Goal: Information Seeking & Learning: Find specific fact

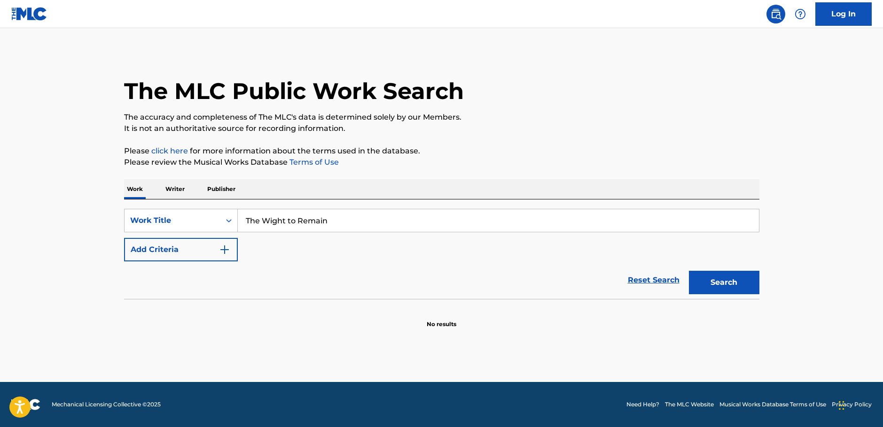
type input "The Wight to Remain"
click at [746, 288] on button "Search" at bounding box center [724, 282] width 70 height 23
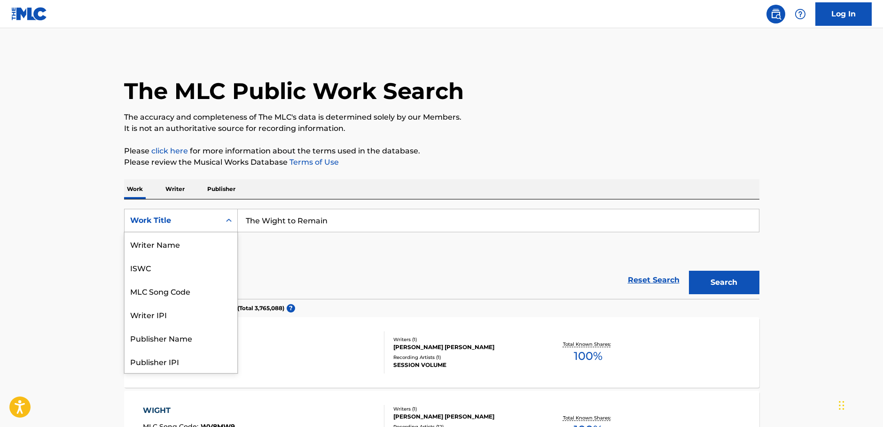
click at [224, 224] on icon "Search Form" at bounding box center [228, 220] width 9 height 9
click at [209, 243] on div "MLC Song Code" at bounding box center [180, 243] width 113 height 23
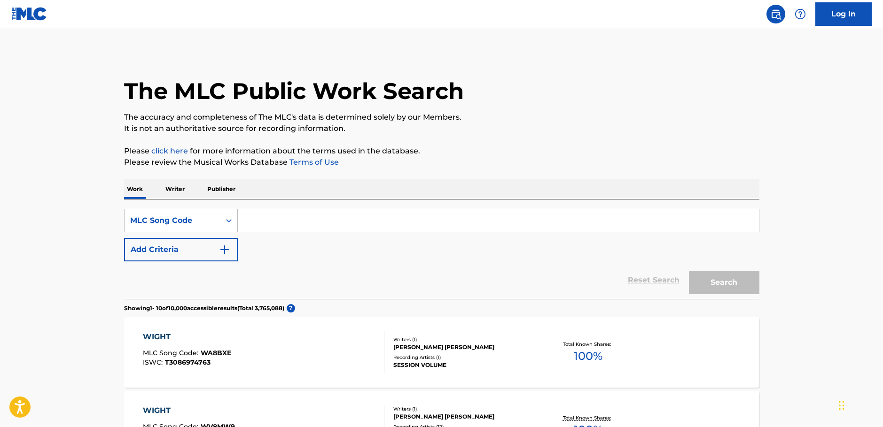
click at [287, 215] on input "Search Form" at bounding box center [498, 220] width 521 height 23
paste input "N2800X"
type input "N2800X"
click at [709, 285] on button "Search" at bounding box center [724, 282] width 70 height 23
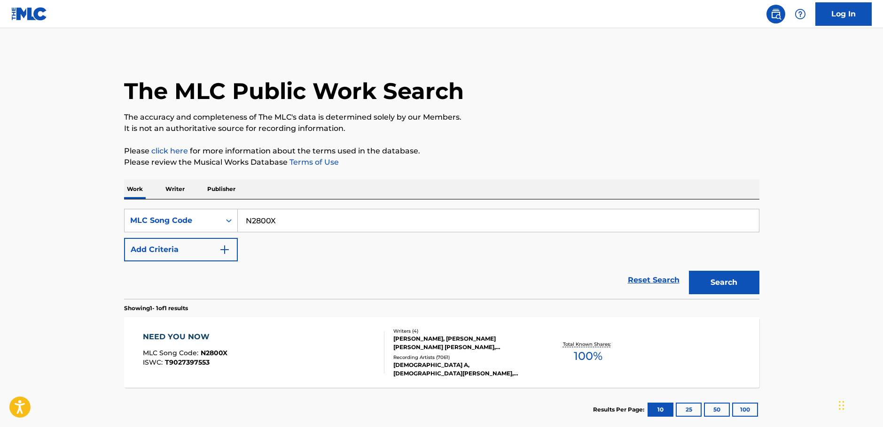
click at [310, 357] on div "NEED YOU NOW MLC Song Code : N2800X ISWC : T9027397553" at bounding box center [263, 353] width 241 height 42
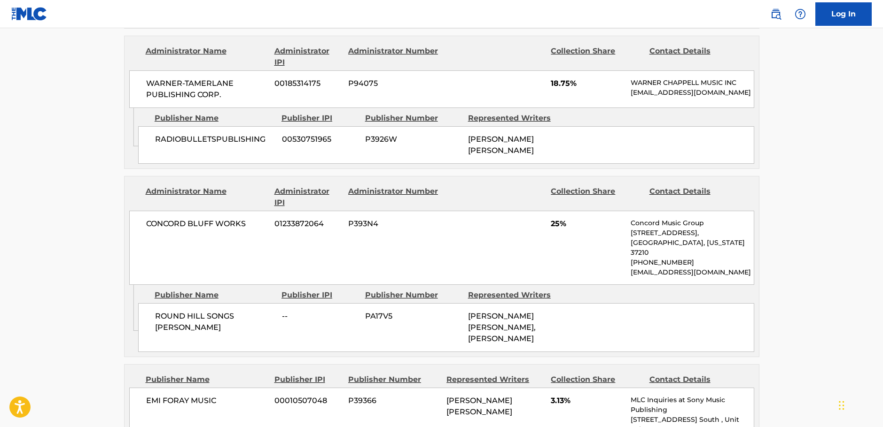
scroll to position [1127, 0]
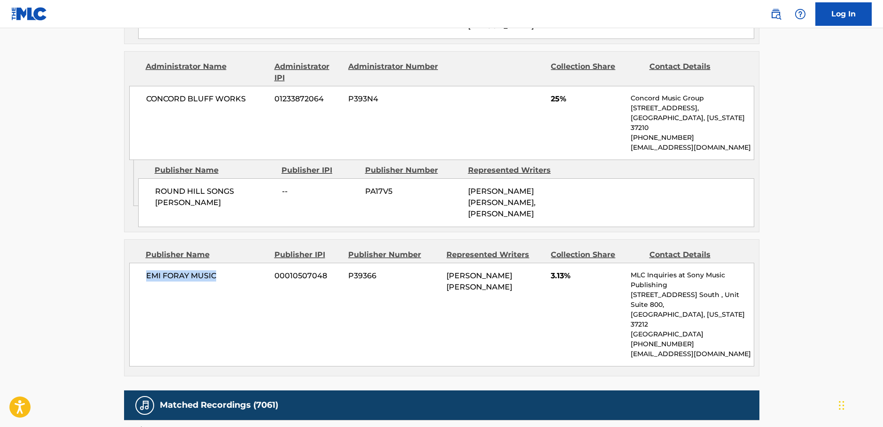
drag, startPoint x: 200, startPoint y: 271, endPoint x: 144, endPoint y: 268, distance: 56.0
click at [144, 268] on div "EMI FORAY MUSIC 00010507048 P39366 [PERSON_NAME] [PERSON_NAME] 3.13% MLC Inquir…" at bounding box center [441, 315] width 625 height 104
copy span "EMI FORAY MUSIC"
drag, startPoint x: 190, startPoint y: 206, endPoint x: 146, endPoint y: 193, distance: 46.1
click at [146, 193] on div "ROUND HILL SONGS [PERSON_NAME] -- PA17V5 [PERSON_NAME] [PERSON_NAME], [PERSON_N…" at bounding box center [446, 202] width 616 height 49
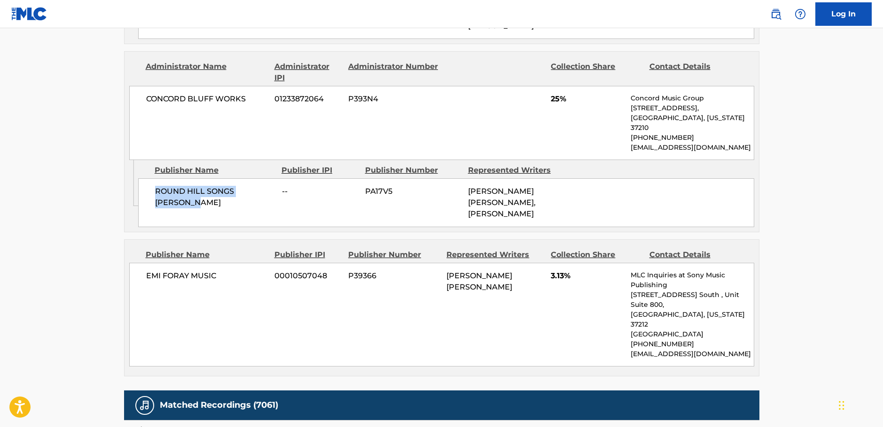
copy span "ROUND HILL SONGS [PERSON_NAME]"
drag, startPoint x: 250, startPoint y: 115, endPoint x: 128, endPoint y: 110, distance: 122.2
click at [132, 110] on div "[GEOGRAPHIC_DATA] WORKS 01233872064 P393N4 25% Concord Music Group [STREET_ADDR…" at bounding box center [441, 123] width 625 height 74
copy span "CONCORD BLUFF WORKS"
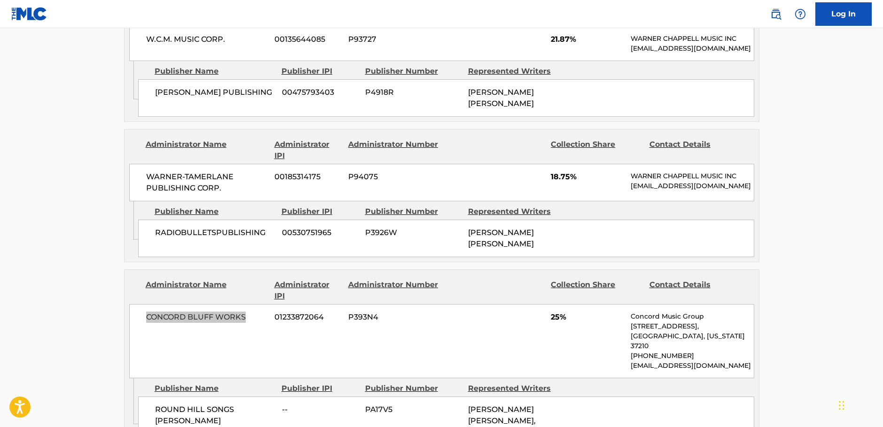
scroll to position [892, 0]
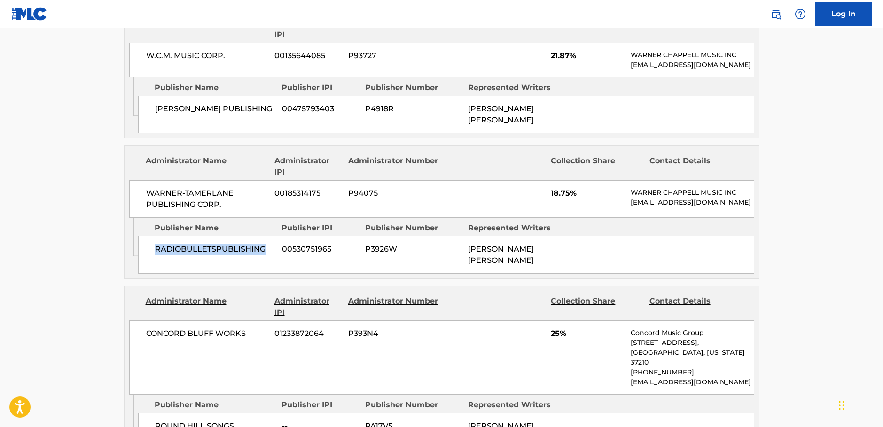
drag, startPoint x: 241, startPoint y: 263, endPoint x: 150, endPoint y: 265, distance: 91.1
click at [150, 264] on div "RADIOBULLETSPUBLISHING 00530751965 P3926W [PERSON_NAME] [PERSON_NAME]" at bounding box center [446, 255] width 616 height 38
copy span "RADIOBULLETSPUBLISHING"
drag, startPoint x: 173, startPoint y: 210, endPoint x: 142, endPoint y: 201, distance: 32.4
click at [142, 201] on div "WARNER-[PERSON_NAME] PUBLISHING CORP. 00185314175 P94075 18.75% [PERSON_NAME] M…" at bounding box center [441, 199] width 625 height 38
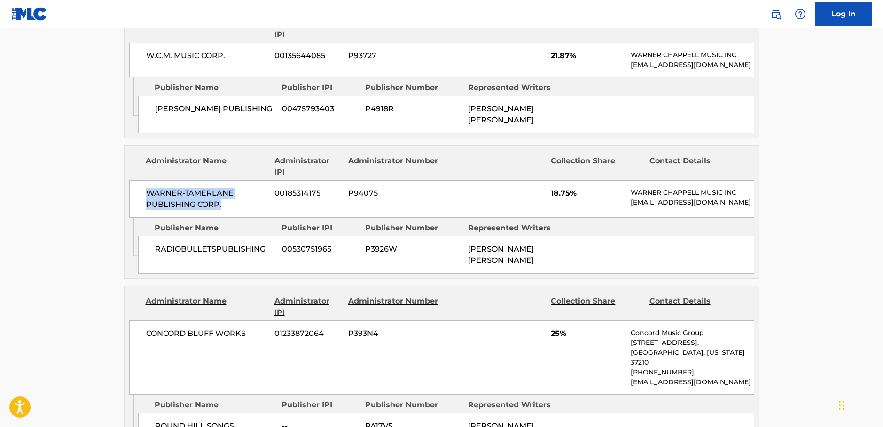
copy span "WARNER-TAMERLANE PUBLISHING CORP."
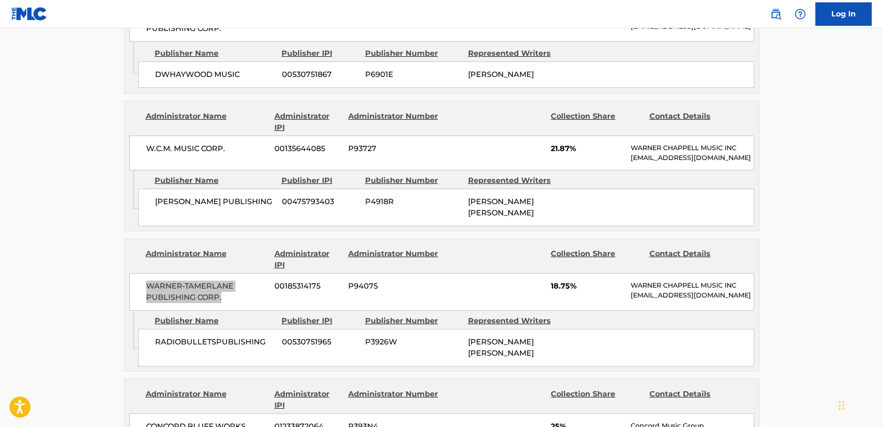
scroll to position [798, 0]
drag, startPoint x: 277, startPoint y: 217, endPoint x: 149, endPoint y: 219, distance: 127.8
click at [149, 219] on div "[PERSON_NAME] PUBLISHING 00475793403 P4918R [PERSON_NAME] [PERSON_NAME]" at bounding box center [446, 209] width 616 height 38
copy span "[PERSON_NAME] PUBLISHING"
drag, startPoint x: 231, startPoint y: 160, endPoint x: 138, endPoint y: 159, distance: 93.5
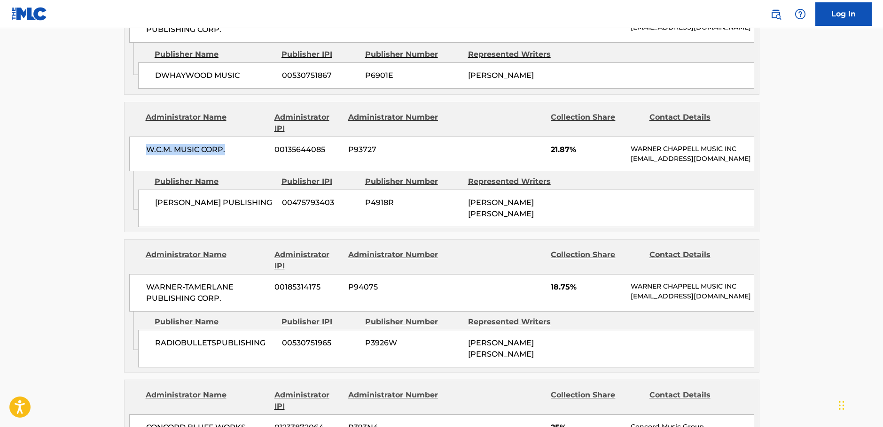
click at [138, 159] on div "W.C.M. MUSIC CORP. 00135644085 P93727 21.87% [PERSON_NAME] MUSIC INC [EMAIL_ADD…" at bounding box center [441, 154] width 625 height 35
copy span "W.C.M. MUSIC CORP."
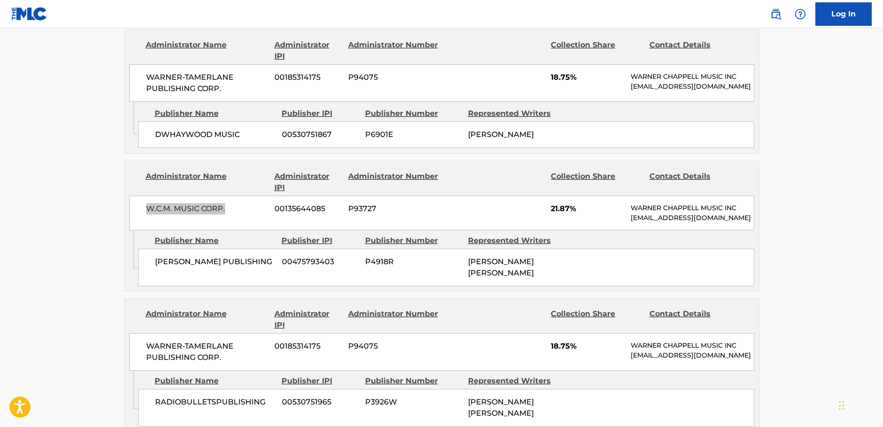
scroll to position [658, 0]
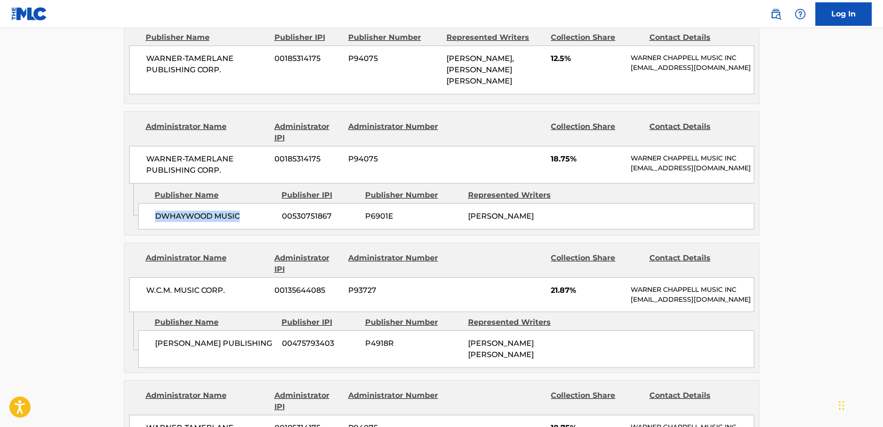
drag, startPoint x: 209, startPoint y: 216, endPoint x: 155, endPoint y: 214, distance: 54.5
click at [155, 214] on span "DWHAYWOOD MUSIC" at bounding box center [215, 216] width 120 height 11
copy span "DWHAYWOOD MUSIC"
drag, startPoint x: 230, startPoint y: 161, endPoint x: 136, endPoint y: 150, distance: 94.6
click at [136, 150] on div "WARNER-[PERSON_NAME] PUBLISHING CORP. 00185314175 P94075 18.75% [PERSON_NAME] M…" at bounding box center [441, 165] width 625 height 38
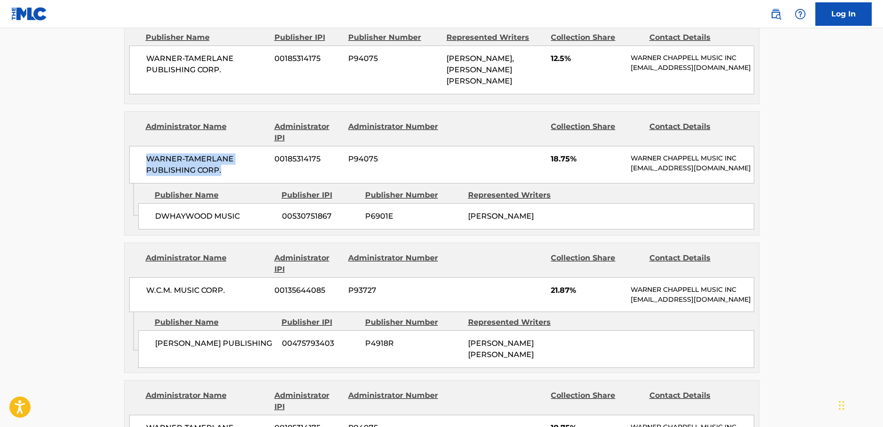
copy span "WARNER-TAMERLANE PUBLISHING CORP."
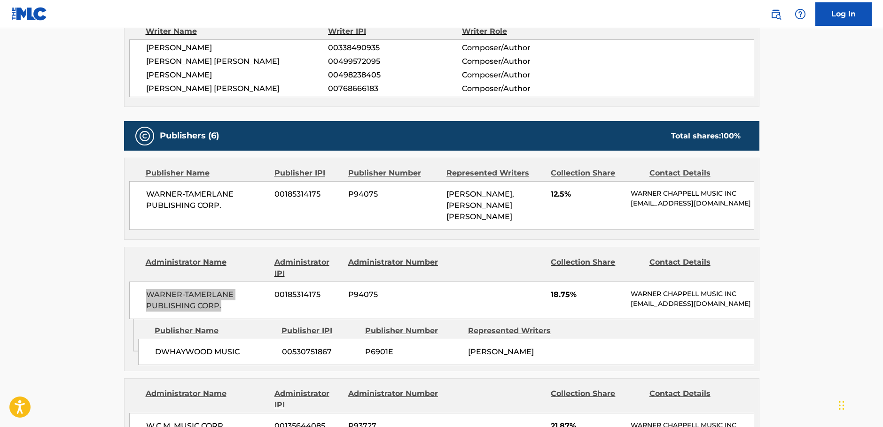
scroll to position [517, 0]
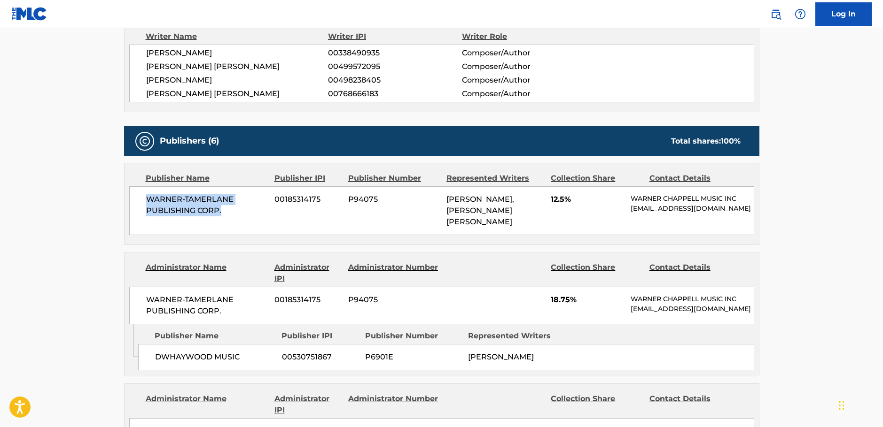
drag, startPoint x: 232, startPoint y: 201, endPoint x: 139, endPoint y: 190, distance: 93.6
click at [139, 190] on div "WARNER-[PERSON_NAME] PUBLISHING CORP. 00185314175 P94075 [PERSON_NAME], [PERSON…" at bounding box center [441, 210] width 625 height 49
copy span "WARNER-TAMERLANE PUBLISHING CORP."
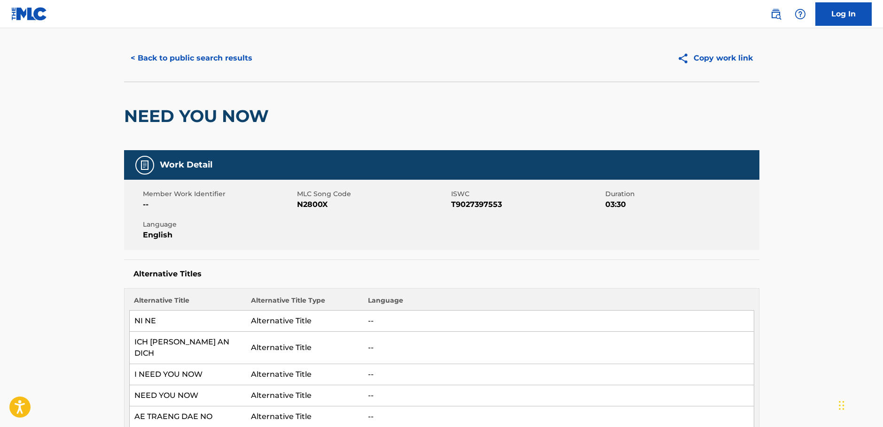
scroll to position [0, 0]
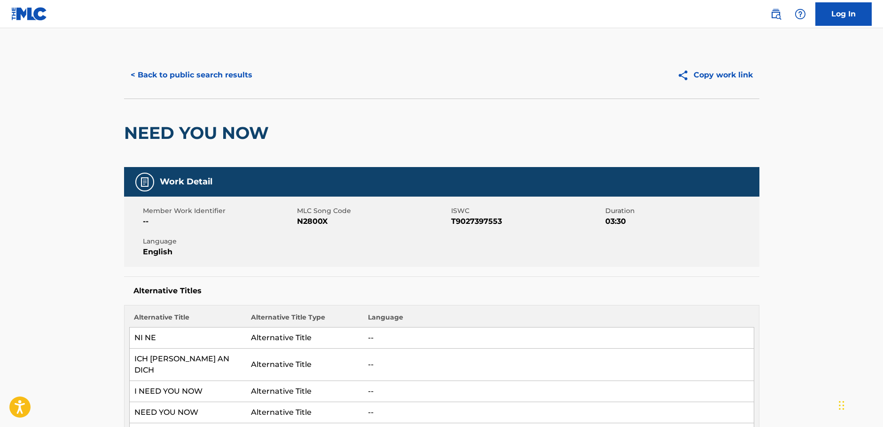
click at [199, 76] on button "< Back to public search results" at bounding box center [191, 74] width 135 height 23
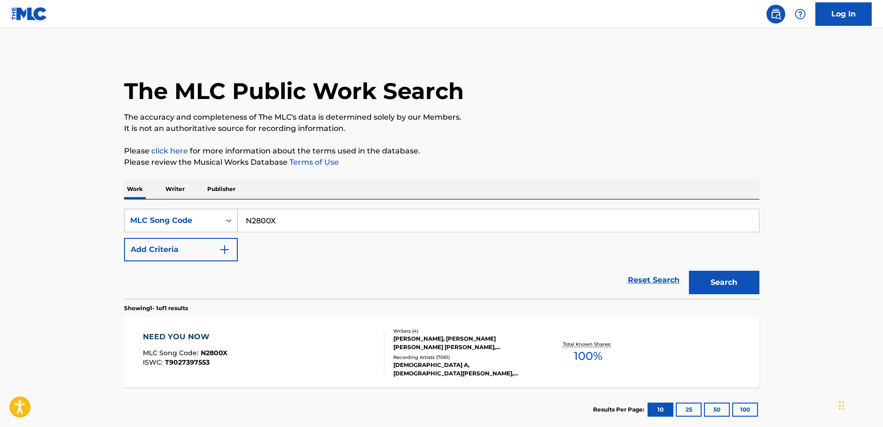
drag, startPoint x: 321, startPoint y: 226, endPoint x: 161, endPoint y: 218, distance: 160.3
click at [161, 218] on div "SearchWithCriteria1c444f54-d154-41ff-ab6f-d492247272b7 MLC Song Code N2800X" at bounding box center [441, 220] width 635 height 23
paste input "L46266"
type input "L46266"
click at [703, 282] on button "Search" at bounding box center [724, 282] width 70 height 23
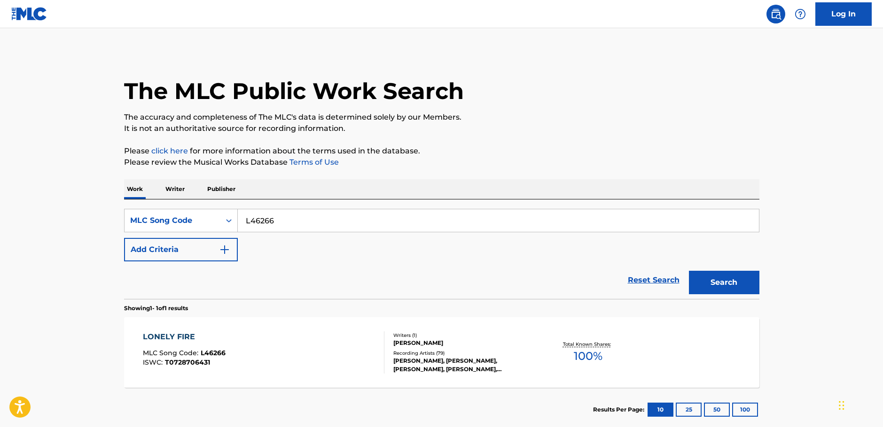
click at [281, 350] on div "LONELY FIRE MLC Song Code : L46266 ISWC : T0728706431" at bounding box center [263, 353] width 241 height 42
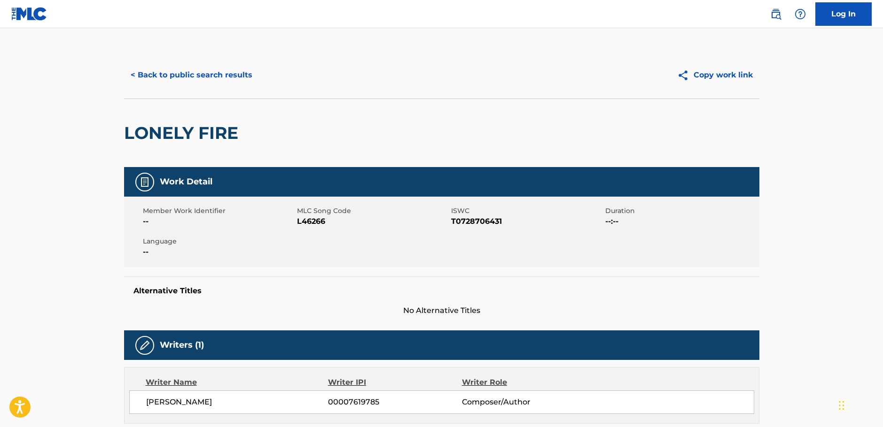
click at [143, 77] on button "< Back to public search results" at bounding box center [191, 74] width 135 height 23
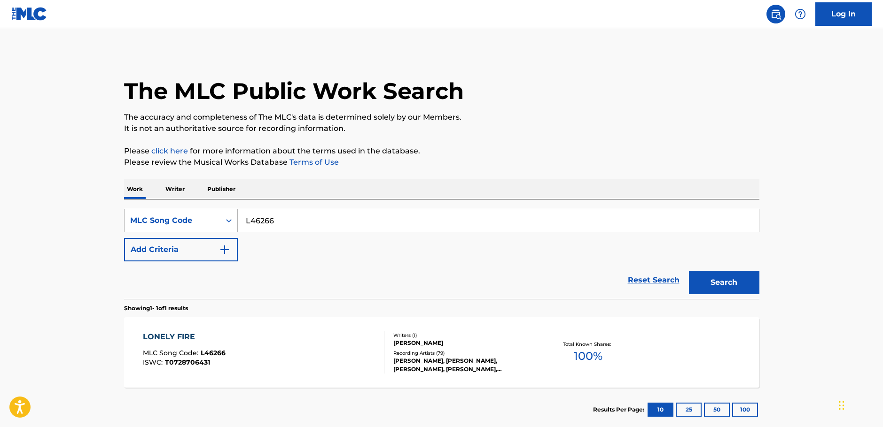
drag, startPoint x: 186, startPoint y: 228, endPoint x: 180, endPoint y: 228, distance: 5.7
click at [180, 228] on div "SearchWithCriteria1c444f54-d154-41ff-ab6f-d492247272b7 MLC Song Code L46266" at bounding box center [441, 220] width 635 height 23
paste input "C72960"
type input "C72960"
drag, startPoint x: 704, startPoint y: 280, endPoint x: 683, endPoint y: 287, distance: 21.8
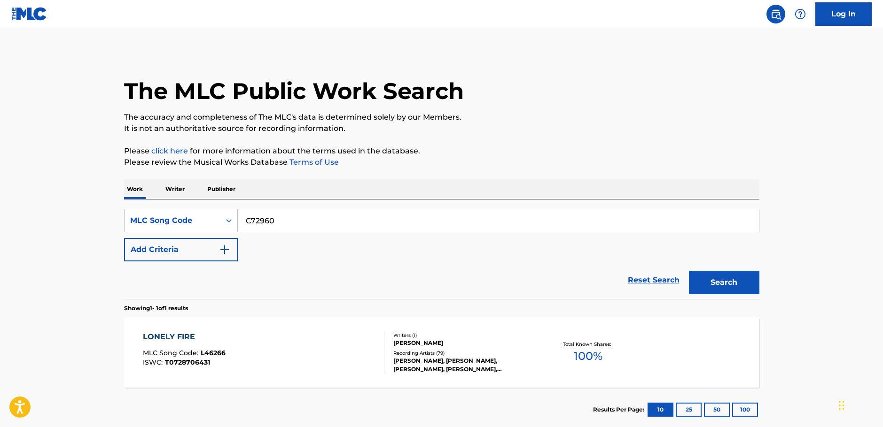
click at [702, 285] on button "Search" at bounding box center [724, 282] width 70 height 23
click at [255, 350] on div "MLC Song Code : C72960" at bounding box center [209, 354] width 133 height 9
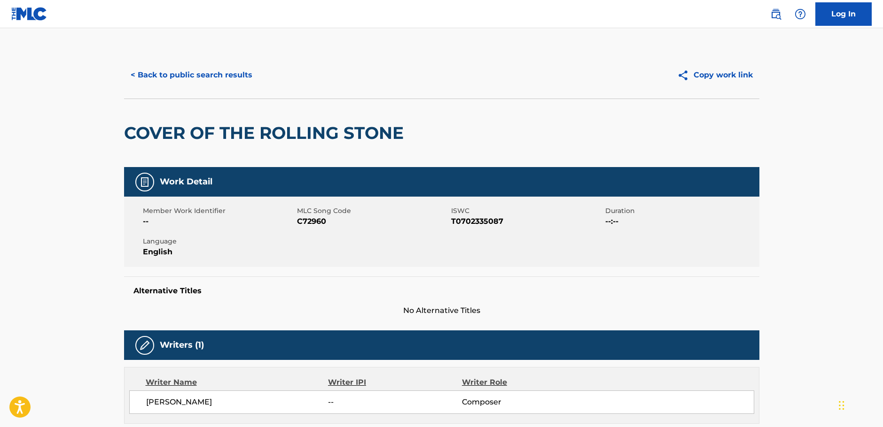
click at [490, 222] on span "T0702335087" at bounding box center [527, 221] width 152 height 11
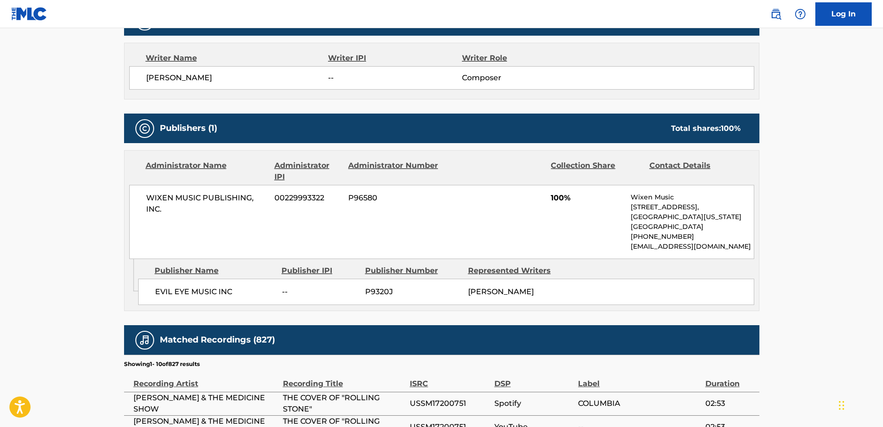
scroll to position [329, 0]
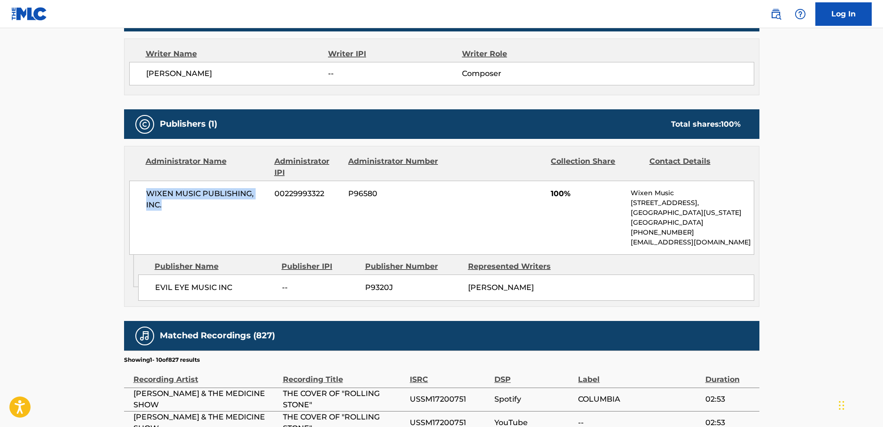
drag, startPoint x: 164, startPoint y: 199, endPoint x: 1, endPoint y: 201, distance: 163.0
click at [143, 194] on div "WIXEN MUSIC PUBLISHING, INC. 00229993322 P96580 100% Wixen Music [STREET_ADDRES…" at bounding box center [441, 218] width 625 height 74
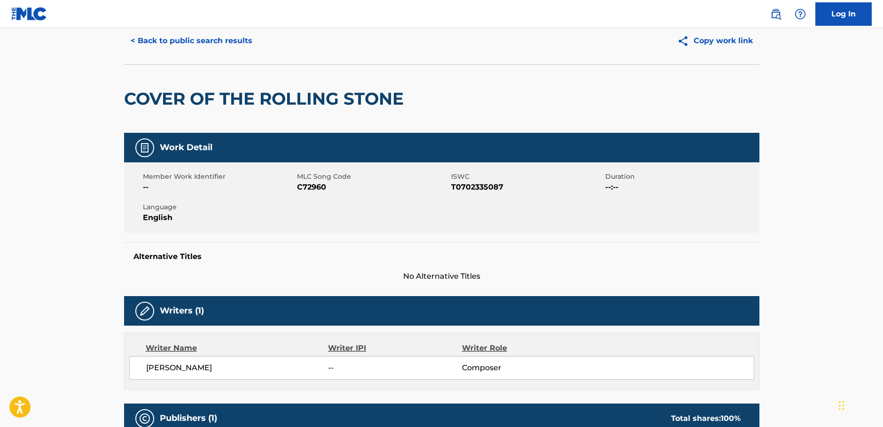
scroll to position [0, 0]
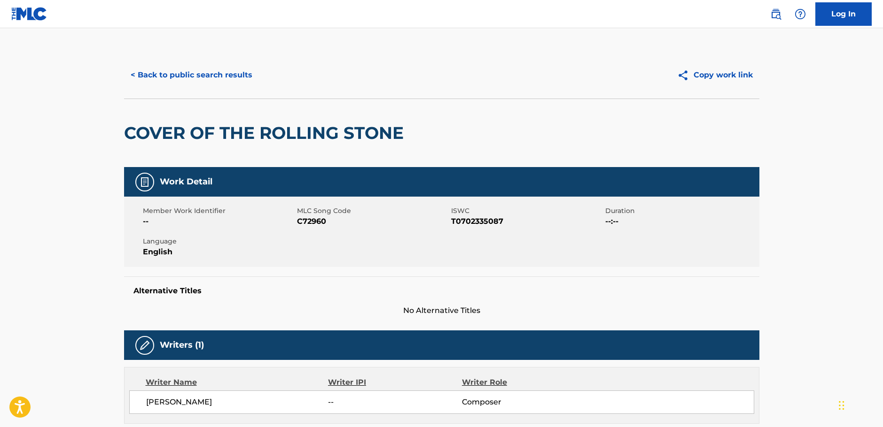
click at [174, 78] on button "< Back to public search results" at bounding box center [191, 74] width 135 height 23
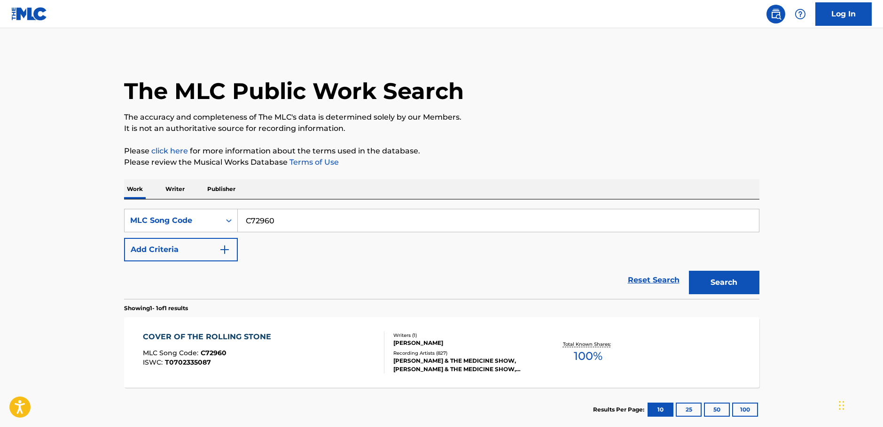
click at [224, 250] on img "Search Form" at bounding box center [224, 249] width 11 height 11
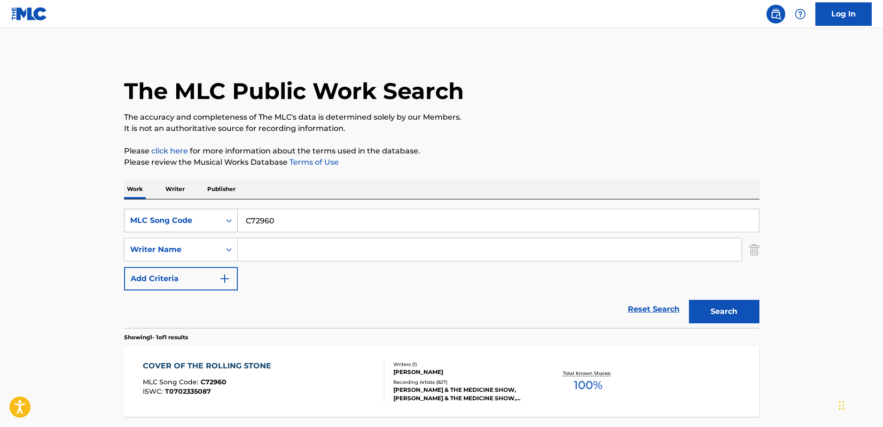
click at [222, 225] on div "Search Form" at bounding box center [228, 220] width 17 height 17
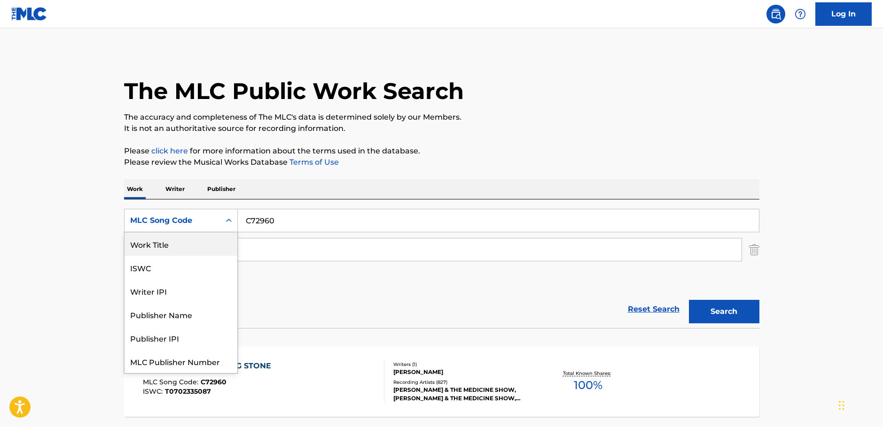
click at [172, 247] on div "Work Title" at bounding box center [180, 243] width 113 height 23
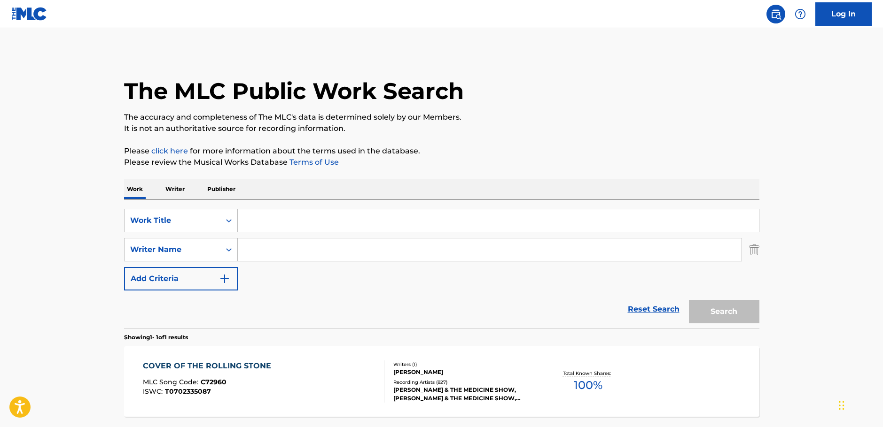
click at [253, 249] on input "Search Form" at bounding box center [490, 250] width 504 height 23
paste input "[PERSON_NAME]"
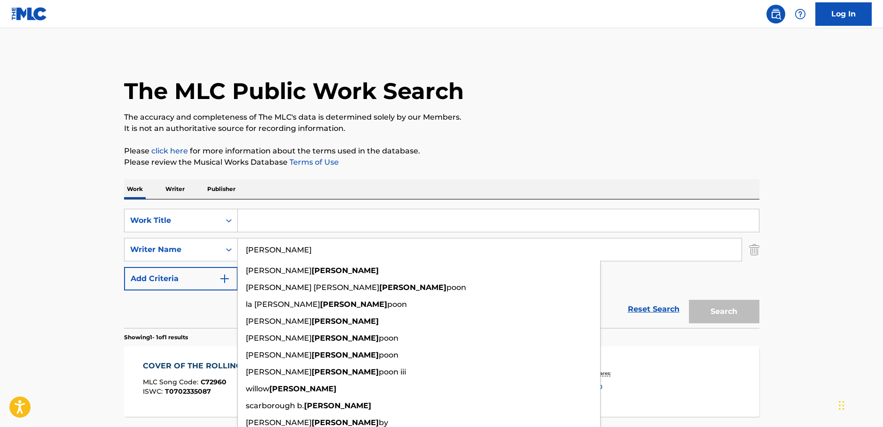
type input "[PERSON_NAME]"
click at [259, 226] on input "Search Form" at bounding box center [498, 220] width 521 height 23
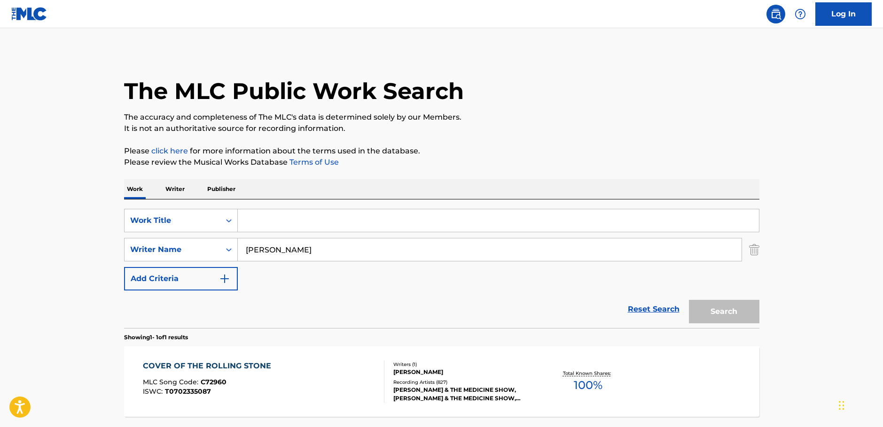
paste input "My Imagination"
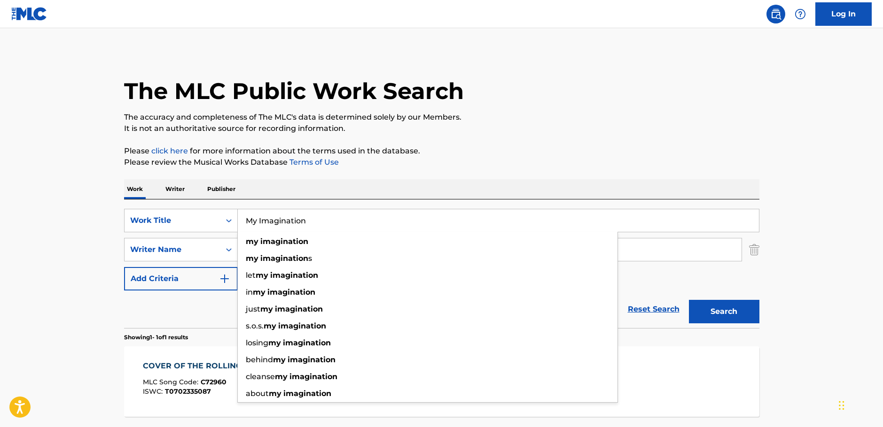
type input "My Imagination"
click at [721, 317] on button "Search" at bounding box center [724, 311] width 70 height 23
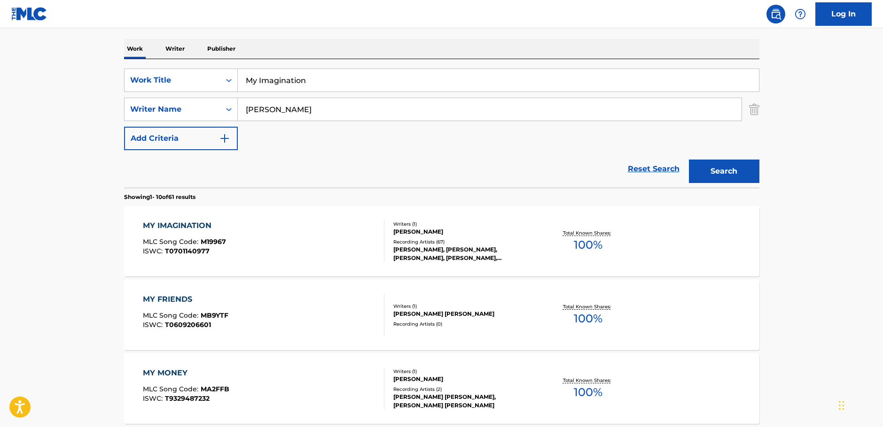
scroll to position [141, 0]
click at [235, 232] on div "MY IMAGINATION MLC Song Code : M19967 ISWC : T0701140977" at bounding box center [263, 241] width 241 height 42
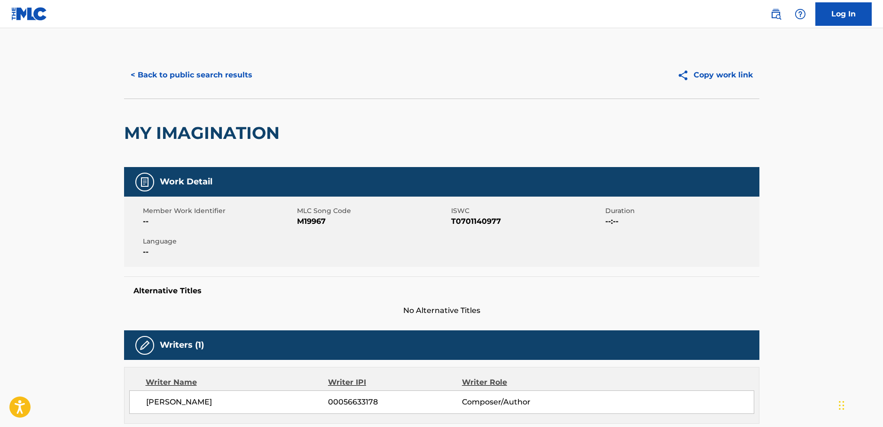
click at [316, 222] on span "M19967" at bounding box center [373, 221] width 152 height 11
click at [494, 218] on span "T0701140977" at bounding box center [527, 221] width 152 height 11
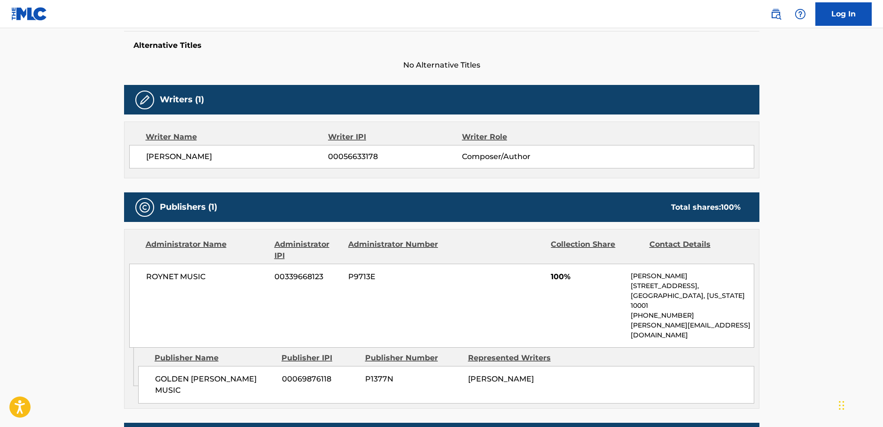
scroll to position [329, 0]
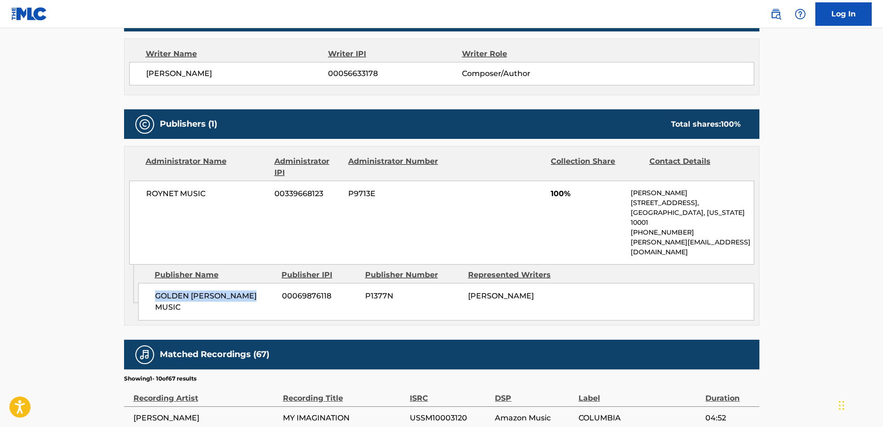
drag, startPoint x: 262, startPoint y: 280, endPoint x: 149, endPoint y: 280, distance: 112.7
click at [149, 283] on div "GOLDEN [PERSON_NAME] MUSIC 00069876118 P1377N [PERSON_NAME]" at bounding box center [446, 302] width 616 height 38
drag, startPoint x: 225, startPoint y: 198, endPoint x: 134, endPoint y: 196, distance: 91.6
click at [134, 196] on div "ROYNET MUSIC 00339668123 P9713E 100% [PERSON_NAME] [STREET_ADDRESS][US_STATE] […" at bounding box center [441, 223] width 625 height 84
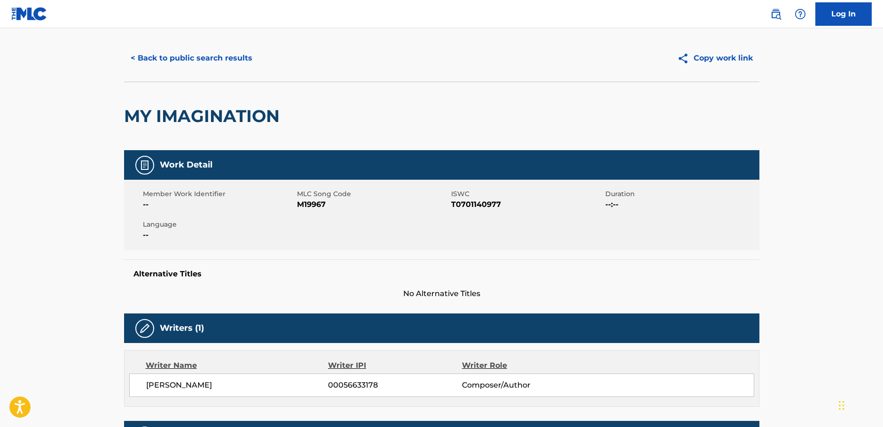
scroll to position [0, 0]
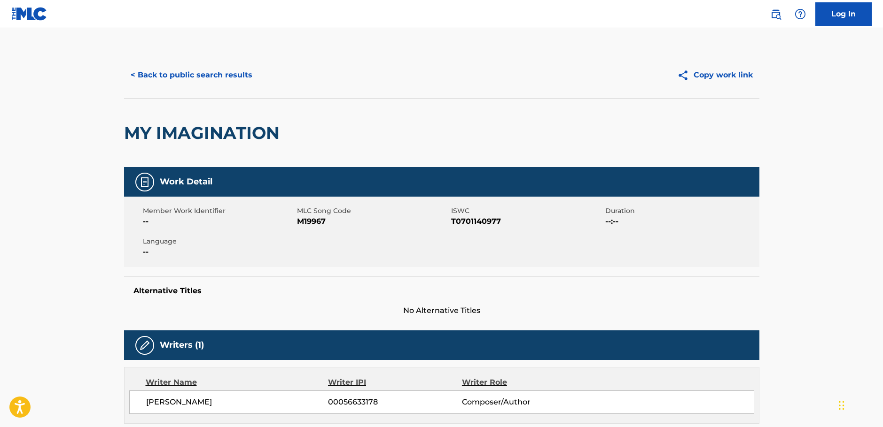
click at [164, 71] on button "< Back to public search results" at bounding box center [191, 74] width 135 height 23
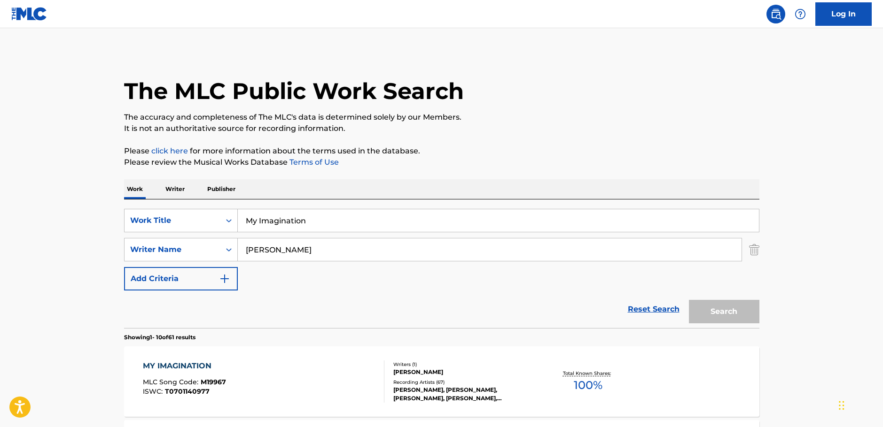
scroll to position [141, 0]
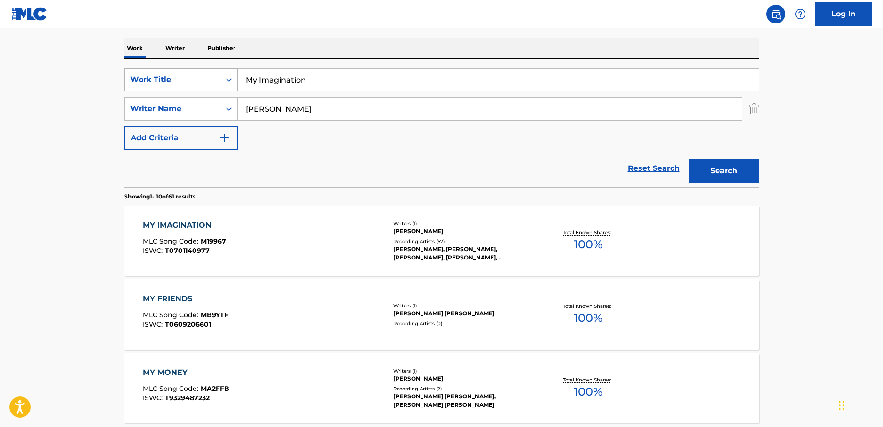
click at [223, 82] on div "Search Form" at bounding box center [228, 79] width 17 height 17
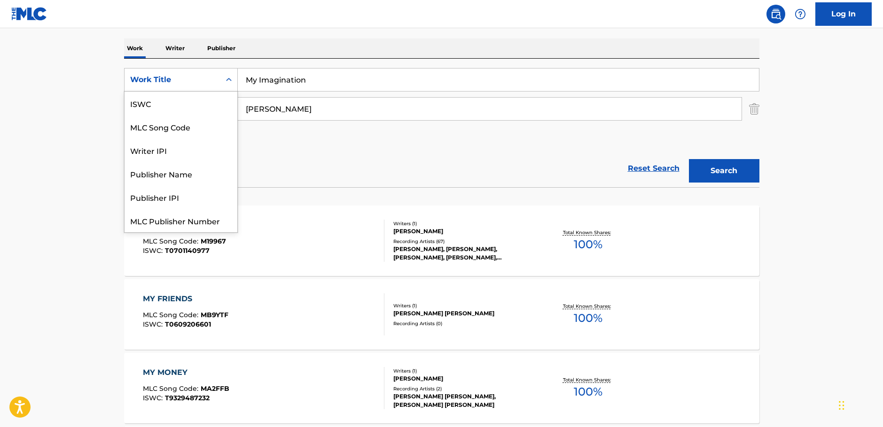
scroll to position [23, 0]
click at [201, 100] on div "MLC Song Code" at bounding box center [180, 103] width 113 height 23
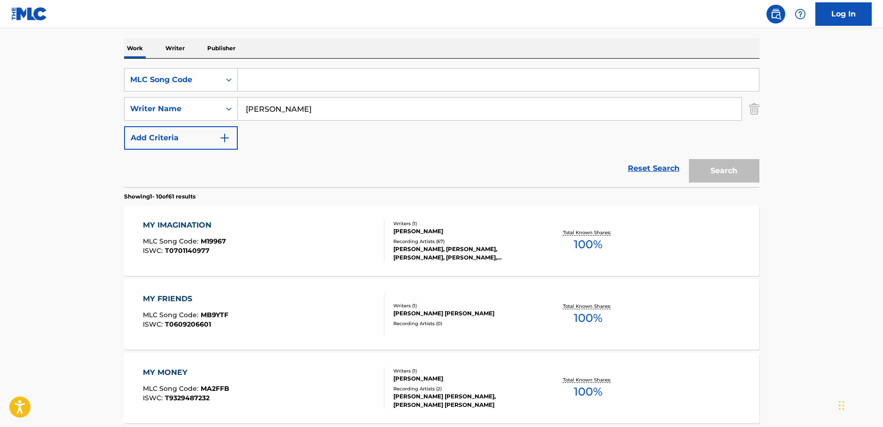
click at [252, 85] on input "Search Form" at bounding box center [498, 80] width 521 height 23
paste input "L48371"
type input "L48371"
drag, startPoint x: 246, startPoint y: 108, endPoint x: 179, endPoint y: 116, distance: 67.2
click at [180, 116] on div "SearchWithCriteria1ac0a4b6-25a9-4dc5-be5d-22976d2b46be Writer Name [PERSON_NAME]" at bounding box center [441, 108] width 635 height 23
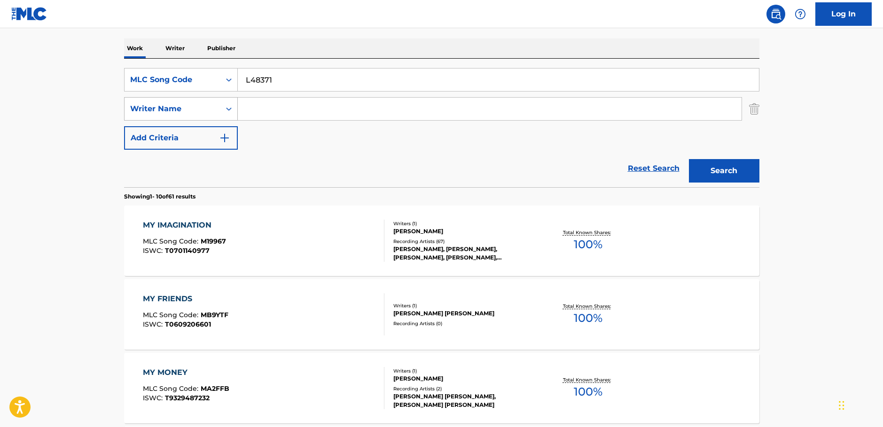
click at [689, 159] on button "Search" at bounding box center [724, 170] width 70 height 23
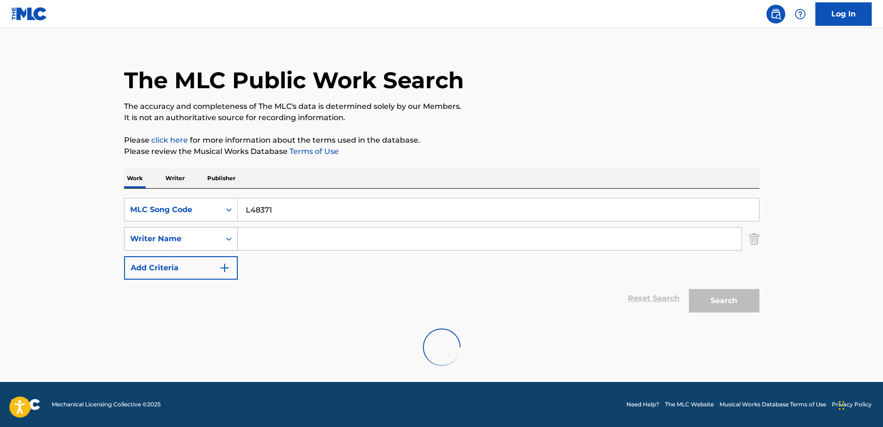
scroll to position [84, 0]
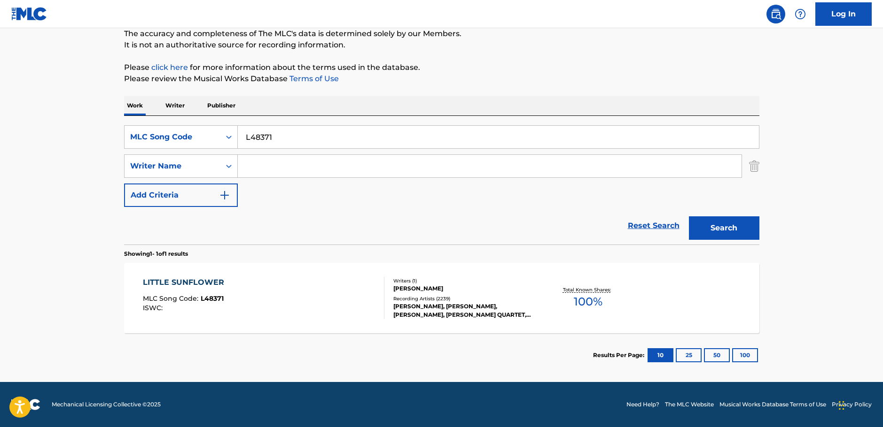
click at [297, 302] on div "LITTLE SUNFLOWER MLC Song Code : L48371 ISWC :" at bounding box center [263, 298] width 241 height 42
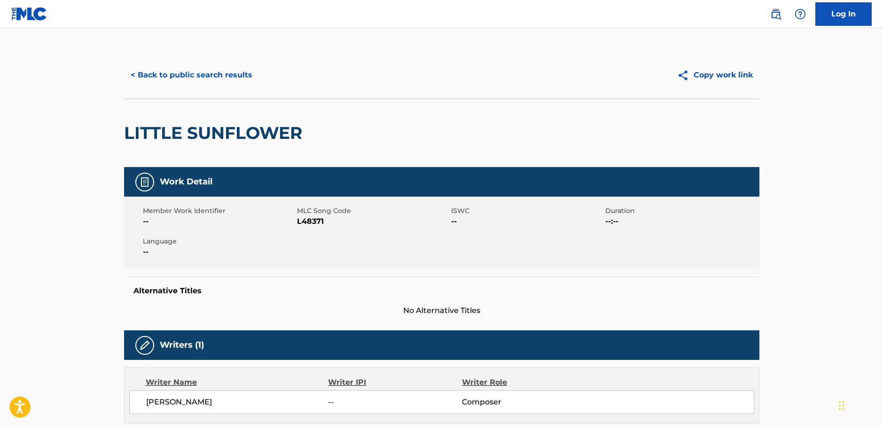
click at [179, 77] on button "< Back to public search results" at bounding box center [191, 74] width 135 height 23
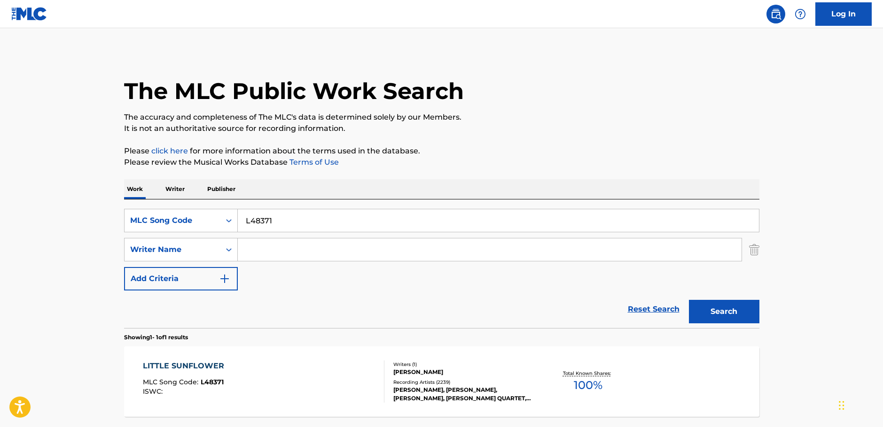
scroll to position [30, 0]
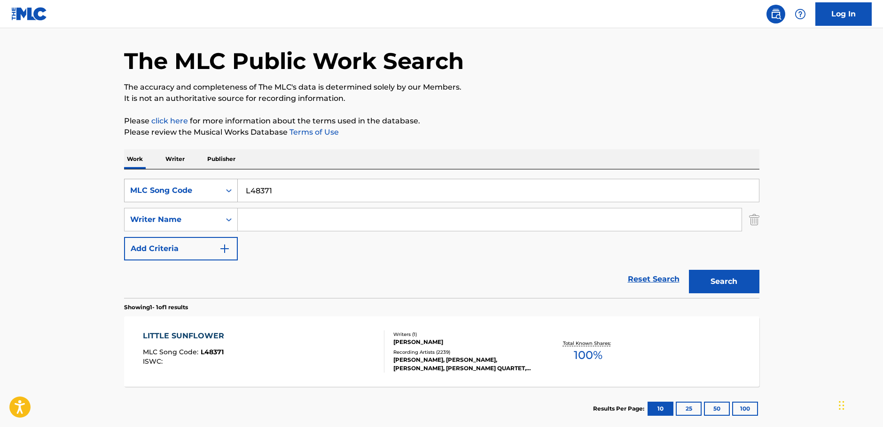
drag, startPoint x: 195, startPoint y: 194, endPoint x: 202, endPoint y: 194, distance: 7.0
click at [194, 194] on div "SearchWithCriteria03e32af4-afcd-4f46-ae5d-5d216ff18174 MLC Song Code L48371" at bounding box center [441, 190] width 635 height 23
paste input "H13680"
type input "H13680"
click at [718, 279] on button "Search" at bounding box center [724, 281] width 70 height 23
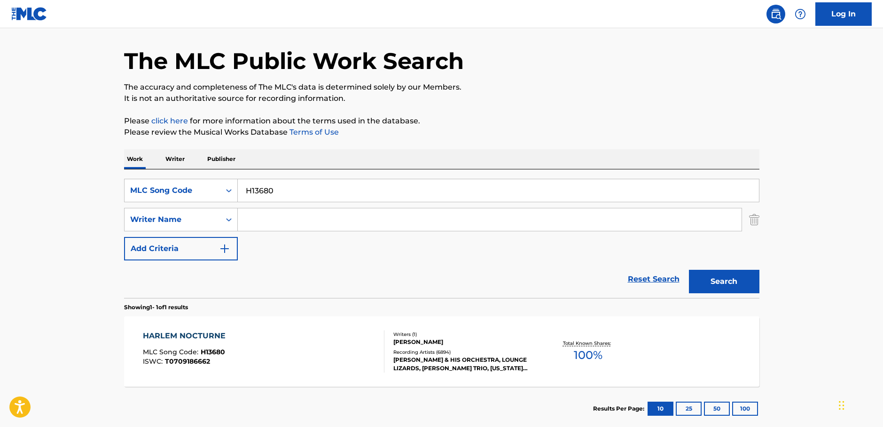
click at [290, 341] on div "HARLEM NOCTURNE MLC Song Code : H13680 ISWC : T0709186662" at bounding box center [263, 352] width 241 height 42
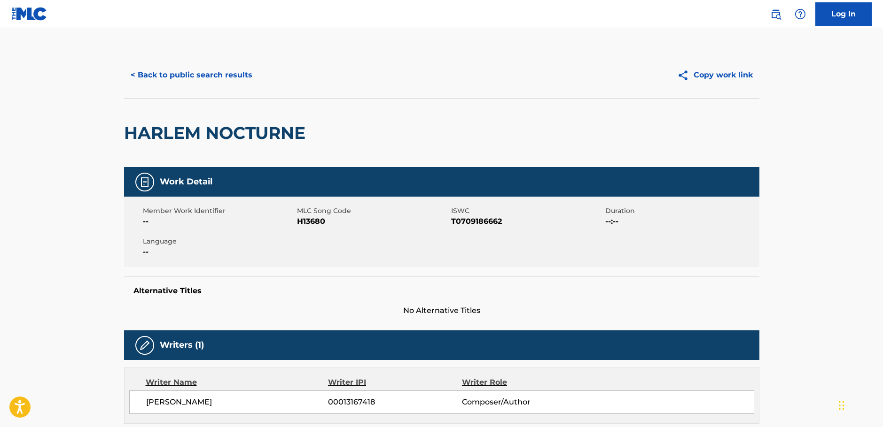
click at [483, 220] on span "T0709186662" at bounding box center [527, 221] width 152 height 11
click at [204, 77] on button "< Back to public search results" at bounding box center [191, 74] width 135 height 23
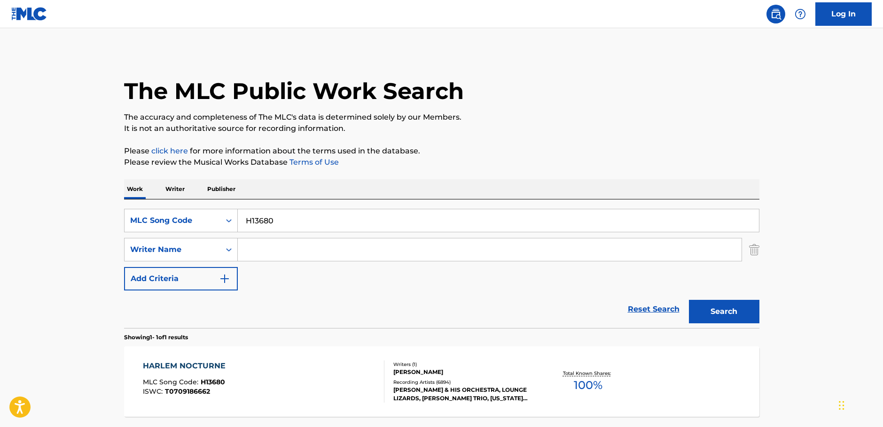
scroll to position [30, 0]
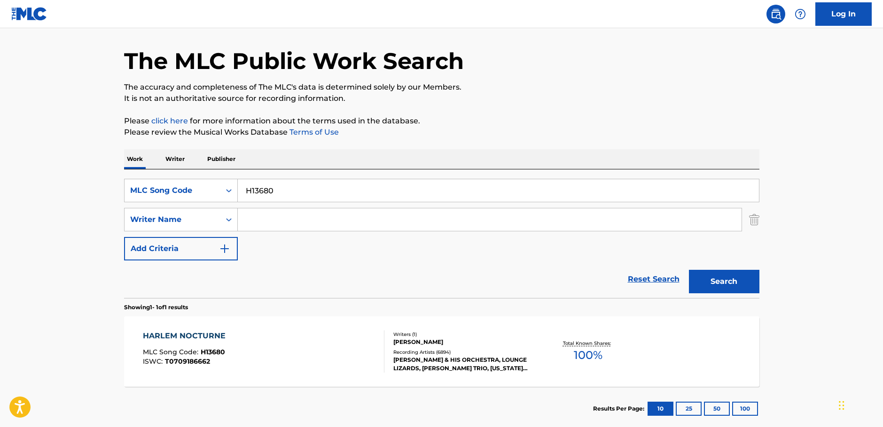
drag, startPoint x: 290, startPoint y: 223, endPoint x: 234, endPoint y: 215, distance: 56.9
click at [288, 223] on input "Search Form" at bounding box center [490, 220] width 504 height 23
paste input "[PERSON_NAME]"
type input "[PERSON_NAME]"
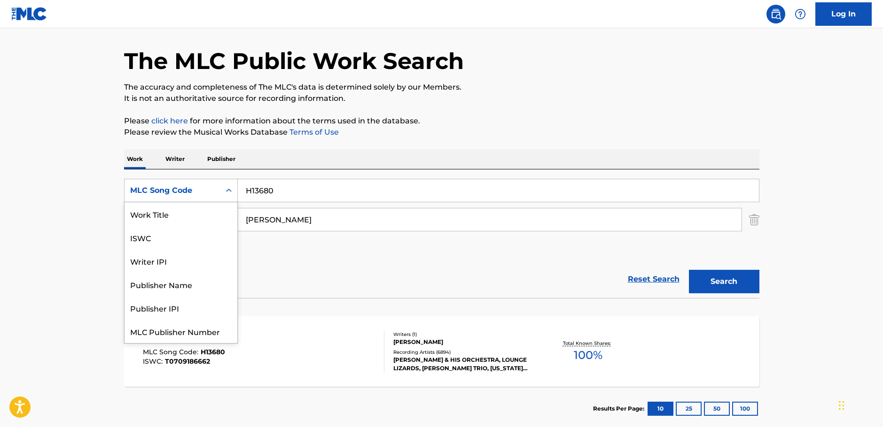
click at [224, 191] on icon "Search Form" at bounding box center [228, 190] width 9 height 9
click at [192, 217] on div "Work Title" at bounding box center [180, 213] width 113 height 23
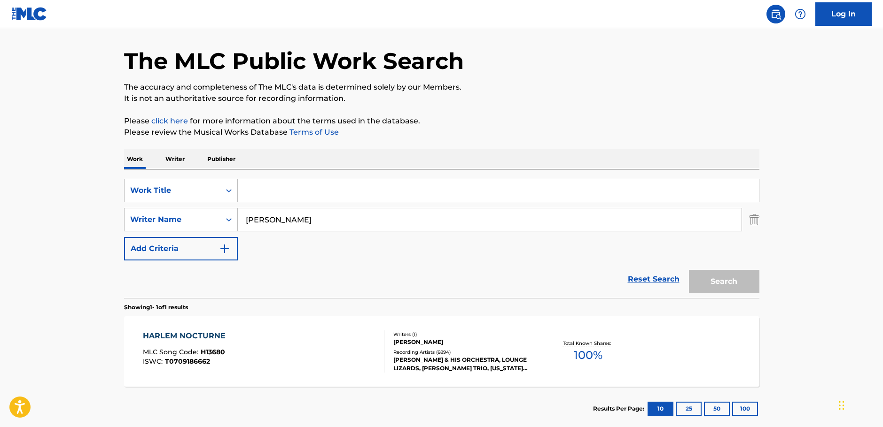
click at [265, 191] on input "Search Form" at bounding box center [498, 190] width 521 height 23
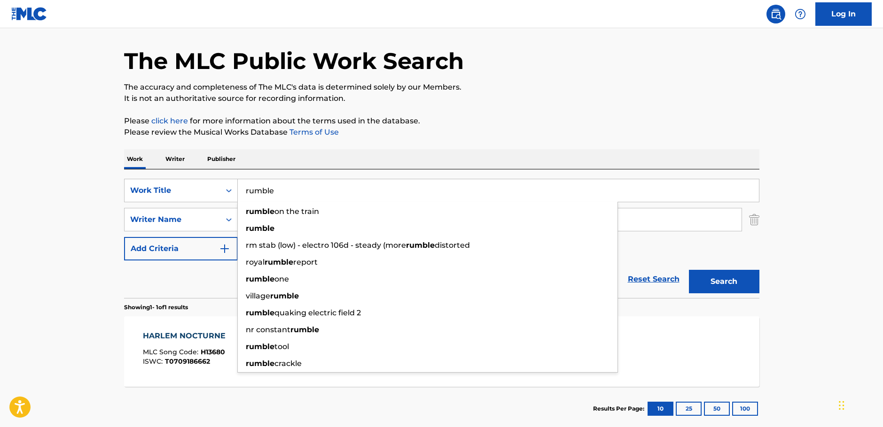
type input "rumble"
click at [730, 279] on button "Search" at bounding box center [724, 281] width 70 height 23
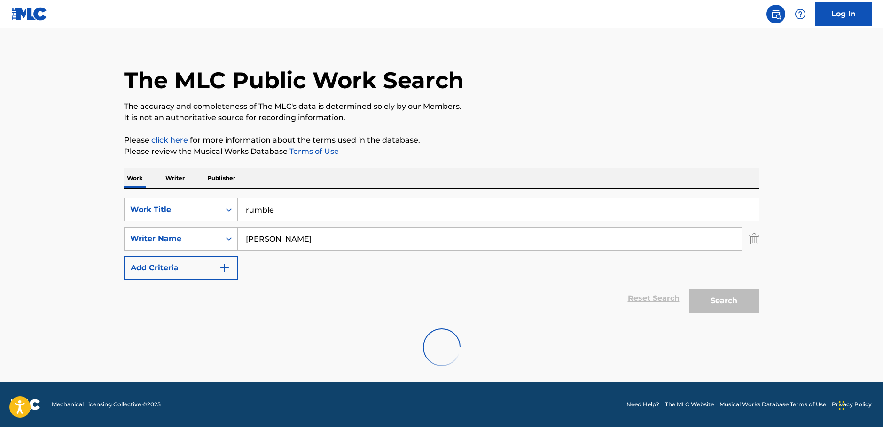
scroll to position [30, 0]
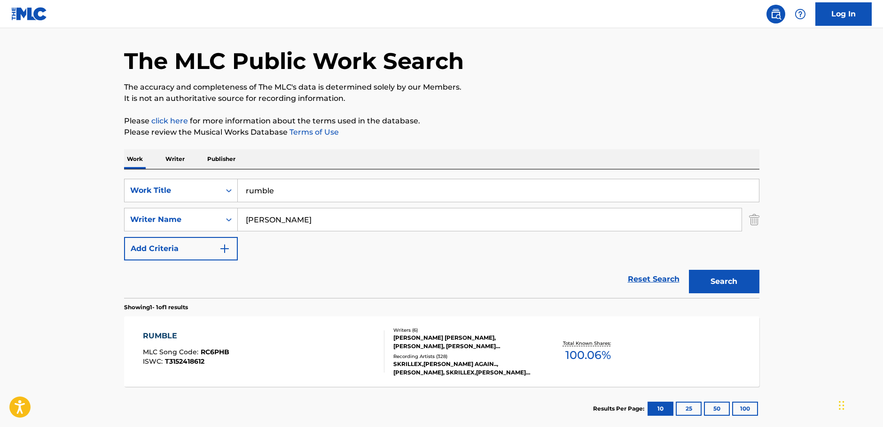
click at [244, 354] on div "RUMBLE MLC Song Code : RC6PHB ISWC : T3152418612" at bounding box center [263, 352] width 241 height 42
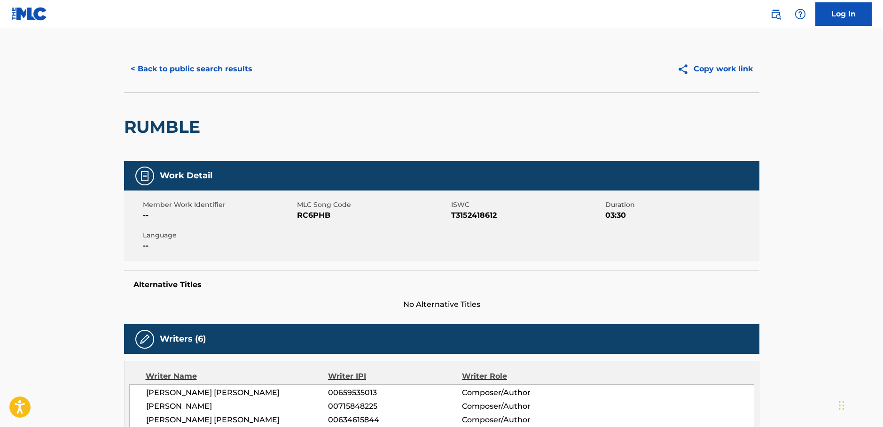
scroll to position [94, 0]
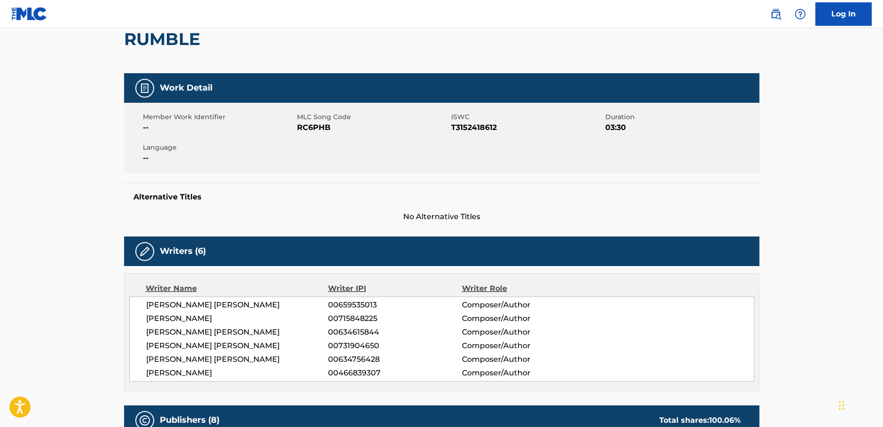
click at [318, 131] on span "RC6PHB" at bounding box center [373, 127] width 152 height 11
click at [480, 127] on span "T3152418612" at bounding box center [527, 127] width 152 height 11
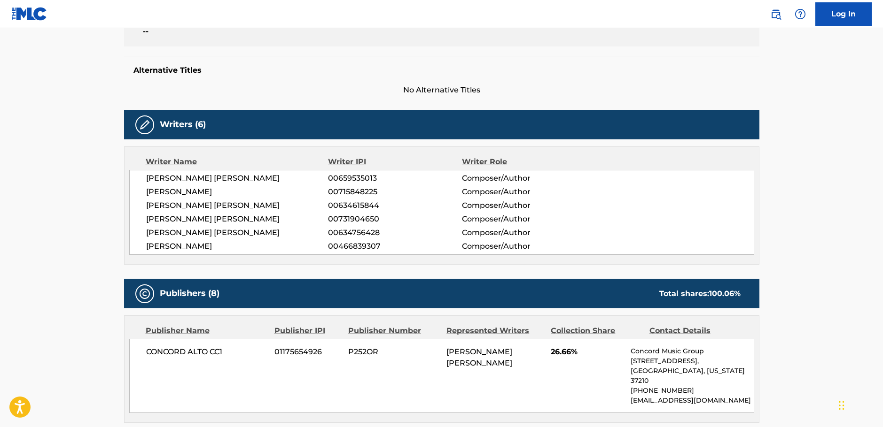
scroll to position [235, 0]
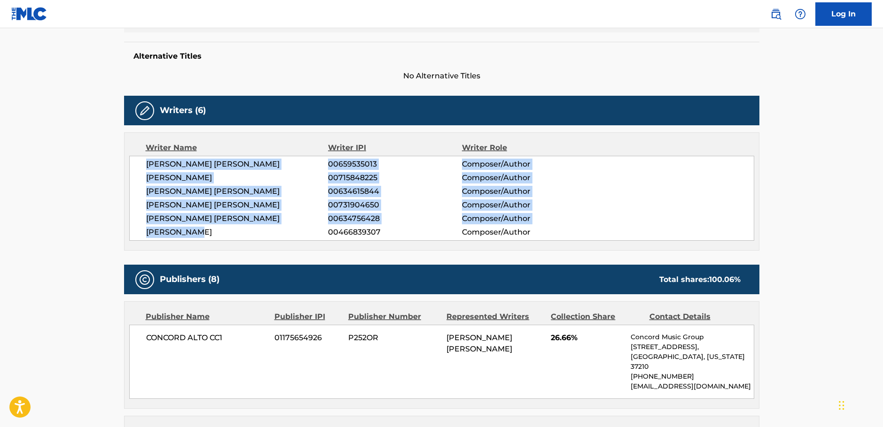
drag, startPoint x: 229, startPoint y: 231, endPoint x: 132, endPoint y: 168, distance: 115.6
click at [132, 168] on div "[PERSON_NAME] [PERSON_NAME] 00659535013 Composer/Author [PERSON_NAME] 007158482…" at bounding box center [441, 198] width 625 height 85
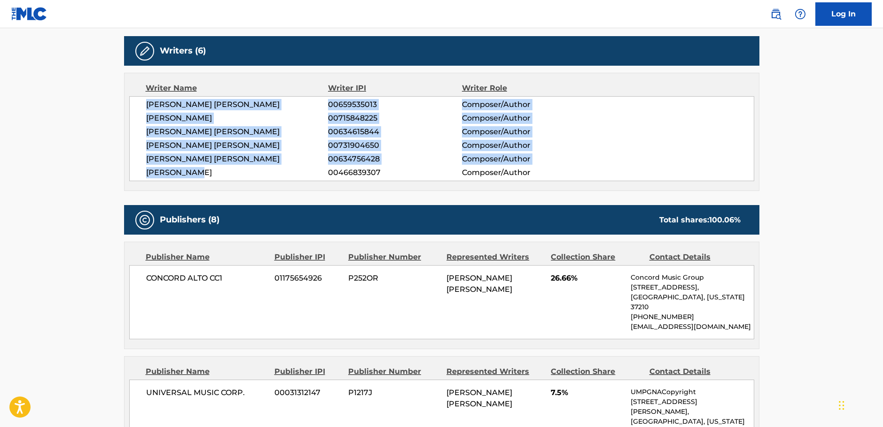
scroll to position [376, 0]
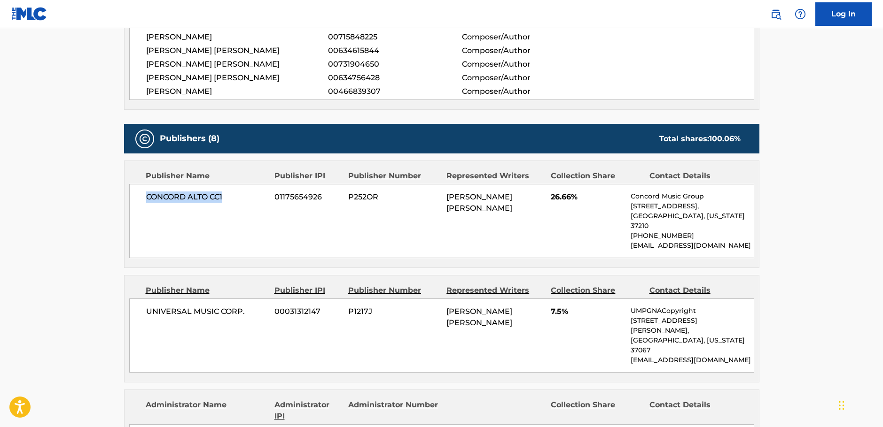
drag, startPoint x: 239, startPoint y: 200, endPoint x: 138, endPoint y: 206, distance: 101.6
click at [138, 206] on div "CONCORD ALTO CC1 01175654926 P252OR [PERSON_NAME] [PERSON_NAME] 26.66% Concord …" at bounding box center [441, 221] width 625 height 74
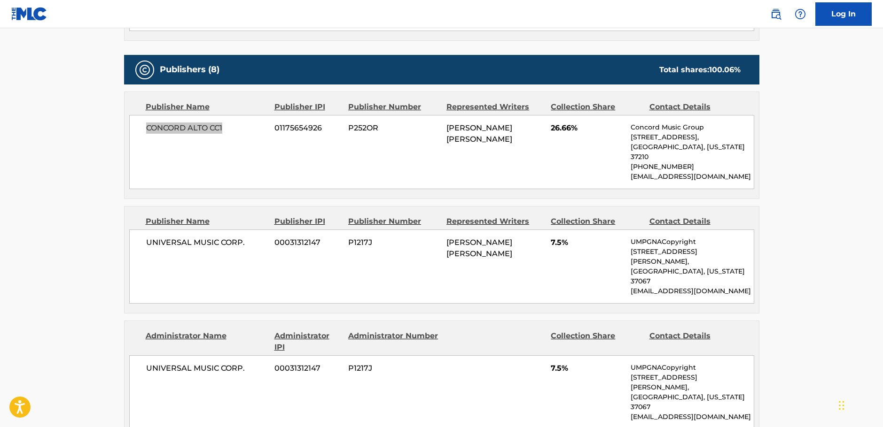
scroll to position [517, 0]
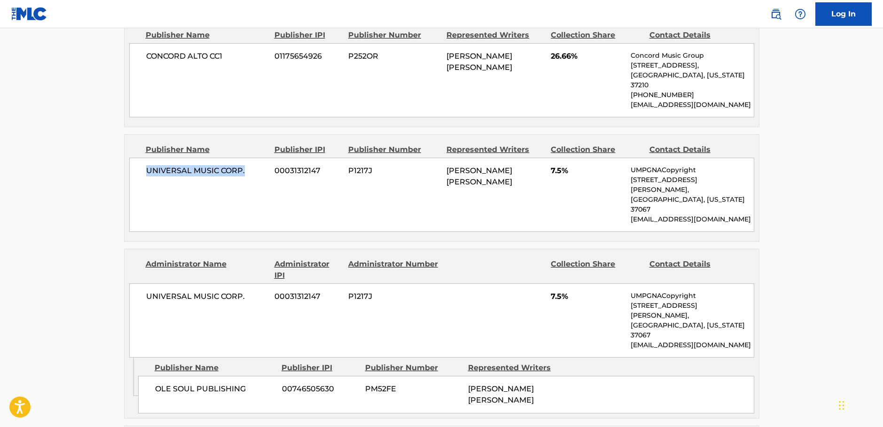
drag, startPoint x: 227, startPoint y: 168, endPoint x: 77, endPoint y: 191, distance: 151.6
click at [137, 169] on div "UNIVERSAL MUSIC CORP. 00031312147 P1217J [PERSON_NAME] [PERSON_NAME] 7.5% UMPGN…" at bounding box center [441, 195] width 625 height 74
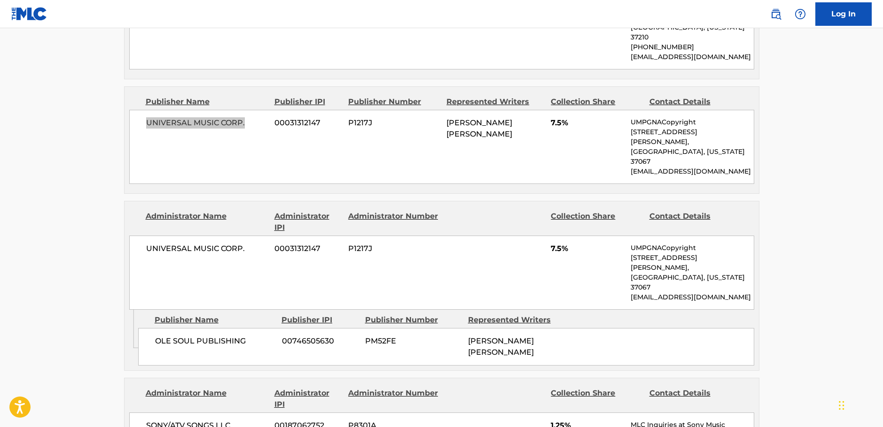
scroll to position [611, 0]
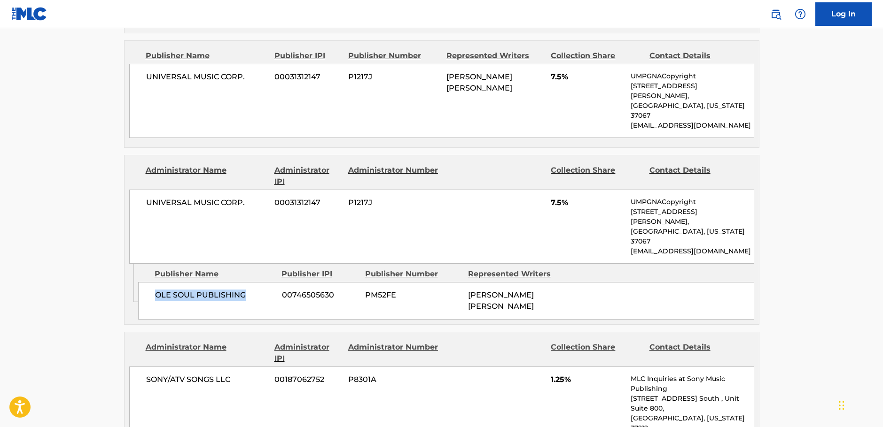
drag, startPoint x: 242, startPoint y: 248, endPoint x: 149, endPoint y: 250, distance: 93.5
click at [150, 282] on div "OLE SOUL PUBLISHING 00746505630 PM52FE [PERSON_NAME] [PERSON_NAME]" at bounding box center [446, 301] width 616 height 38
drag, startPoint x: 248, startPoint y: 177, endPoint x: 134, endPoint y: 182, distance: 113.8
click at [134, 190] on div "UNIVERSAL MUSIC CORP. 00031312147 P1217J 7.5% UMPGNACopyright [STREET_ADDRESS][…" at bounding box center [441, 227] width 625 height 74
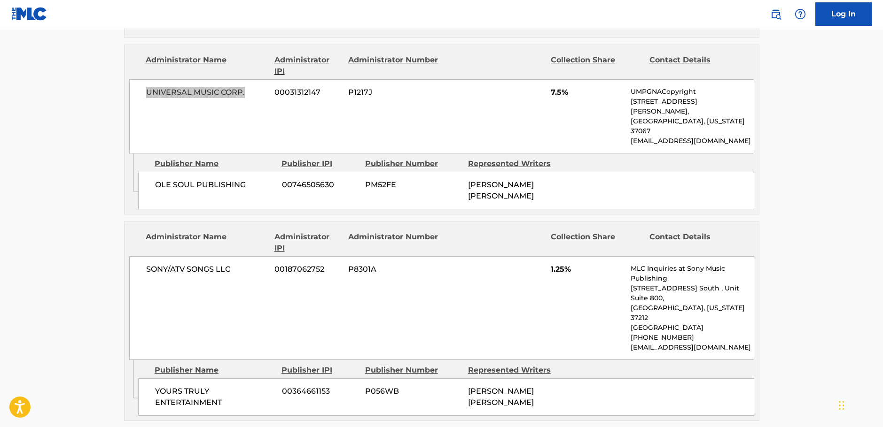
scroll to position [752, 0]
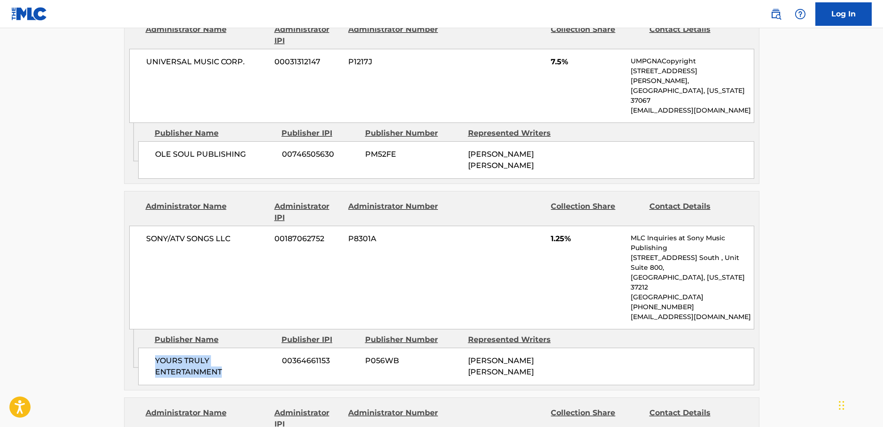
drag, startPoint x: 232, startPoint y: 290, endPoint x: 148, endPoint y: 279, distance: 84.3
click at [148, 348] on div "YOURS TRULY ENTERTAINMENT 00364661153 P056WB [PERSON_NAME] [PERSON_NAME]" at bounding box center [446, 367] width 616 height 38
drag, startPoint x: 247, startPoint y: 195, endPoint x: 139, endPoint y: 190, distance: 108.2
click at [139, 226] on div "SONY/ATV SONGS LLC 00187062752 P8301A 1.25% MLC Inquiries at Sony Music Publish…" at bounding box center [441, 278] width 625 height 104
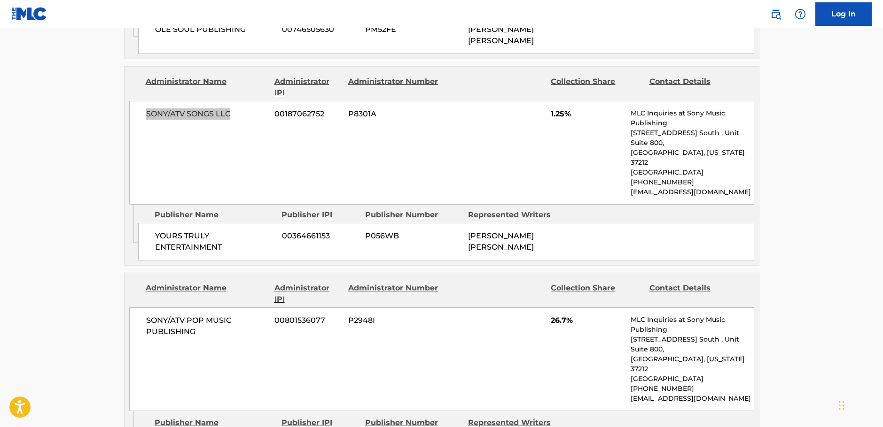
scroll to position [892, 0]
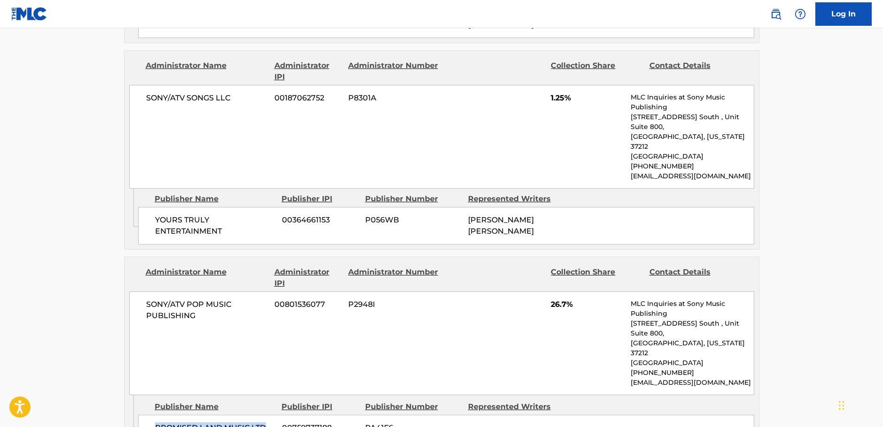
drag, startPoint x: 268, startPoint y: 332, endPoint x: 144, endPoint y: 330, distance: 123.5
click at [144, 415] on div "PROMISED LAND MUSIC LTD 00759737188 PA41F6" at bounding box center [446, 428] width 616 height 26
drag, startPoint x: 221, startPoint y: 238, endPoint x: 138, endPoint y: 226, distance: 84.4
click at [138, 292] on div "SONY/ATV POP MUSIC PUBLISHING 00801536077 P2948I 26.7% MLC Inquiries at Sony Mu…" at bounding box center [441, 344] width 625 height 104
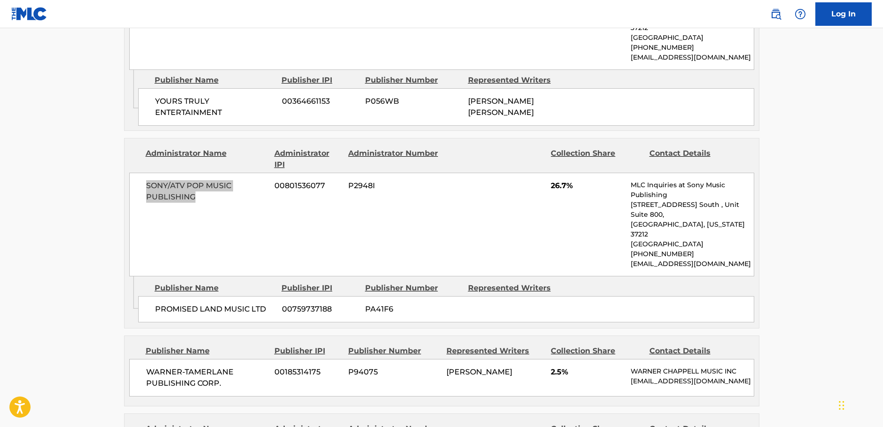
scroll to position [1033, 0]
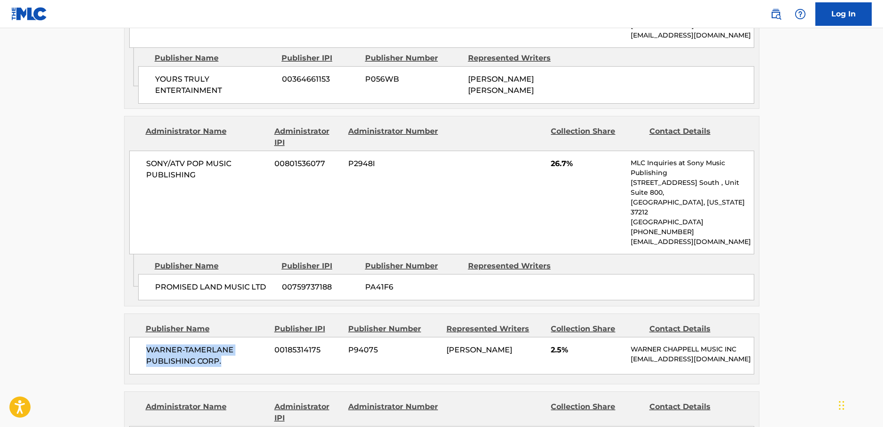
drag, startPoint x: 229, startPoint y: 265, endPoint x: 127, endPoint y: 257, distance: 102.3
click at [136, 337] on div "WARNER-[PERSON_NAME] PUBLISHING CORP. 00185314175 P94075 [PERSON_NAME] 2.5% [PE…" at bounding box center [441, 356] width 625 height 38
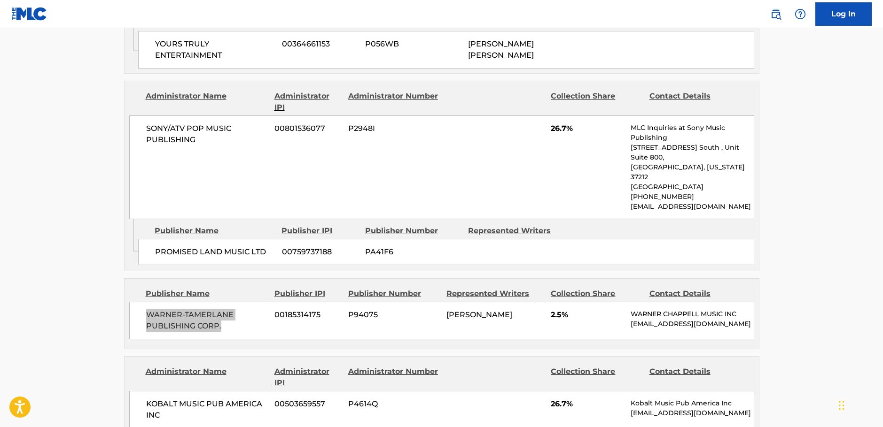
scroll to position [1174, 0]
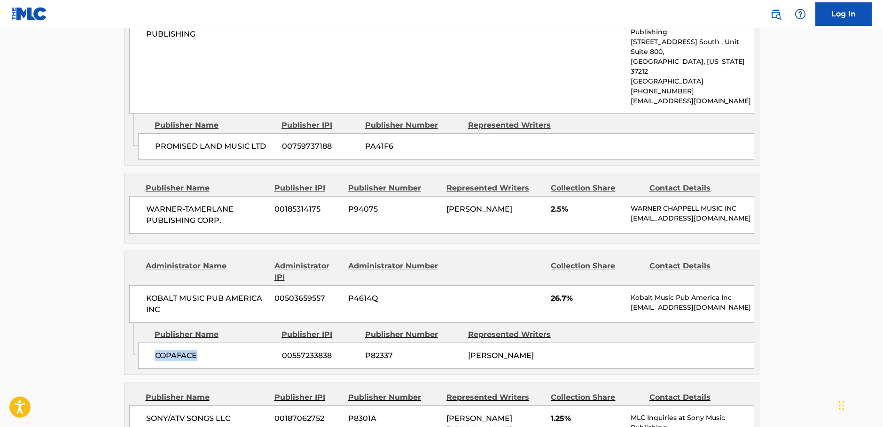
drag, startPoint x: 207, startPoint y: 264, endPoint x: 140, endPoint y: 261, distance: 66.3
click at [144, 343] on div "COPAFACE 00557233838 P82337 [PERSON_NAME]" at bounding box center [446, 356] width 616 height 26
drag, startPoint x: 193, startPoint y: 215, endPoint x: 137, endPoint y: 210, distance: 55.6
click at [137, 286] on div "KOBALT MUSIC PUB AMERICA INC 00503659557 P4614Q 26.7% Kobalt Music Pub America …" at bounding box center [441, 305] width 625 height 38
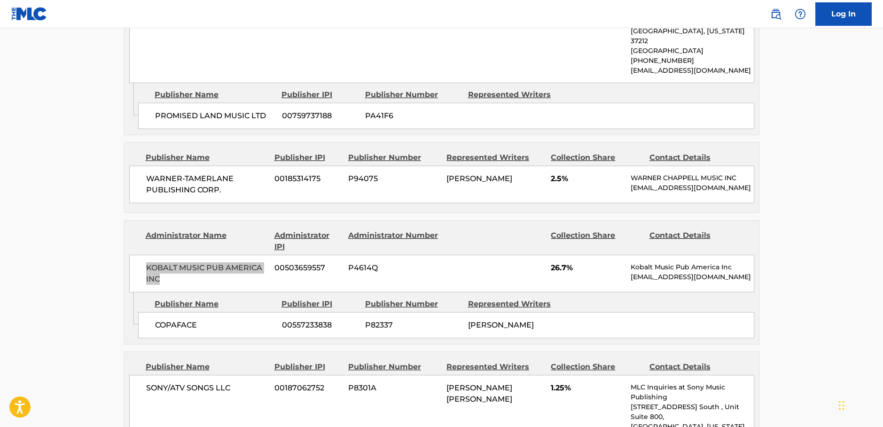
scroll to position [1221, 0]
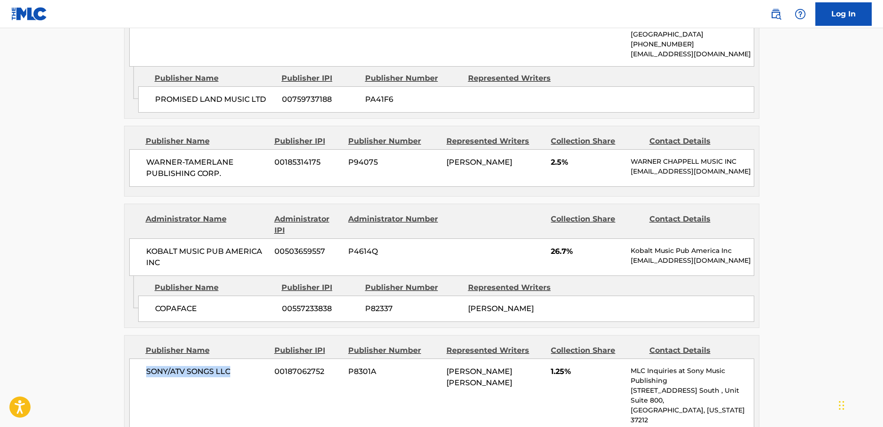
drag, startPoint x: 231, startPoint y: 277, endPoint x: 143, endPoint y: 280, distance: 88.4
click at [143, 359] on div "SONY/ATV SONGS LLC 00187062752 P8301A [PERSON_NAME] [PERSON_NAME] 1.25% MLC Inq…" at bounding box center [441, 411] width 625 height 104
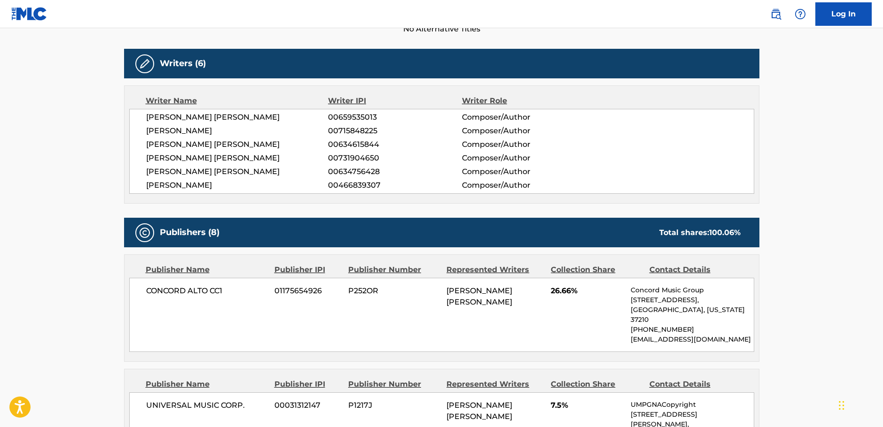
scroll to position [0, 0]
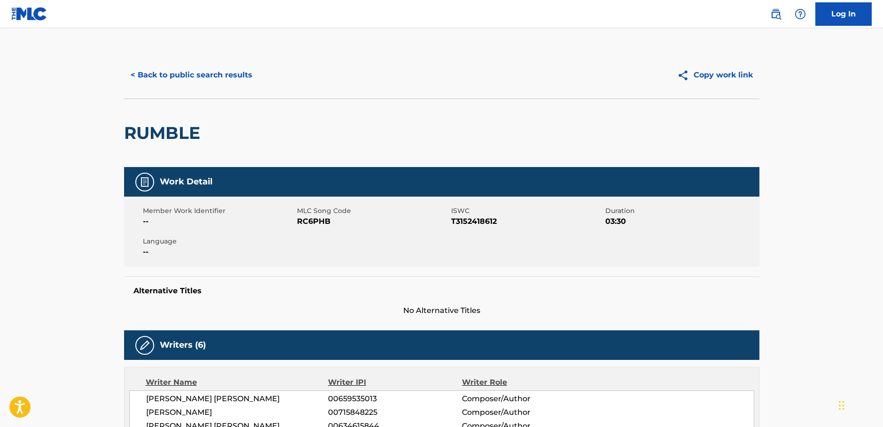
click at [174, 77] on button "< Back to public search results" at bounding box center [191, 74] width 135 height 23
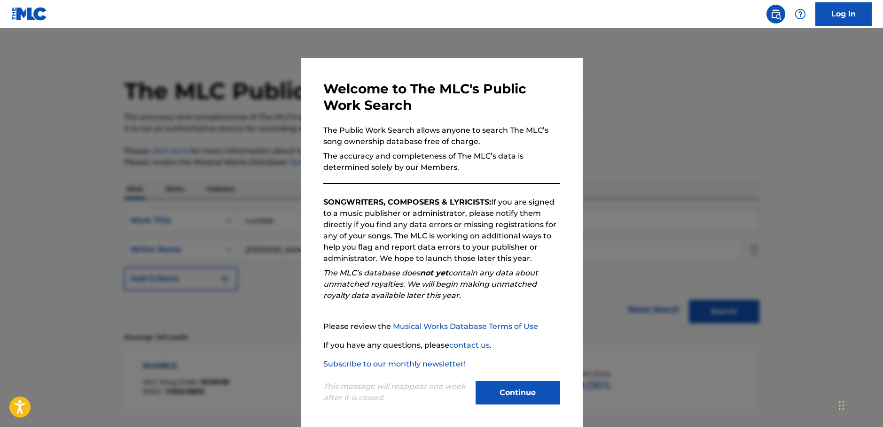
scroll to position [30, 0]
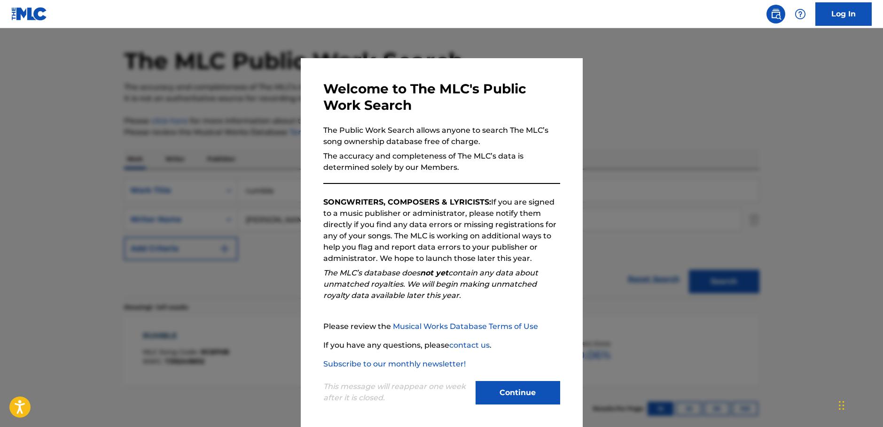
click at [500, 394] on button "Continue" at bounding box center [517, 392] width 85 height 23
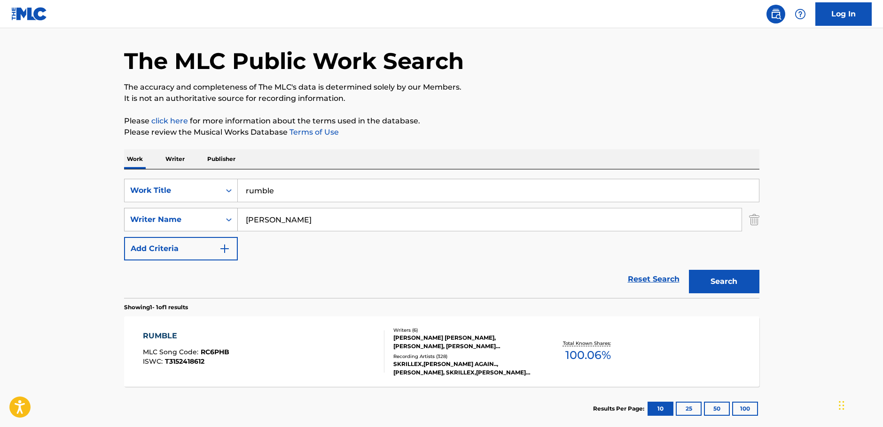
drag, startPoint x: 312, startPoint y: 217, endPoint x: 201, endPoint y: 216, distance: 110.8
click at [201, 217] on div "SearchWithCriteria1ac0a4b6-25a9-4dc5-be5d-22976d2b46be Writer Name [PERSON_NAME]" at bounding box center [441, 219] width 635 height 23
paste input "rant"
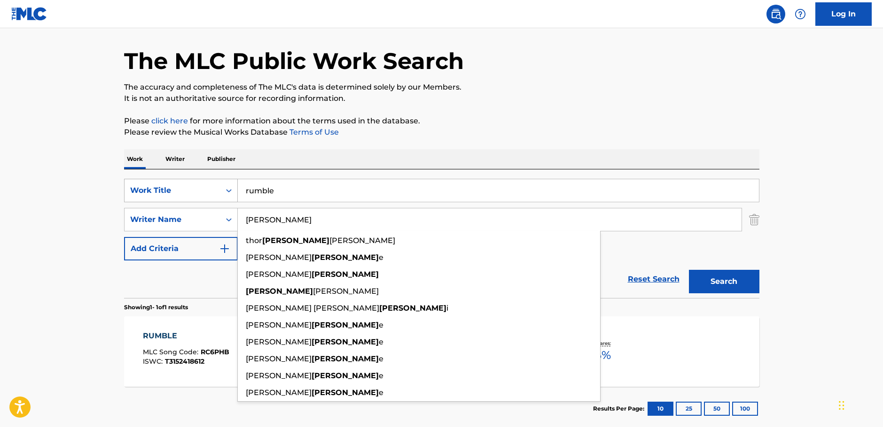
type input "[PERSON_NAME]"
drag, startPoint x: 170, startPoint y: 190, endPoint x: 155, endPoint y: 190, distance: 15.0
click at [155, 190] on div "SearchWithCriteriaca5ea7ef-93b9-45f7-afe4-178c638199e5 Work Title rumble" at bounding box center [441, 190] width 635 height 23
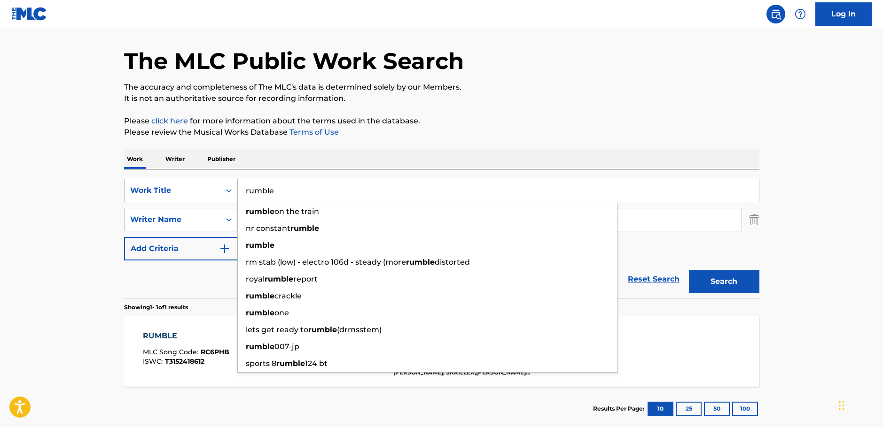
paste input "Put Your Hand Where My Eyes Can Se"
type input "Put Your Hand Where My Eyes Can See"
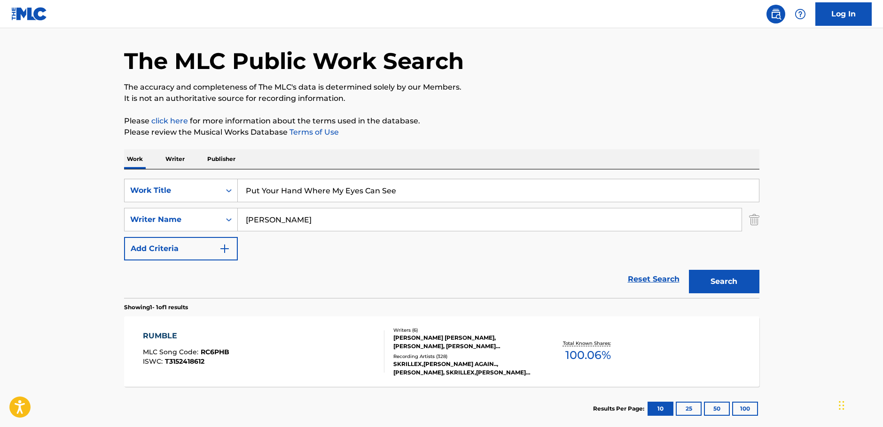
click at [730, 282] on button "Search" at bounding box center [724, 281] width 70 height 23
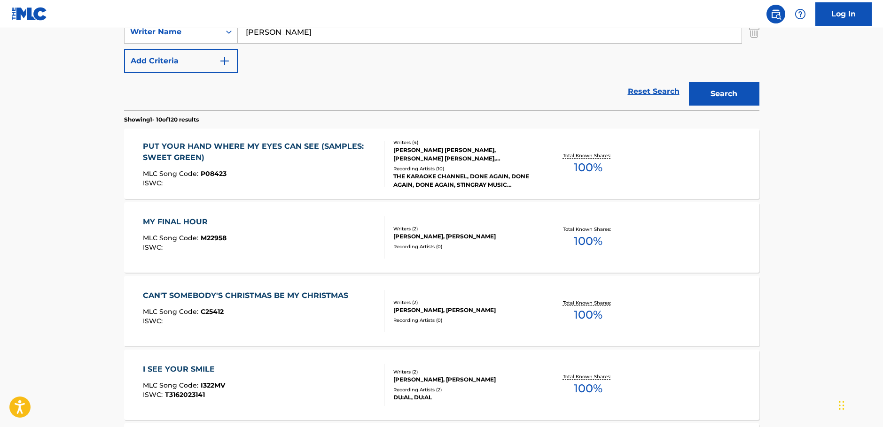
scroll to position [171, 0]
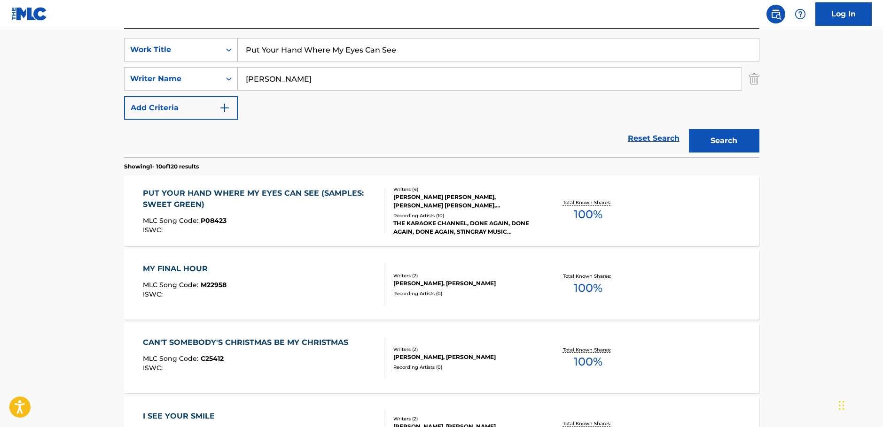
click at [276, 223] on div "MLC Song Code : P08423" at bounding box center [259, 221] width 233 height 9
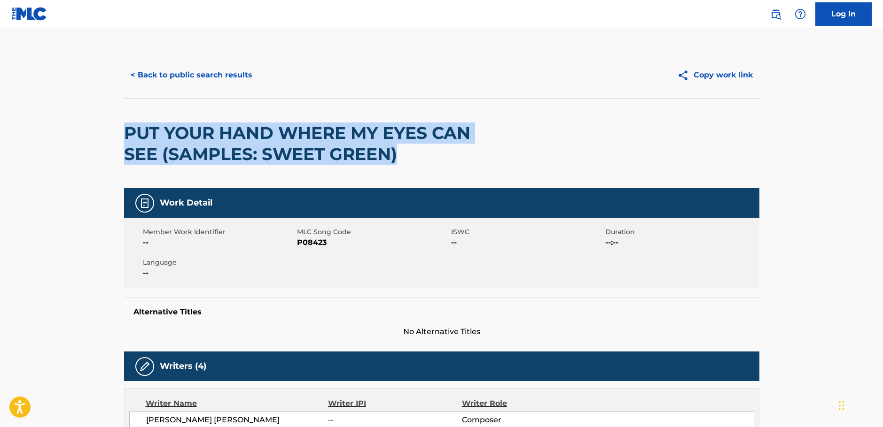
drag, startPoint x: 416, startPoint y: 155, endPoint x: 115, endPoint y: 135, distance: 301.2
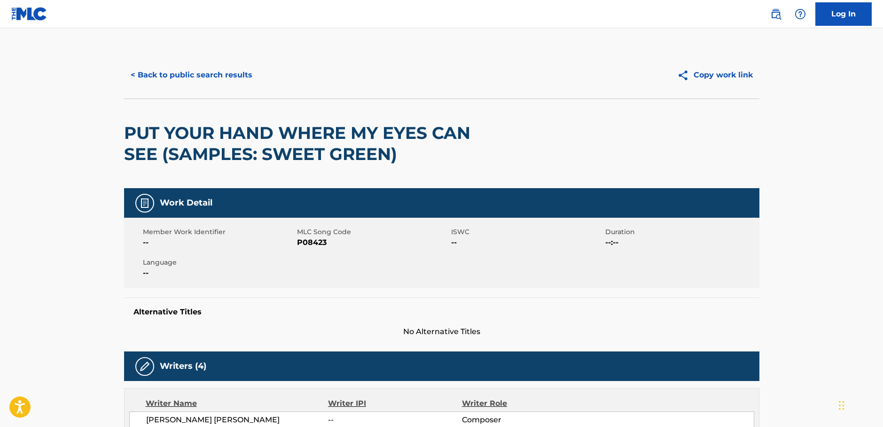
click at [311, 241] on span "P08423" at bounding box center [373, 242] width 152 height 11
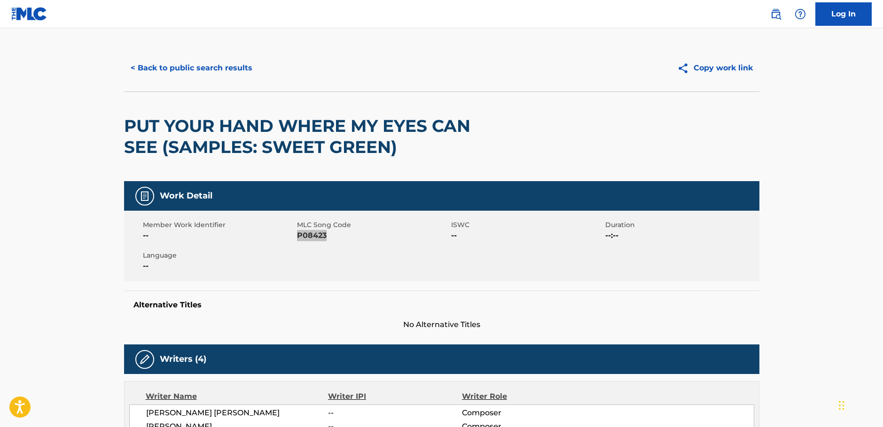
scroll to position [141, 0]
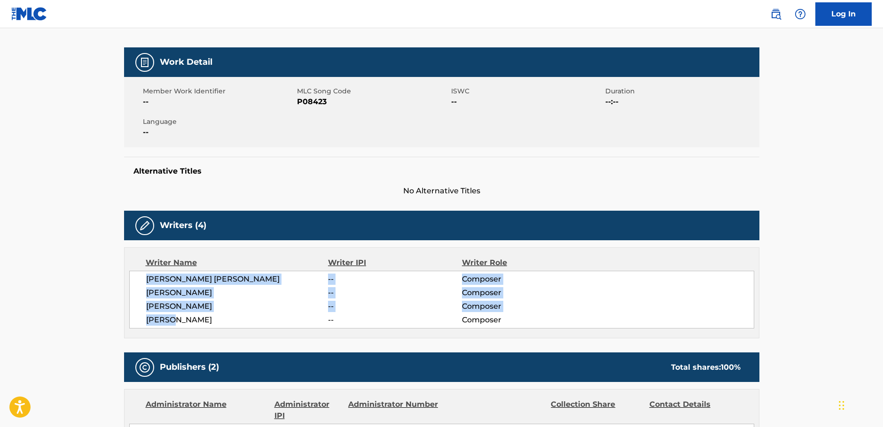
drag, startPoint x: 195, startPoint y: 325, endPoint x: 135, endPoint y: 281, distance: 75.2
click at [135, 281] on div "[PERSON_NAME] [PERSON_NAME] -- Composer [PERSON_NAME] -- Composer [PERSON_NAME]…" at bounding box center [441, 300] width 625 height 58
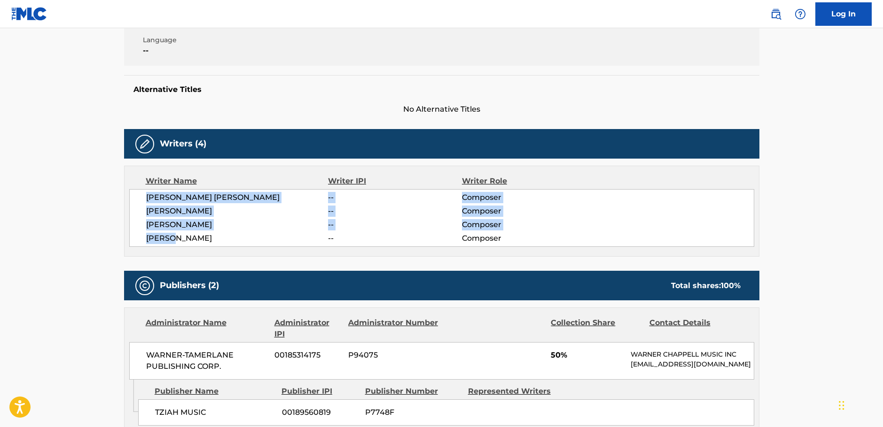
scroll to position [376, 0]
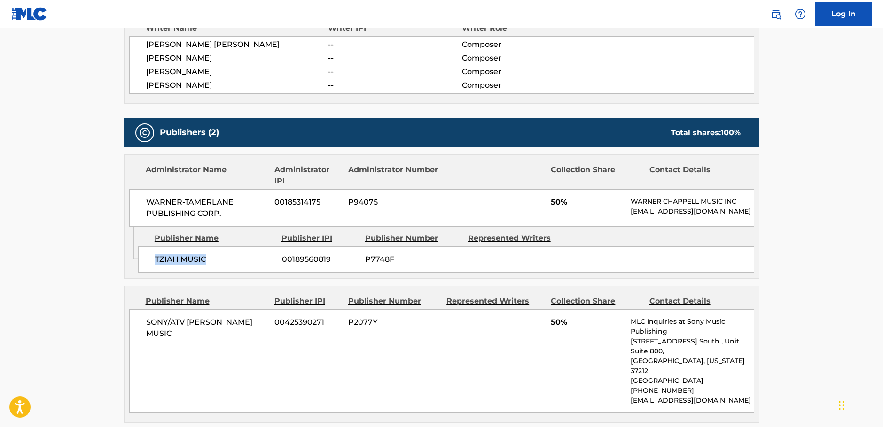
drag, startPoint x: 224, startPoint y: 271, endPoint x: 1, endPoint y: 297, distance: 224.6
click at [150, 269] on div "TZIAH MUSIC 00189560819 P7748F" at bounding box center [446, 260] width 616 height 26
drag, startPoint x: 237, startPoint y: 216, endPoint x: 128, endPoint y: 204, distance: 109.1
click at [129, 204] on div "WARNER-[PERSON_NAME] PUBLISHING CORP. 00185314175 P94075 50% [PERSON_NAME] MUSI…" at bounding box center [441, 208] width 625 height 38
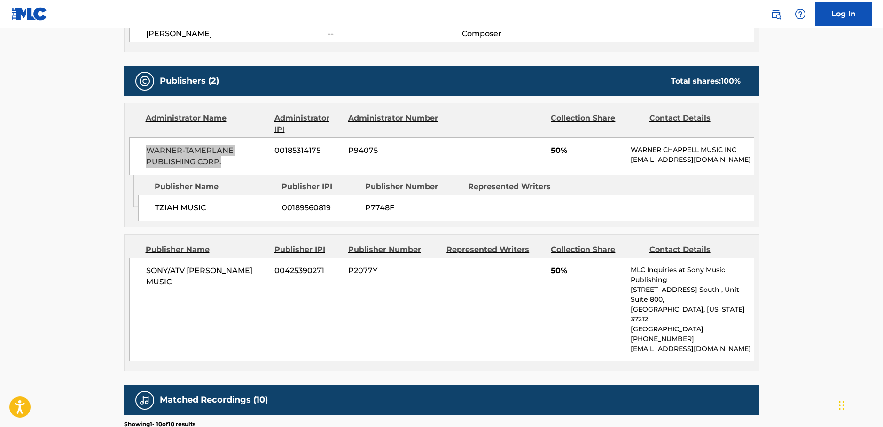
scroll to position [470, 0]
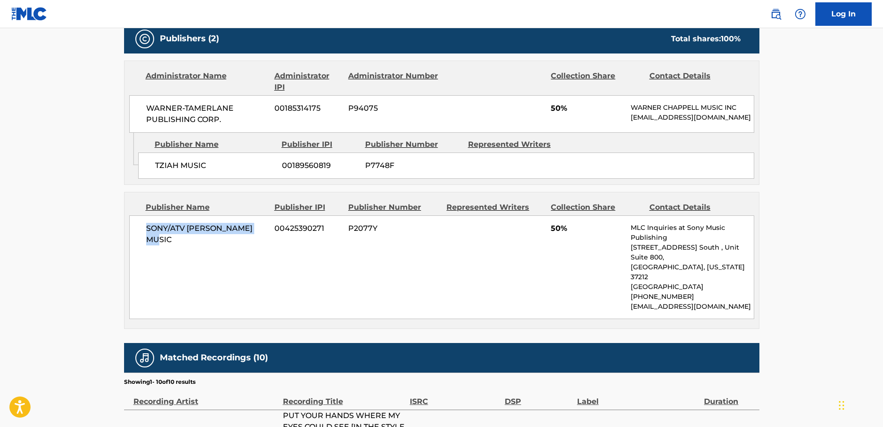
drag, startPoint x: 268, startPoint y: 237, endPoint x: 82, endPoint y: 250, distance: 186.5
click at [104, 244] on main "< Back to public search results Copy work link PUT YOUR HAND WHERE MY EYES CAN …" at bounding box center [441, 214] width 883 height 1312
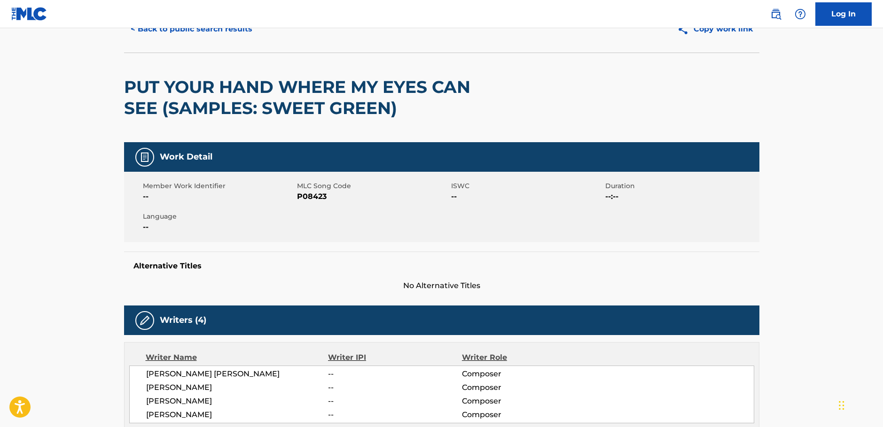
scroll to position [0, 0]
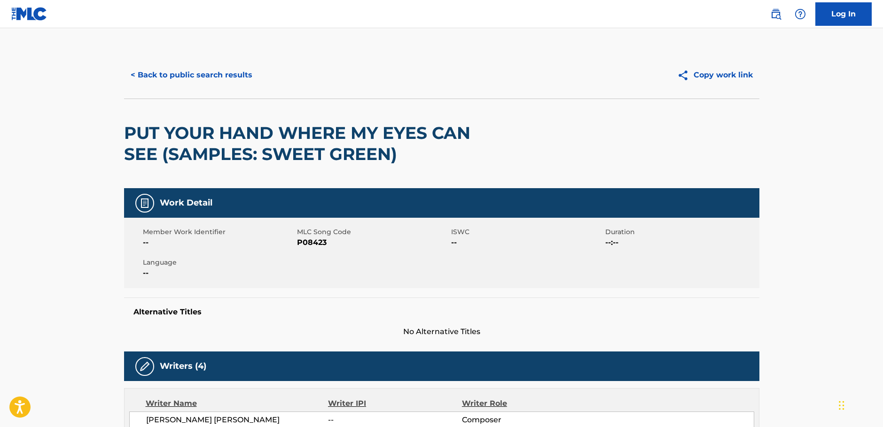
click at [168, 72] on button "< Back to public search results" at bounding box center [191, 74] width 135 height 23
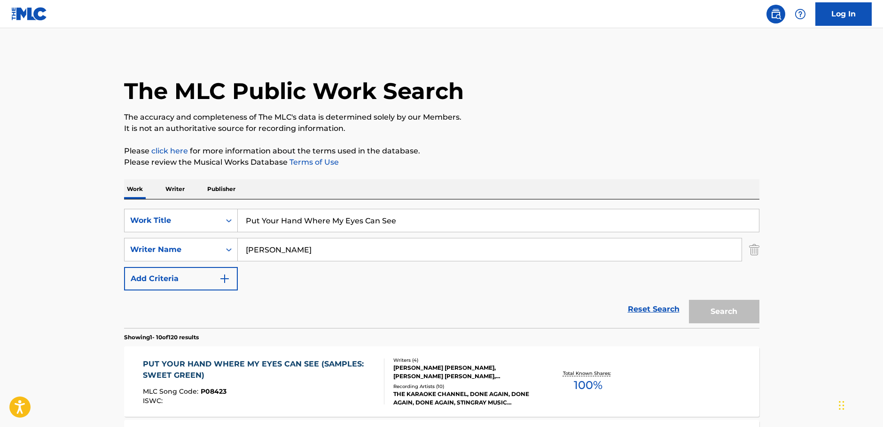
scroll to position [171, 0]
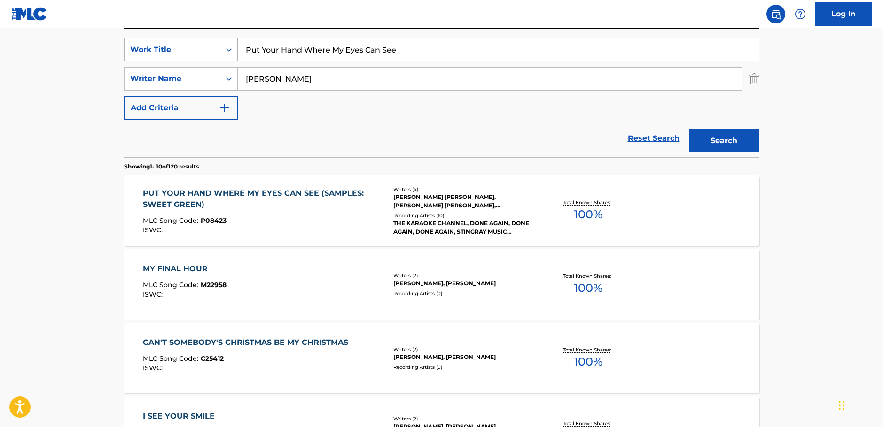
drag, startPoint x: 398, startPoint y: 51, endPoint x: 209, endPoint y: 47, distance: 188.8
click at [223, 46] on div "SearchWithCriteriaca5ea7ef-93b9-45f7-afe4-178c638199e5 Work Title Put Your Hand…" at bounding box center [441, 49] width 635 height 23
paste input "KISEKINO UMI"
type input "KISEKINO UMI"
click at [77, 80] on main "The MLC Public Work Search The accuracy and completeness of The MLC's data is d…" at bounding box center [441, 410] width 883 height 1106
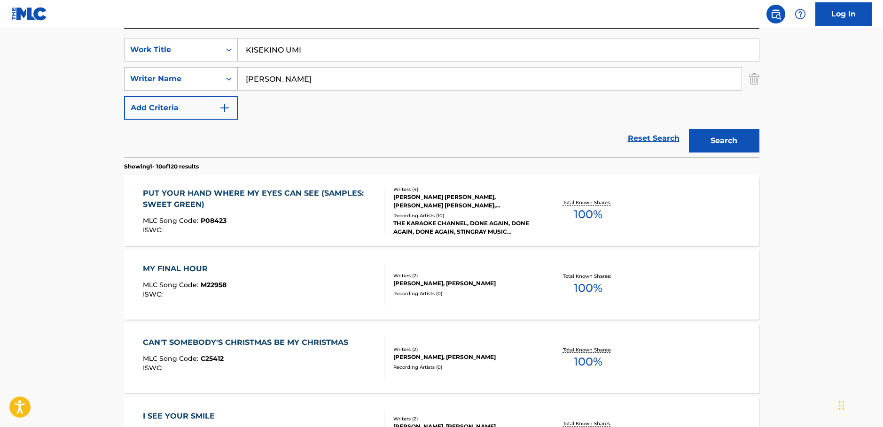
drag, startPoint x: 248, startPoint y: 81, endPoint x: 178, endPoint y: 76, distance: 70.1
click at [178, 76] on div "SearchWithCriteria1ac0a4b6-25a9-4dc5-be5d-22976d2b46be Writer Name [PERSON_NAME]" at bounding box center [441, 78] width 635 height 23
click at [737, 143] on button "Search" at bounding box center [724, 140] width 70 height 23
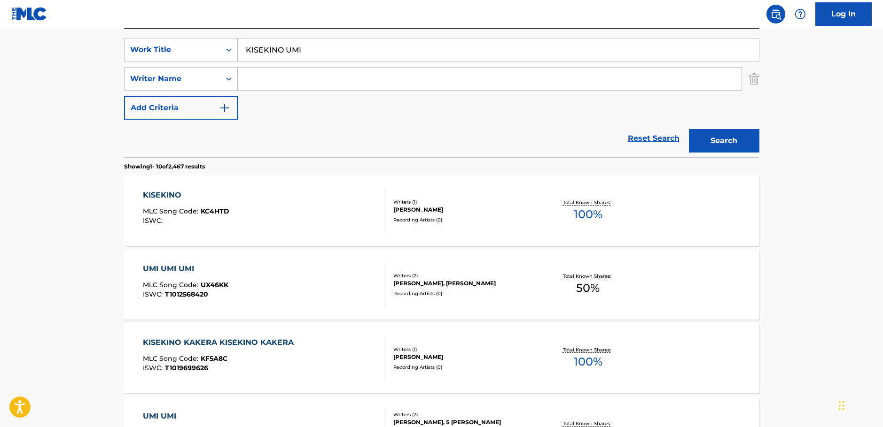
click at [299, 77] on input "Search Form" at bounding box center [490, 79] width 504 height 23
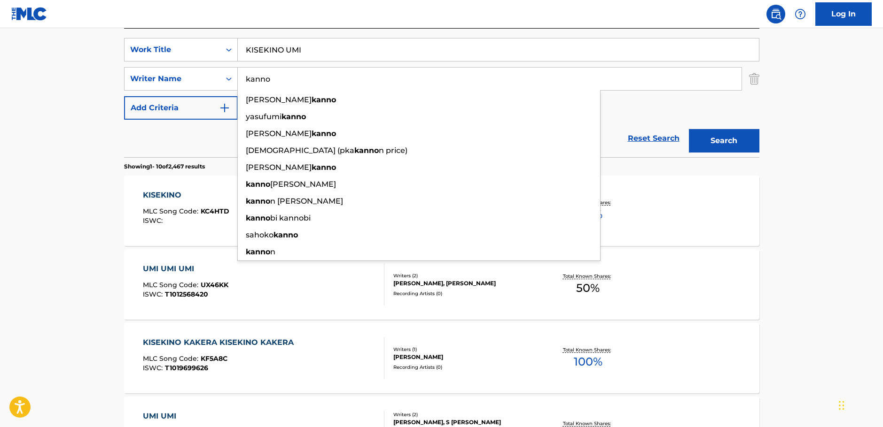
type input "kanno"
click at [730, 131] on button "Search" at bounding box center [724, 140] width 70 height 23
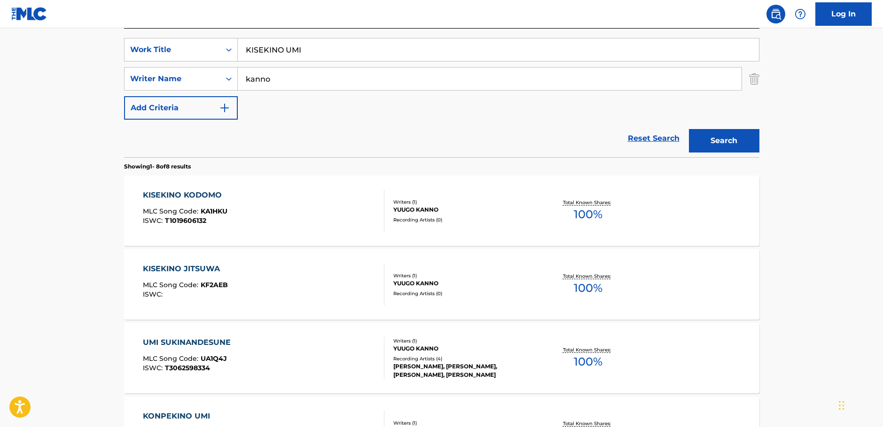
click at [271, 49] on input "KISEKINO UMI" at bounding box center [498, 50] width 521 height 23
click at [707, 142] on button "Search" at bounding box center [724, 140] width 70 height 23
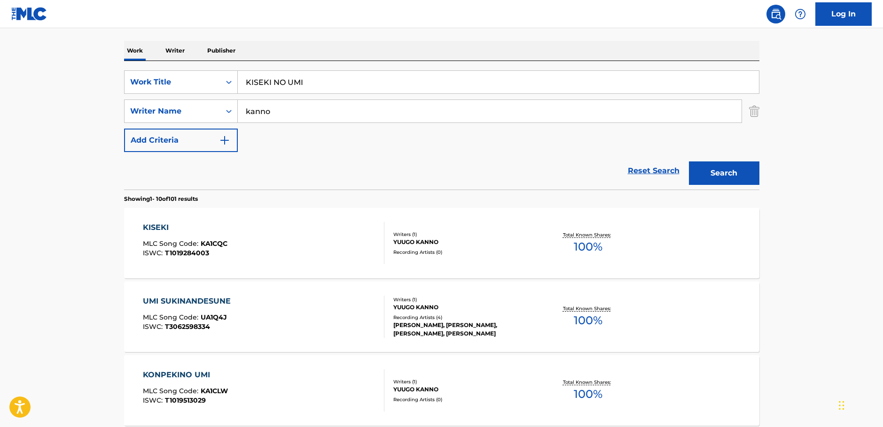
scroll to position [124, 0]
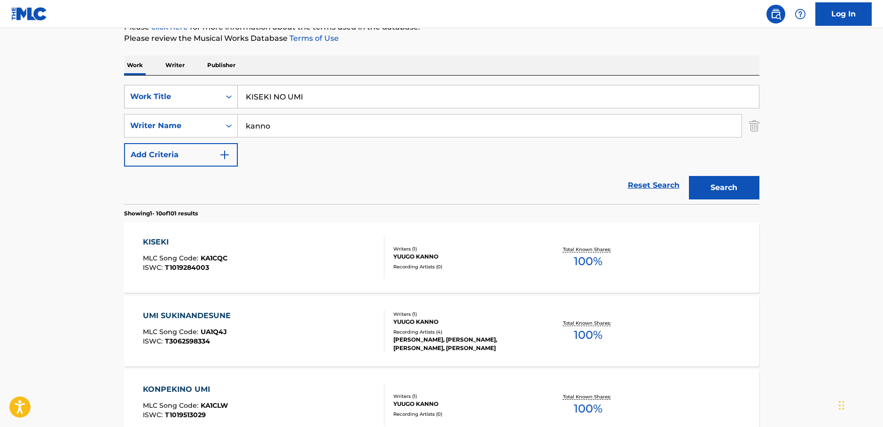
drag, startPoint x: 314, startPoint y: 93, endPoint x: 180, endPoint y: 94, distance: 133.9
click at [180, 94] on div "SearchWithCriteriaca5ea7ef-93b9-45f7-afe4-178c638199e5 Work Title KISEKI NO UMI" at bounding box center [441, 96] width 635 height 23
click at [744, 179] on button "Search" at bounding box center [724, 187] width 70 height 23
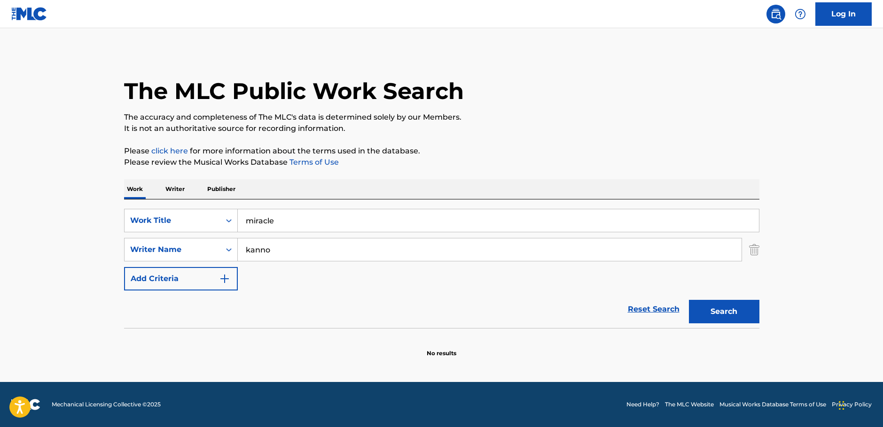
scroll to position [0, 0]
drag, startPoint x: 283, startPoint y: 224, endPoint x: 136, endPoint y: 215, distance: 146.8
click at [137, 216] on div "SearchWithCriteriaca5ea7ef-93b9-45f7-afe4-178c638199e5 Work Title miracle" at bounding box center [441, 220] width 635 height 23
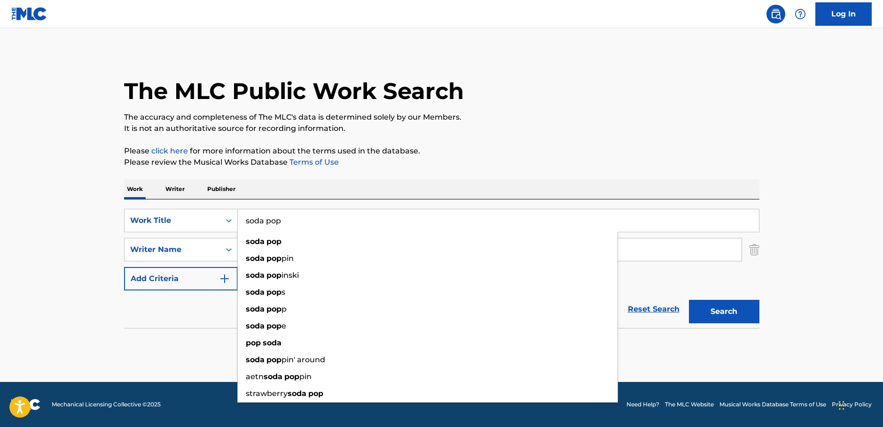
type input "soda pop"
click at [828, 245] on main "The MLC Public Work Search The accuracy and completeness of The MLC's data is d…" at bounding box center [441, 205] width 883 height 354
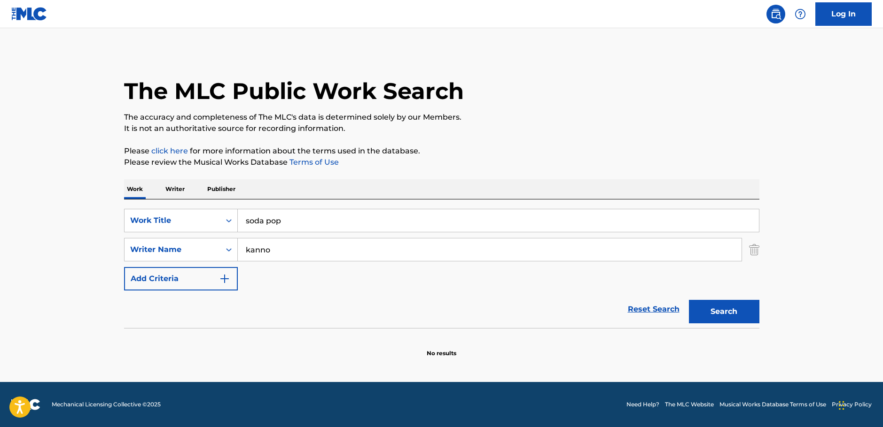
click at [651, 252] on input "kanno" at bounding box center [490, 250] width 504 height 23
drag, startPoint x: 258, startPoint y: 255, endPoint x: 170, endPoint y: 255, distance: 87.4
click at [170, 255] on div "SearchWithCriteria1ac0a4b6-25a9-4dc5-be5d-22976d2b46be Writer Name kannochung" at bounding box center [441, 249] width 635 height 23
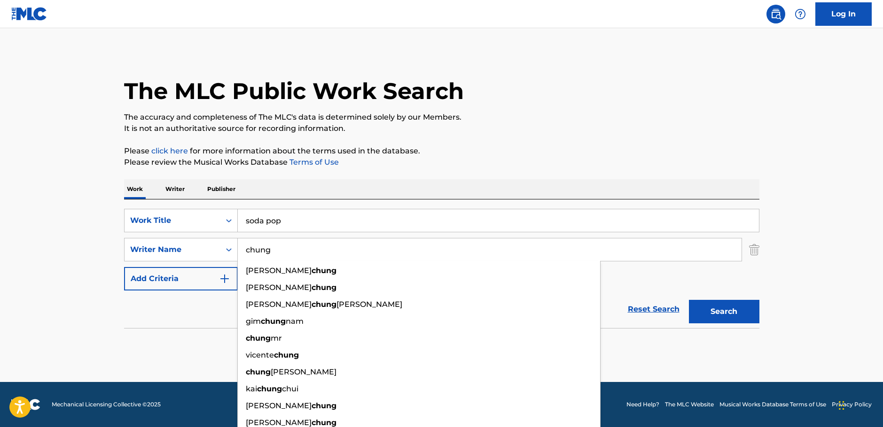
type input "chung"
click at [730, 312] on button "Search" at bounding box center [724, 311] width 70 height 23
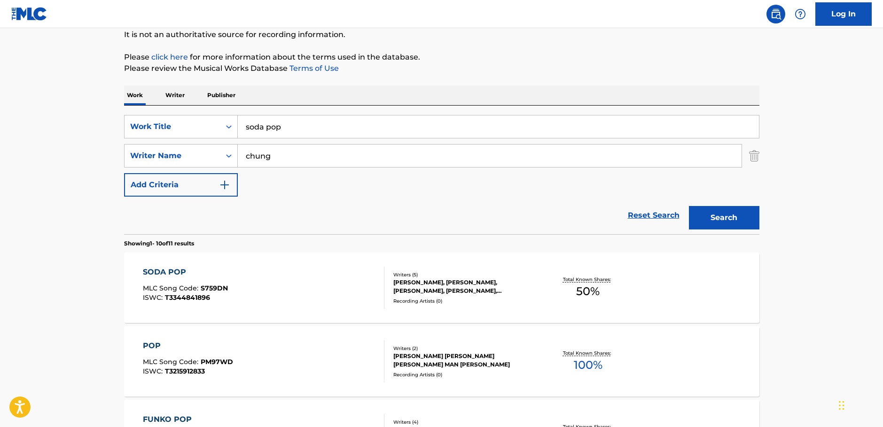
scroll to position [141, 0]
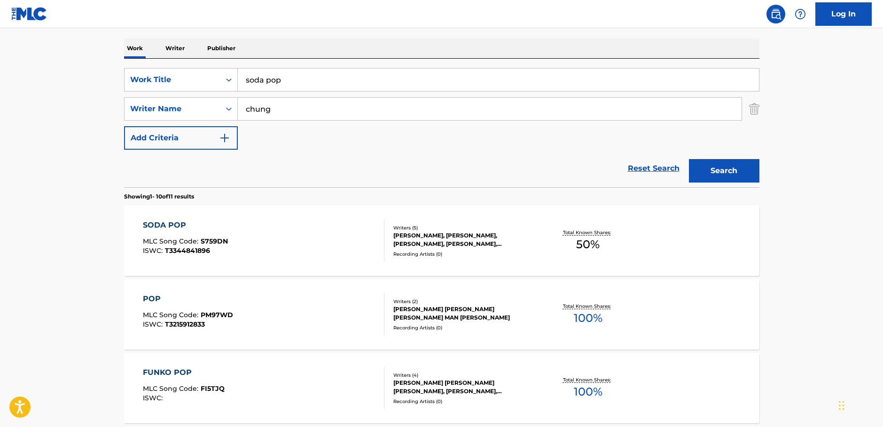
click at [270, 246] on div "SODA POP MLC Song Code : S759DN ISWC : T3344841896" at bounding box center [263, 241] width 241 height 42
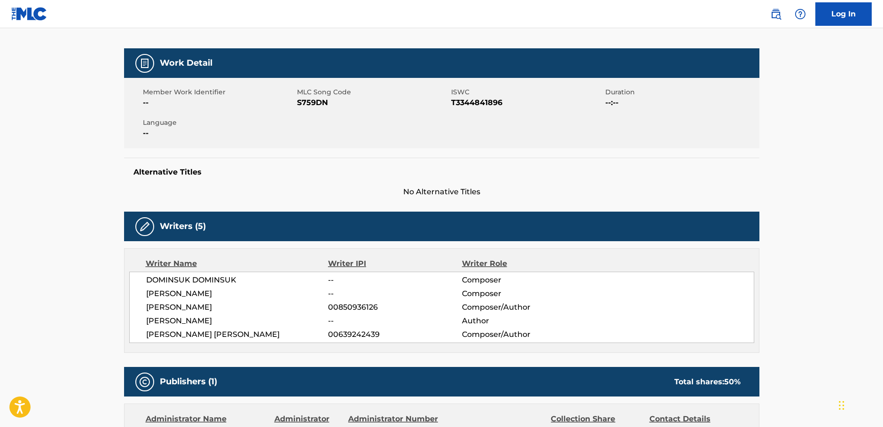
scroll to position [47, 0]
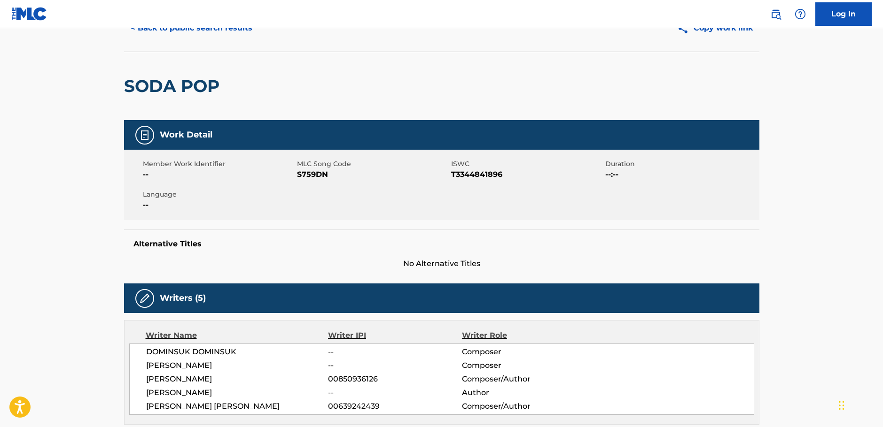
click at [307, 176] on span "S759DN" at bounding box center [373, 174] width 152 height 11
click at [483, 179] on span "T3344841896" at bounding box center [527, 174] width 152 height 11
click at [482, 179] on span "T3344841896" at bounding box center [527, 174] width 152 height 11
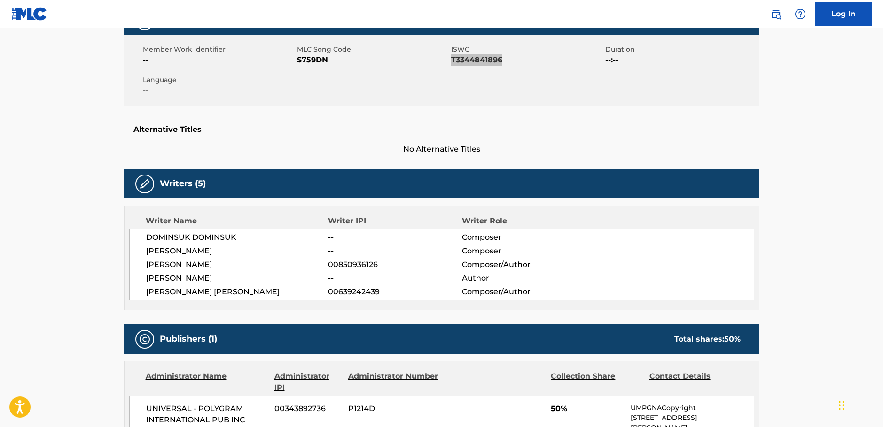
scroll to position [188, 0]
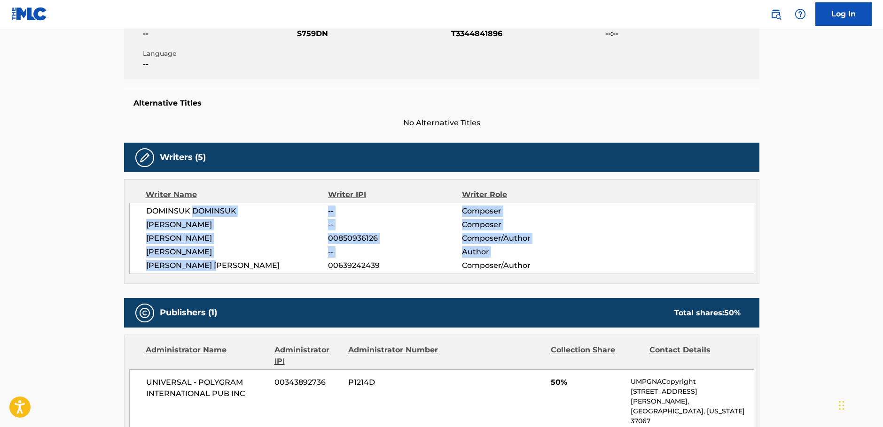
drag, startPoint x: 237, startPoint y: 266, endPoint x: 191, endPoint y: 212, distance: 71.3
click at [191, 212] on div "[PERSON_NAME] -- Composer [PERSON_NAME] -- Composer [PERSON_NAME] 00850936126 C…" at bounding box center [441, 238] width 625 height 71
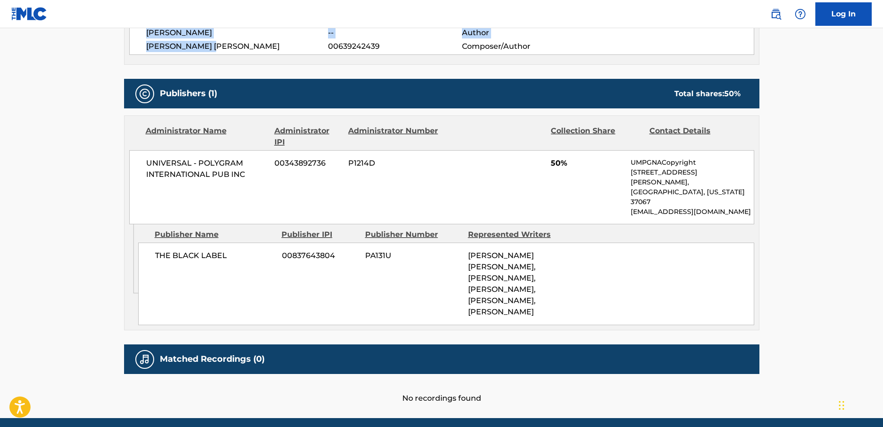
scroll to position [412, 0]
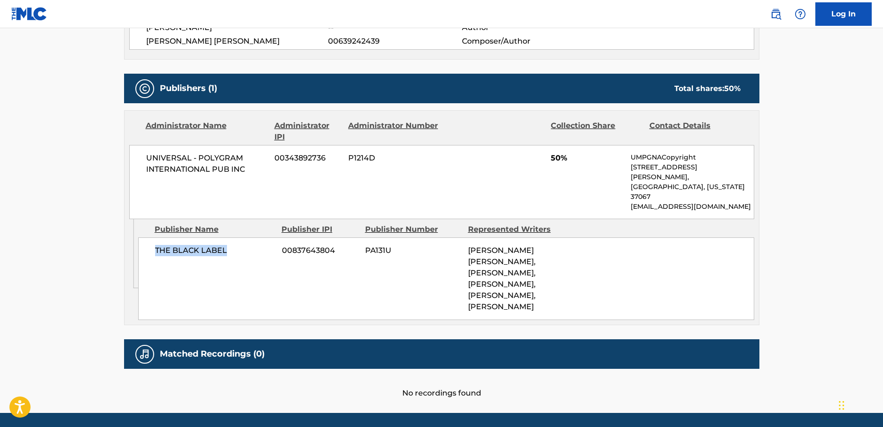
drag, startPoint x: 159, startPoint y: 236, endPoint x: 127, endPoint y: 240, distance: 32.7
click at [144, 238] on div "THE BLACK LABEL 00837643804 PA131U [PERSON_NAME] [PERSON_NAME], [PERSON_NAME], …" at bounding box center [446, 279] width 616 height 83
drag, startPoint x: 249, startPoint y: 174, endPoint x: 142, endPoint y: 153, distance: 109.2
click at [142, 153] on div "UNIVERSAL - POLYGRAM INTERNATIONAL PUB INC 00343892736 P1214D 50% UMPGNACopyrig…" at bounding box center [441, 182] width 625 height 74
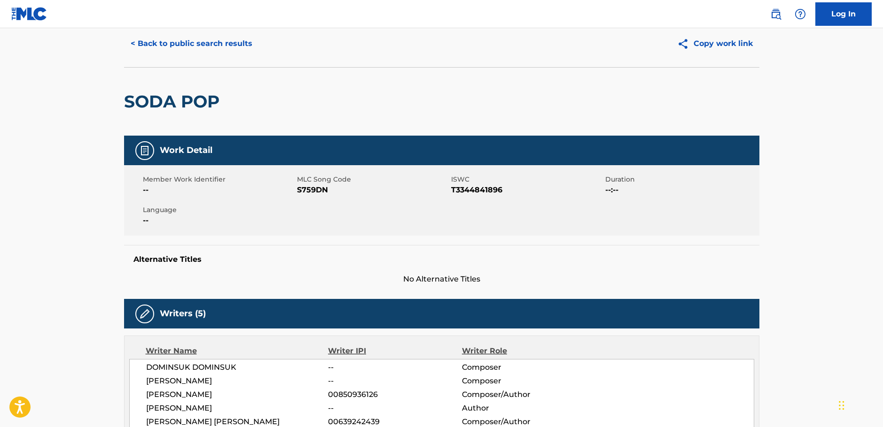
scroll to position [0, 0]
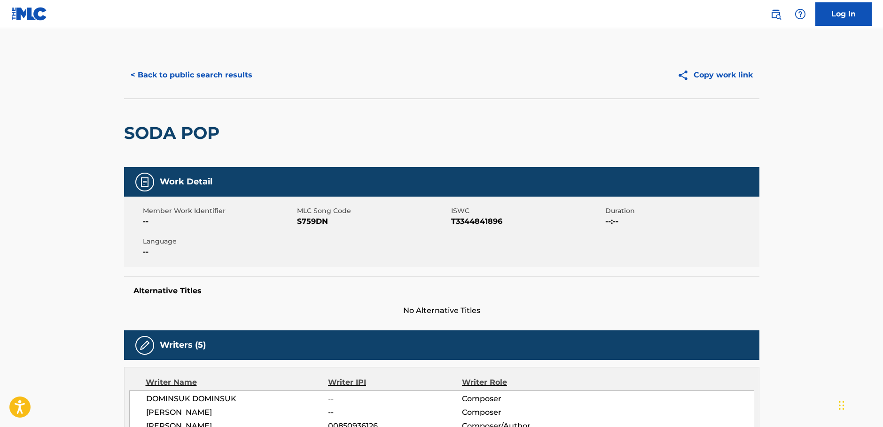
click at [191, 77] on button "< Back to public search results" at bounding box center [191, 74] width 135 height 23
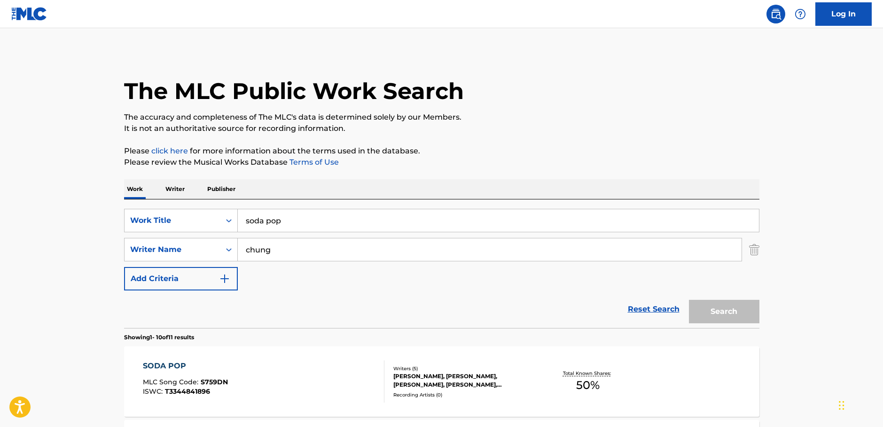
scroll to position [141, 0]
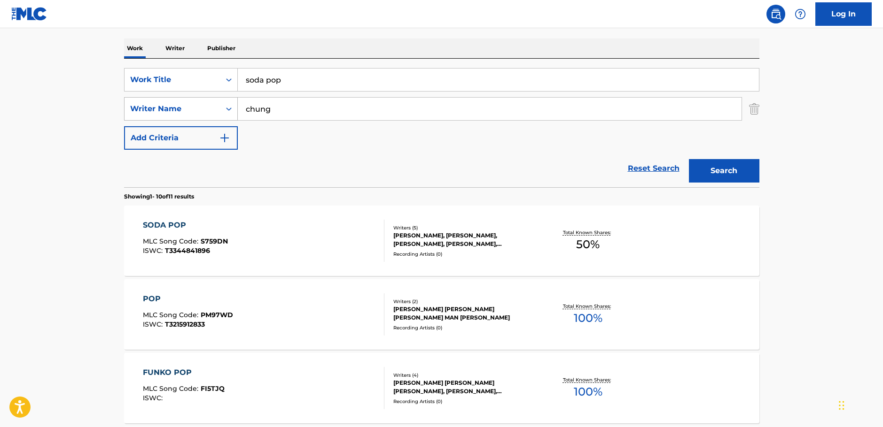
drag, startPoint x: 226, startPoint y: 110, endPoint x: 203, endPoint y: 110, distance: 23.0
click at [203, 110] on div "SearchWithCriteria1ac0a4b6-25a9-4dc5-be5d-22976d2b46be Writer Name [PERSON_NAME]" at bounding box center [441, 108] width 635 height 23
paste input "QUINTORIS"
type input "QUINTORIS"
drag, startPoint x: 287, startPoint y: 77, endPoint x: 152, endPoint y: 92, distance: 135.6
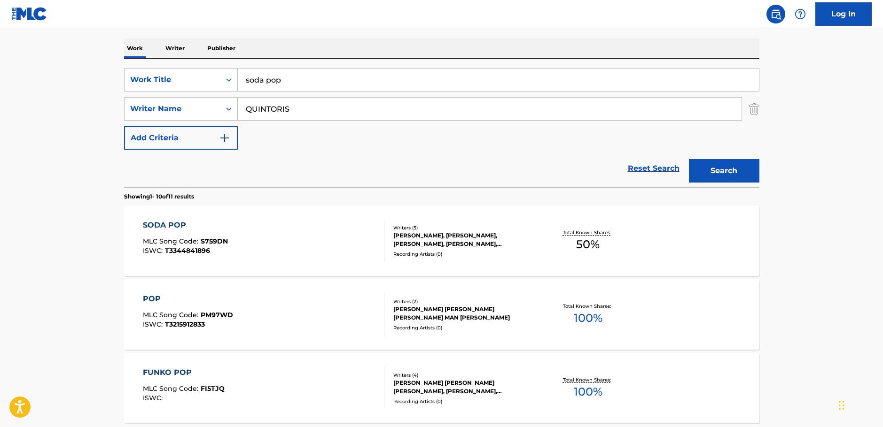
click at [152, 92] on div "SearchWithCriteriaca5ea7ef-93b9-45f7-afe4-178c638199e5 Work Title soda pop Sear…" at bounding box center [441, 109] width 635 height 82
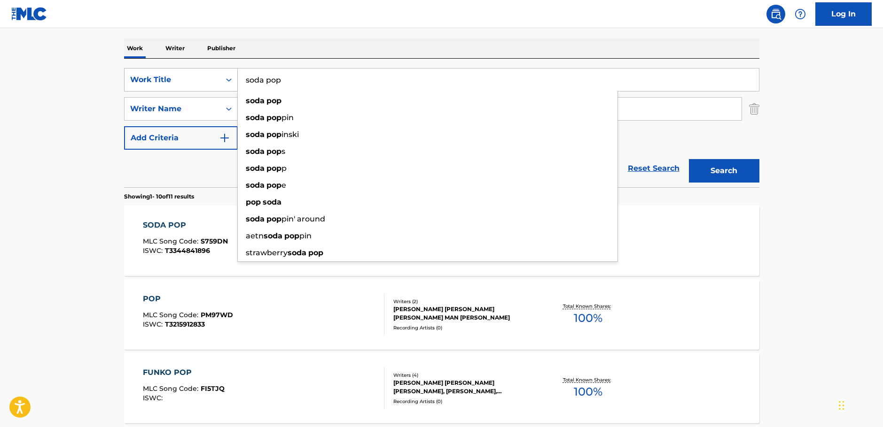
paste input "Gun Class II"
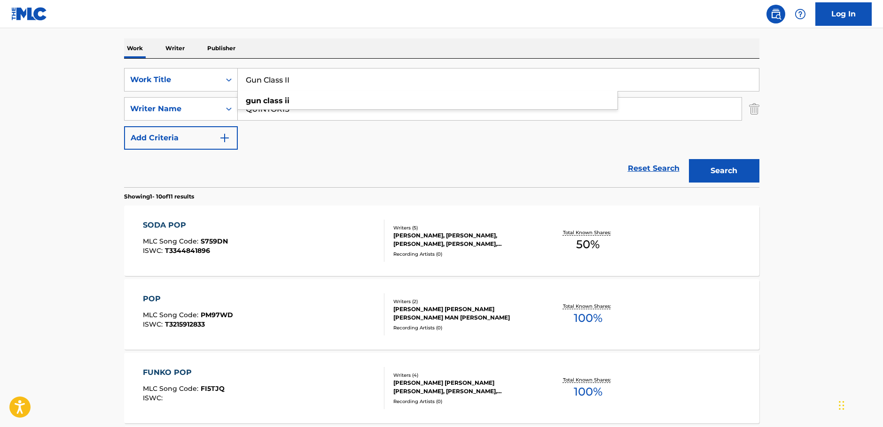
type input "Gun Class II"
click at [742, 170] on button "Search" at bounding box center [724, 170] width 70 height 23
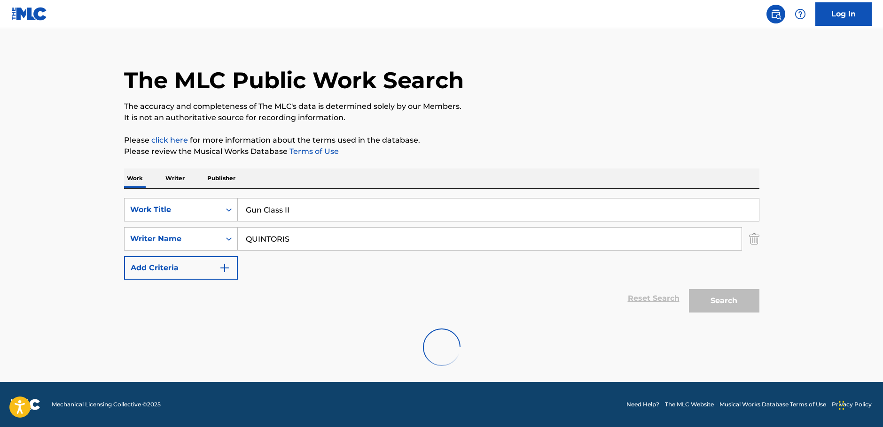
scroll to position [84, 0]
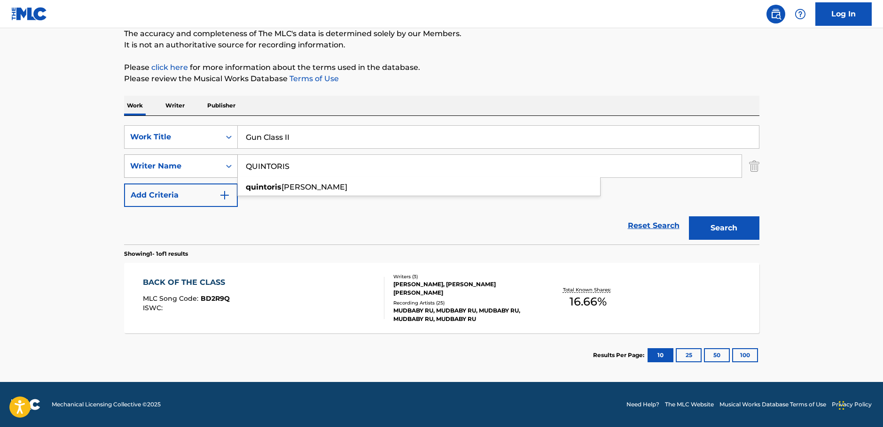
drag, startPoint x: 301, startPoint y: 169, endPoint x: 169, endPoint y: 173, distance: 132.5
click at [169, 173] on div "SearchWithCriteria1ac0a4b6-25a9-4dc5-be5d-22976d2b46be Writer Name [PERSON_NAME]" at bounding box center [441, 166] width 635 height 23
paste input "[PERSON_NAME]"
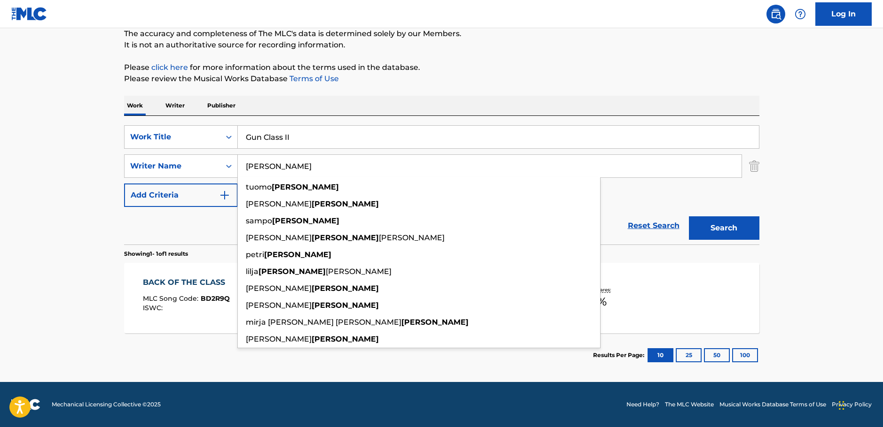
type input "[PERSON_NAME]"
click at [743, 231] on button "Search" at bounding box center [724, 228] width 70 height 23
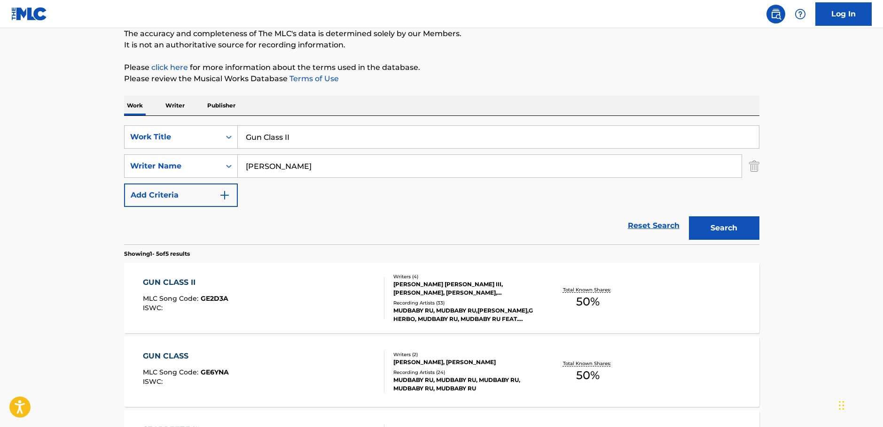
click at [291, 286] on div "GUN CLASS II MLC Song Code : GE2D3A ISWC :" at bounding box center [263, 298] width 241 height 42
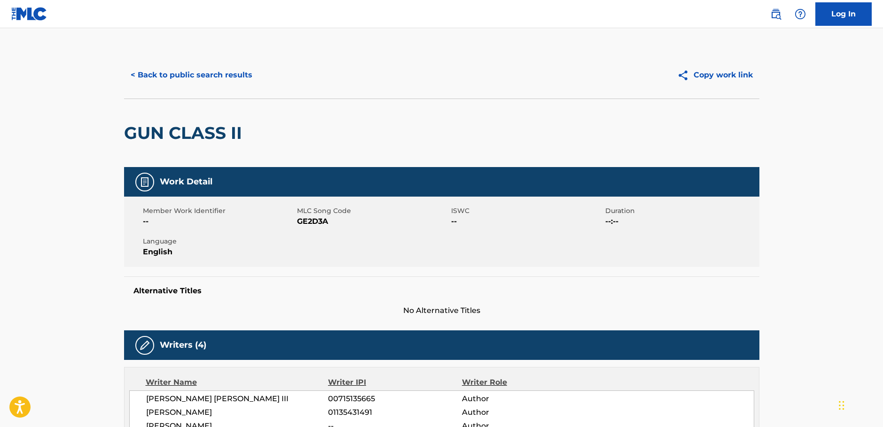
click at [307, 217] on span "GE2D3A" at bounding box center [373, 221] width 152 height 11
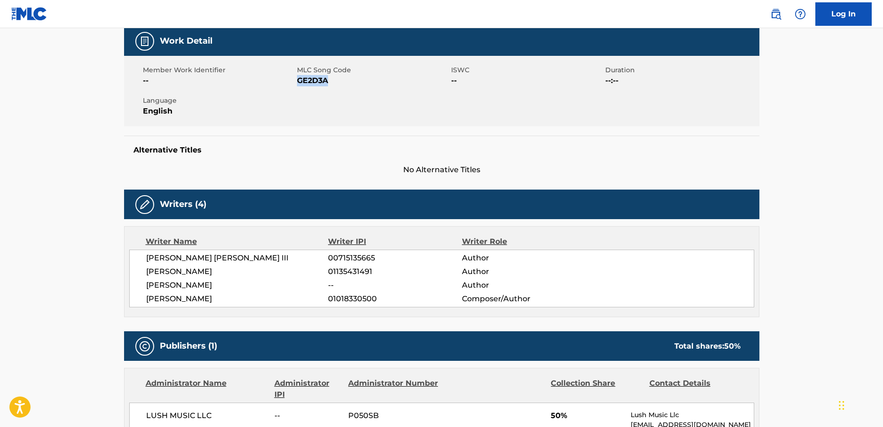
drag, startPoint x: 237, startPoint y: 300, endPoint x: 189, endPoint y: 251, distance: 68.8
click at [131, 260] on div "[PERSON_NAME] [PERSON_NAME] III 00715135665 Author [PERSON_NAME] 01135431491 Au…" at bounding box center [441, 279] width 625 height 58
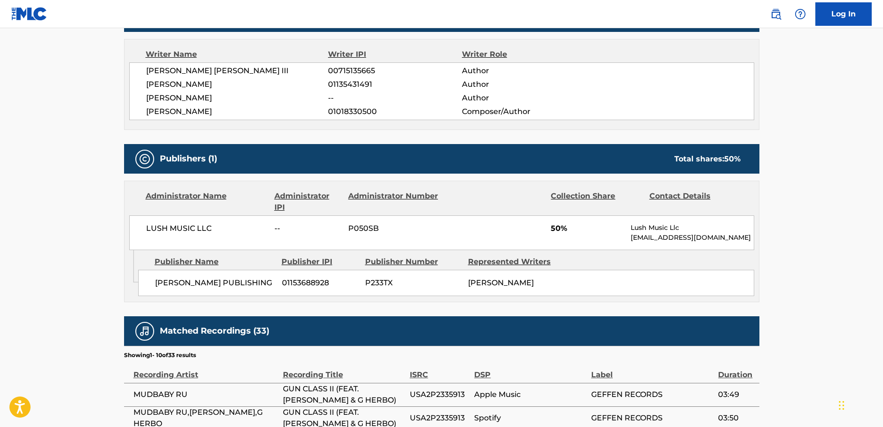
scroll to position [329, 0]
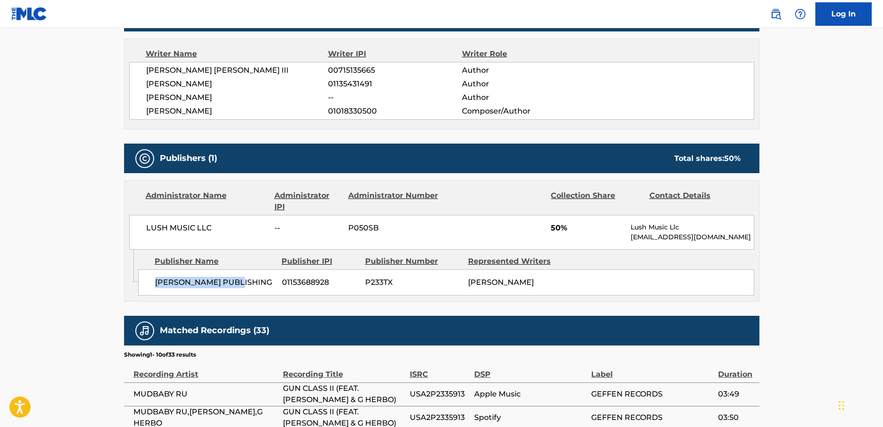
drag, startPoint x: 242, startPoint y: 284, endPoint x: 154, endPoint y: 289, distance: 88.0
click at [154, 289] on div "[PERSON_NAME] PUBLISHING 01153688928 P233TX [PERSON_NAME]" at bounding box center [446, 283] width 616 height 26
drag, startPoint x: 228, startPoint y: 227, endPoint x: 123, endPoint y: 231, distance: 105.3
click at [124, 231] on div "Administrator Name Administrator IPI Administrator Number Collection Share Cont…" at bounding box center [441, 241] width 635 height 122
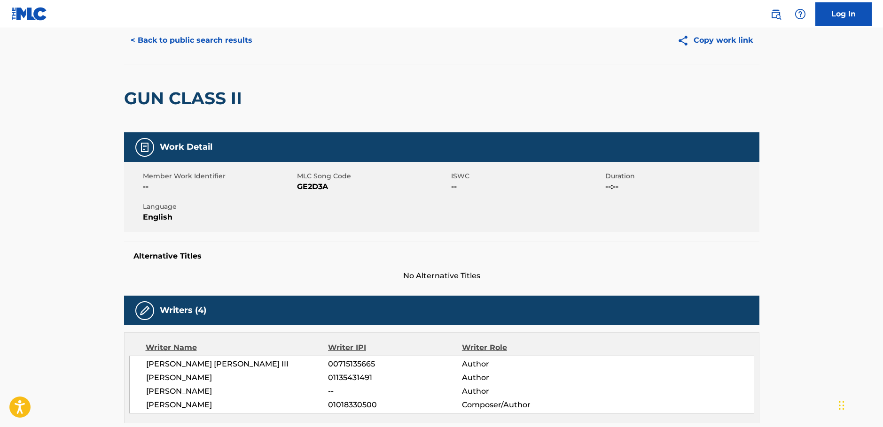
scroll to position [0, 0]
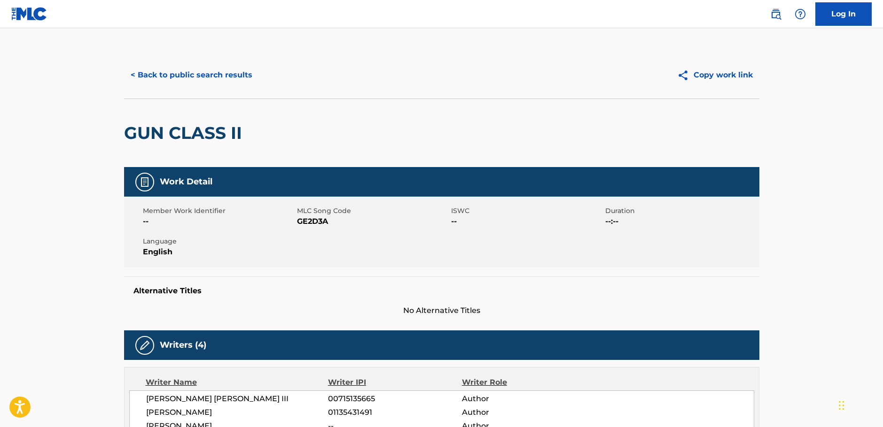
click at [181, 74] on button "< Back to public search results" at bounding box center [191, 74] width 135 height 23
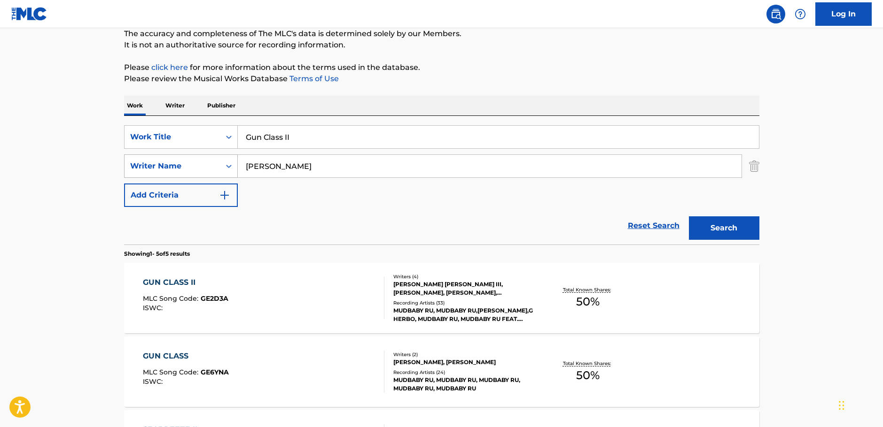
drag, startPoint x: 215, startPoint y: 172, endPoint x: 143, endPoint y: 170, distance: 71.9
click at [135, 175] on div "SearchWithCriteria1ac0a4b6-25a9-4dc5-be5d-22976d2b46be Writer Name [PERSON_NAME]" at bounding box center [441, 166] width 635 height 23
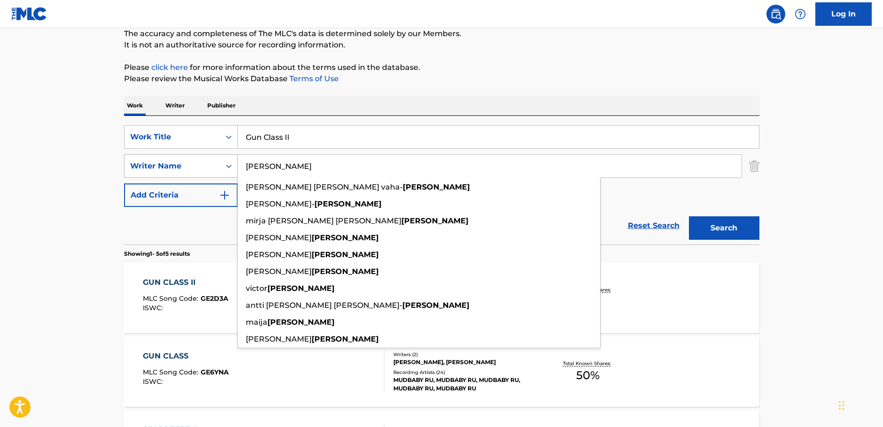
paste input "[PERSON_NAME]"
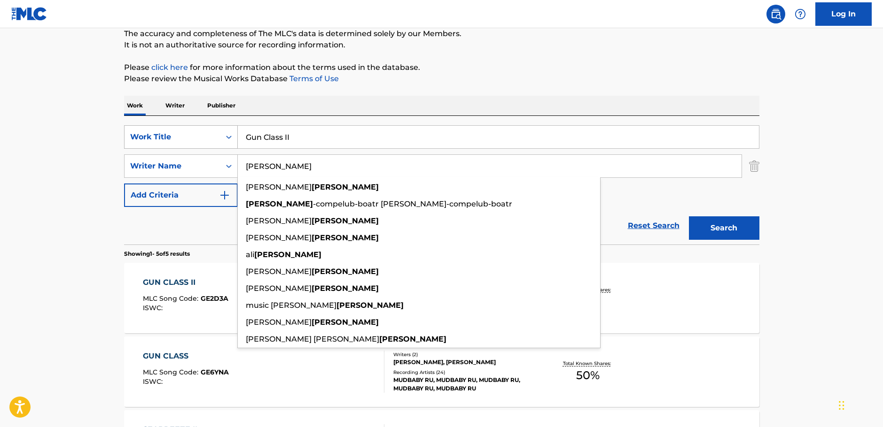
type input "[PERSON_NAME]"
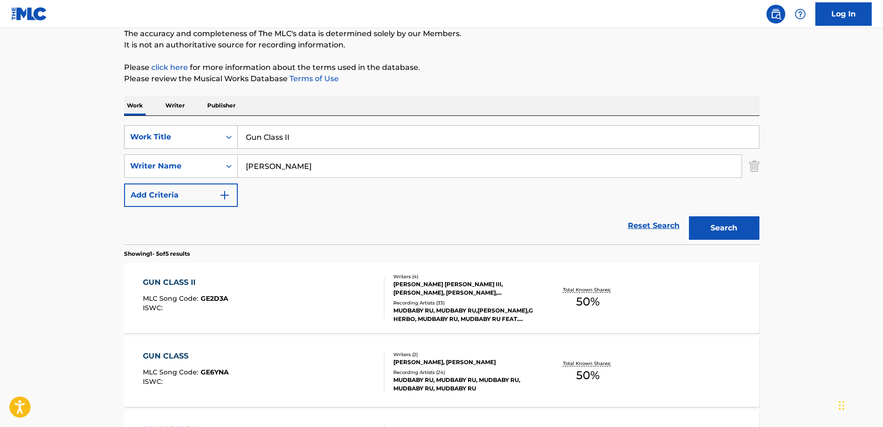
drag, startPoint x: 222, startPoint y: 139, endPoint x: 201, endPoint y: 139, distance: 21.1
click at [201, 139] on div "SearchWithCriteriaca5ea7ef-93b9-45f7-afe4-178c638199e5 Work Title Gun Class II" at bounding box center [441, 136] width 635 height 23
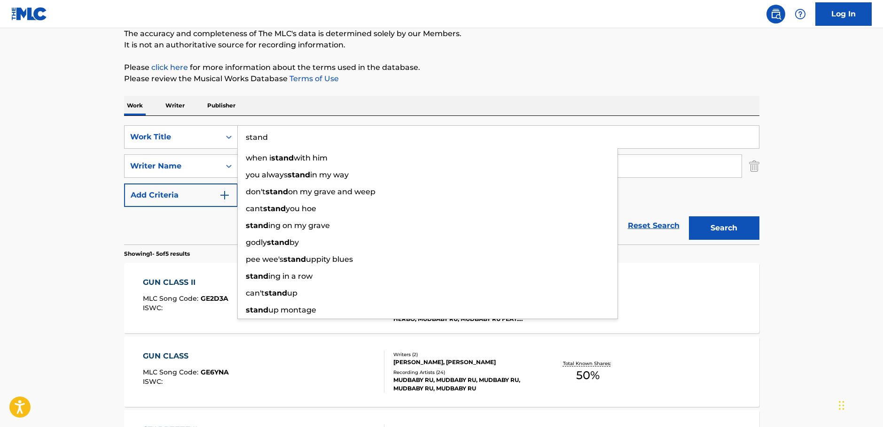
type input "stand"
drag, startPoint x: 75, startPoint y: 216, endPoint x: 93, endPoint y: 211, distance: 18.3
click at [78, 214] on main "The MLC Public Work Search The accuracy and completeness of The MLC's data is d…" at bounding box center [441, 311] width 883 height 733
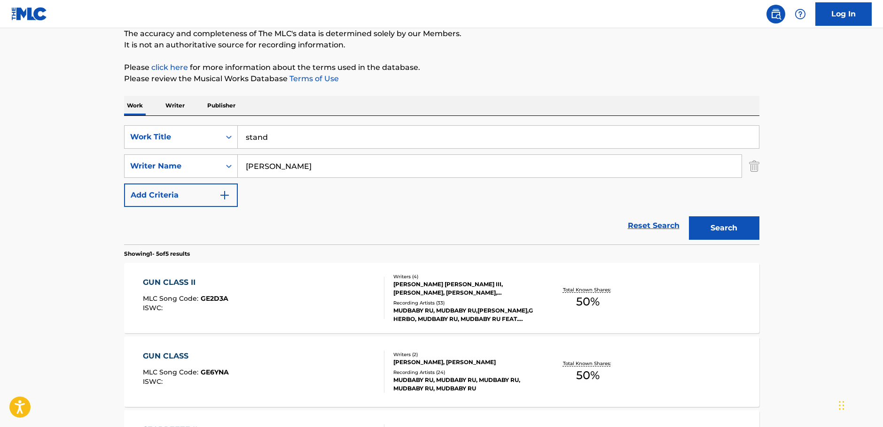
click at [244, 164] on input "[PERSON_NAME]" at bounding box center [490, 166] width 504 height 23
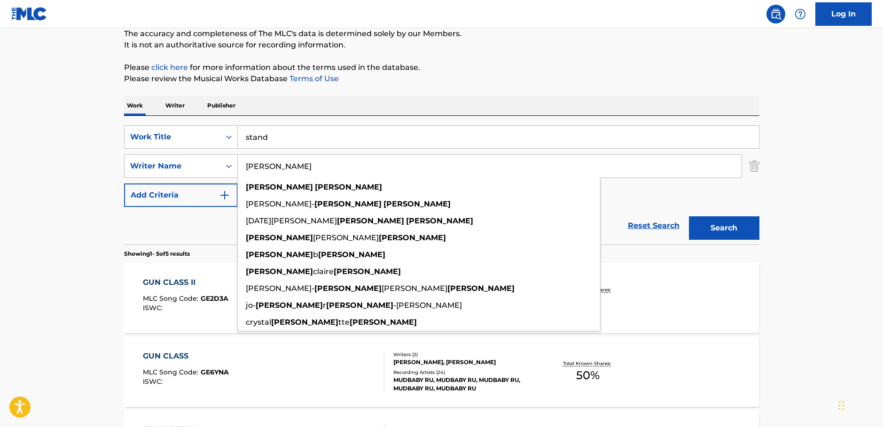
type input "[PERSON_NAME]"
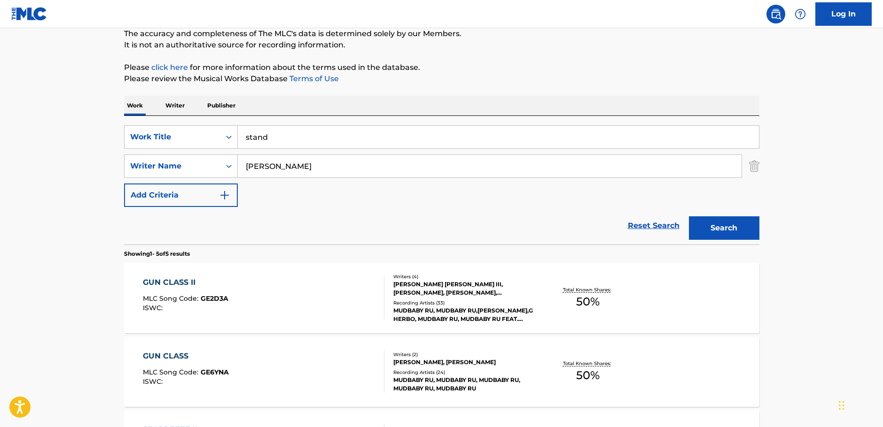
click at [726, 231] on button "Search" at bounding box center [724, 228] width 70 height 23
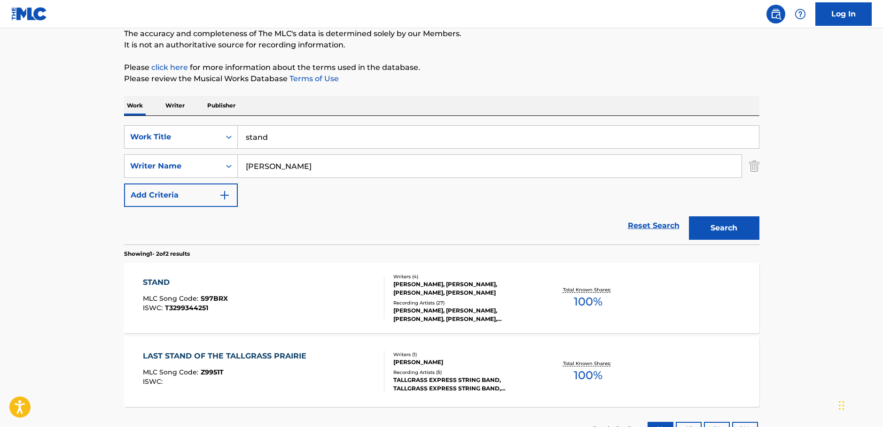
click at [293, 295] on div "STAND MLC Song Code : S97BRX ISWC : T3299344251" at bounding box center [263, 298] width 241 height 42
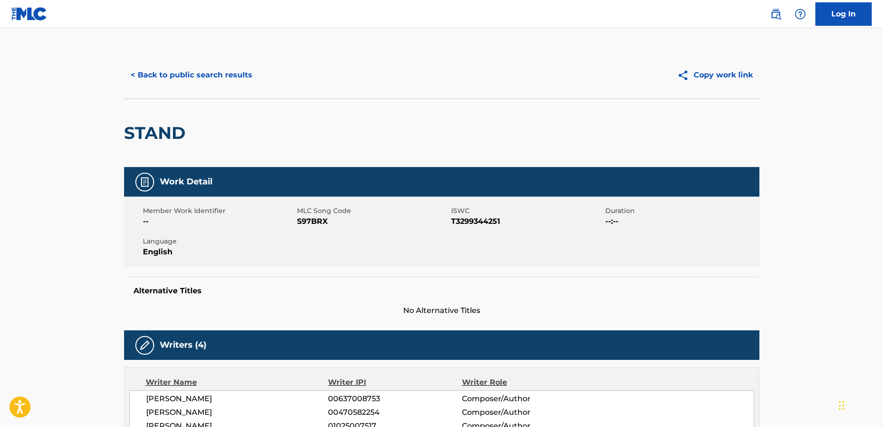
click at [318, 222] on span "S97BRX" at bounding box center [373, 221] width 152 height 11
click at [464, 220] on span "T3299344251" at bounding box center [527, 221] width 152 height 11
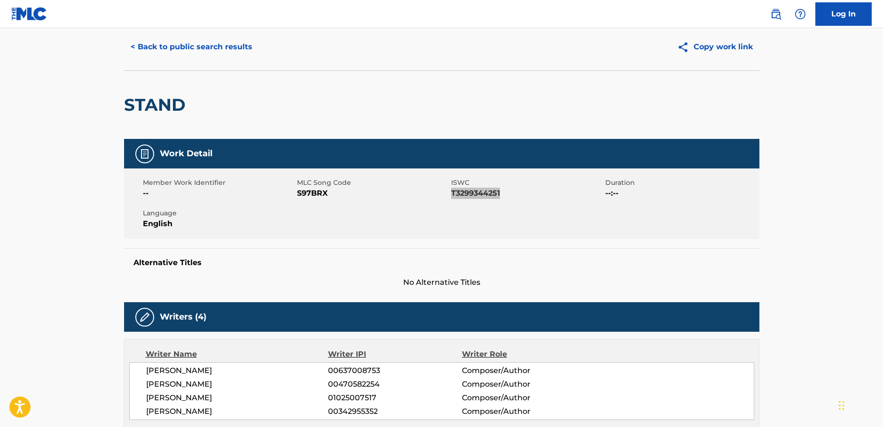
scroll to position [141, 0]
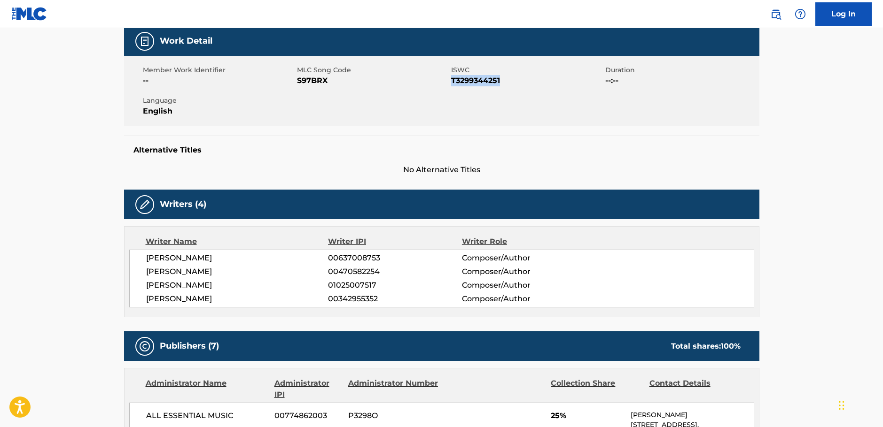
drag, startPoint x: 248, startPoint y: 300, endPoint x: 147, endPoint y: 261, distance: 107.8
click at [147, 261] on div "[PERSON_NAME] 00637008753 Composer/Author [PERSON_NAME] 00470582254 Composer/Au…" at bounding box center [441, 279] width 625 height 58
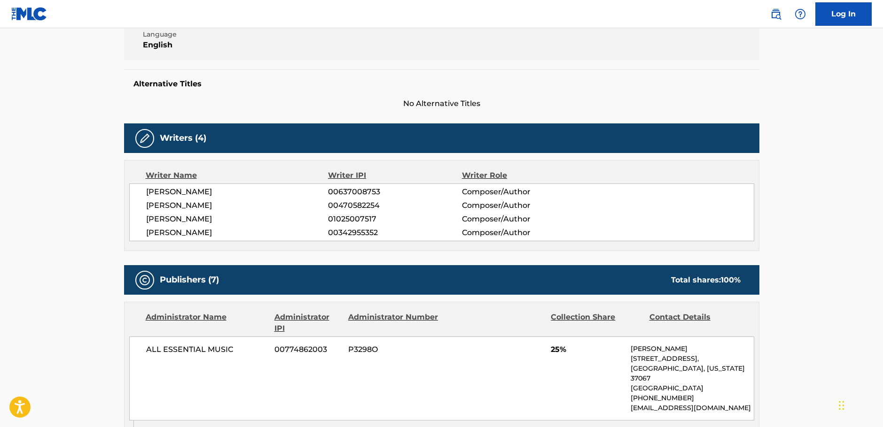
scroll to position [329, 0]
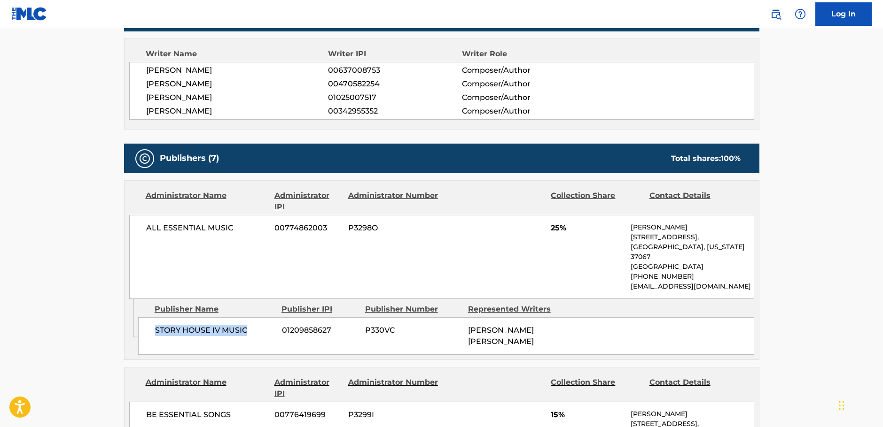
drag, startPoint x: 228, startPoint y: 332, endPoint x: 152, endPoint y: 334, distance: 76.1
click at [152, 334] on div "STORY HOUSE IV MUSIC 01209858627 P330VC [PERSON_NAME] [PERSON_NAME]" at bounding box center [446, 337] width 616 height 38
drag, startPoint x: 171, startPoint y: 232, endPoint x: 3, endPoint y: 247, distance: 168.9
click at [129, 232] on div "ALL ESSENTIAL MUSIC 00774862003 P3298O 25% [PERSON_NAME] [STREET_ADDRESS][US_ST…" at bounding box center [441, 257] width 625 height 84
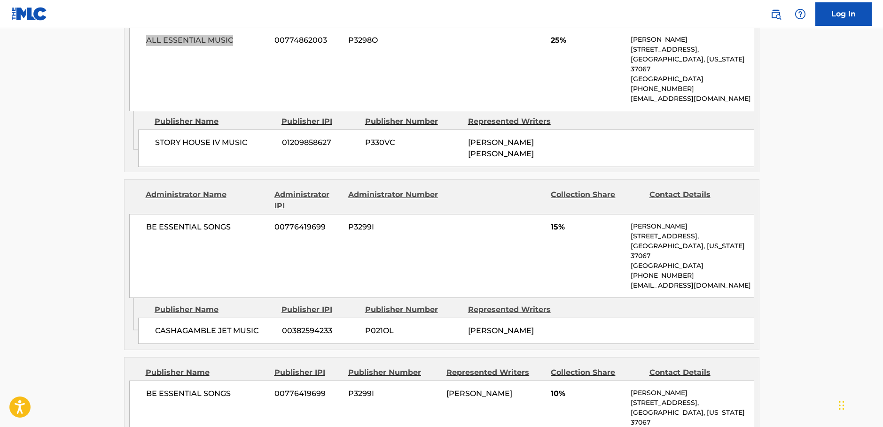
scroll to position [564, 0]
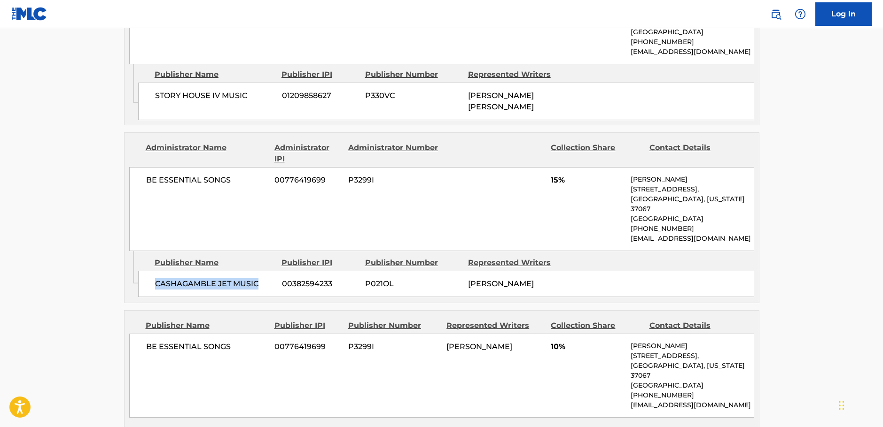
drag, startPoint x: 262, startPoint y: 291, endPoint x: 146, endPoint y: 297, distance: 116.2
click at [146, 297] on div "CASHAGAMBLE JET MUSIC 00382594233 P021OL [PERSON_NAME]" at bounding box center [446, 284] width 616 height 26
drag, startPoint x: 231, startPoint y: 198, endPoint x: 130, endPoint y: 201, distance: 101.5
click at [130, 201] on div "BE ESSENTIAL SONGS 00776419699 P3299I 15% [PERSON_NAME] [STREET_ADDRESS][US_STA…" at bounding box center [441, 209] width 625 height 84
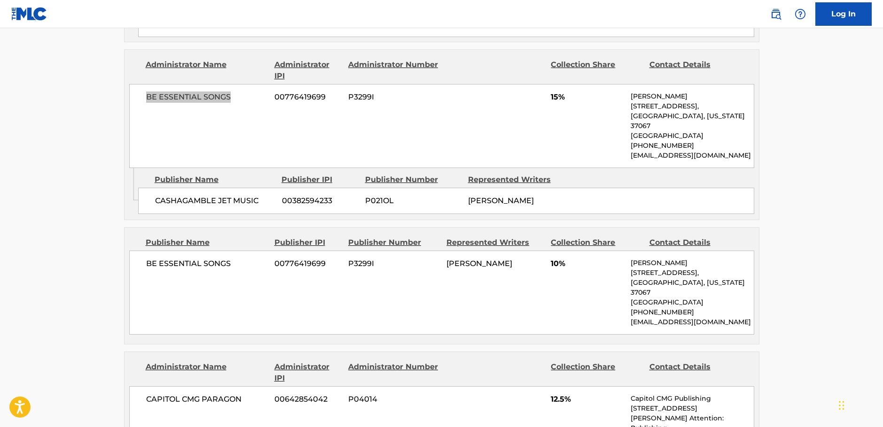
scroll to position [752, 0]
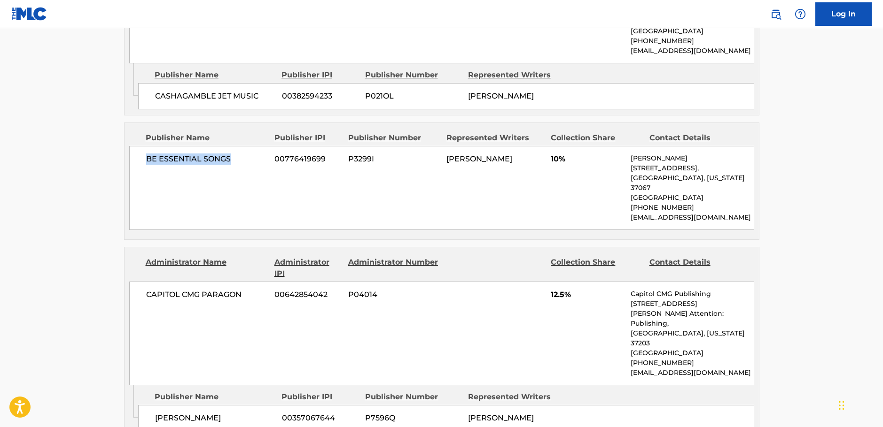
drag, startPoint x: 244, startPoint y: 193, endPoint x: 2, endPoint y: 215, distance: 242.9
click at [137, 194] on div "BE ESSENTIAL SONGS 00776419699 P3299I [PERSON_NAME] 10% [PERSON_NAME] [STREET_A…" at bounding box center [441, 188] width 625 height 84
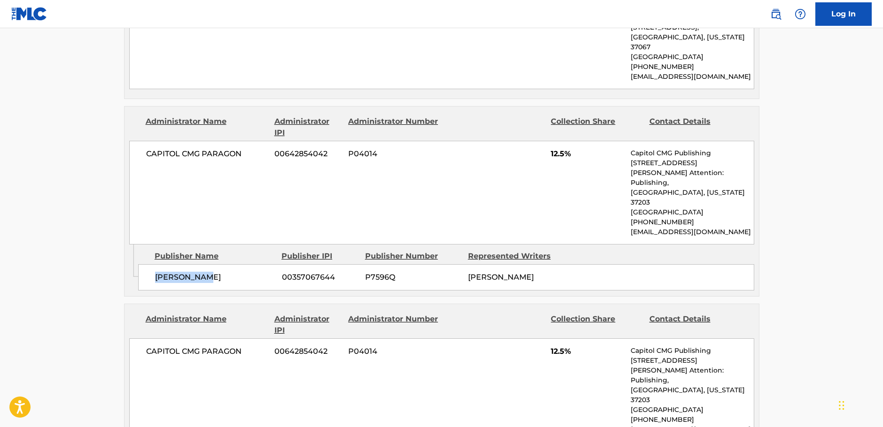
drag, startPoint x: 216, startPoint y: 284, endPoint x: 140, endPoint y: 289, distance: 75.8
click at [150, 286] on div "[PERSON_NAME] 00357067644 P7596Q [PERSON_NAME]" at bounding box center [446, 277] width 616 height 26
drag, startPoint x: 157, startPoint y: 183, endPoint x: 111, endPoint y: 183, distance: 46.0
click at [116, 183] on div "< Back to public search results Copy work link STAND Work Detail Member Work Id…" at bounding box center [442, 177] width 658 height 2036
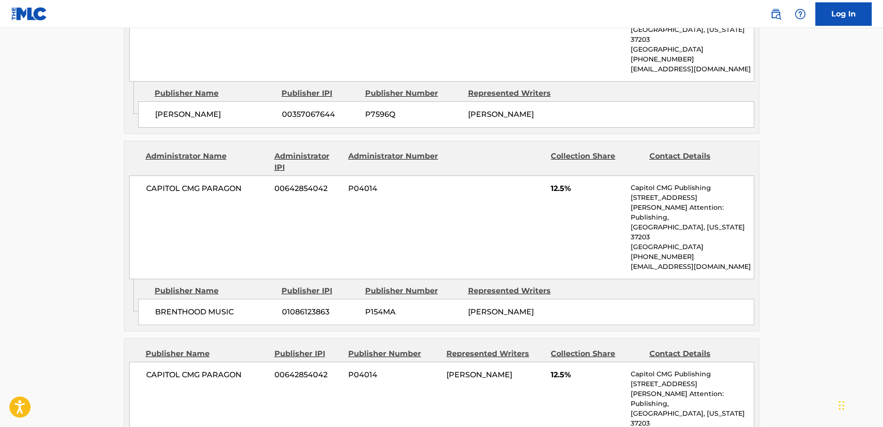
scroll to position [1080, 0]
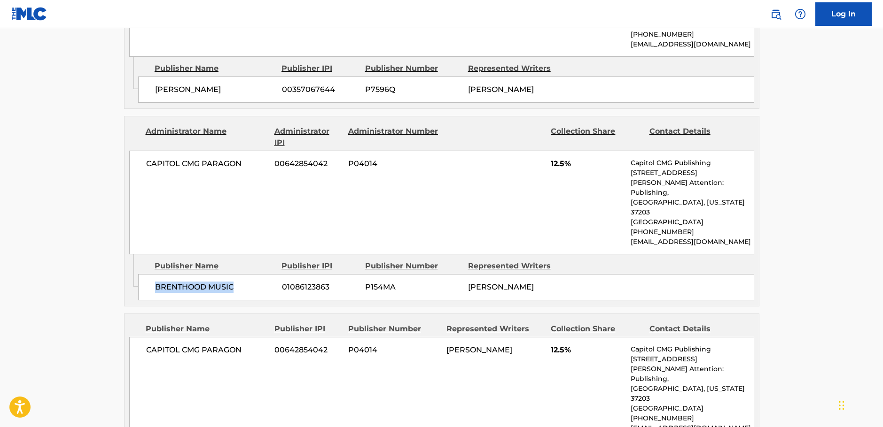
drag, startPoint x: 246, startPoint y: 296, endPoint x: 143, endPoint y: 300, distance: 102.9
click at [143, 300] on div "BRENTHOOD MUSIC 01086123863 P154MA [PERSON_NAME]" at bounding box center [446, 287] width 616 height 26
drag, startPoint x: 191, startPoint y: 184, endPoint x: 130, endPoint y: 190, distance: 61.3
click at [137, 188] on div "CAPITOL CMG PARAGON 00642854042 P04014 12.5% Capitol CMG Publishing [STREET_ADD…" at bounding box center [441, 203] width 625 height 104
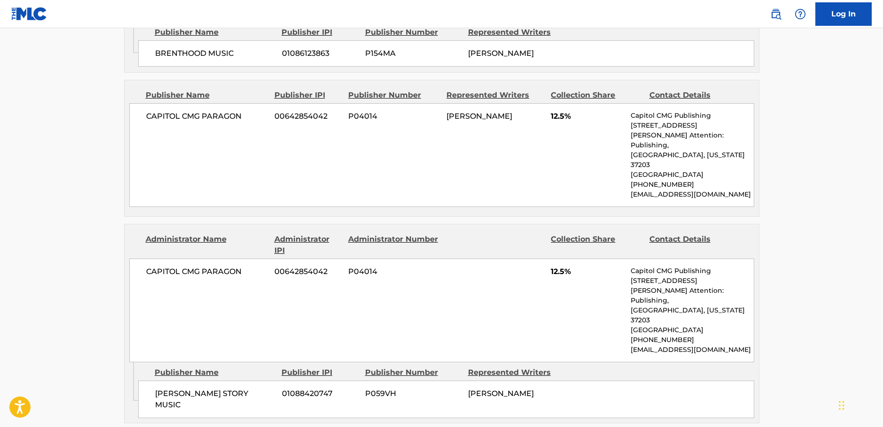
scroll to position [1315, 0]
drag, startPoint x: 251, startPoint y: 141, endPoint x: 143, endPoint y: 142, distance: 108.0
click at [144, 142] on div "CAPITOL CMG PARAGON 00642854042 P04014 [PERSON_NAME] 12.5% Capitol CMG Publishi…" at bounding box center [441, 154] width 625 height 104
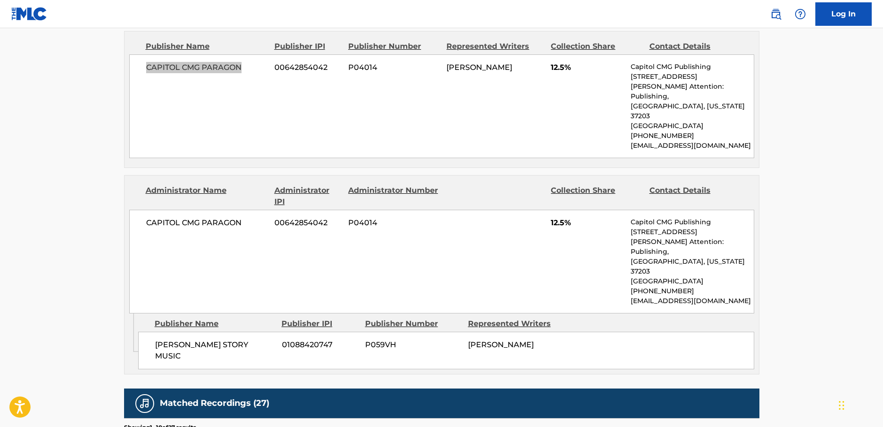
scroll to position [1409, 0]
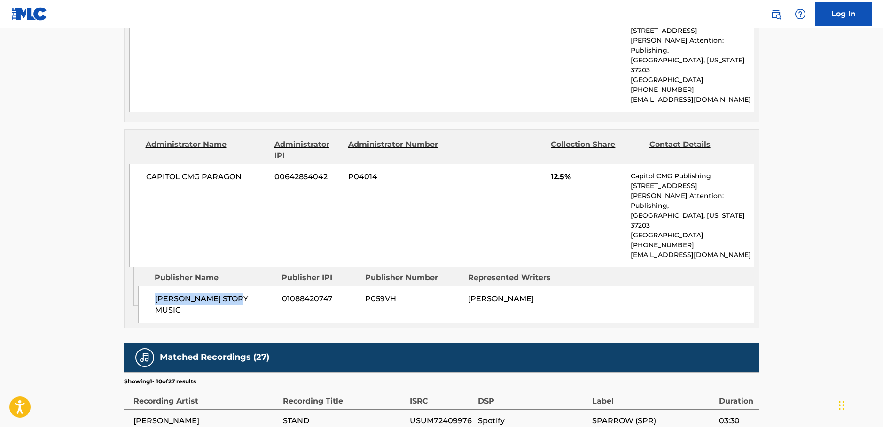
drag, startPoint x: 193, startPoint y: 300, endPoint x: 152, endPoint y: 300, distance: 41.3
click at [152, 300] on div "[PERSON_NAME] STORY MUSIC 01088420747 P059VH [PERSON_NAME]" at bounding box center [446, 305] width 616 height 38
drag, startPoint x: 248, startPoint y: 184, endPoint x: 141, endPoint y: 191, distance: 106.9
click at [141, 191] on div "CAPITOL CMG PARAGON 00642854042 P04014 12.5% Capitol CMG Publishing [STREET_ADD…" at bounding box center [441, 216] width 625 height 104
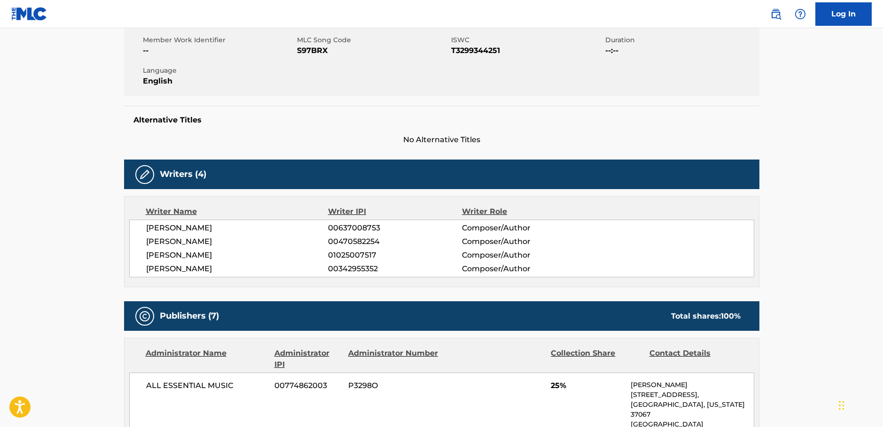
scroll to position [0, 0]
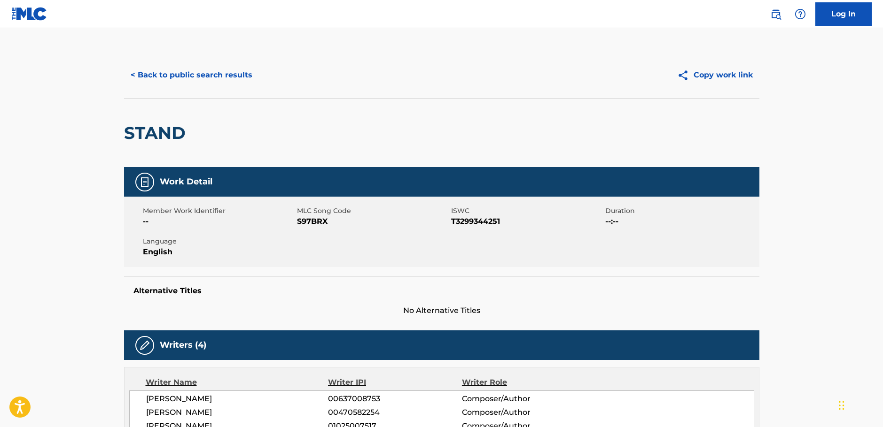
click at [235, 78] on button "< Back to public search results" at bounding box center [191, 74] width 135 height 23
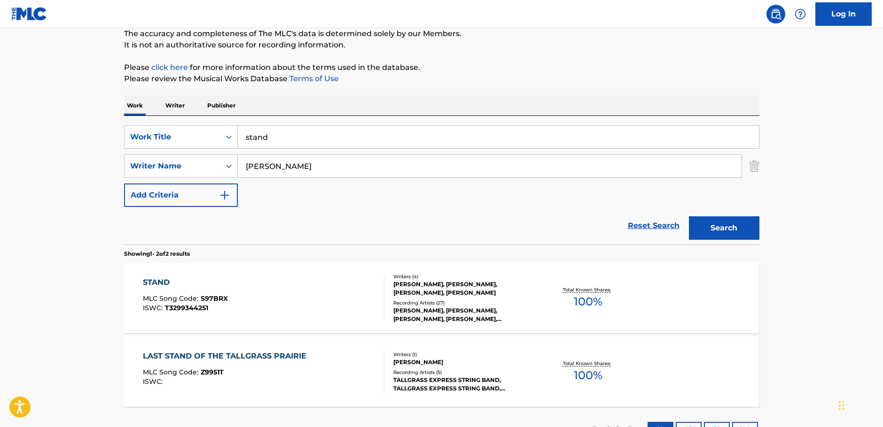
drag, startPoint x: 266, startPoint y: 136, endPoint x: 76, endPoint y: 132, distance: 189.8
click at [142, 132] on div "SearchWithCriteriaca5ea7ef-93b9-45f7-afe4-178c638199e5 Work Title stand" at bounding box center [441, 136] width 635 height 23
paste input "From Now On"
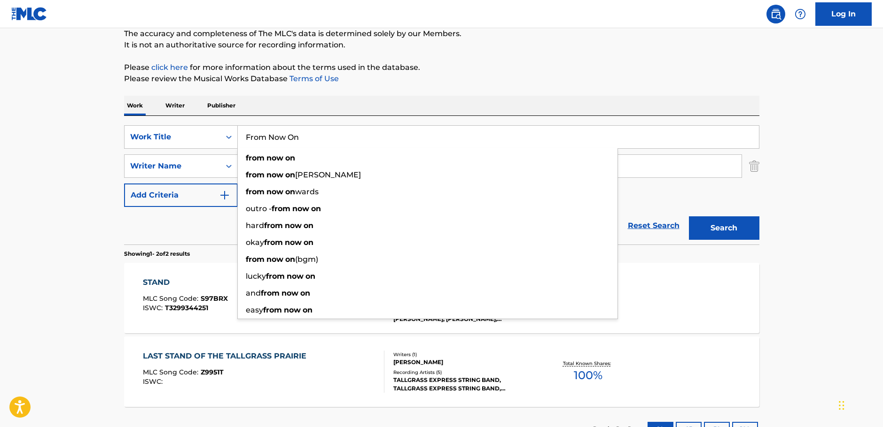
type input "From Now On"
click at [48, 226] on main "The MLC Public Work Search The accuracy and completeness of The MLC's data is d…" at bounding box center [441, 200] width 883 height 511
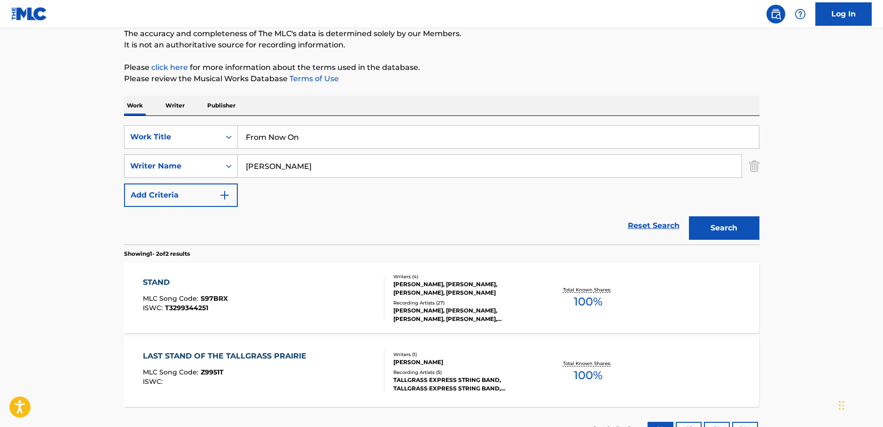
drag, startPoint x: 311, startPoint y: 166, endPoint x: 172, endPoint y: 168, distance: 139.0
click at [172, 168] on div "SearchWithCriteria1ac0a4b6-25a9-4dc5-be5d-22976d2b46be Writer Name [PERSON_NAME]" at bounding box center [441, 166] width 635 height 23
type input "[PERSON_NAME]"
click at [712, 233] on button "Search" at bounding box center [724, 228] width 70 height 23
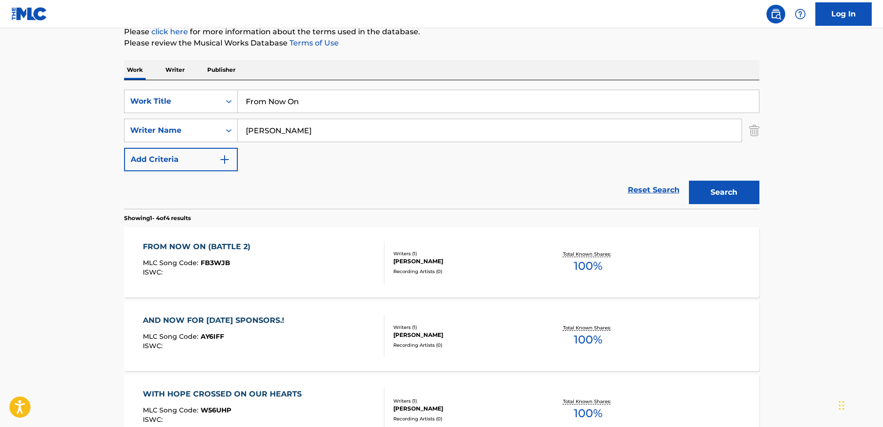
scroll to position [178, 0]
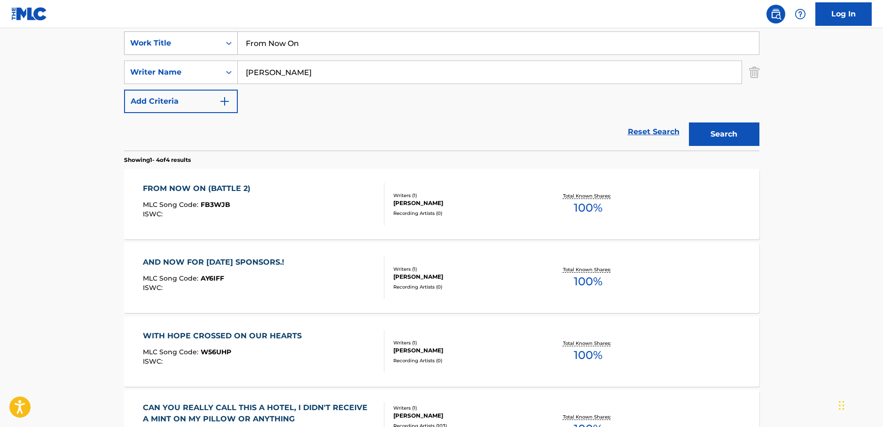
drag, startPoint x: 307, startPoint y: 46, endPoint x: 200, endPoint y: 52, distance: 107.3
click at [200, 52] on div "SearchWithCriteriaca5ea7ef-93b9-45f7-afe4-178c638199e5 Work Title From Now On" at bounding box center [441, 42] width 635 height 23
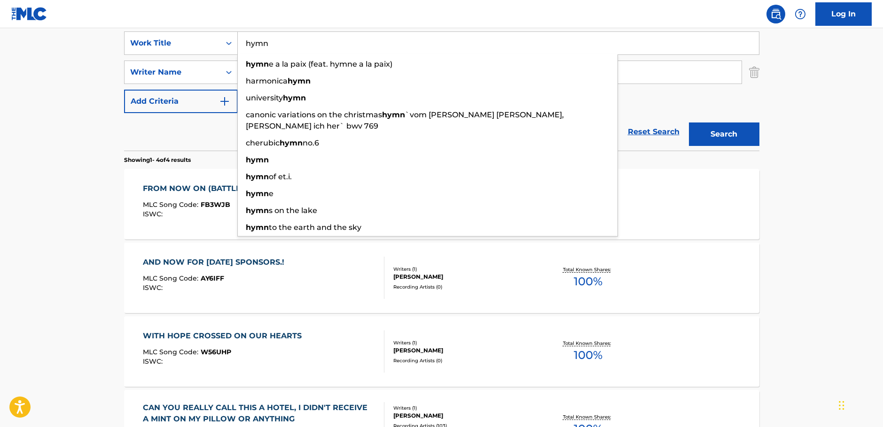
type input "hymn"
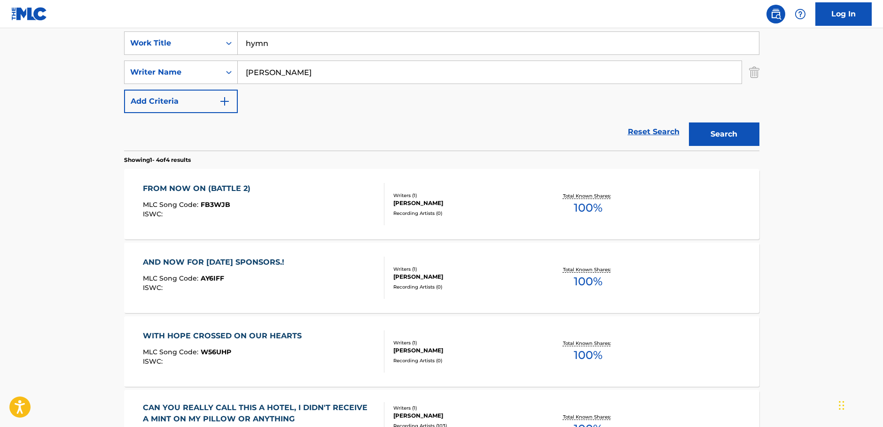
drag, startPoint x: 715, startPoint y: 128, endPoint x: 410, endPoint y: 154, distance: 306.4
click at [715, 128] on button "Search" at bounding box center [724, 134] width 70 height 23
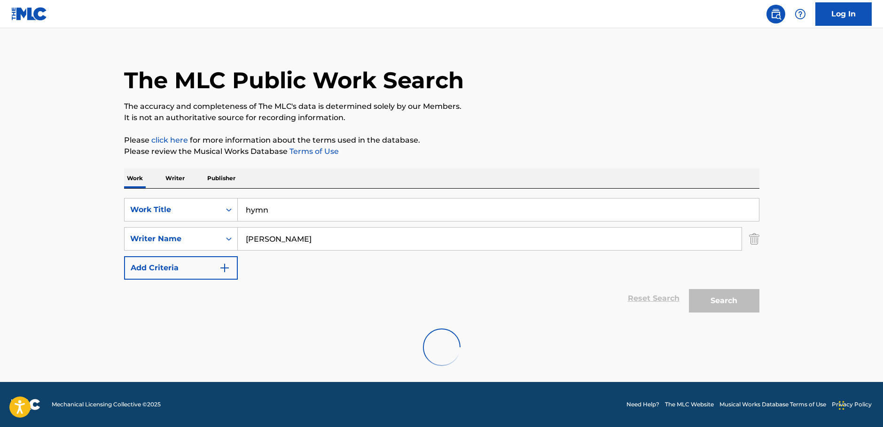
scroll to position [84, 0]
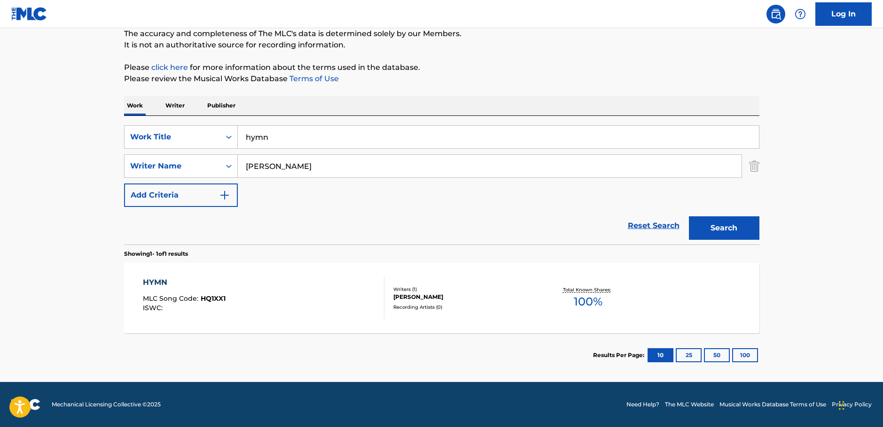
click at [318, 301] on div "HYMN MLC Song Code : HQ1XX1 ISWC :" at bounding box center [263, 298] width 241 height 42
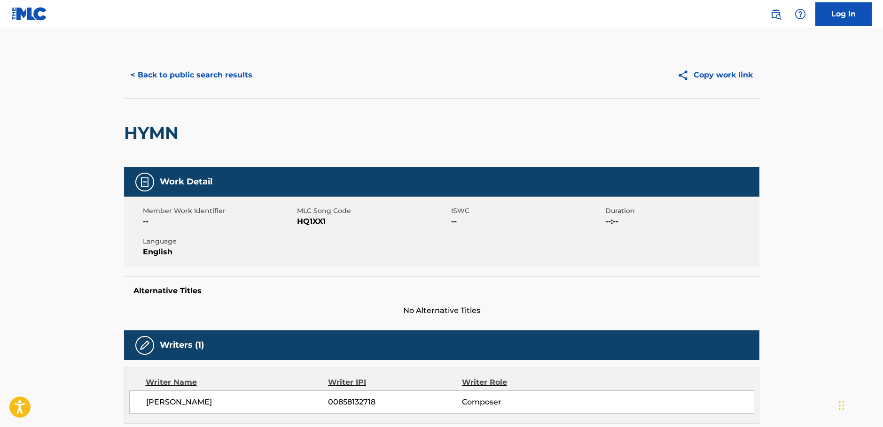
click at [315, 219] on span "HQ1XX1" at bounding box center [373, 221] width 152 height 11
click at [314, 221] on span "HQ1XX1" at bounding box center [373, 221] width 152 height 11
click at [312, 223] on span "HQ1XX1" at bounding box center [373, 221] width 152 height 11
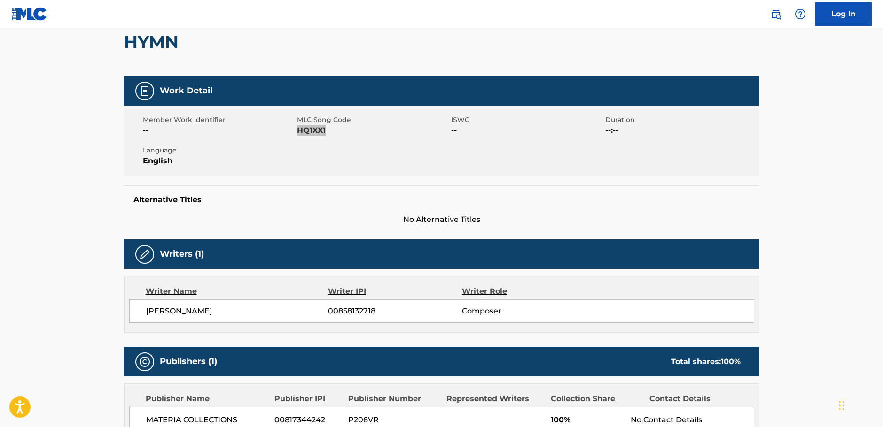
scroll to position [235, 0]
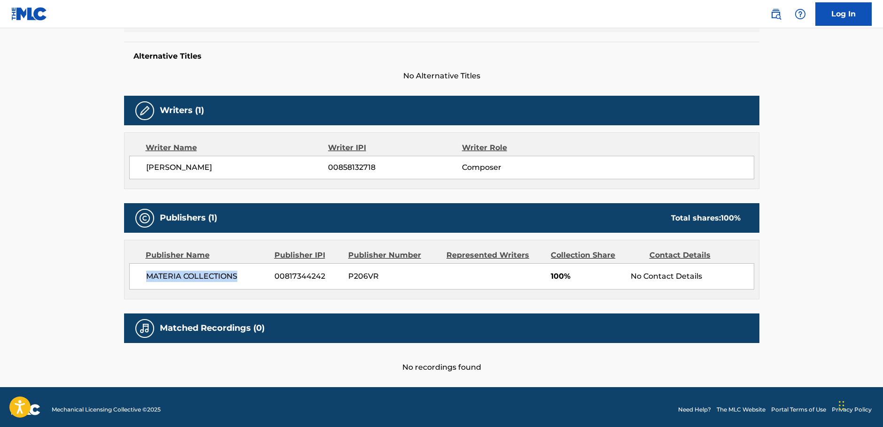
drag, startPoint x: 209, startPoint y: 279, endPoint x: 145, endPoint y: 282, distance: 64.9
click at [145, 282] on div "MATERIA COLLECTIONS 00817344242 P206VR 100% No Contact Details" at bounding box center [441, 276] width 625 height 26
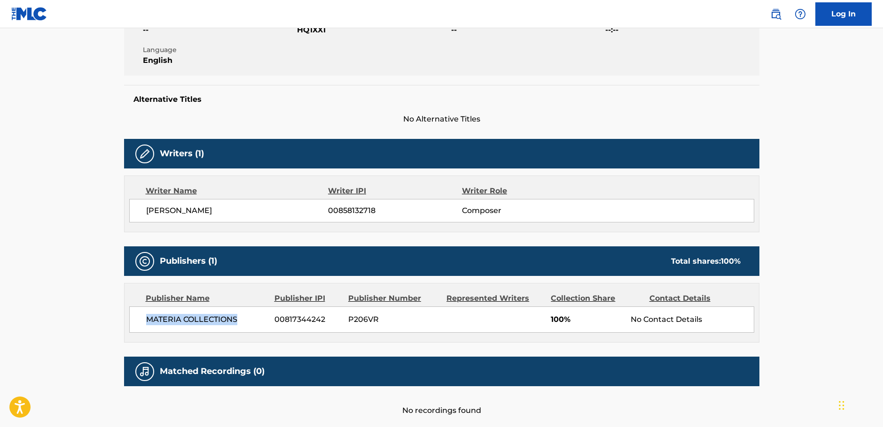
scroll to position [0, 0]
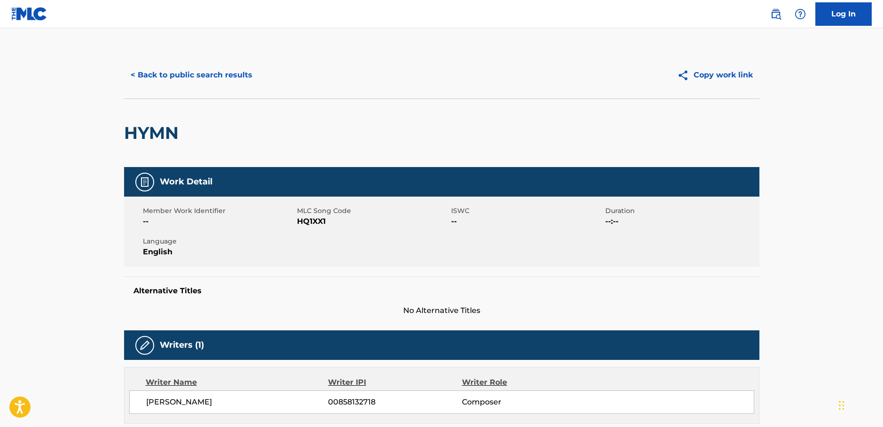
click at [178, 77] on button "< Back to public search results" at bounding box center [191, 74] width 135 height 23
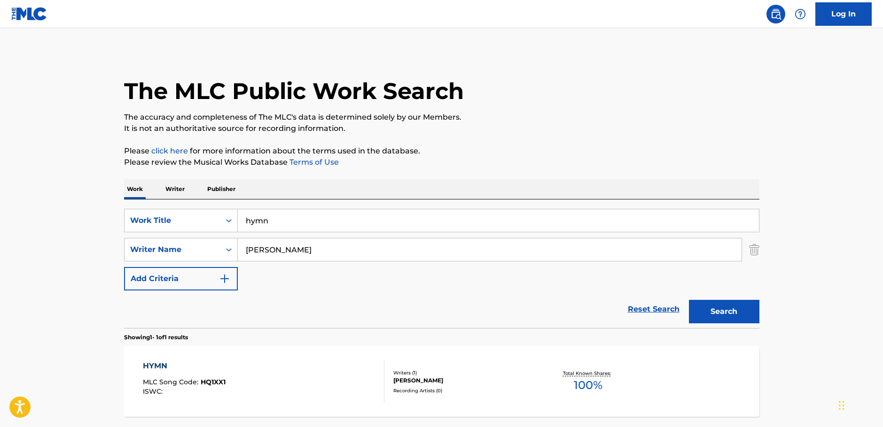
scroll to position [30, 0]
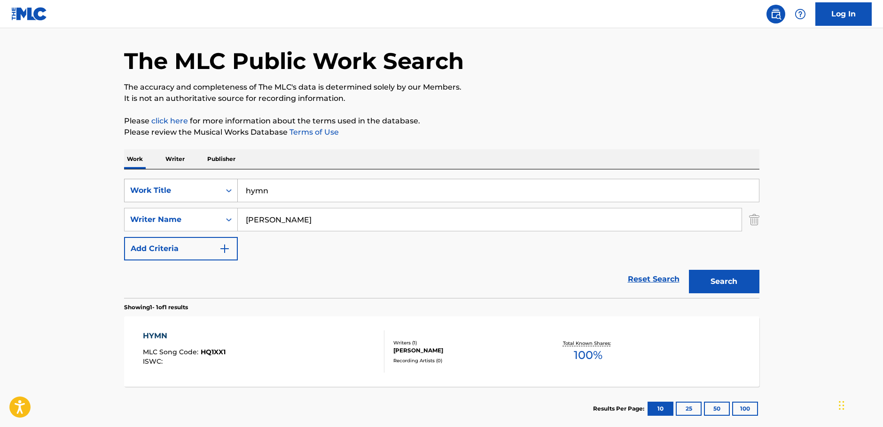
drag, startPoint x: 239, startPoint y: 187, endPoint x: 146, endPoint y: 179, distance: 92.9
click at [146, 179] on div "SearchWithCriteriaca5ea7ef-93b9-45f7-afe4-178c638199e5 Work Title hymn" at bounding box center [441, 190] width 635 height 23
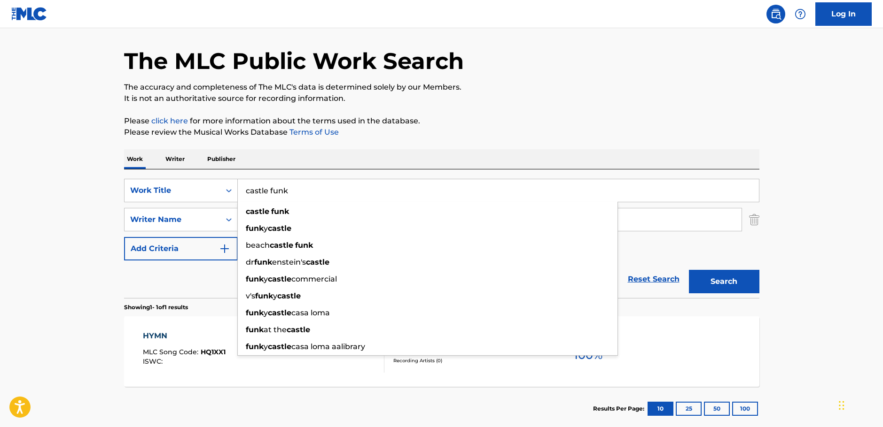
type input "castle funk"
click at [727, 287] on button "Search" at bounding box center [724, 281] width 70 height 23
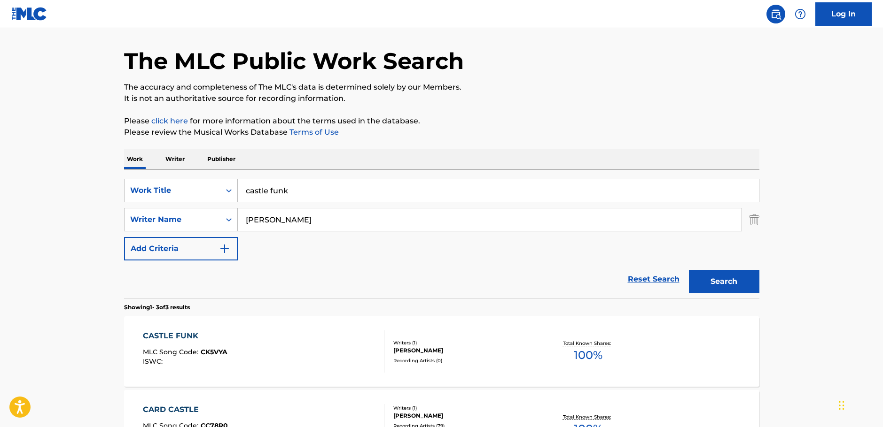
click at [296, 348] on div "CASTLE FUNK MLC Song Code : CK5VYA ISWC :" at bounding box center [263, 352] width 241 height 42
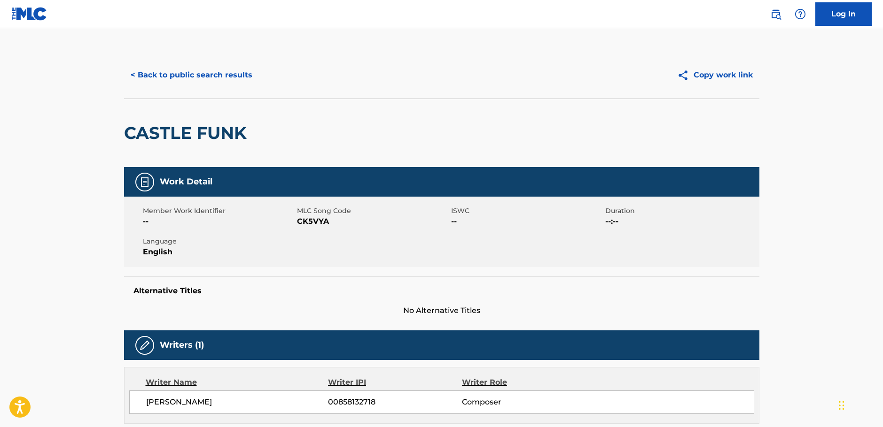
click at [315, 218] on span "CK5VYA" at bounding box center [373, 221] width 152 height 11
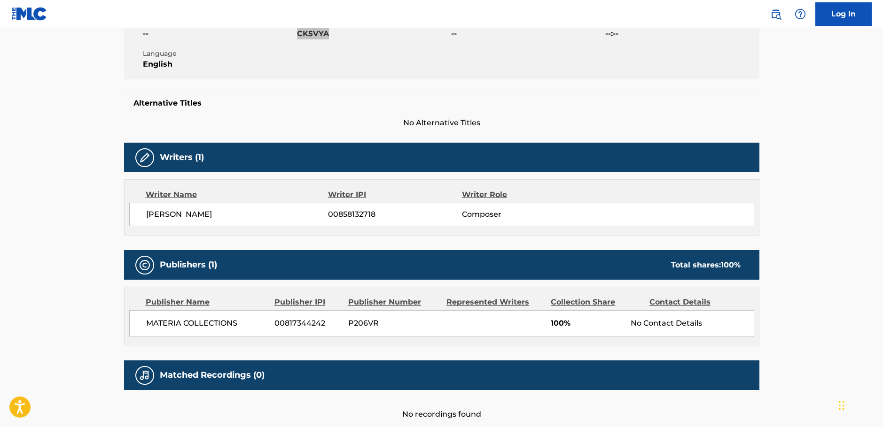
scroll to position [240, 0]
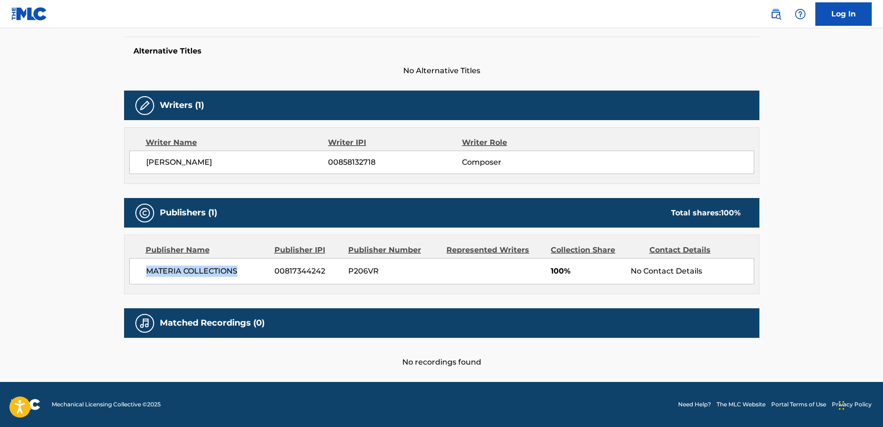
drag, startPoint x: 183, startPoint y: 274, endPoint x: 144, endPoint y: 276, distance: 38.6
click at [144, 276] on div "MATERIA COLLECTIONS 00817344242 P206VR 100% No Contact Details" at bounding box center [441, 271] width 625 height 26
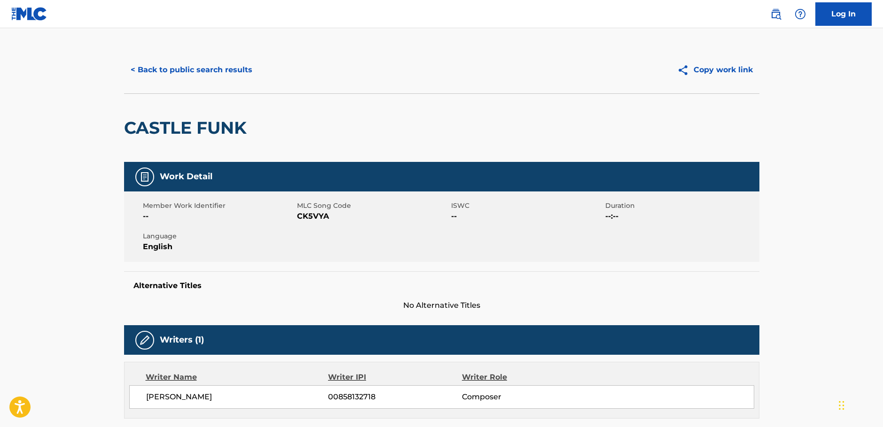
scroll to position [0, 0]
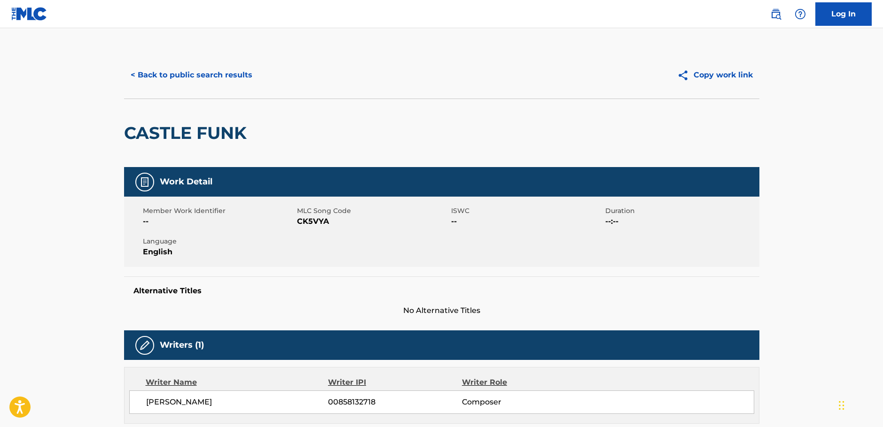
click at [181, 70] on button "< Back to public search results" at bounding box center [191, 74] width 135 height 23
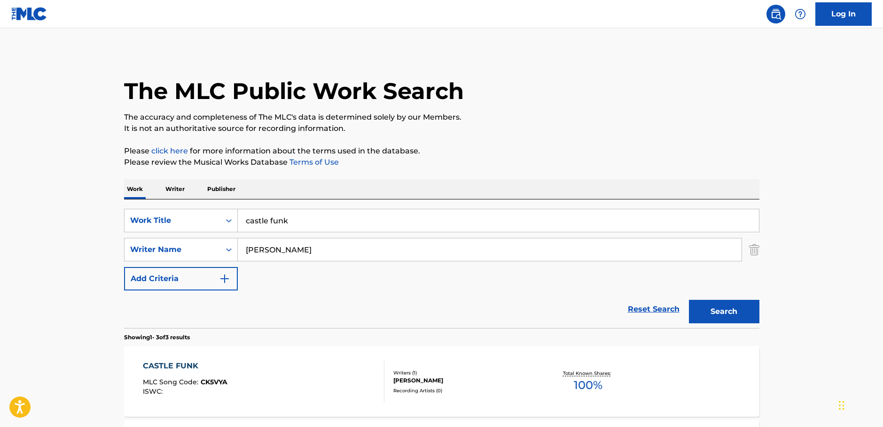
scroll to position [30, 0]
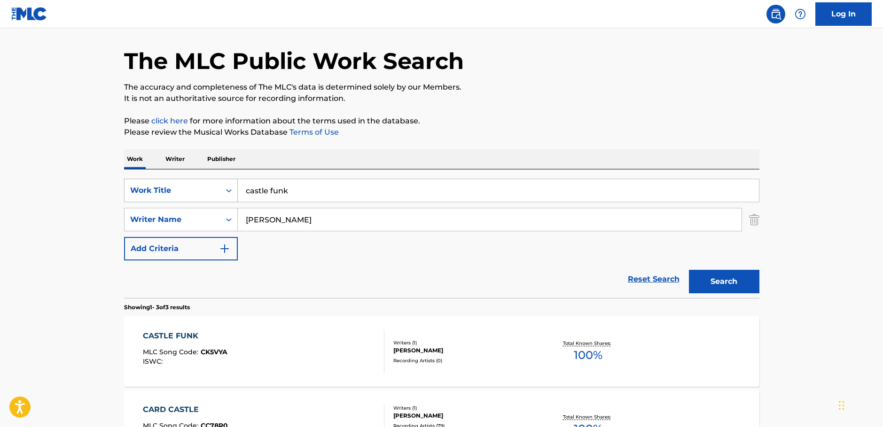
drag, startPoint x: 301, startPoint y: 195, endPoint x: 190, endPoint y: 198, distance: 110.9
click at [186, 198] on div "SearchWithCriteriaca5ea7ef-93b9-45f7-afe4-178c638199e5 Work Title castle funk" at bounding box center [441, 190] width 635 height 23
paste input "Acelerada"
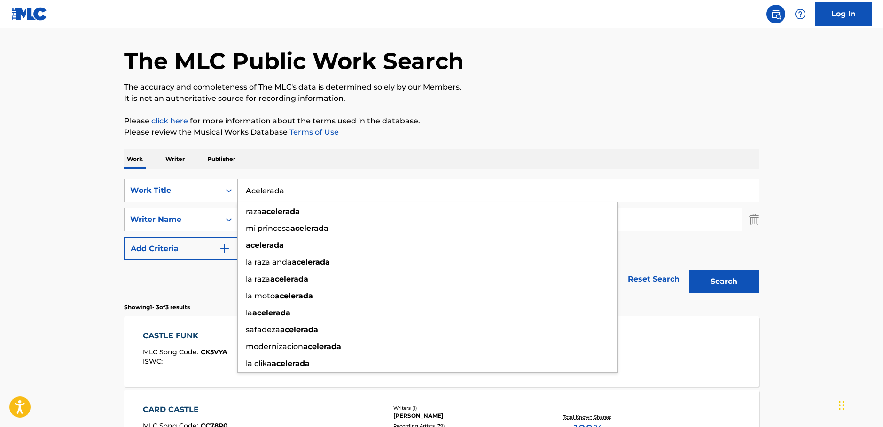
type input "Acelerada"
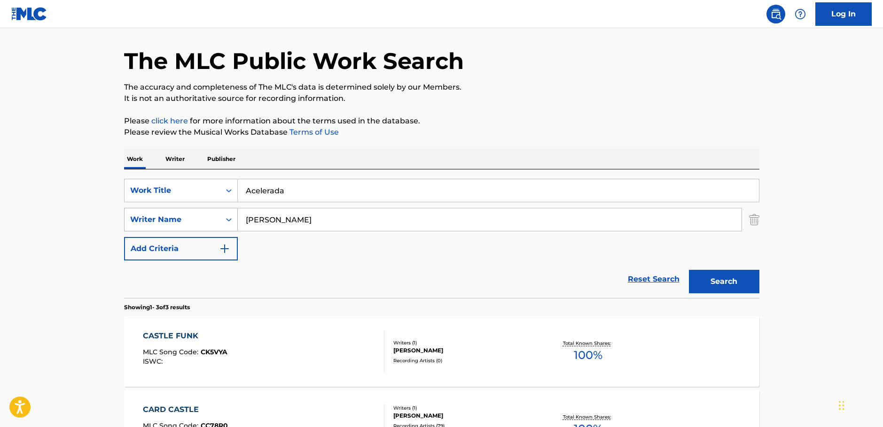
drag, startPoint x: 284, startPoint y: 222, endPoint x: 200, endPoint y: 226, distance: 84.2
click at [200, 226] on div "SearchWithCriteria1ac0a4b6-25a9-4dc5-be5d-22976d2b46be Writer Name [PERSON_NAME]" at bounding box center [441, 219] width 635 height 23
paste input "Hoogerheide"
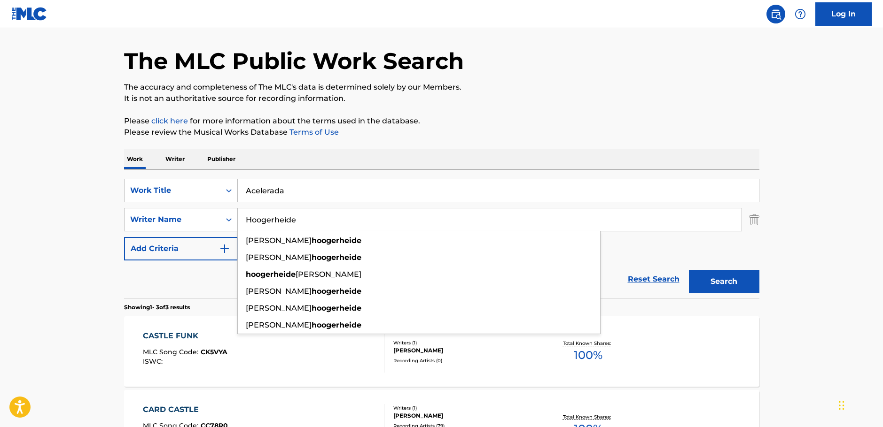
click at [742, 280] on button "Search" at bounding box center [724, 281] width 70 height 23
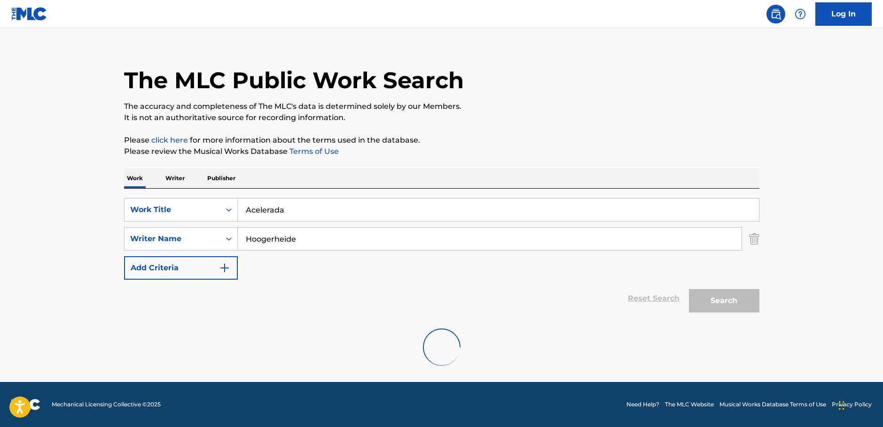
scroll to position [0, 0]
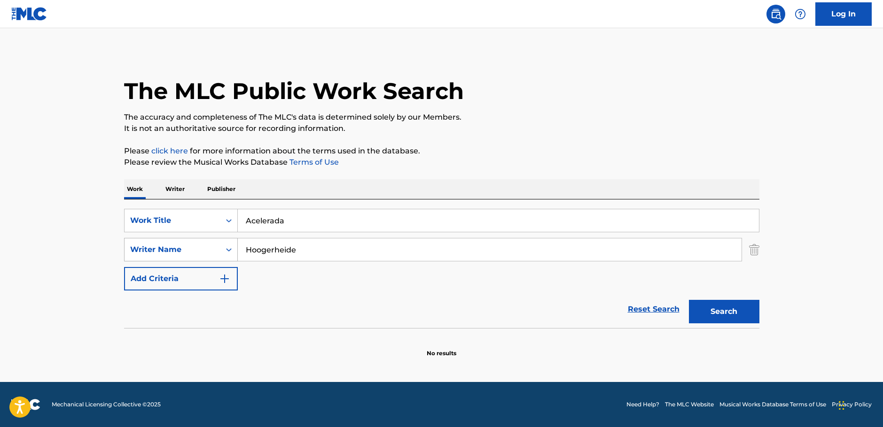
drag, startPoint x: 217, startPoint y: 254, endPoint x: 211, endPoint y: 254, distance: 5.7
click at [211, 254] on div "SearchWithCriteria1ac0a4b6-25a9-4dc5-be5d-22976d2b46be Writer Name [PERSON_NAME]" at bounding box center [441, 249] width 635 height 23
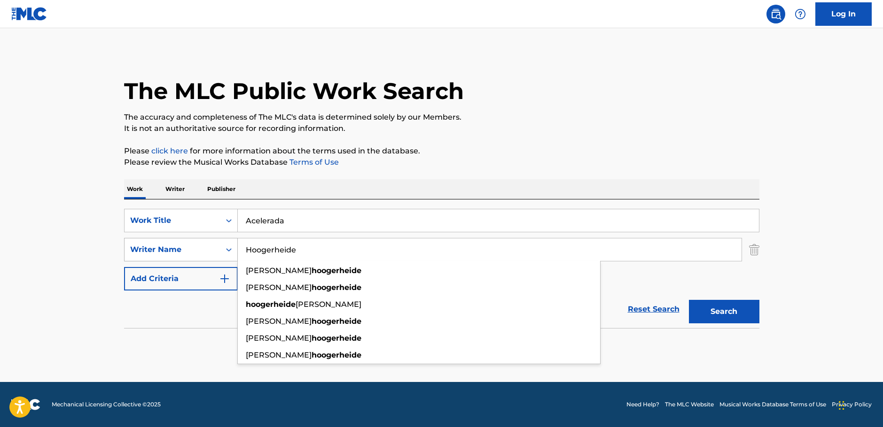
paste input "[PERSON_NAME]"
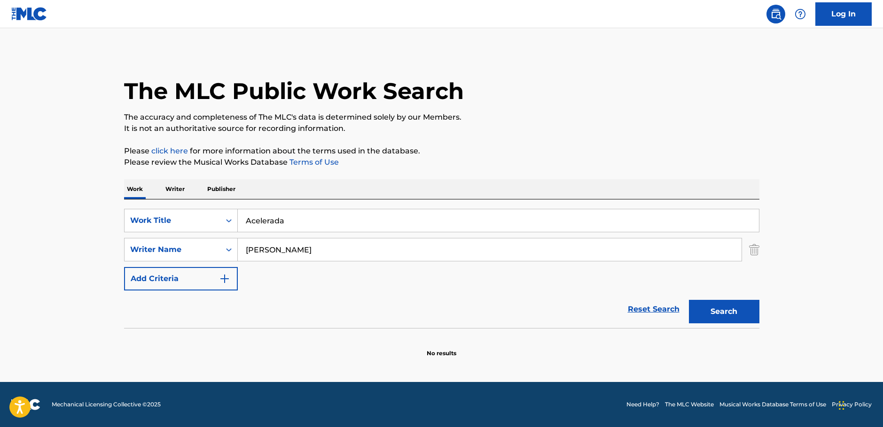
click at [709, 309] on button "Search" at bounding box center [724, 311] width 70 height 23
drag, startPoint x: 290, startPoint y: 253, endPoint x: 215, endPoint y: 254, distance: 75.2
click at [215, 254] on div "SearchWithCriteria1ac0a4b6-25a9-4dc5-be5d-22976d2b46be Writer Name [PERSON_NAME]" at bounding box center [441, 249] width 635 height 23
paste input "[PERSON_NAME]"
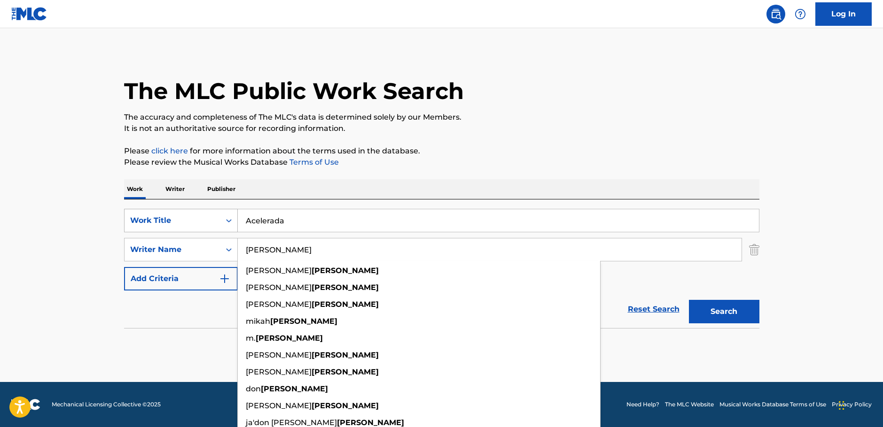
type input "[PERSON_NAME]"
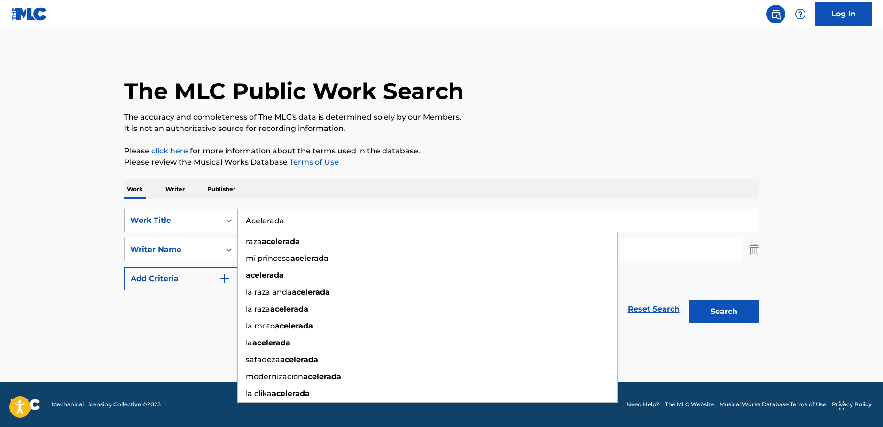
click at [186, 229] on div "SearchWithCriteriaca5ea7ef-93b9-45f7-afe4-178c638199e5 Work Title Acelerada raz…" at bounding box center [441, 220] width 635 height 23
paste input "Everything We Had"
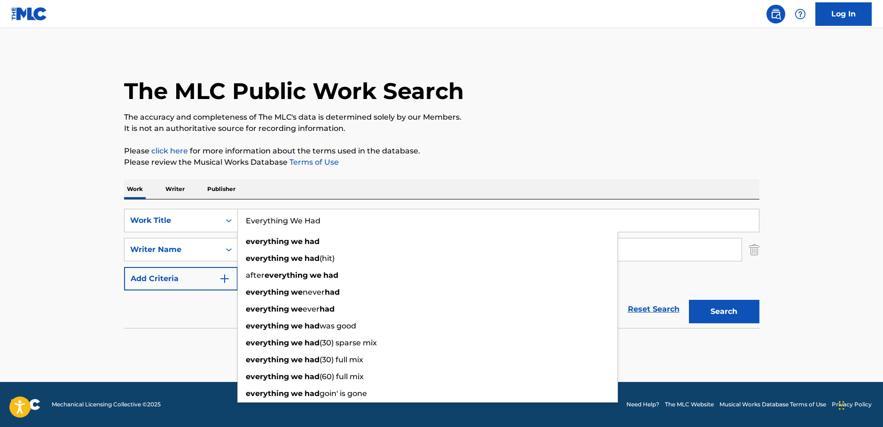
type input "Everything We Had"
click at [732, 314] on button "Search" at bounding box center [724, 311] width 70 height 23
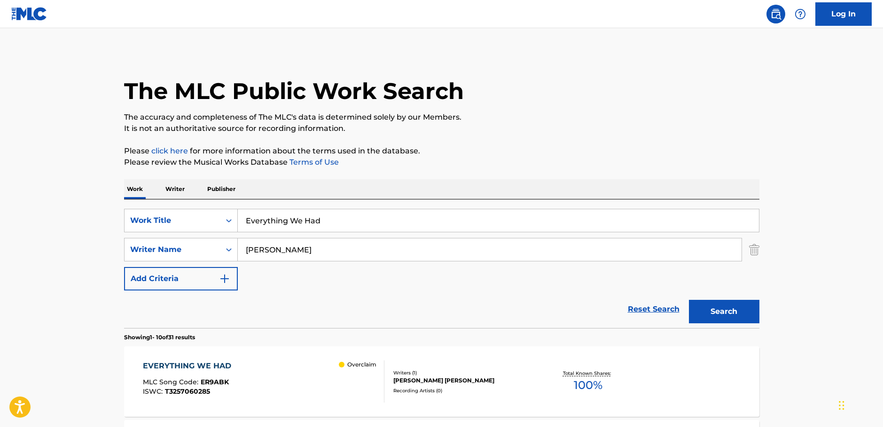
scroll to position [141, 0]
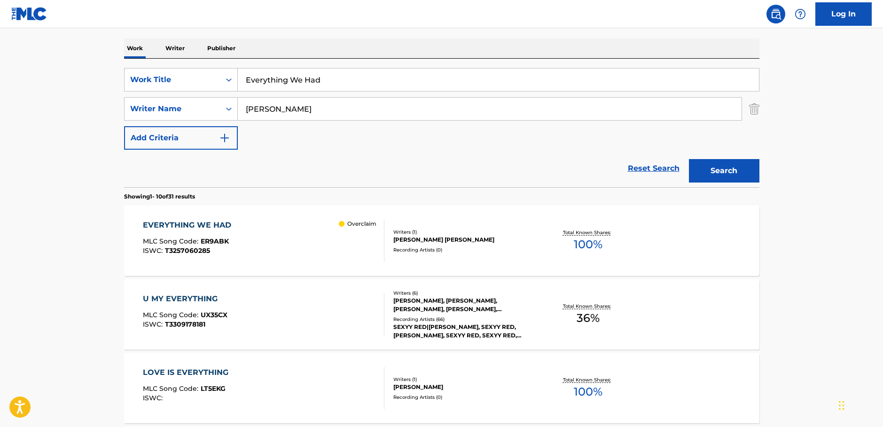
click at [337, 239] on div "EVERYTHING WE HAD MLC Song Code : ER9ABK ISWC : T3257060285 Overclaim" at bounding box center [263, 241] width 241 height 42
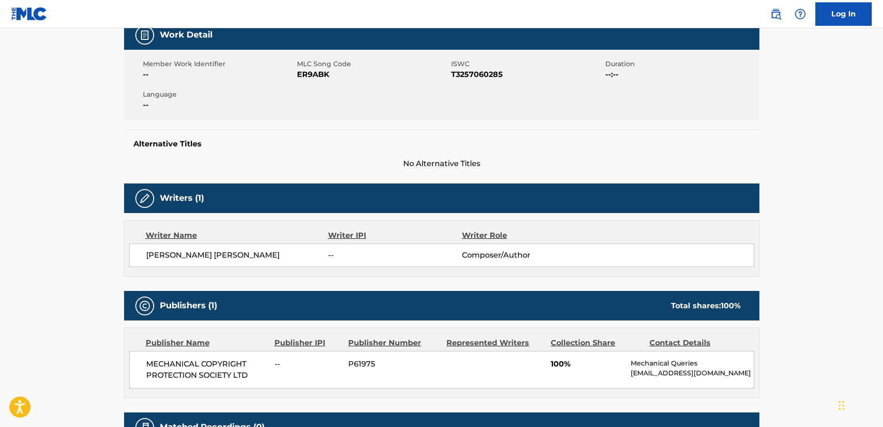
scroll to position [47, 0]
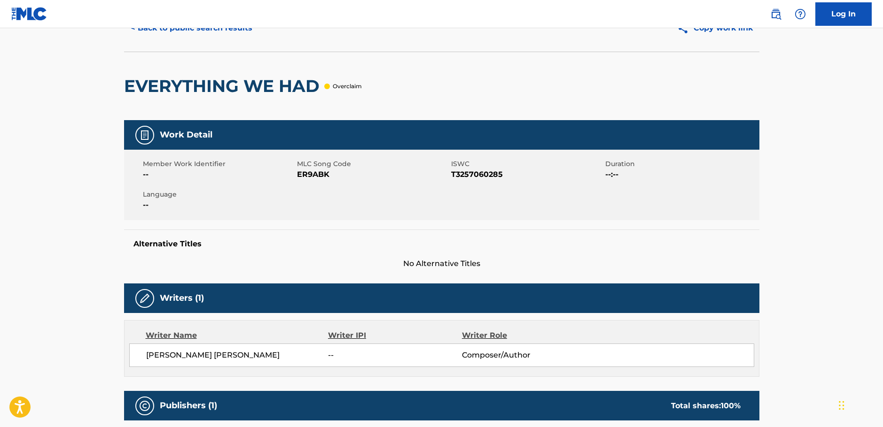
click at [311, 175] on span "ER9ABK" at bounding box center [373, 174] width 152 height 11
click at [476, 174] on span "T3257060285" at bounding box center [527, 174] width 152 height 11
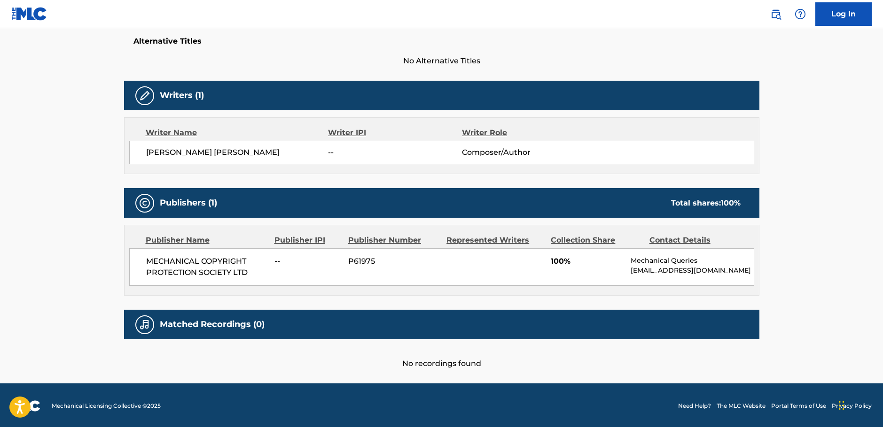
scroll to position [258, 0]
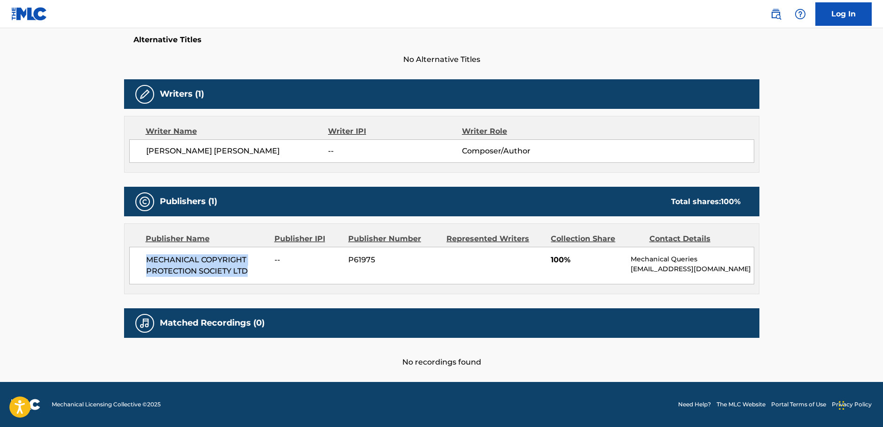
drag, startPoint x: 263, startPoint y: 261, endPoint x: 141, endPoint y: 247, distance: 123.4
click at [141, 247] on div "MECHANICAL COPYRIGHT PROTECTION SOCIETY LTD -- P61975 100% Mechanical Queries […" at bounding box center [441, 266] width 625 height 38
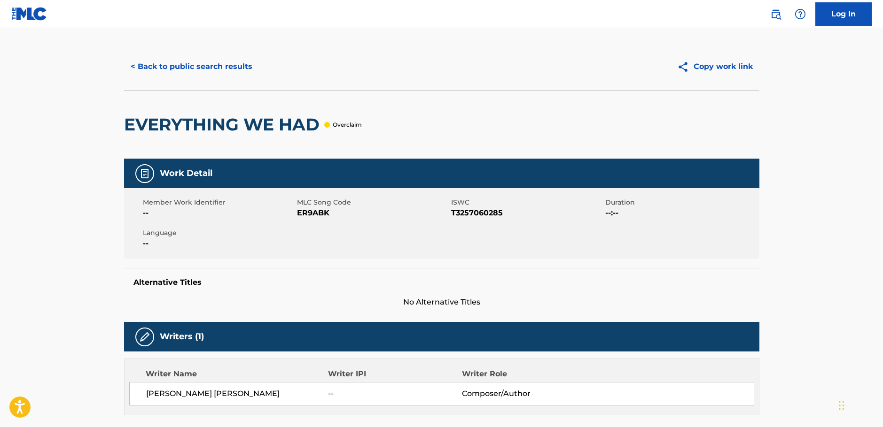
scroll to position [0, 0]
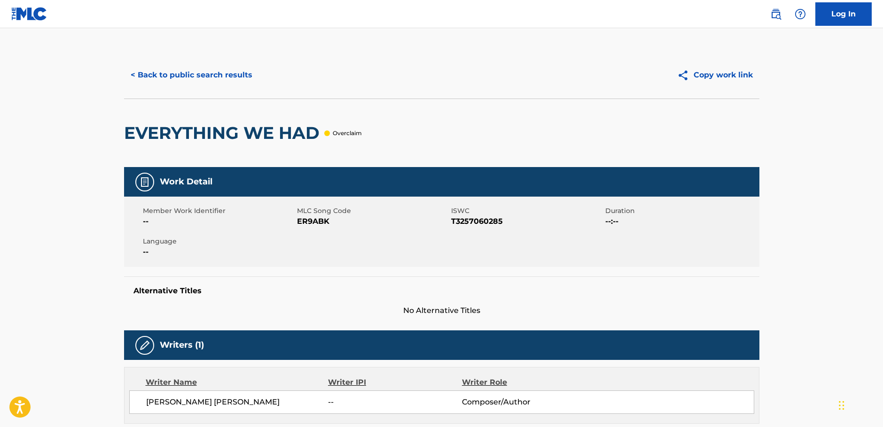
click at [177, 78] on button "< Back to public search results" at bounding box center [191, 74] width 135 height 23
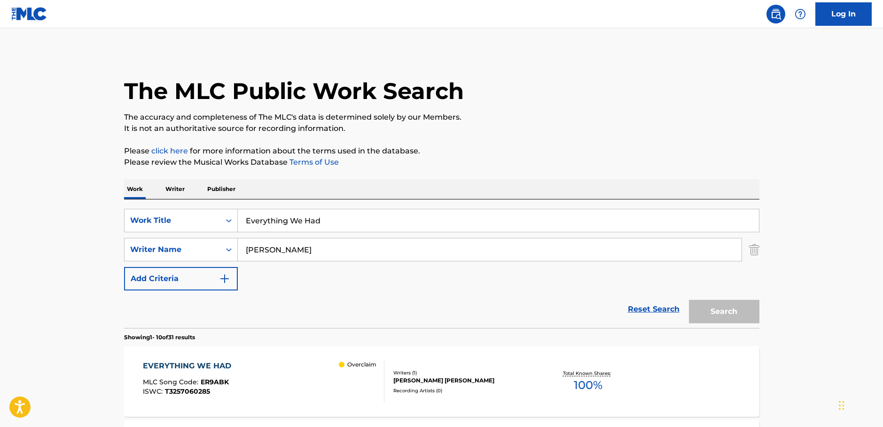
scroll to position [141, 0]
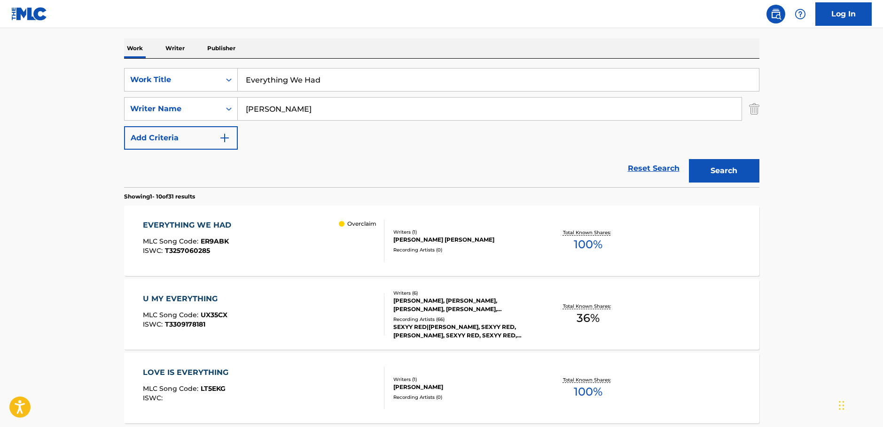
drag, startPoint x: 309, startPoint y: 81, endPoint x: 163, endPoint y: 93, distance: 147.0
click at [155, 90] on div "SearchWithCriteriaca5ea7ef-93b9-45f7-afe4-178c638199e5 Work Title Everything We…" at bounding box center [441, 79] width 635 height 23
paste input "Mighty Morphin Power Rangers"
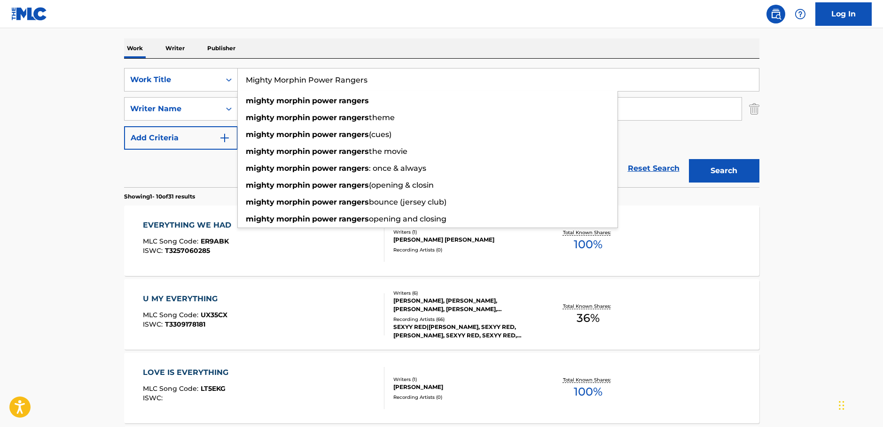
type input "Mighty Morphin Power Rangers"
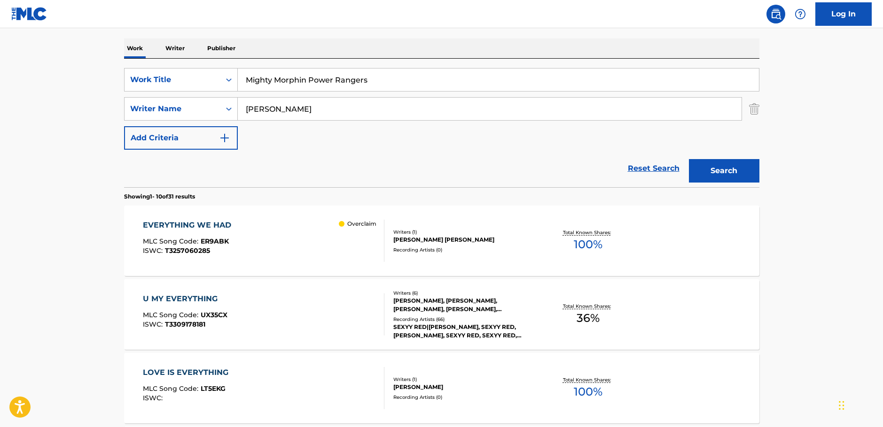
drag, startPoint x: 281, startPoint y: 107, endPoint x: 163, endPoint y: 116, distance: 118.7
click at [163, 116] on div "SearchWithCriteria1ac0a4b6-25a9-4dc5-be5d-22976d2b46be Writer Name [PERSON_NAME]" at bounding box center [441, 108] width 635 height 23
click at [689, 159] on button "Search" at bounding box center [724, 170] width 70 height 23
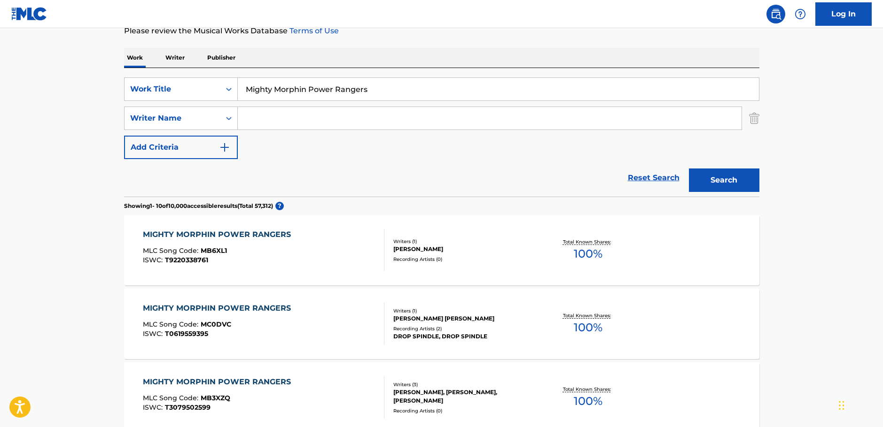
scroll to position [0, 0]
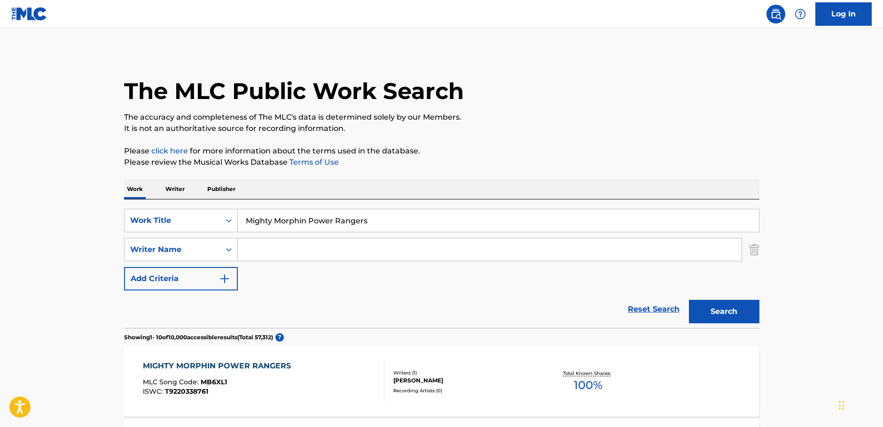
drag, startPoint x: 401, startPoint y: 219, endPoint x: 100, endPoint y: 211, distance: 301.2
click at [172, 216] on div "SearchWithCriteriaca5ea7ef-93b9-45f7-afe4-178c638199e5 Work Title Mighty Morphi…" at bounding box center [441, 220] width 635 height 23
paste input "Light up the Night"
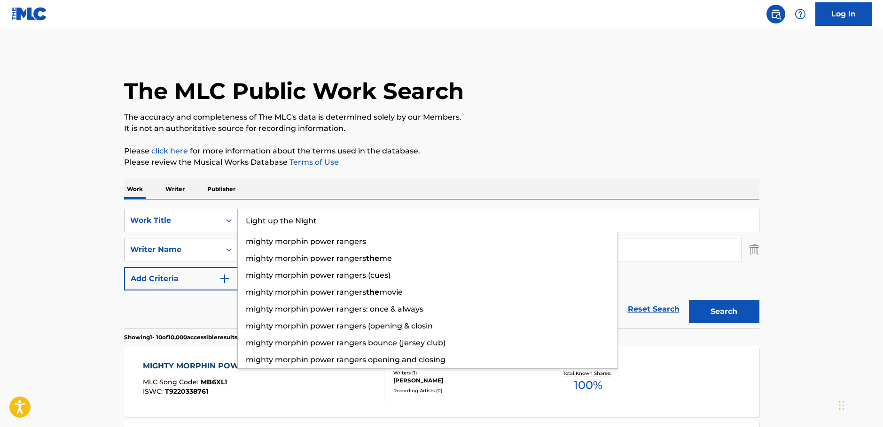
type input "Light up the Night"
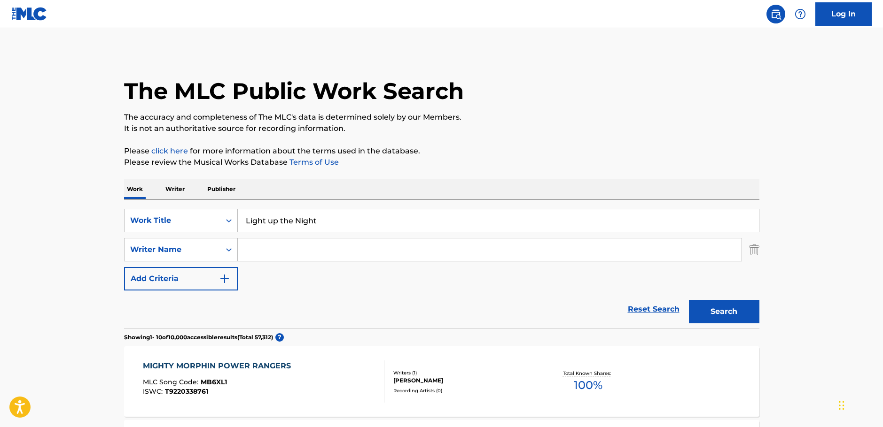
click at [265, 249] on input "Search Form" at bounding box center [490, 250] width 504 height 23
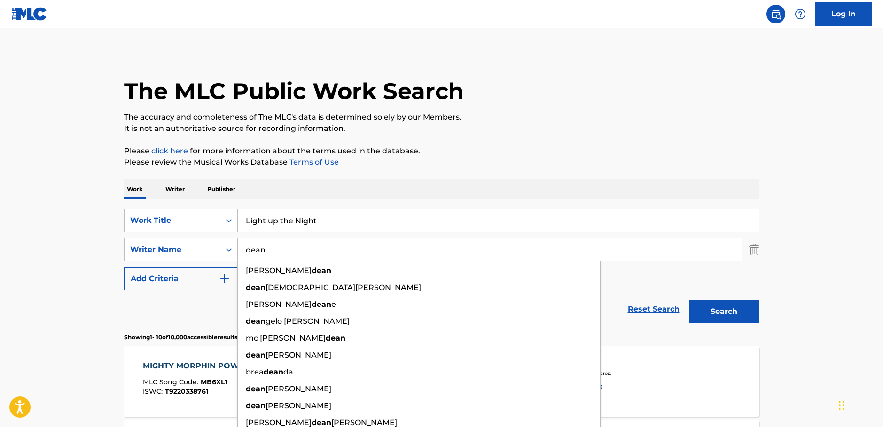
click at [722, 306] on button "Search" at bounding box center [724, 311] width 70 height 23
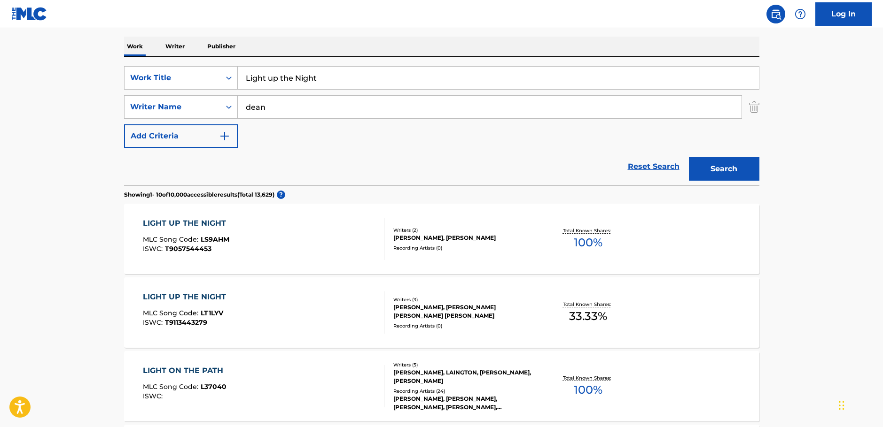
scroll to position [141, 0]
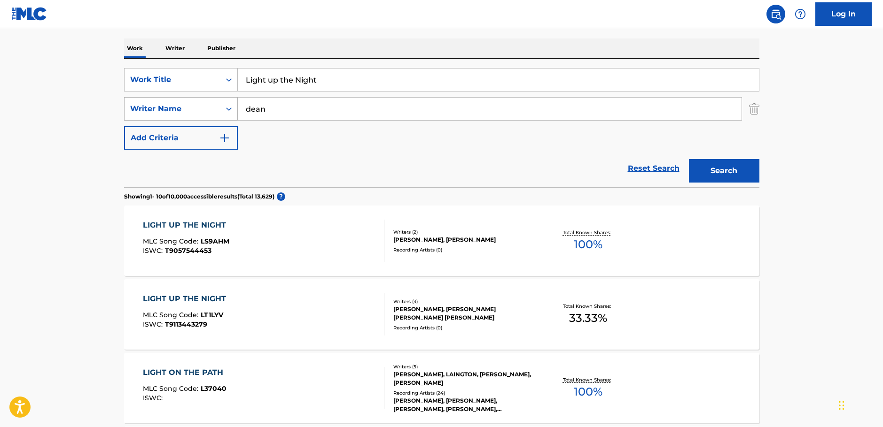
drag, startPoint x: 278, startPoint y: 110, endPoint x: 213, endPoint y: 111, distance: 65.3
click at [209, 111] on div "SearchWithCriteria1ac0a4b6-25a9-4dc5-be5d-22976d2b46be Writer Name [PERSON_NAME]" at bounding box center [441, 108] width 635 height 23
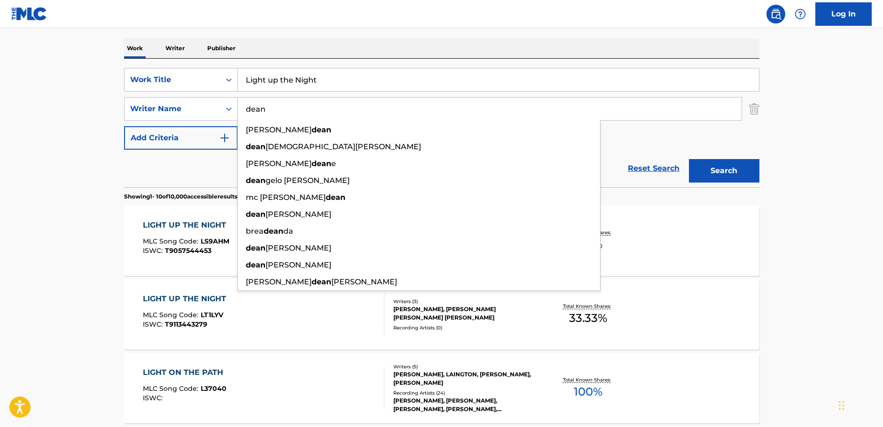
paste input "[PERSON_NAME]"
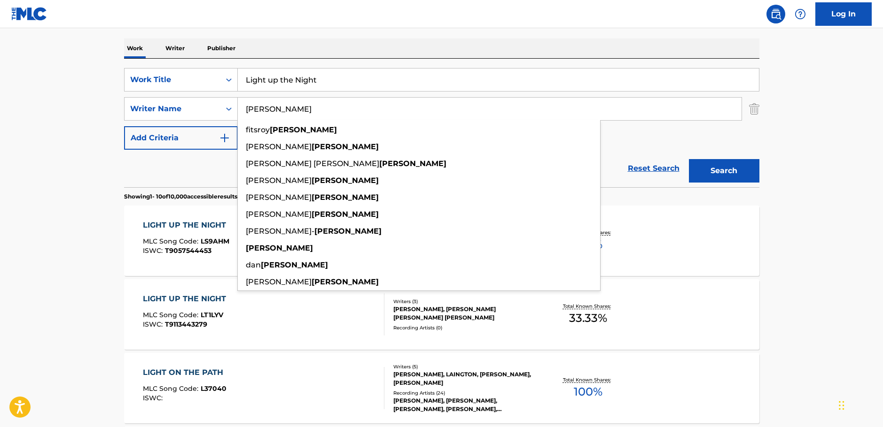
type input "[PERSON_NAME]"
click at [739, 171] on button "Search" at bounding box center [724, 170] width 70 height 23
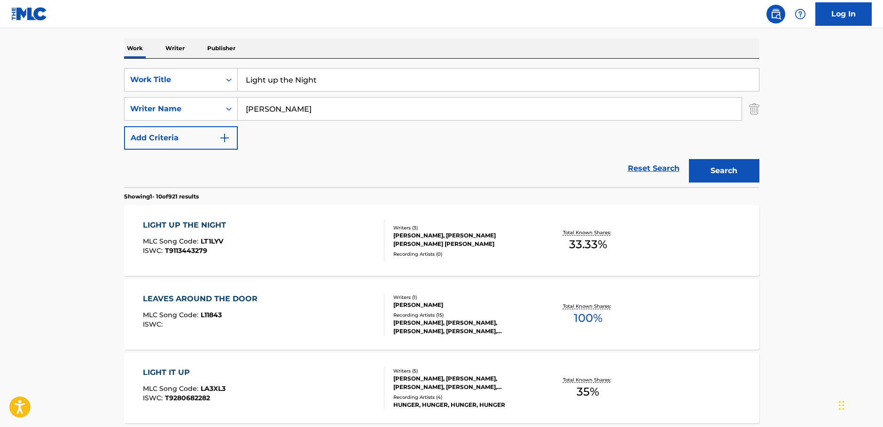
click at [327, 239] on div "LIGHT UP THE NIGHT MLC Song Code : LT1LYV ISWC : T9113443279" at bounding box center [263, 241] width 241 height 42
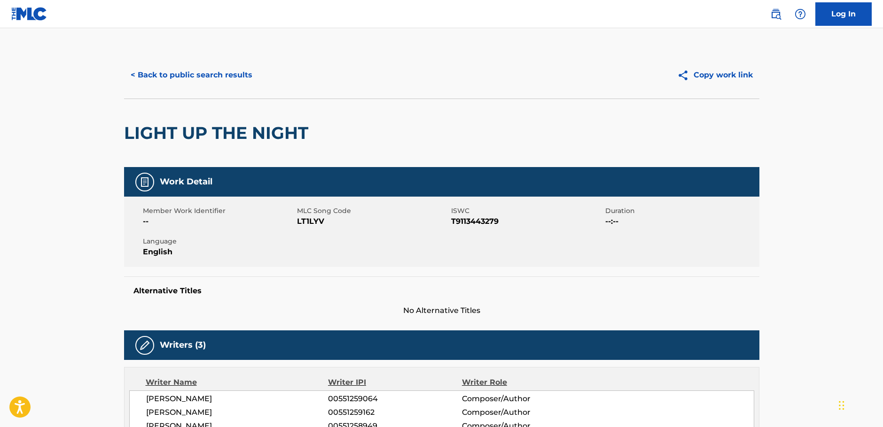
click at [197, 74] on button "< Back to public search results" at bounding box center [191, 74] width 135 height 23
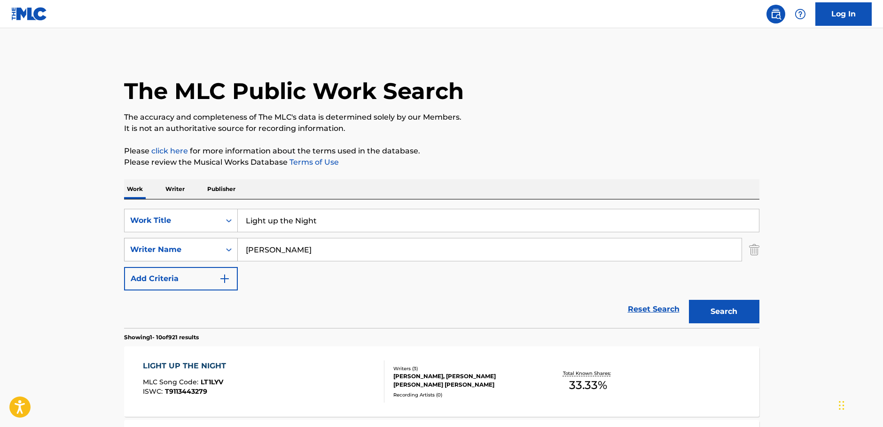
drag, startPoint x: 277, startPoint y: 251, endPoint x: 223, endPoint y: 254, distance: 54.6
click at [223, 254] on div "SearchWithCriteria1ac0a4b6-25a9-4dc5-be5d-22976d2b46be Writer Name [PERSON_NAME]" at bounding box center [441, 249] width 635 height 23
paste input "[PERSON_NAME]"
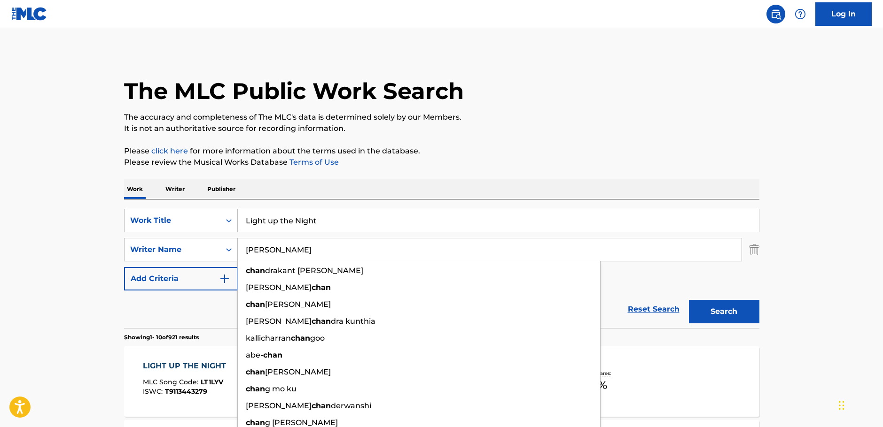
type input "[PERSON_NAME]"
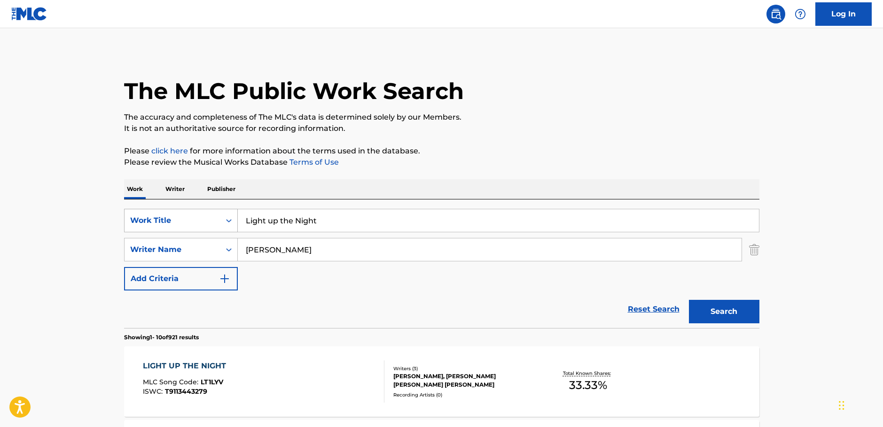
drag, startPoint x: 282, startPoint y: 223, endPoint x: 183, endPoint y: 226, distance: 98.7
click at [183, 226] on div "SearchWithCriteriaca5ea7ef-93b9-45f7-afe4-178c638199e5 Work Title Light up the …" at bounding box center [441, 220] width 635 height 23
click at [332, 219] on input "Light up the Night" at bounding box center [498, 220] width 521 height 23
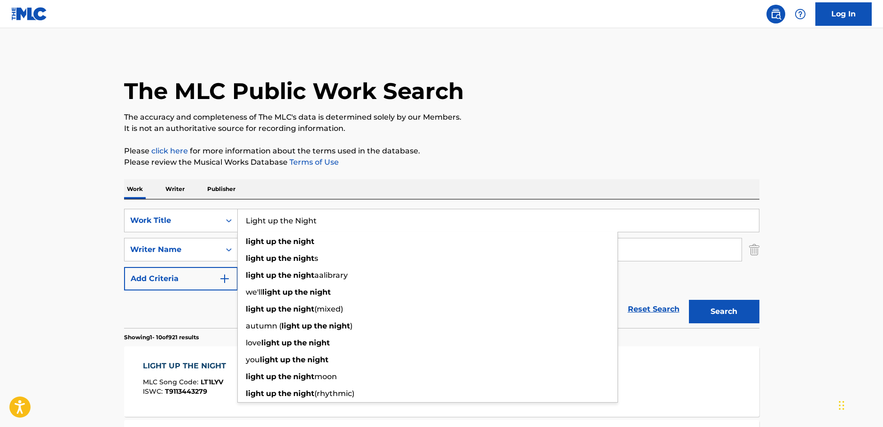
paste input "Ceremony"
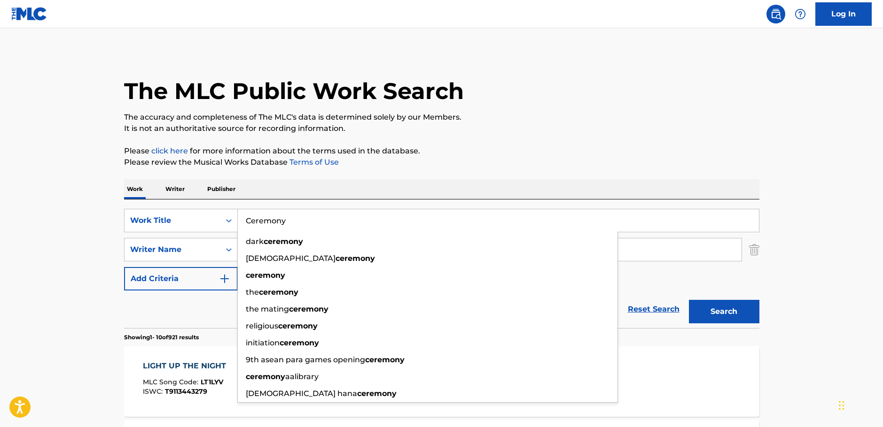
type input "Ceremony"
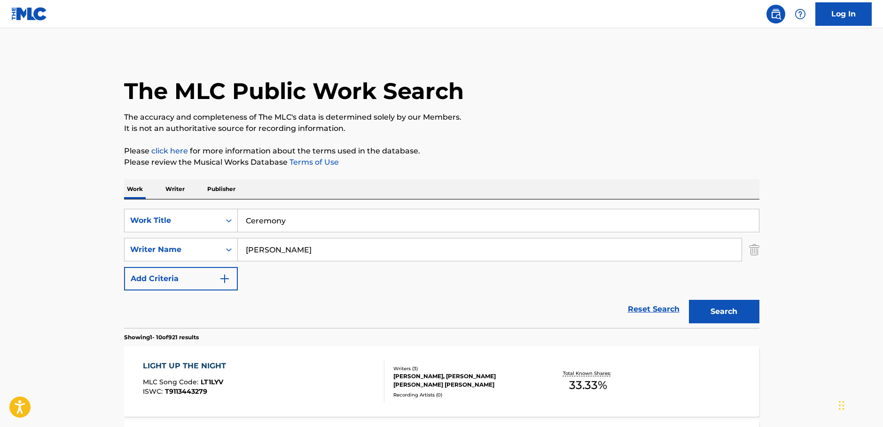
click at [748, 314] on button "Search" at bounding box center [724, 311] width 70 height 23
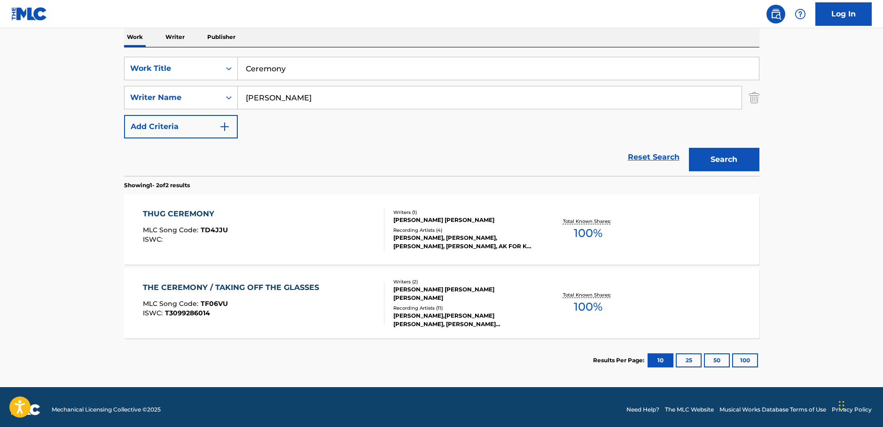
scroll to position [157, 0]
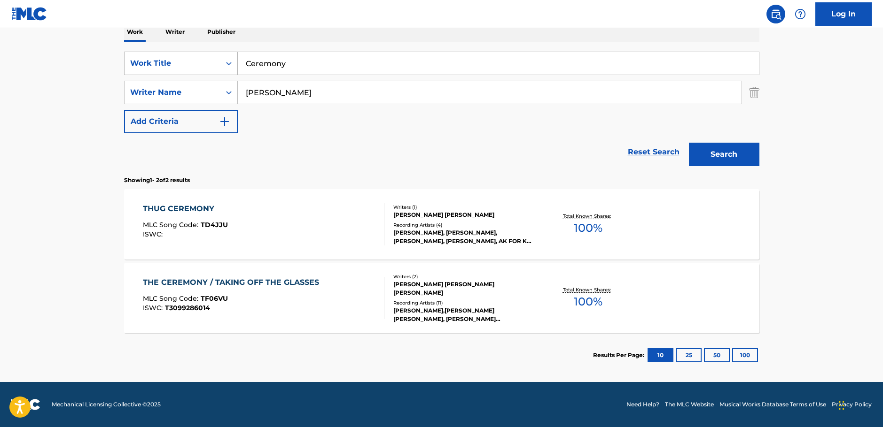
click at [229, 66] on icon "Search Form" at bounding box center [228, 63] width 9 height 9
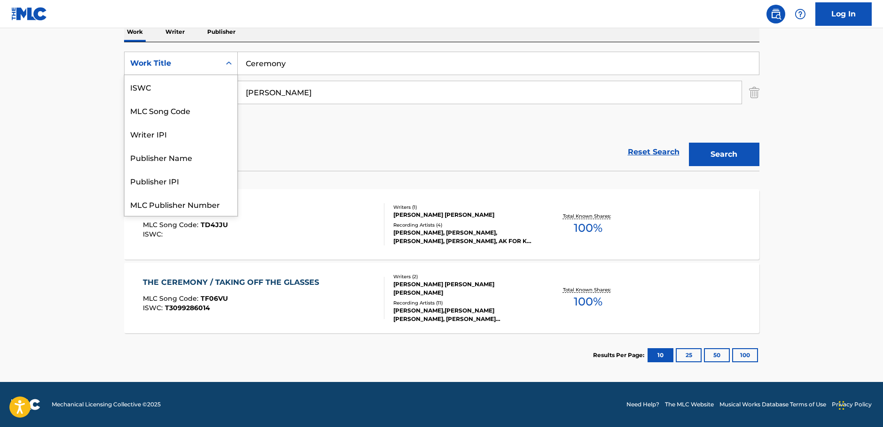
scroll to position [23, 0]
click at [204, 87] on div "MLC Song Code" at bounding box center [180, 86] width 113 height 23
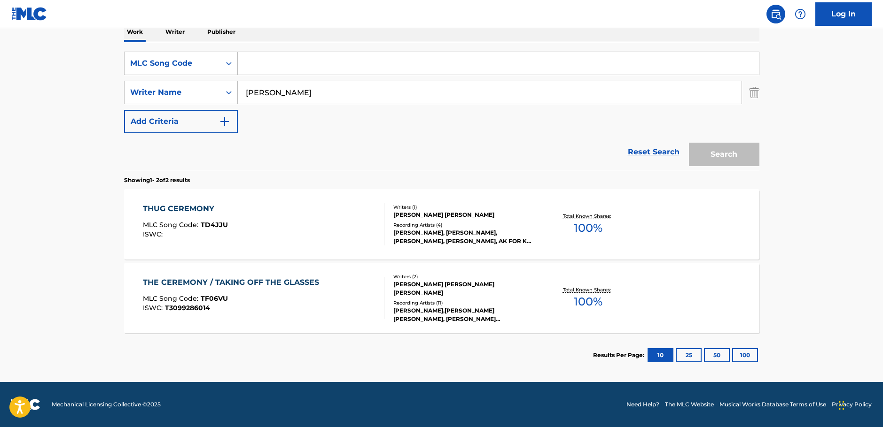
click at [265, 75] on div "Search Form" at bounding box center [498, 63] width 521 height 23
click at [261, 56] on input "Search Form" at bounding box center [498, 63] width 521 height 23
paste input "B25975"
type input "B25975"
drag, startPoint x: 165, startPoint y: 99, endPoint x: 118, endPoint y: 108, distance: 48.5
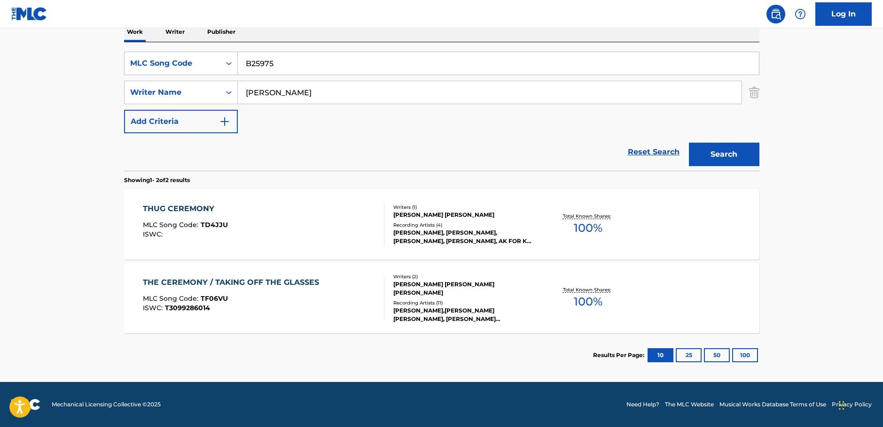
click at [118, 108] on div "The MLC Public Work Search The accuracy and completeness of The MLC's data is d…" at bounding box center [442, 135] width 658 height 483
click at [689, 143] on button "Search" at bounding box center [724, 154] width 70 height 23
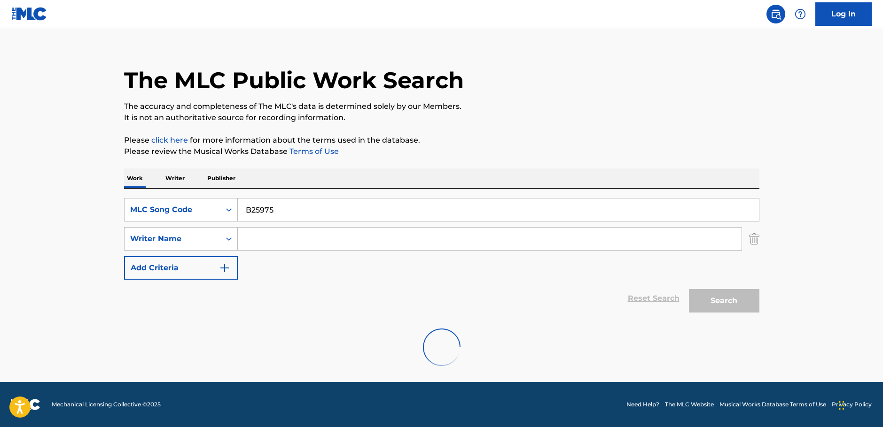
scroll to position [84, 0]
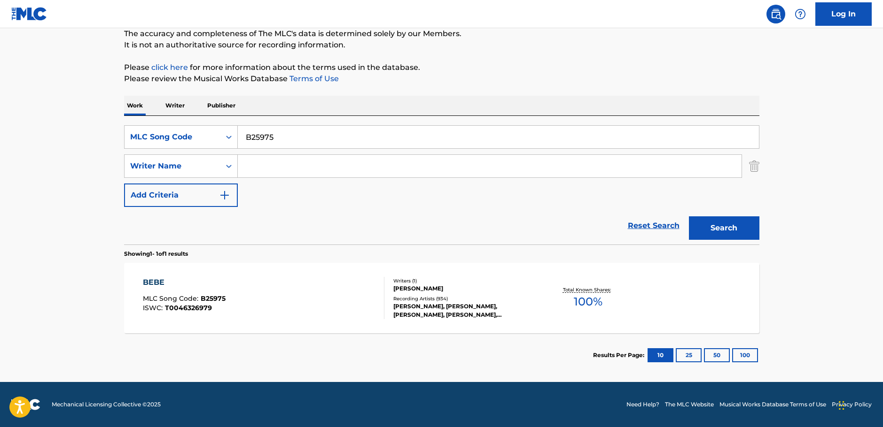
click at [300, 301] on div "BEBE MLC Song Code : B25975 ISWC : T0046326979" at bounding box center [263, 298] width 241 height 42
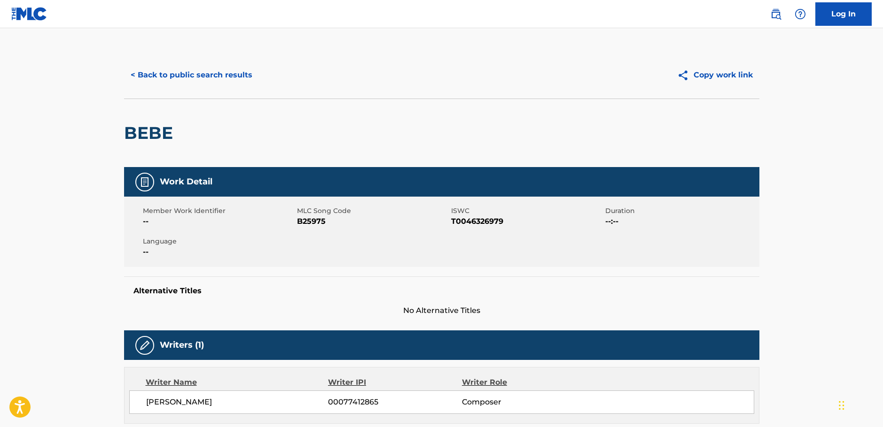
click at [474, 221] on span "T0046326979" at bounding box center [527, 221] width 152 height 11
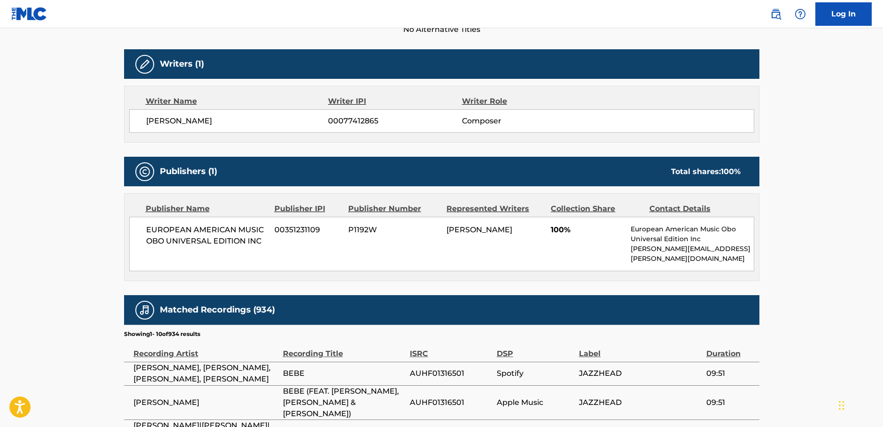
scroll to position [282, 0]
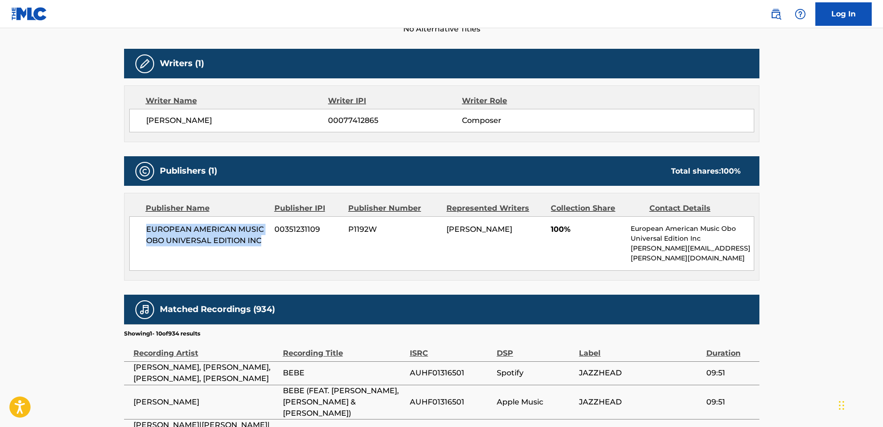
drag, startPoint x: 263, startPoint y: 243, endPoint x: 143, endPoint y: 232, distance: 119.8
click at [143, 232] on div "EUROPEAN AMERICAN MUSIC OBO UNIVERSAL EDITION INC 00351231109 P1192W [PERSON_NA…" at bounding box center [441, 244] width 625 height 54
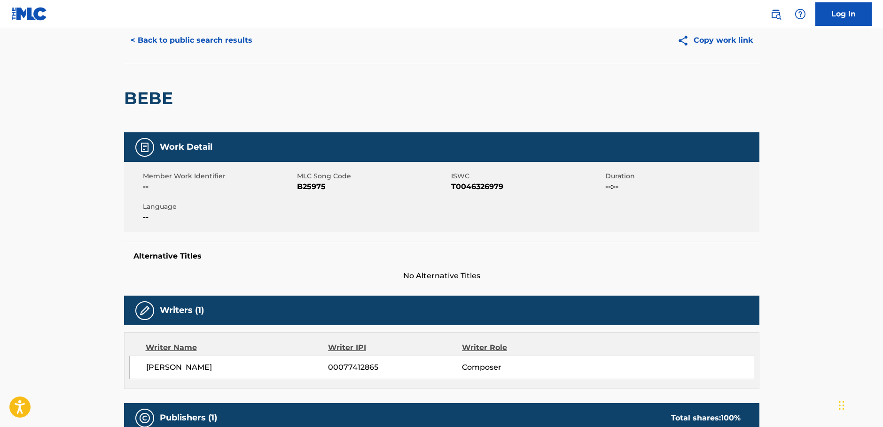
scroll to position [0, 0]
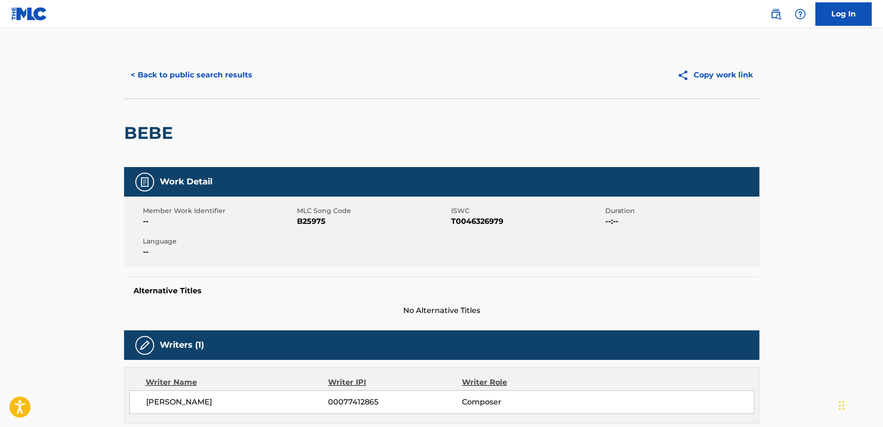
click at [172, 74] on button "< Back to public search results" at bounding box center [191, 74] width 135 height 23
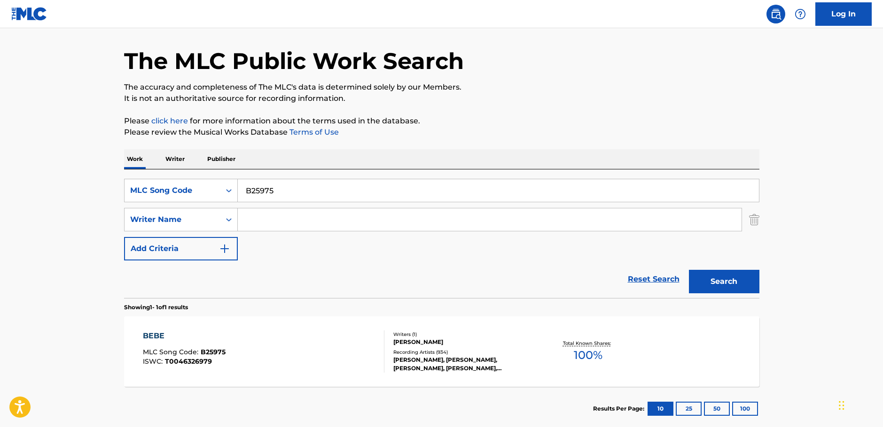
drag, startPoint x: 267, startPoint y: 221, endPoint x: 247, endPoint y: 208, distance: 23.8
click at [267, 221] on input "Search Form" at bounding box center [490, 220] width 504 height 23
paste input "Jobim"
type input "Jobim"
click at [223, 193] on div "Search Form" at bounding box center [228, 190] width 17 height 17
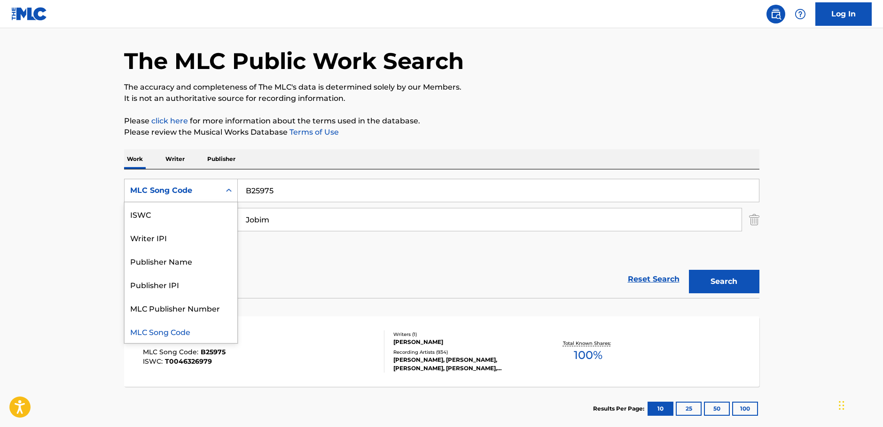
scroll to position [0, 0]
click at [184, 216] on div "Work Title" at bounding box center [180, 213] width 113 height 23
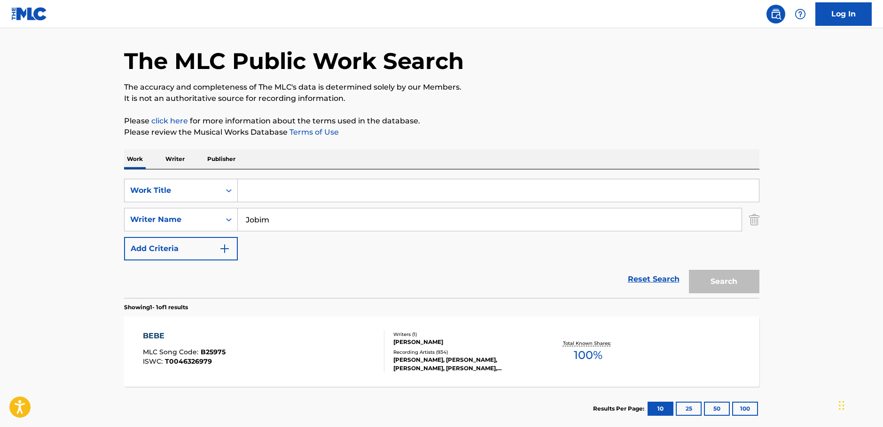
click at [271, 189] on input "Search Form" at bounding box center [498, 190] width 521 height 23
paste input "Meu [PERSON_NAME]"
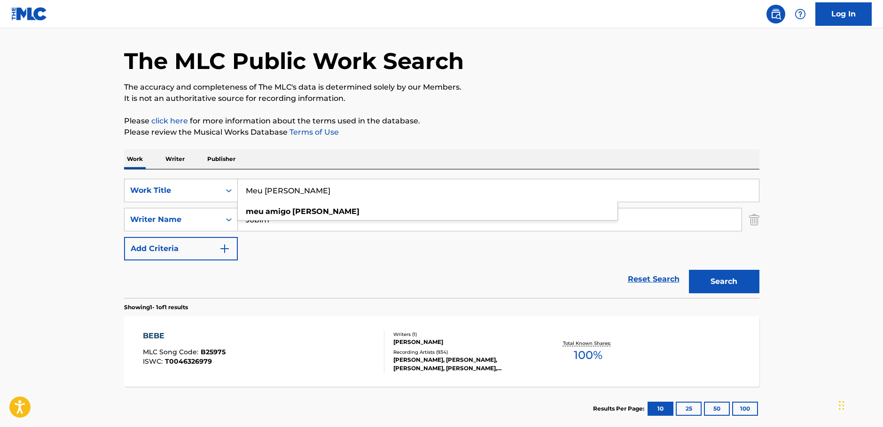
type input "Meu [PERSON_NAME]"
click at [724, 286] on button "Search" at bounding box center [724, 281] width 70 height 23
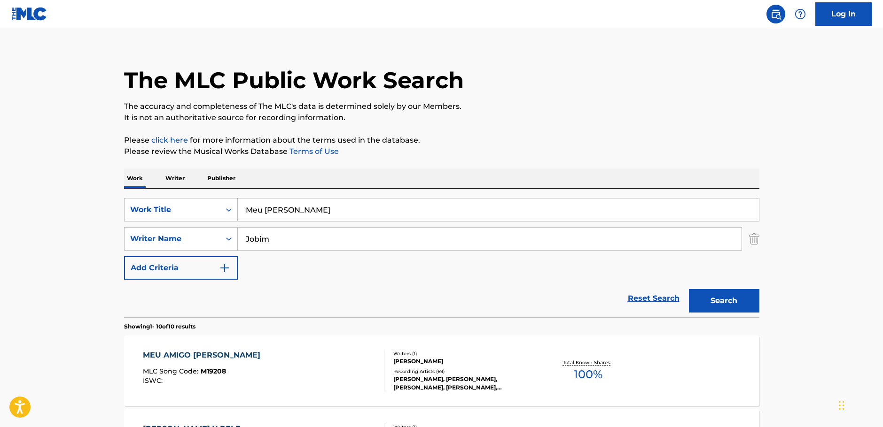
scroll to position [30, 0]
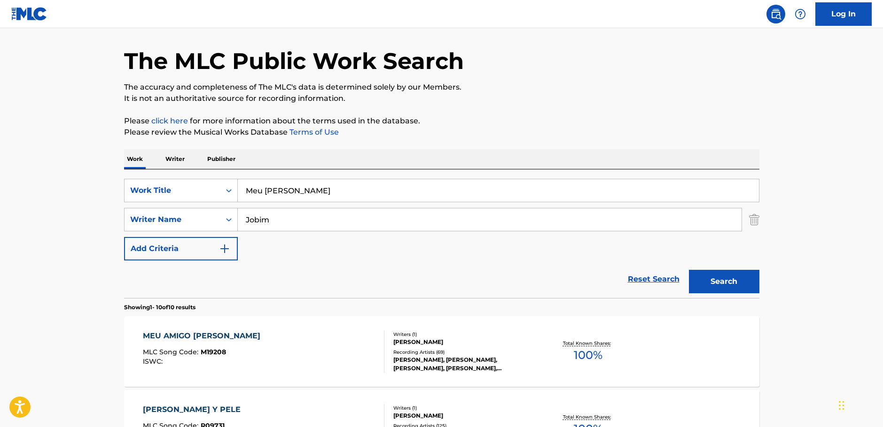
click at [238, 348] on div "MEU AMIGO [PERSON_NAME] MLC Song Code : M19208 ISWC :" at bounding box center [263, 352] width 241 height 42
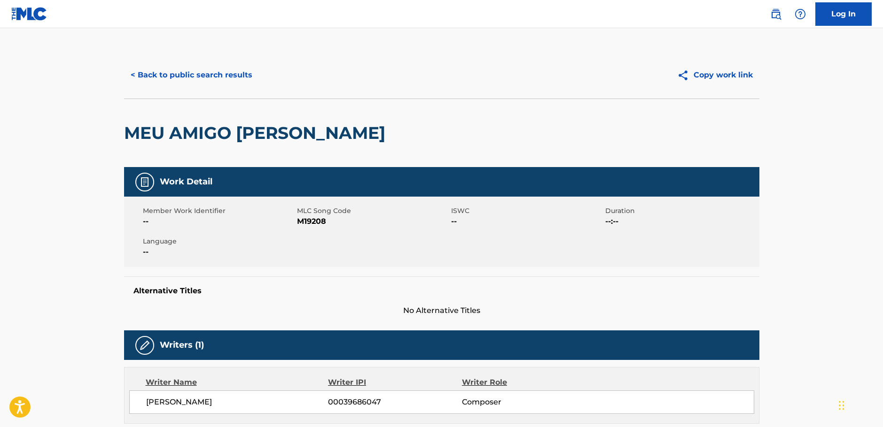
click at [307, 224] on span "M19208" at bounding box center [373, 221] width 152 height 11
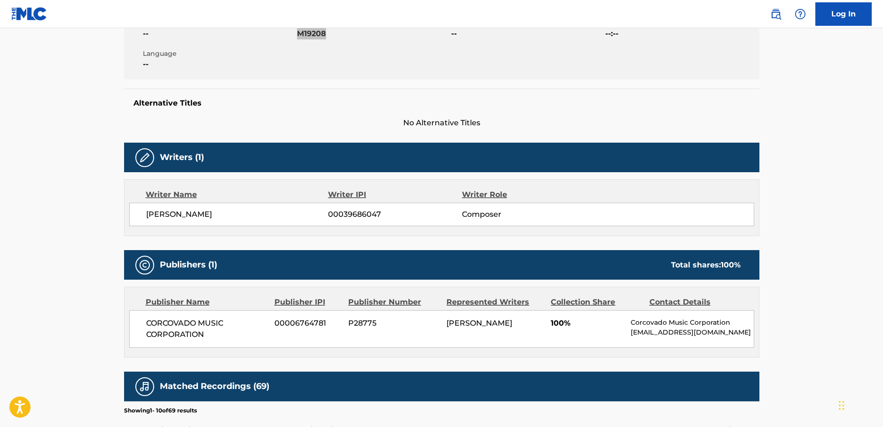
scroll to position [282, 0]
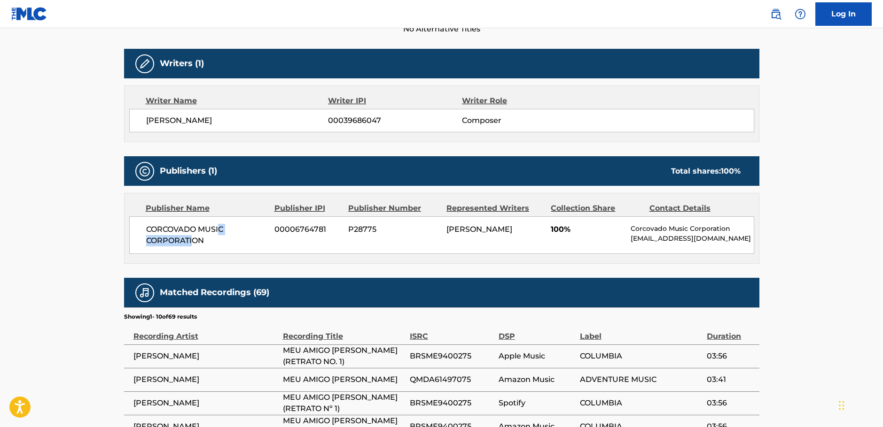
drag, startPoint x: 221, startPoint y: 233, endPoint x: 198, endPoint y: 236, distance: 23.2
click at [194, 236] on span "CORCOVADO MUSIC CORPORATION" at bounding box center [207, 235] width 122 height 23
click at [220, 236] on span "CORCOVADO MUSIC CORPORATION" at bounding box center [207, 235] width 122 height 23
drag, startPoint x: 205, startPoint y: 240, endPoint x: 143, endPoint y: 227, distance: 62.8
click at [143, 227] on div "CORCOVADO MUSIC CORPORATION 00006764781 P28775 [PERSON_NAME] 100% Corcovado Mus…" at bounding box center [441, 236] width 625 height 38
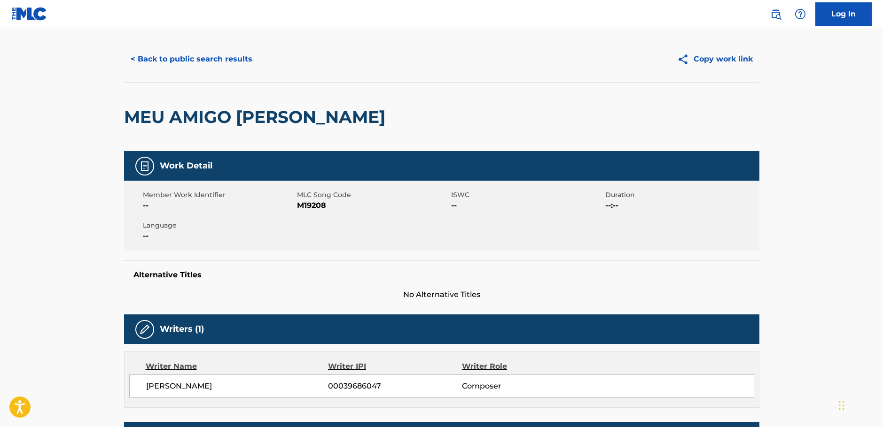
scroll to position [0, 0]
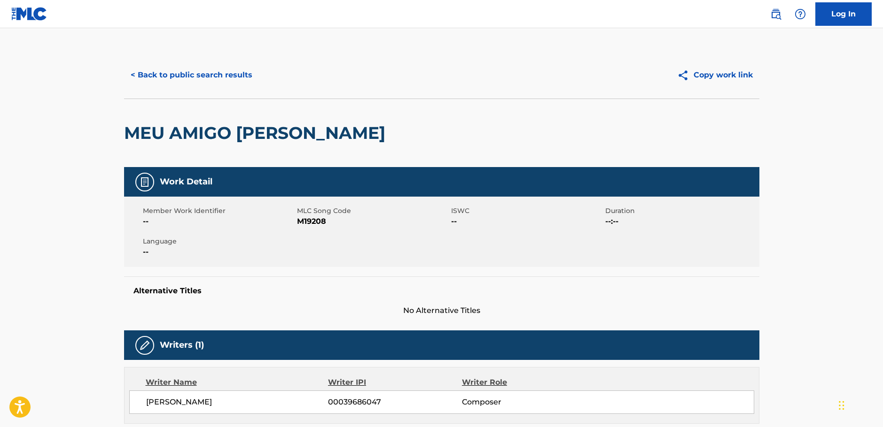
click at [196, 76] on button "< Back to public search results" at bounding box center [191, 74] width 135 height 23
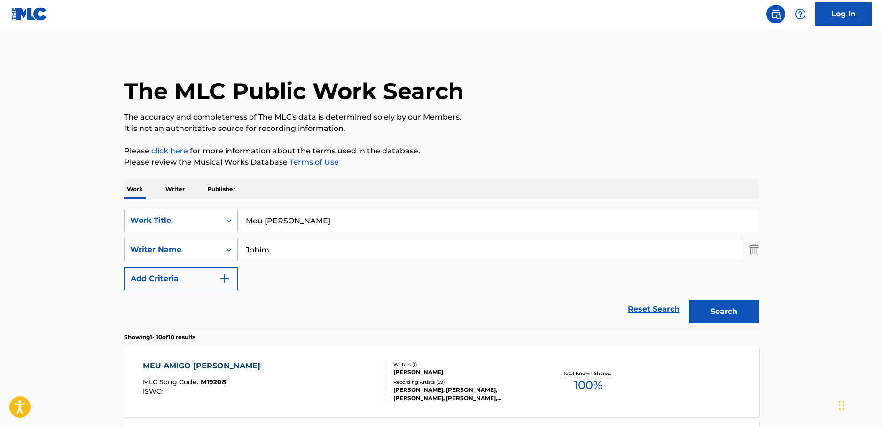
scroll to position [30, 0]
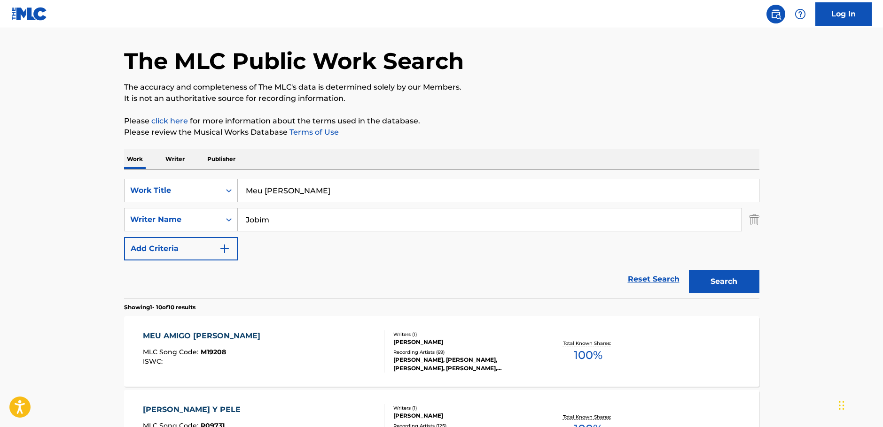
drag, startPoint x: 330, startPoint y: 188, endPoint x: 93, endPoint y: 207, distance: 237.9
click at [154, 202] on div "SearchWithCriteriac9e0f6a0-3823-444f-8b80-918d1507c33b Work Title Meu [PERSON_N…" at bounding box center [441, 190] width 635 height 23
paste input "Cantilena"
type input "Cantilena"
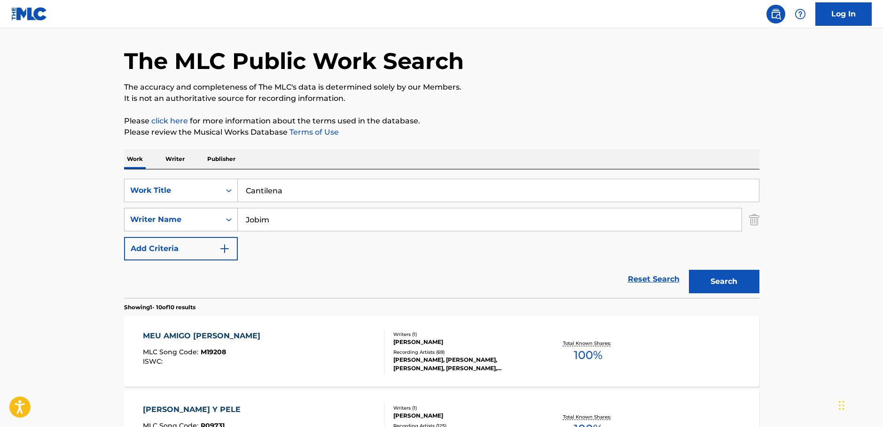
drag, startPoint x: 283, startPoint y: 218, endPoint x: 210, endPoint y: 219, distance: 72.8
click at [210, 219] on div "SearchWithCriteria1ac0a4b6-25a9-4dc5-be5d-22976d2b46be Writer Name Jobim" at bounding box center [441, 219] width 635 height 23
click at [255, 217] on input "haitor" at bounding box center [490, 220] width 504 height 23
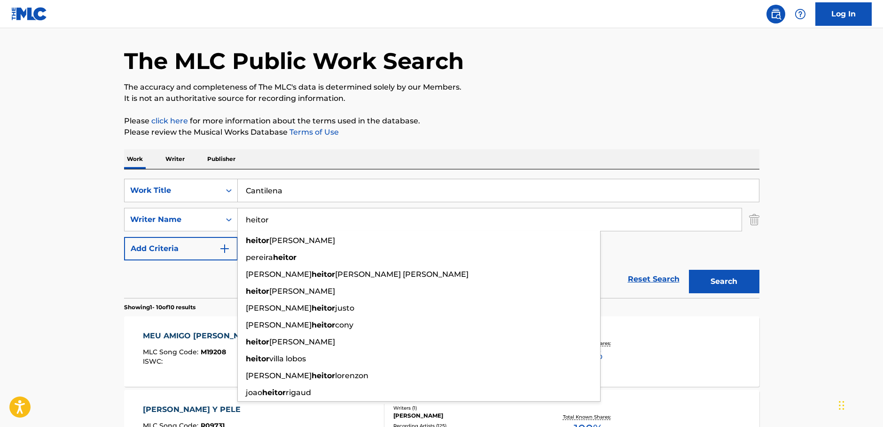
type input "heitor"
click at [703, 283] on button "Search" at bounding box center [724, 281] width 70 height 23
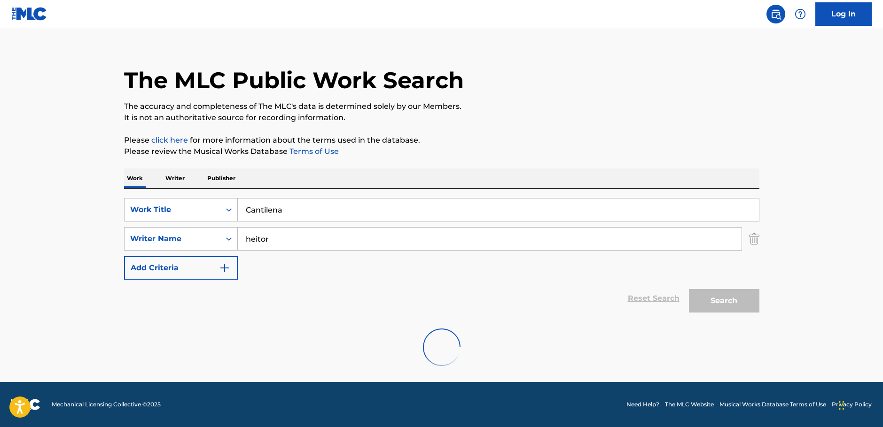
scroll to position [0, 0]
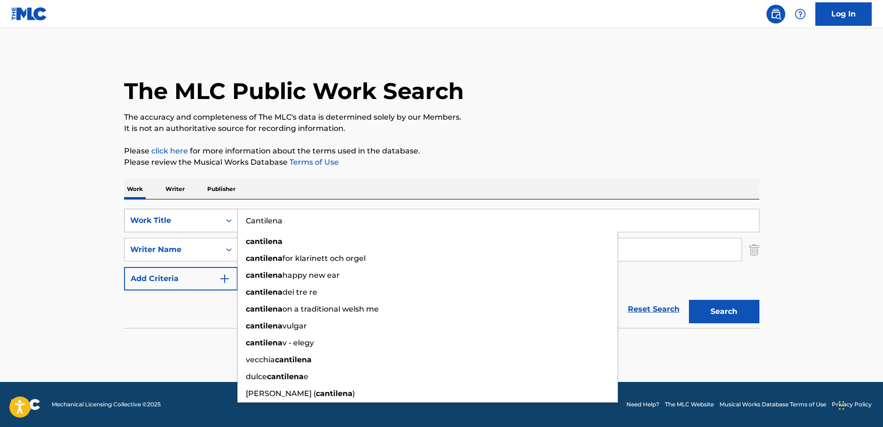
drag, startPoint x: 301, startPoint y: 223, endPoint x: 161, endPoint y: 223, distance: 140.0
click at [161, 223] on div "SearchWithCriteriac9e0f6a0-3823-444f-8b80-918d1507c33b Work Title Cantilena can…" at bounding box center [441, 220] width 635 height 23
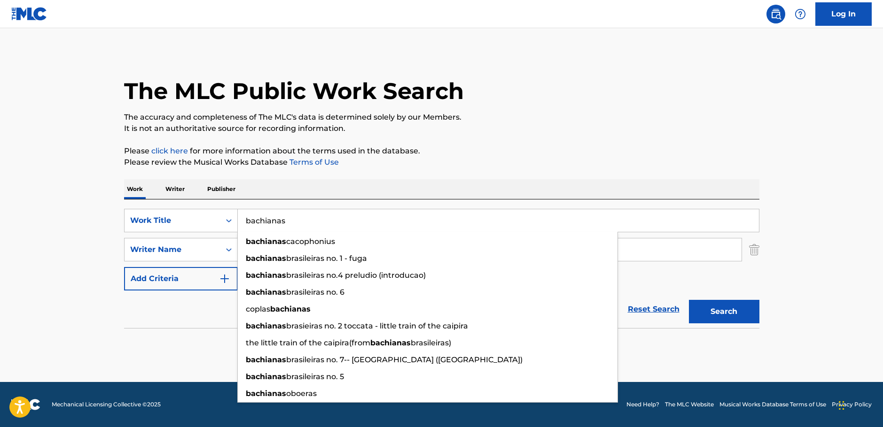
type input "bachianas"
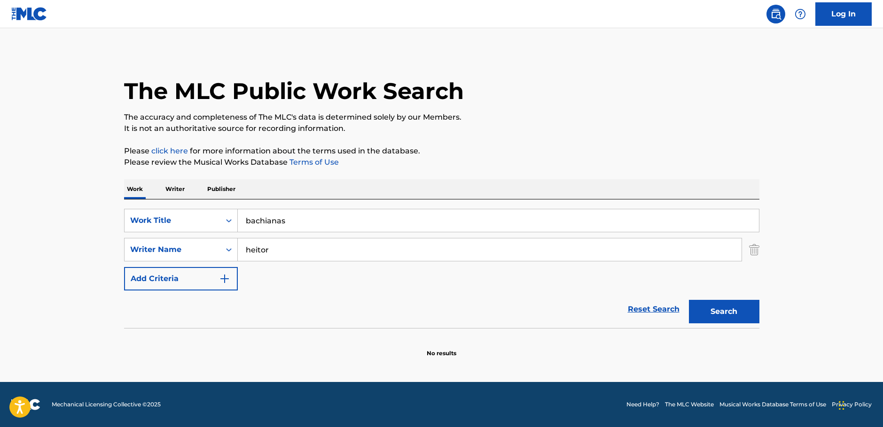
click at [745, 316] on button "Search" at bounding box center [724, 311] width 70 height 23
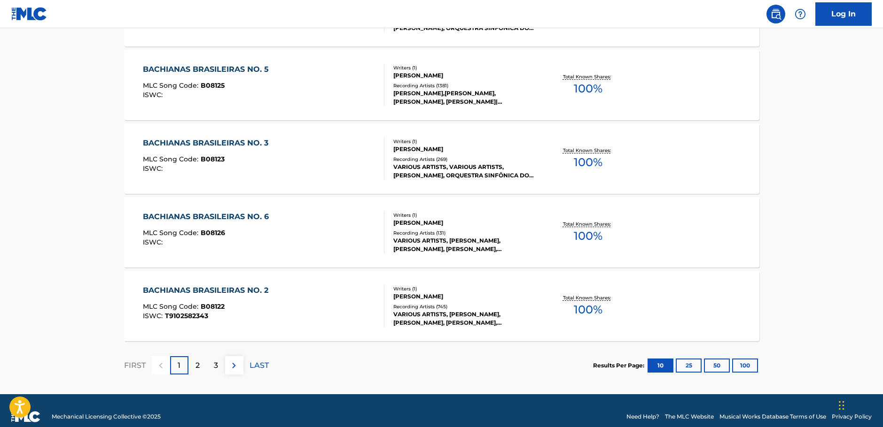
scroll to position [752, 0]
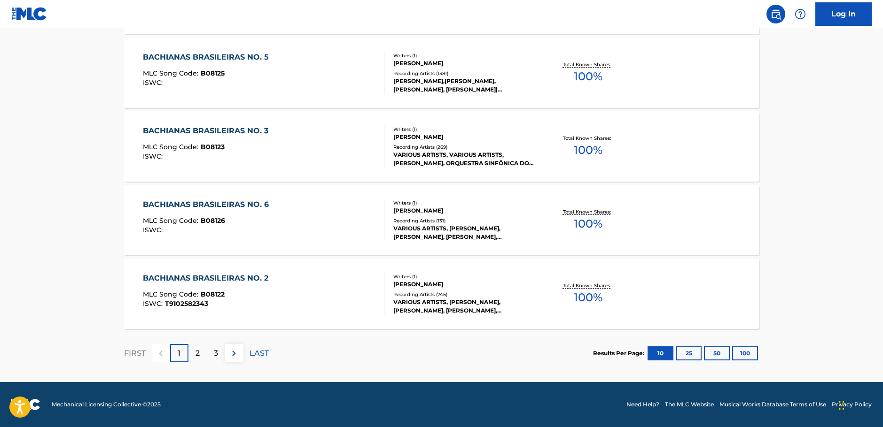
click at [199, 348] on p "2" at bounding box center [197, 353] width 4 height 11
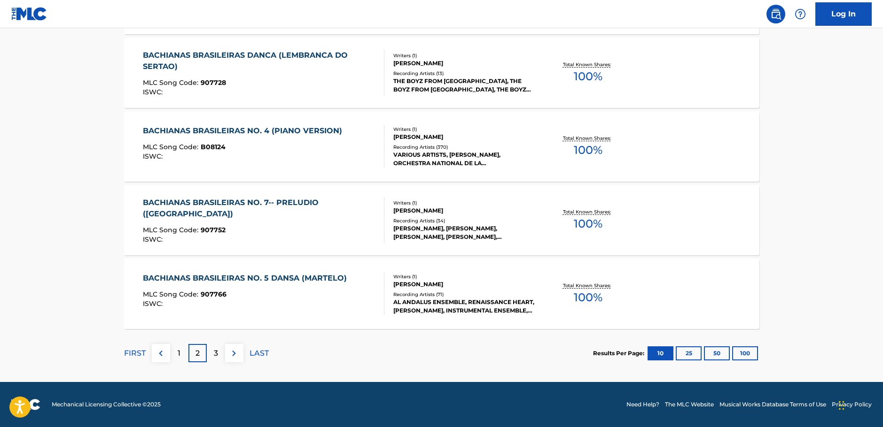
click at [181, 356] on div "1" at bounding box center [179, 353] width 18 height 18
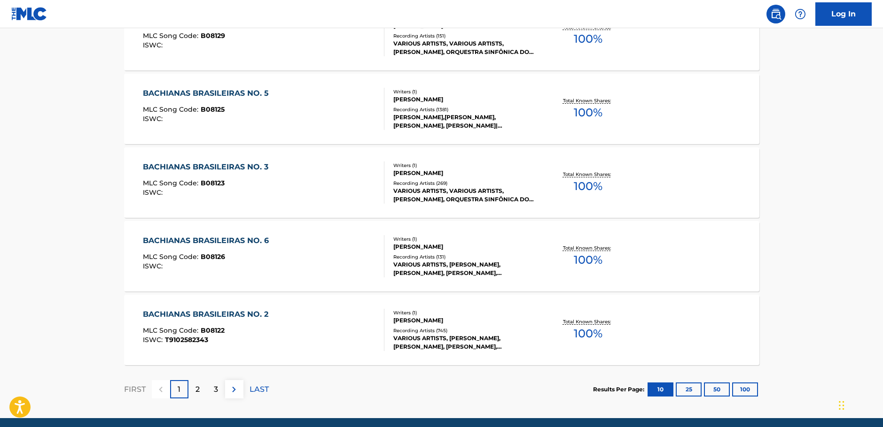
scroll to position [658, 0]
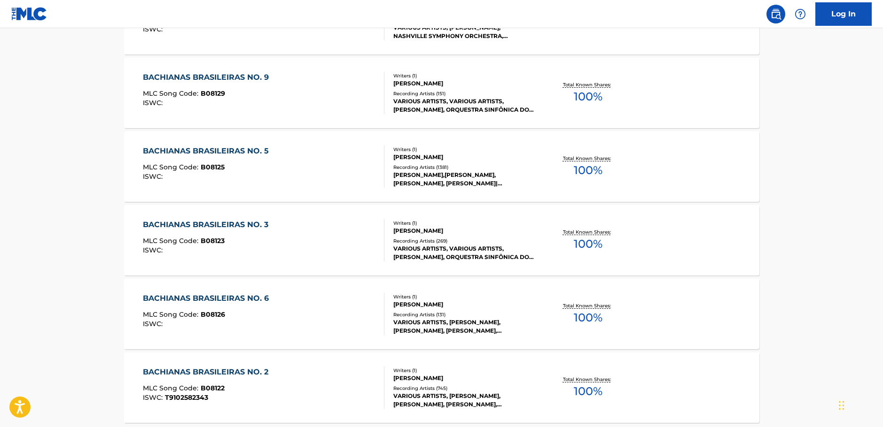
click at [263, 166] on div "MLC Song Code : B08125" at bounding box center [208, 168] width 131 height 9
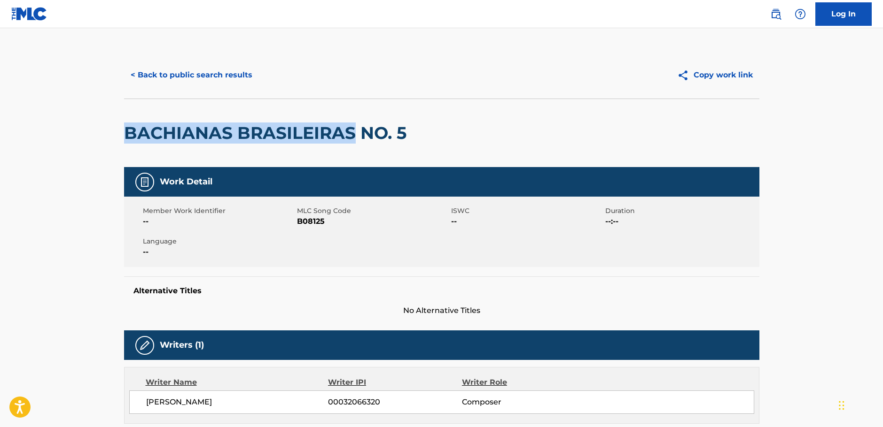
drag, startPoint x: 353, startPoint y: 128, endPoint x: 127, endPoint y: 128, distance: 225.9
click at [127, 128] on h2 "BACHIANAS BRASILEIRAS NO. 5" at bounding box center [267, 133] width 287 height 21
click at [217, 75] on button "< Back to public search results" at bounding box center [191, 74] width 135 height 23
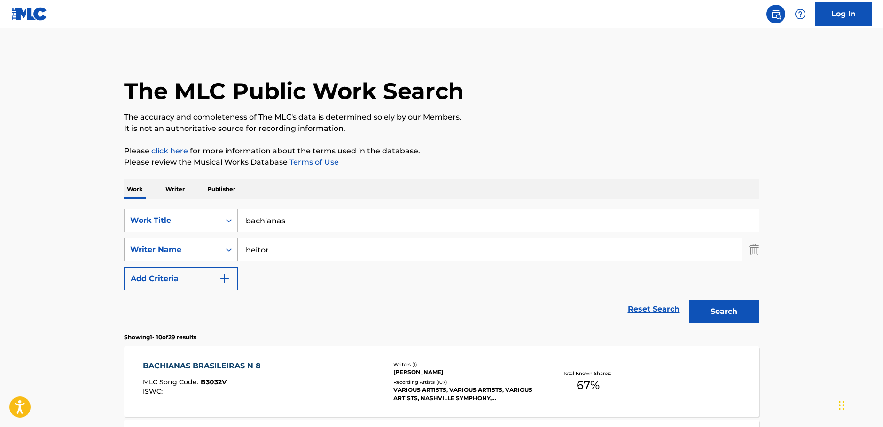
drag, startPoint x: 279, startPoint y: 245, endPoint x: 192, endPoint y: 250, distance: 87.5
click at [193, 249] on div "SearchWithCriteria1ac0a4b6-25a9-4dc5-be5d-22976d2b46be Writer Name [PERSON_NAME]" at bounding box center [441, 249] width 635 height 23
paste input "Elen"
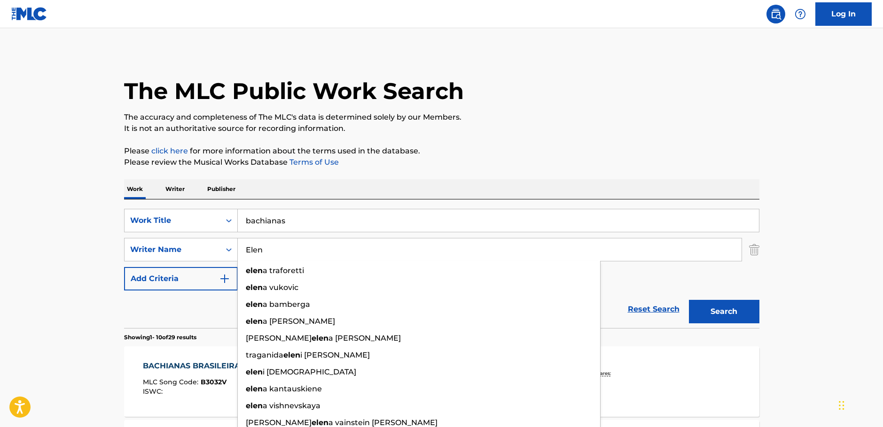
type input "Elen"
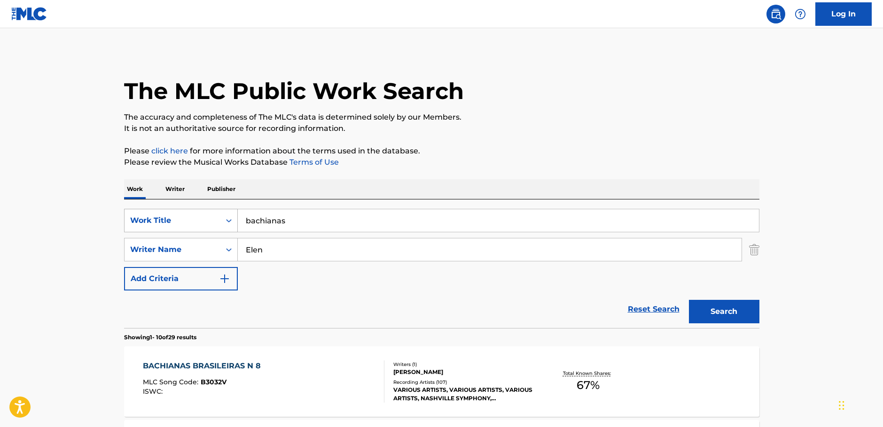
paste input "Beautiful"
drag, startPoint x: 302, startPoint y: 215, endPoint x: 163, endPoint y: 219, distance: 138.2
click at [160, 219] on div "SearchWithCriteriac9e0f6a0-3823-444f-8b80-918d1507c33b Work Title Beautiful" at bounding box center [441, 220] width 635 height 23
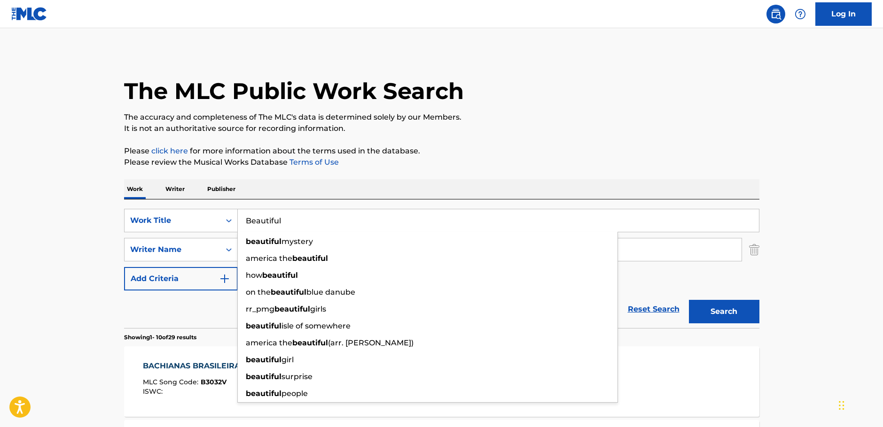
type input "Beautiful"
click at [716, 312] on button "Search" at bounding box center [724, 311] width 70 height 23
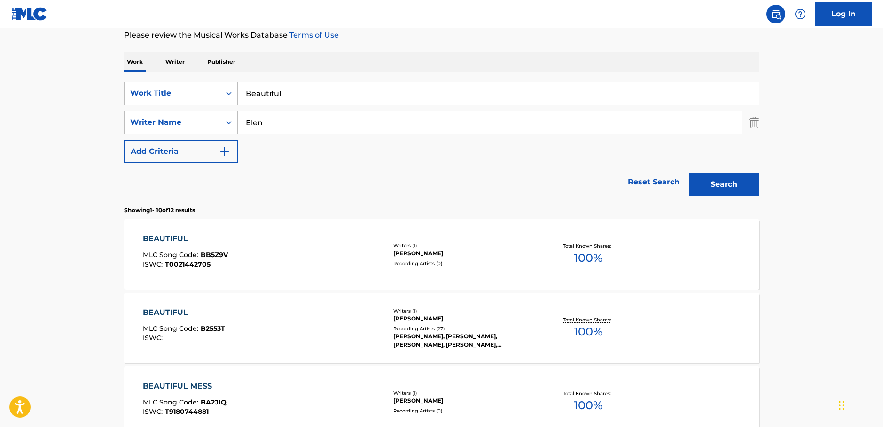
scroll to position [141, 0]
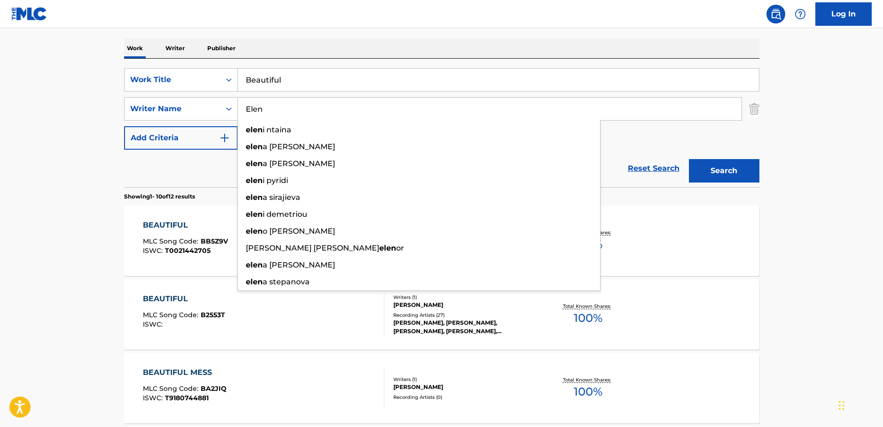
drag, startPoint x: 276, startPoint y: 108, endPoint x: 480, endPoint y: 138, distance: 207.0
click at [187, 114] on div "SearchWithCriteria1ac0a4b6-25a9-4dc5-be5d-22976d2b46be Writer Name [PERSON_NAME…" at bounding box center [441, 108] width 635 height 23
paste input "Cami"
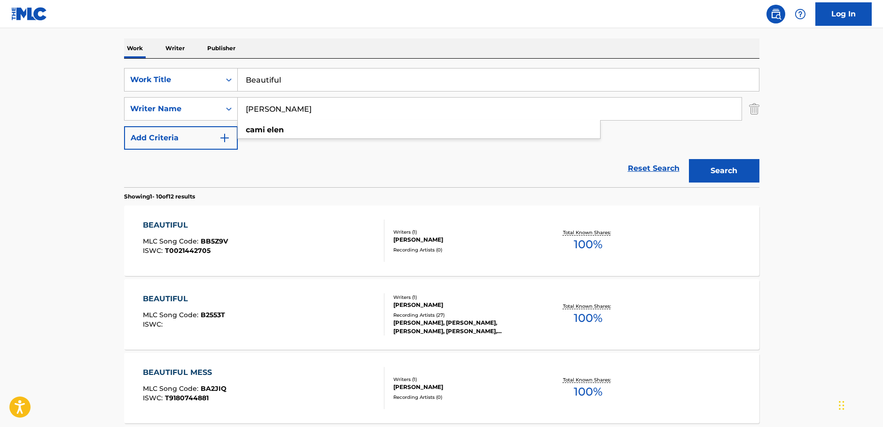
click at [709, 170] on button "Search" at bounding box center [724, 170] width 70 height 23
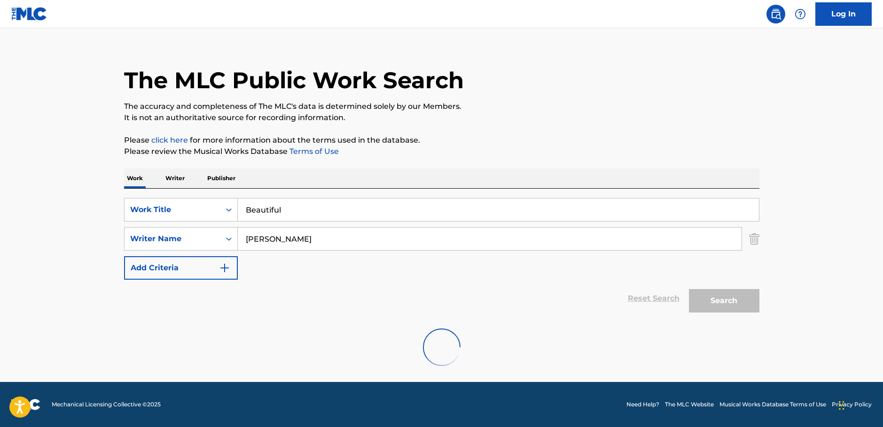
scroll to position [0, 0]
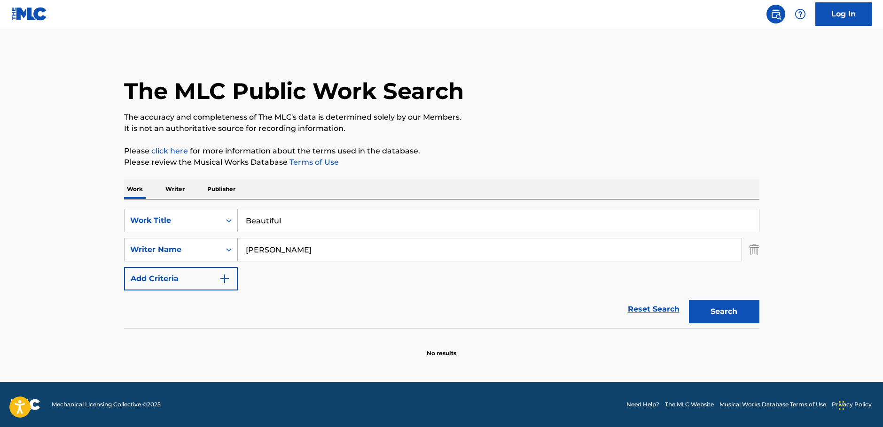
drag, startPoint x: 233, startPoint y: 248, endPoint x: 221, endPoint y: 261, distance: 17.3
click at [170, 251] on div "SearchWithCriteria1ac0a4b6-25a9-4dc5-be5d-22976d2b46be Writer Name [PERSON_NAME]" at bounding box center [441, 249] width 635 height 23
paste input "Jymm"
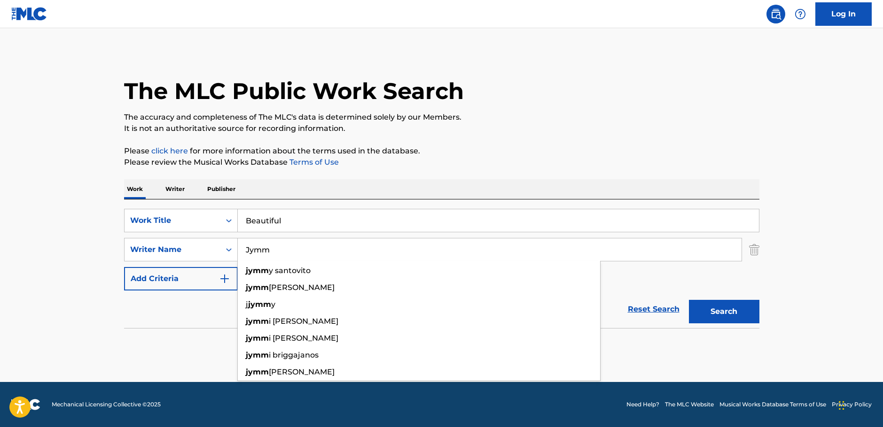
click at [725, 310] on button "Search" at bounding box center [724, 311] width 70 height 23
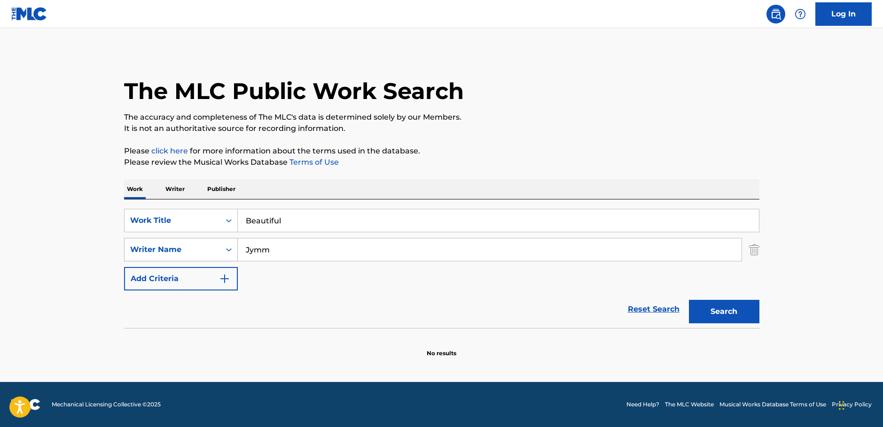
drag, startPoint x: 276, startPoint y: 250, endPoint x: 225, endPoint y: 256, distance: 50.6
click at [208, 253] on div "SearchWithCriteria1ac0a4b6-25a9-4dc5-be5d-22976d2b46be Writer Name Jymm" at bounding box center [441, 249] width 635 height 23
paste input "Attie"
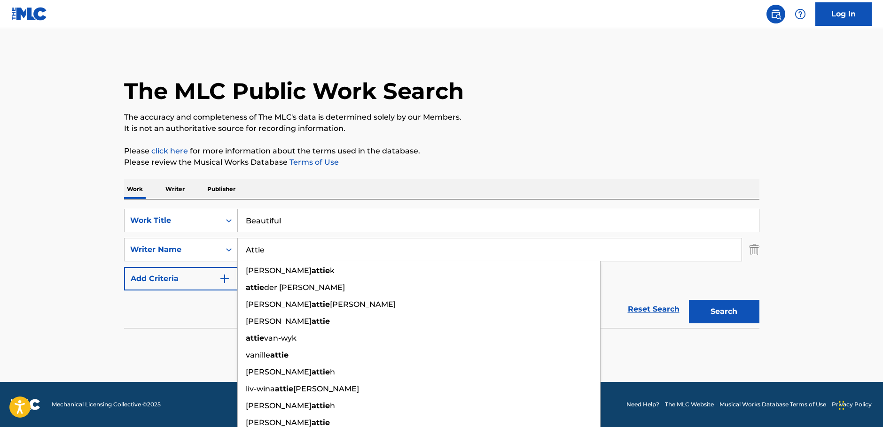
type input "Attie"
click at [712, 313] on button "Search" at bounding box center [724, 311] width 70 height 23
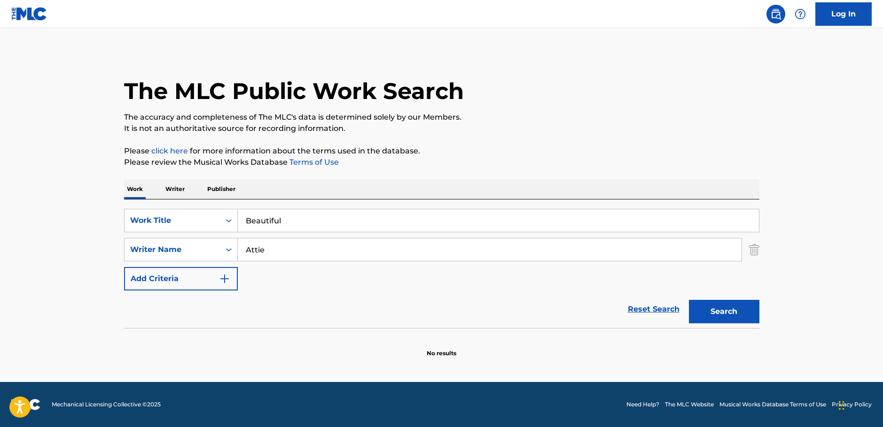
drag, startPoint x: 151, startPoint y: 225, endPoint x: 111, endPoint y: 225, distance: 39.5
click at [135, 224] on div "SearchWithCriteriac9e0f6a0-3823-444f-8b80-918d1507c33b Work Title Beautiful" at bounding box center [441, 220] width 635 height 23
paste input "For Lovers Who Hesitate"
type input "For Lovers Who Hesitate"
click at [66, 262] on main "The MLC Public Work Search The accuracy and completeness of The MLC's data is d…" at bounding box center [441, 205] width 883 height 354
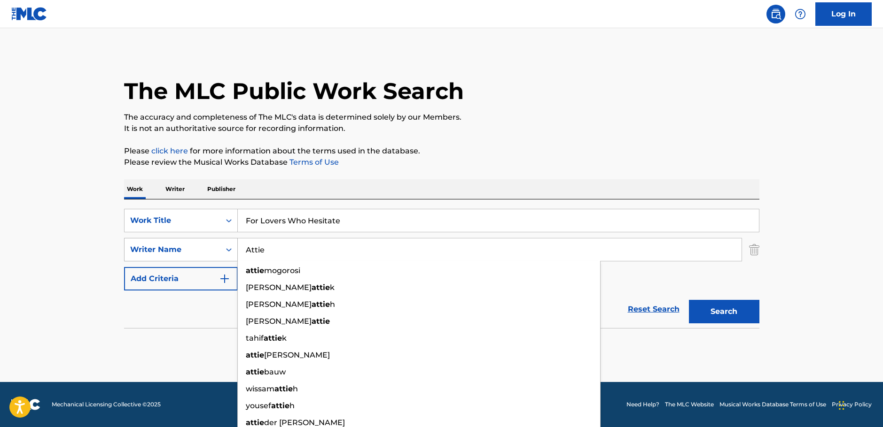
drag, startPoint x: 262, startPoint y: 257, endPoint x: 218, endPoint y: 256, distance: 44.2
click at [218, 256] on div "SearchWithCriteria1ac0a4b6-25a9-4dc5-be5d-22976d2b46be Writer Name [PERSON_NAME…" at bounding box center [441, 249] width 635 height 23
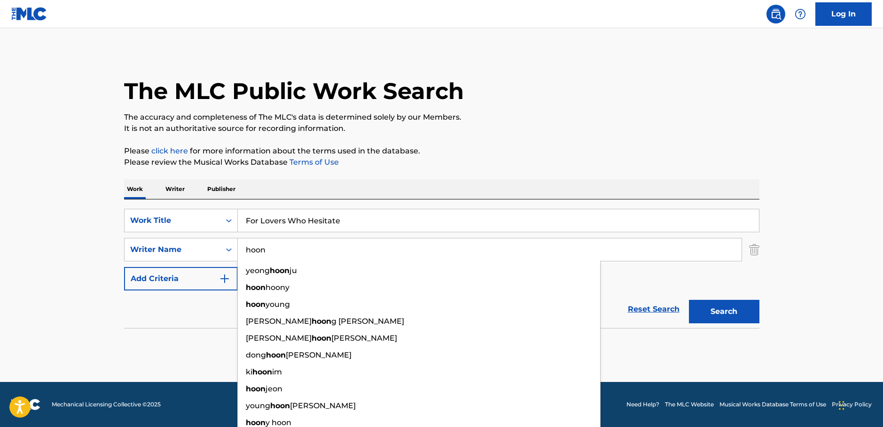
type input "hoon"
click at [728, 314] on button "Search" at bounding box center [724, 311] width 70 height 23
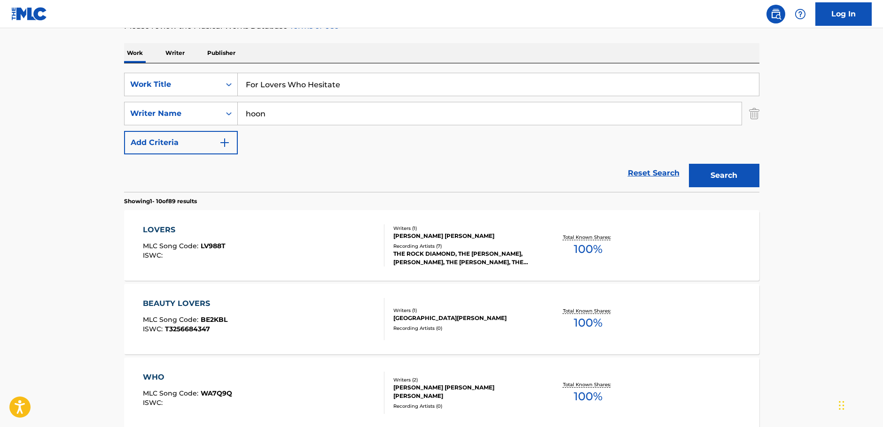
scroll to position [141, 0]
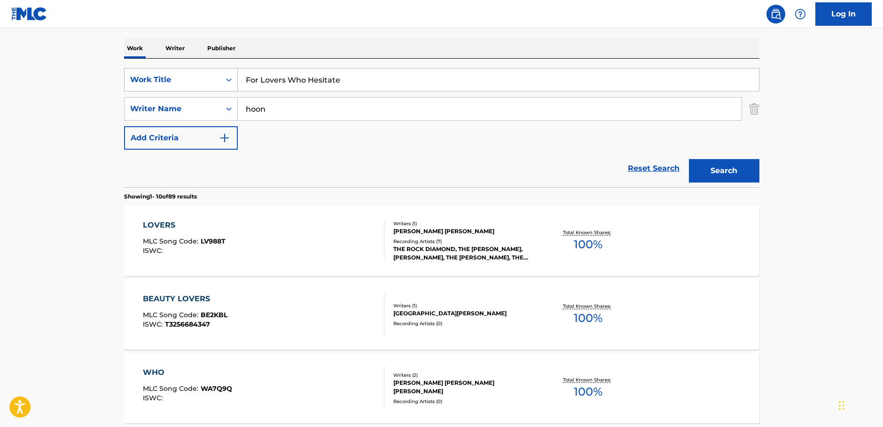
drag, startPoint x: 197, startPoint y: 88, endPoint x: 146, endPoint y: 88, distance: 51.2
click at [151, 88] on div "SearchWithCriteriac9e0f6a0-3823-444f-8b80-918d1507c33b Work Title For Lovers Wh…" at bounding box center [441, 79] width 635 height 23
paste input "[PERSON_NAME]"
type input "[PERSON_NAME]"
drag, startPoint x: 40, startPoint y: 109, endPoint x: 240, endPoint y: 117, distance: 200.7
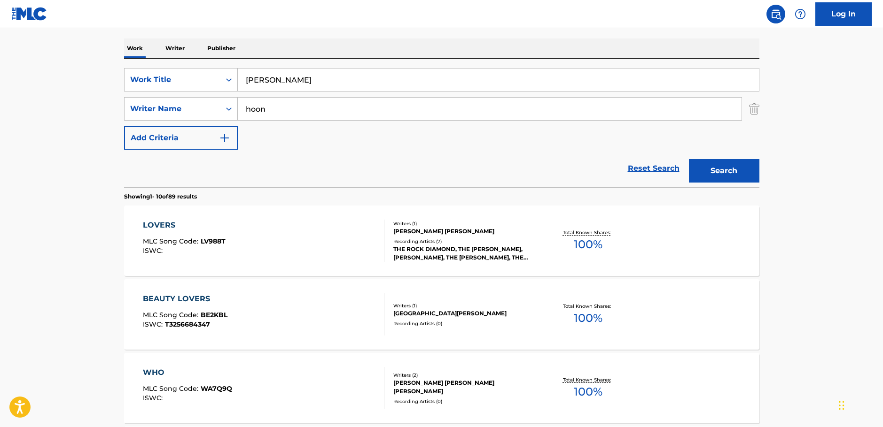
drag, startPoint x: 284, startPoint y: 113, endPoint x: 172, endPoint y: 116, distance: 111.3
click at [172, 116] on div "SearchWithCriteria1ac0a4b6-25a9-4dc5-be5d-22976d2b46be Writer Name [PERSON_NAME]" at bounding box center [441, 108] width 635 height 23
click at [722, 169] on button "Search" at bounding box center [724, 170] width 70 height 23
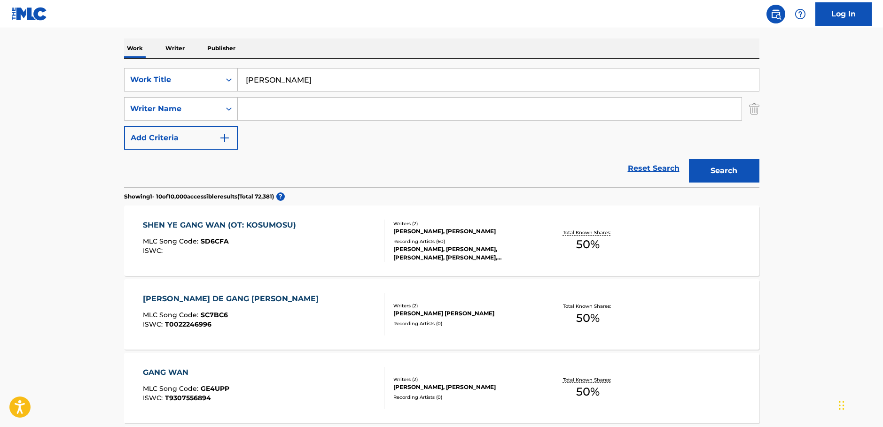
click at [295, 235] on div "SHEN YE GANG WAN (OT: KOSUMOSU) MLC Song Code : SD6CFA ISWC :" at bounding box center [222, 241] width 158 height 42
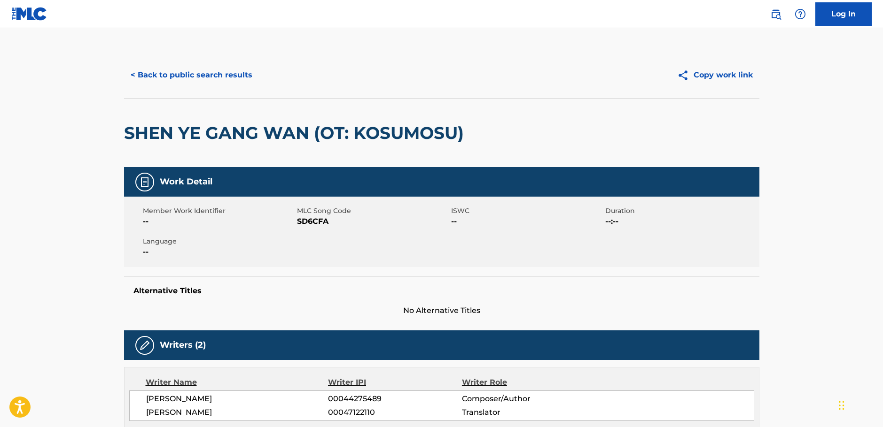
click at [318, 223] on span "SD6CFA" at bounding box center [373, 221] width 152 height 11
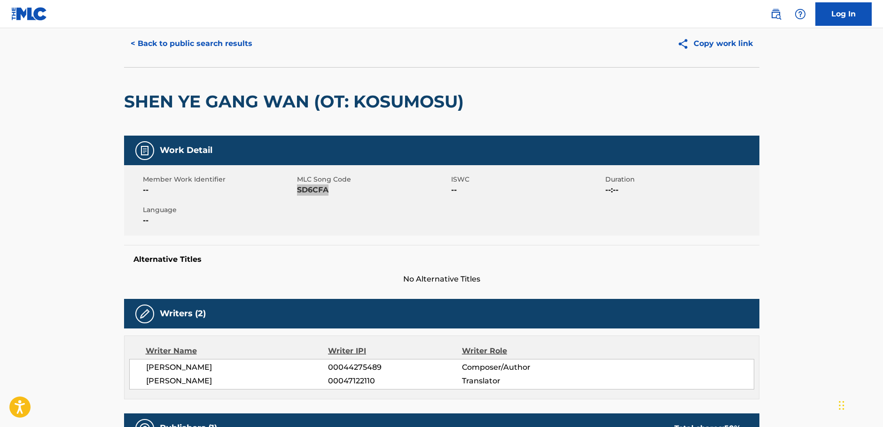
scroll to position [47, 0]
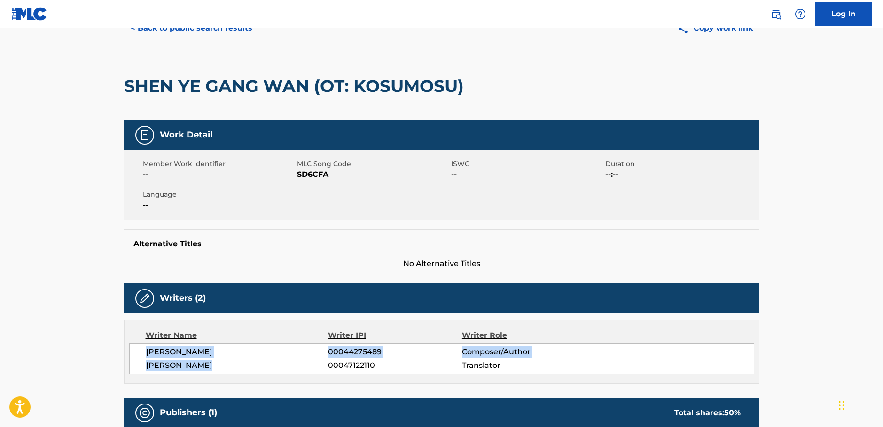
drag, startPoint x: 221, startPoint y: 367, endPoint x: 151, endPoint y: 347, distance: 73.3
click at [146, 349] on div "[PERSON_NAME] 00044275489 Composer/Author [PERSON_NAME] 00047122110 Translator" at bounding box center [441, 359] width 625 height 31
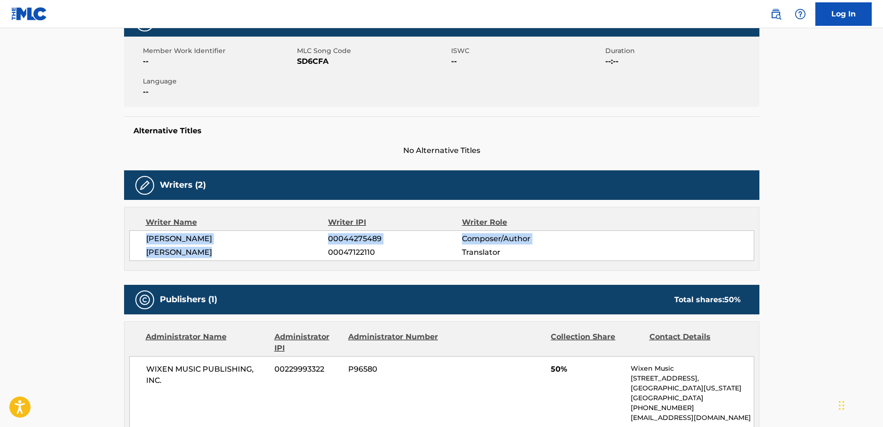
scroll to position [282, 0]
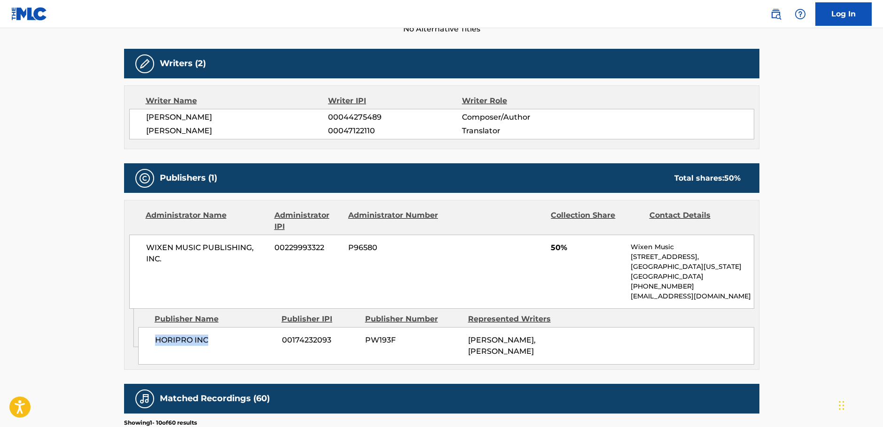
drag, startPoint x: 169, startPoint y: 341, endPoint x: 122, endPoint y: 341, distance: 47.0
click at [152, 339] on div "HORIPRO INC 00174232093 PW193F [PERSON_NAME], [PERSON_NAME]" at bounding box center [446, 346] width 616 height 38
drag, startPoint x: 194, startPoint y: 256, endPoint x: 10, endPoint y: 256, distance: 184.1
click at [129, 247] on div "WIXEN MUSIC PUBLISHING, INC. 00229993322 P96580 50% Wixen Music [STREET_ADDRESS…" at bounding box center [441, 272] width 625 height 74
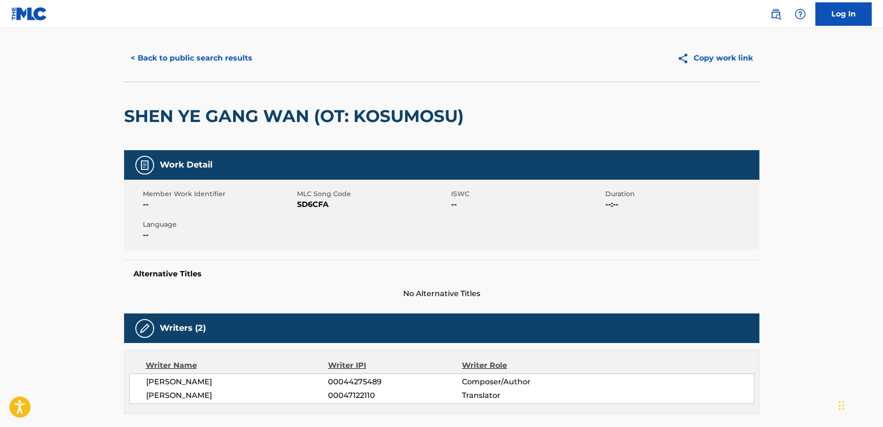
scroll to position [0, 0]
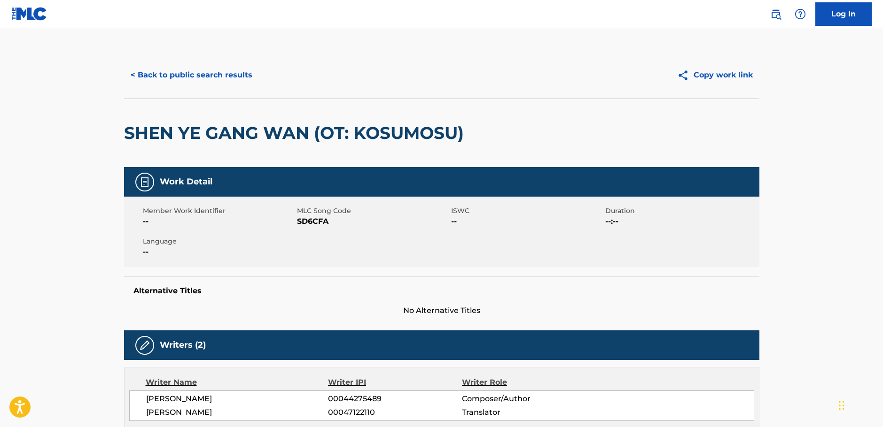
click at [171, 75] on button "< Back to public search results" at bounding box center [191, 74] width 135 height 23
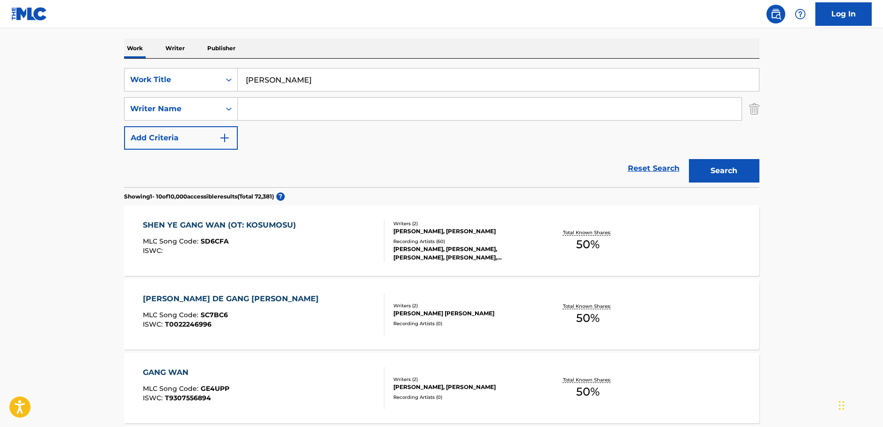
click at [294, 113] on input "Search Form" at bounding box center [490, 109] width 504 height 23
paste input "Tsui"
type input "Tsui"
drag, startPoint x: 246, startPoint y: 75, endPoint x: 163, endPoint y: 75, distance: 82.2
click at [163, 75] on div "SearchWithCriteriac9e0f6a0-3823-444f-8b80-918d1507c33b Work Title Shen Ye Gang …" at bounding box center [441, 79] width 635 height 23
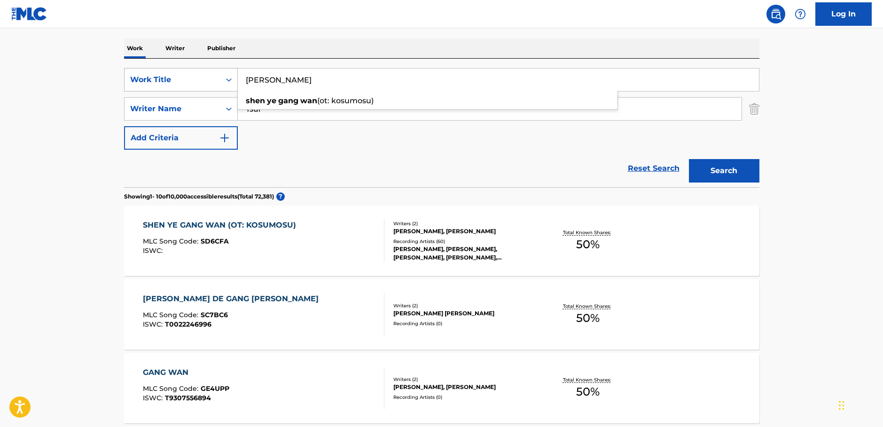
paste input "Keep You Warm"
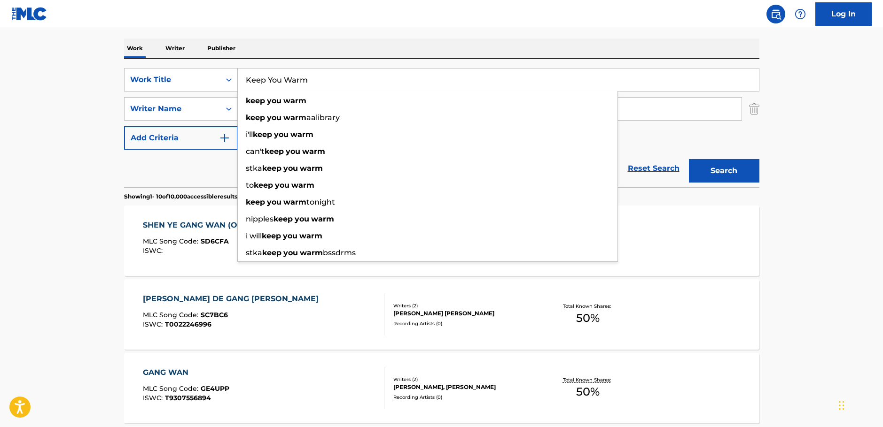
click at [735, 171] on button "Search" at bounding box center [724, 170] width 70 height 23
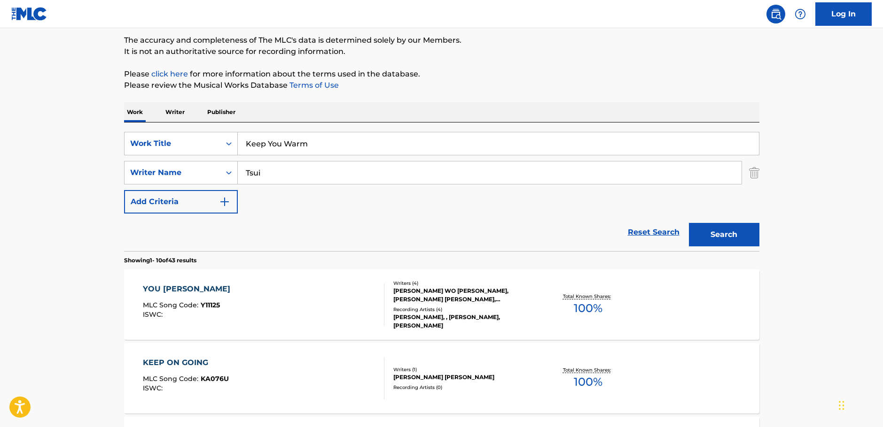
scroll to position [0, 0]
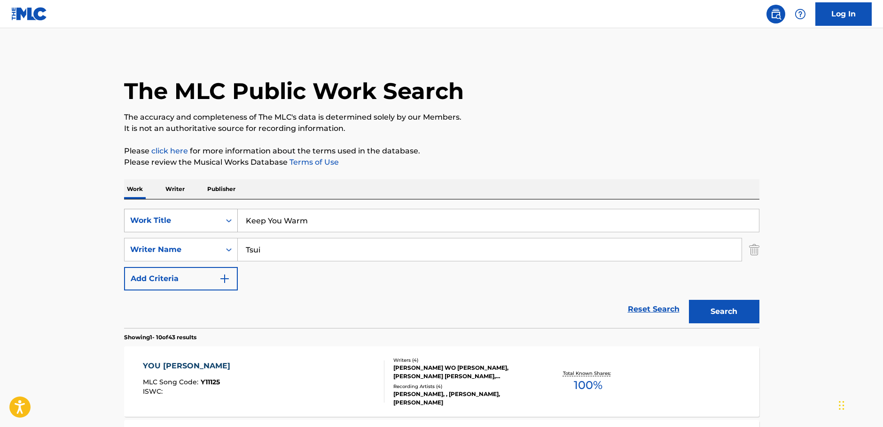
drag, startPoint x: 301, startPoint y: 216, endPoint x: 192, endPoint y: 227, distance: 109.5
click at [195, 227] on div "SearchWithCriteriac9e0f6a0-3823-444f-8b80-918d1507c33b Work Title Keep You Warm" at bounding box center [441, 220] width 635 height 23
paste input "Mercador de Siri"
type input "Mercador de Siri"
drag, startPoint x: 48, startPoint y: 218, endPoint x: 176, endPoint y: 237, distance: 129.6
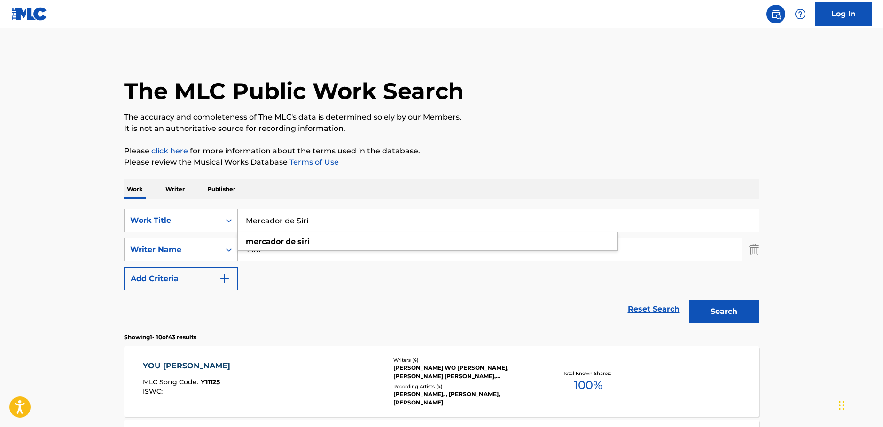
drag, startPoint x: 282, startPoint y: 247, endPoint x: 183, endPoint y: 257, distance: 99.6
click at [184, 257] on div "SearchWithCriteria1ac0a4b6-25a9-4dc5-be5d-22976d2b46be Writer Name [PERSON_NAME]" at bounding box center [441, 249] width 635 height 23
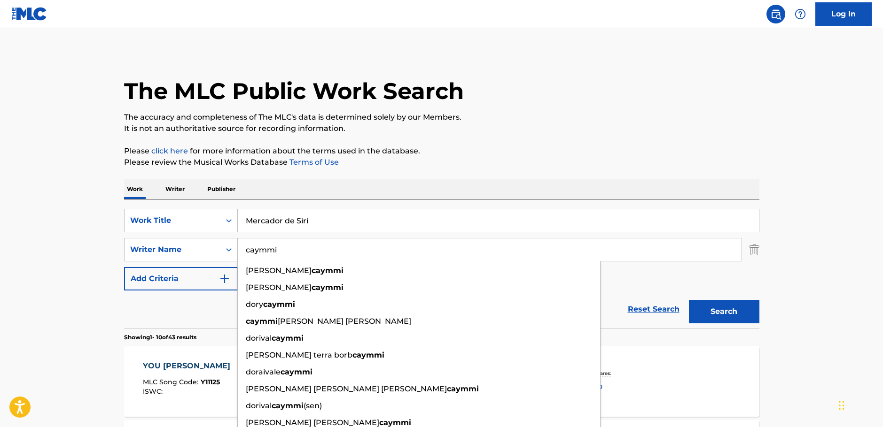
type input "caymmi"
click at [719, 306] on button "Search" at bounding box center [724, 311] width 70 height 23
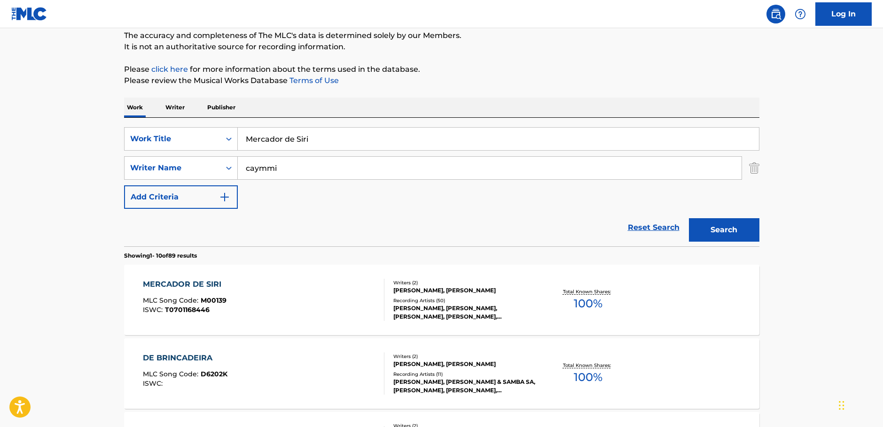
scroll to position [94, 0]
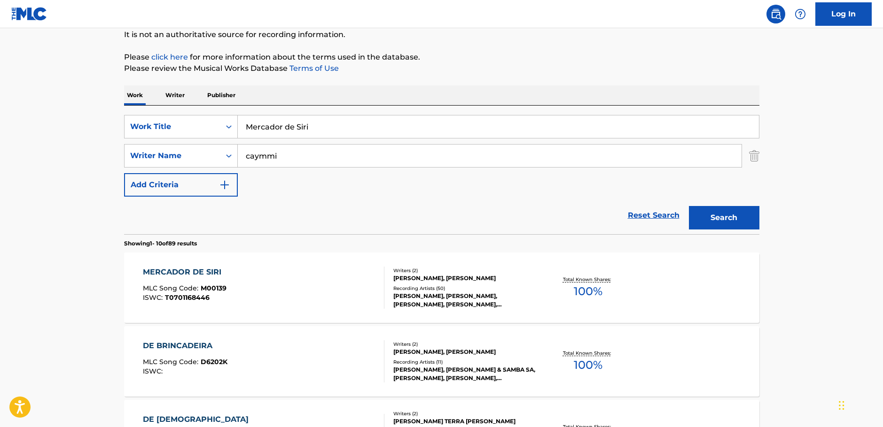
click at [337, 287] on div "MERCADOR DE SIRI MLC Song Code : M00139 ISWC : T0701168446" at bounding box center [263, 288] width 241 height 42
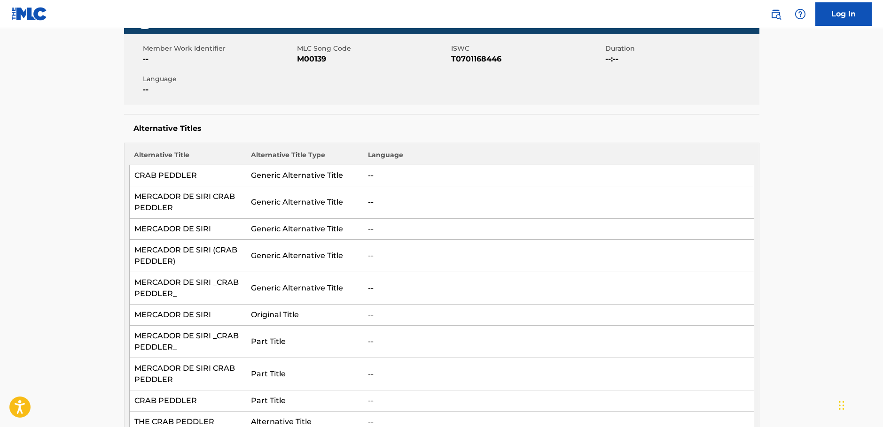
scroll to position [141, 0]
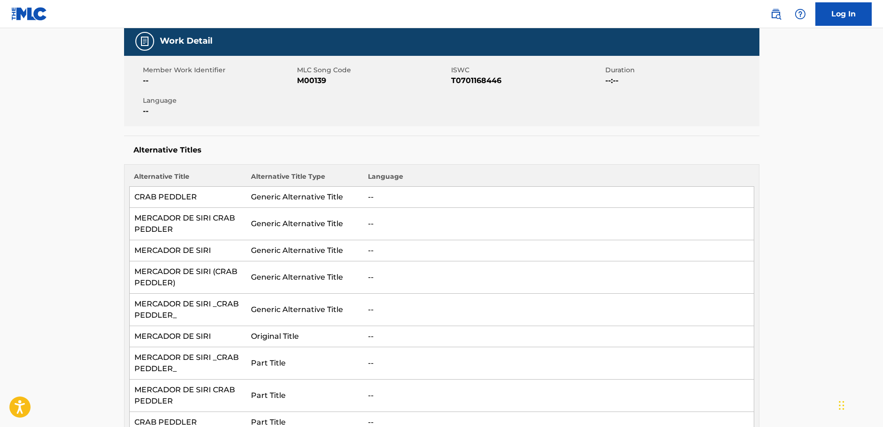
click at [309, 80] on span "M00139" at bounding box center [373, 80] width 152 height 11
click at [461, 79] on span "T0701168446" at bounding box center [527, 80] width 152 height 11
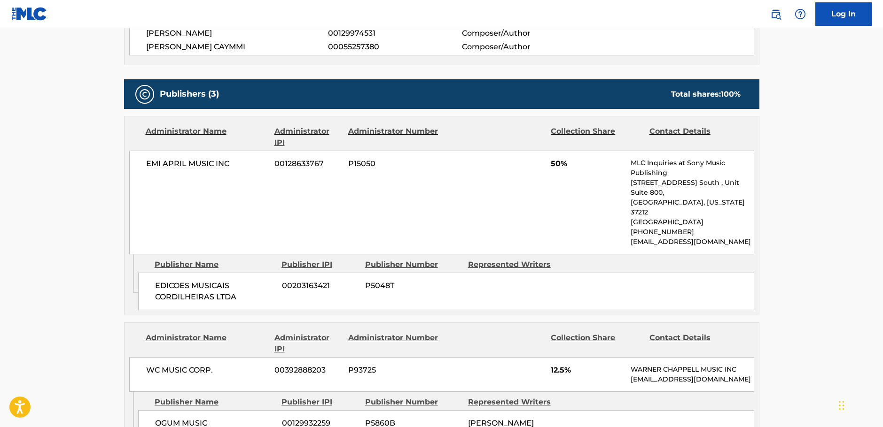
scroll to position [658, 0]
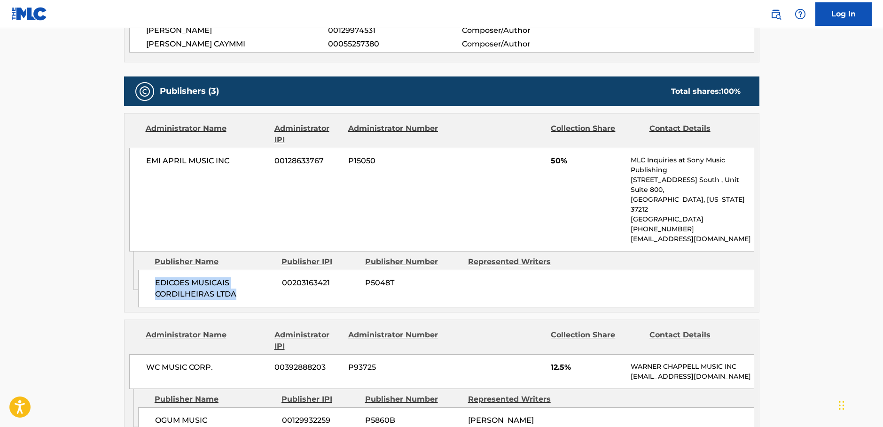
drag, startPoint x: 165, startPoint y: 271, endPoint x: 153, endPoint y: 263, distance: 14.2
click at [153, 270] on div "EDICOES MUSICAIS CORDILHEIRAS LTDA 00203163421 P5048T" at bounding box center [446, 289] width 616 height 38
drag, startPoint x: 169, startPoint y: 163, endPoint x: 133, endPoint y: 163, distance: 35.7
click at [133, 163] on div "EMI APRIL MUSIC INC 00128633767 P15050 50% MLC Inquiries at Sony Music Publishi…" at bounding box center [441, 200] width 625 height 104
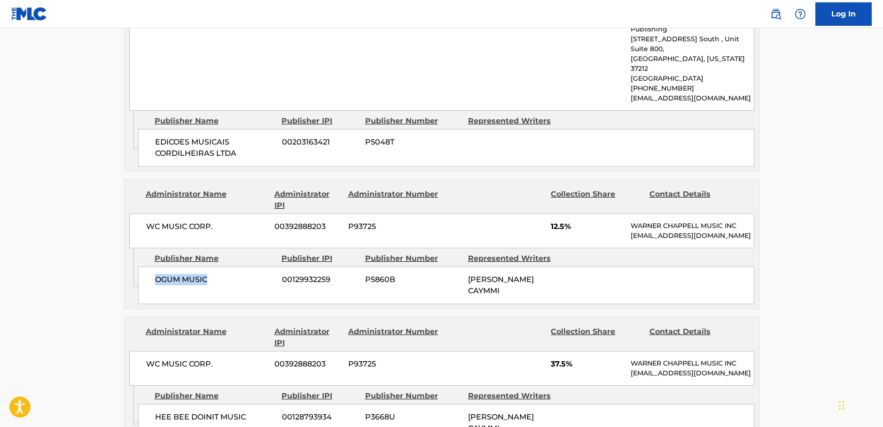
drag, startPoint x: 218, startPoint y: 284, endPoint x: 155, endPoint y: 277, distance: 62.9
click at [155, 277] on div "OGUM MUSIC 00129932259 P5860B [PERSON_NAME] CAYMMI" at bounding box center [446, 286] width 616 height 38
drag, startPoint x: 223, startPoint y: 206, endPoint x: 1, endPoint y: 218, distance: 222.1
click at [130, 214] on div "WC MUSIC CORP. 00392888203 P93725 12.5% [PERSON_NAME] MUSIC INC [EMAIL_ADDRESS]…" at bounding box center [441, 231] width 625 height 35
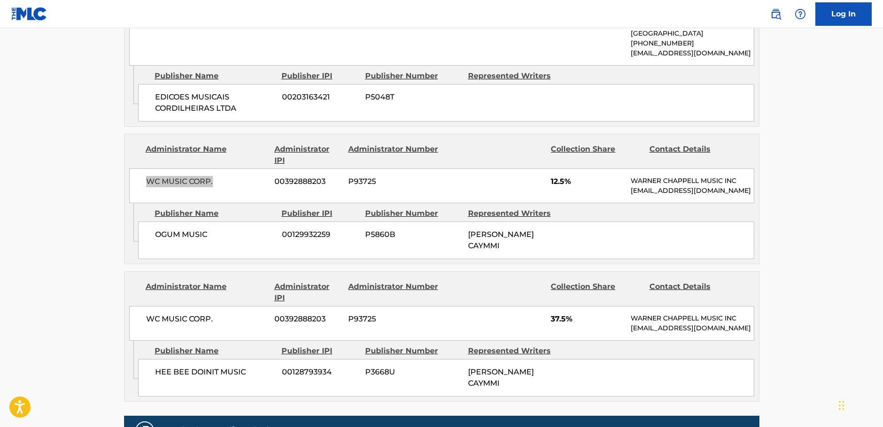
scroll to position [892, 0]
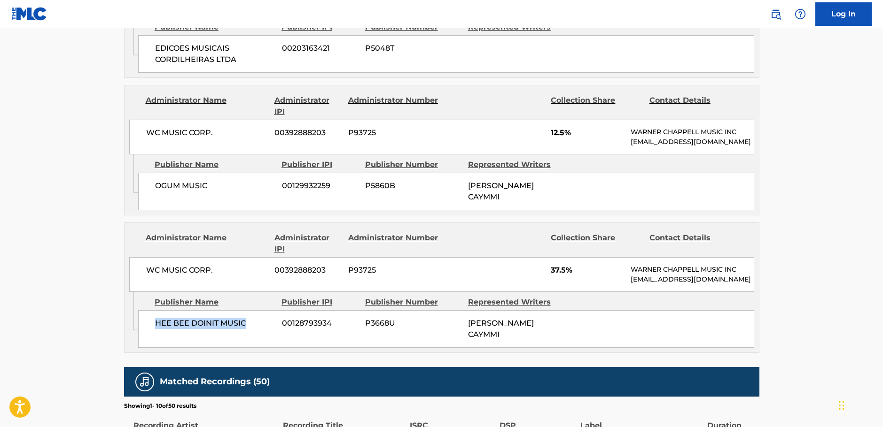
drag, startPoint x: 254, startPoint y: 325, endPoint x: 155, endPoint y: 327, distance: 99.1
click at [155, 327] on span "HEE BEE DOINIT MUSIC" at bounding box center [215, 323] width 120 height 11
drag, startPoint x: 208, startPoint y: 265, endPoint x: 132, endPoint y: 263, distance: 76.6
click at [132, 263] on div "WC MUSIC CORP. 00392888203 P93725 37.5% [PERSON_NAME] MUSIC INC [EMAIL_ADDRESS]…" at bounding box center [441, 274] width 625 height 35
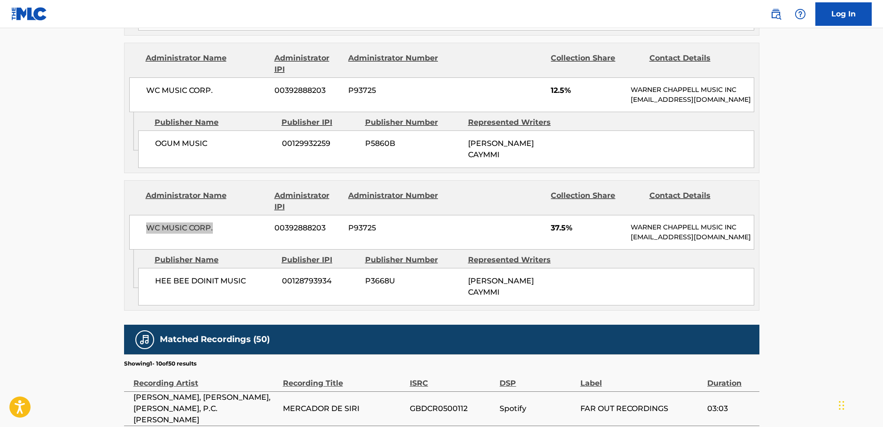
scroll to position [1080, 0]
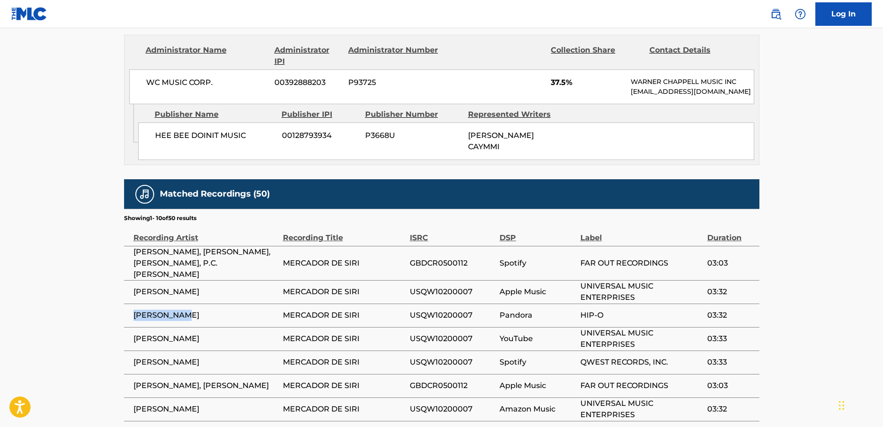
drag, startPoint x: 240, startPoint y: 299, endPoint x: 134, endPoint y: 301, distance: 106.6
click at [134, 304] on td "[PERSON_NAME]" at bounding box center [203, 315] width 159 height 23
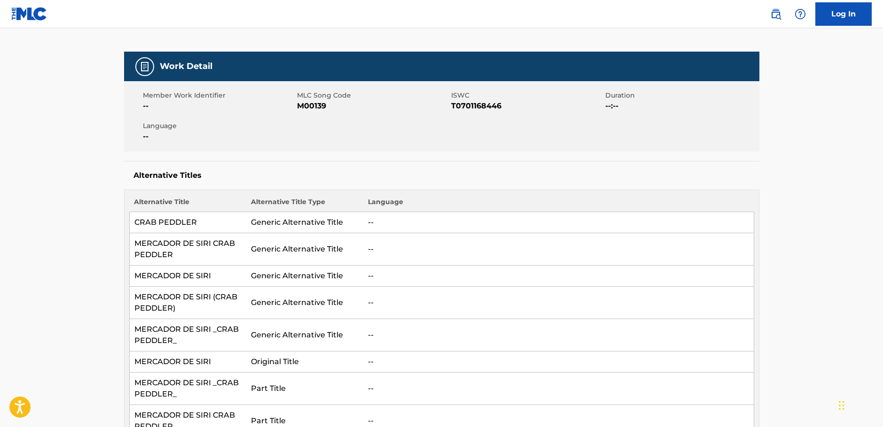
scroll to position [0, 0]
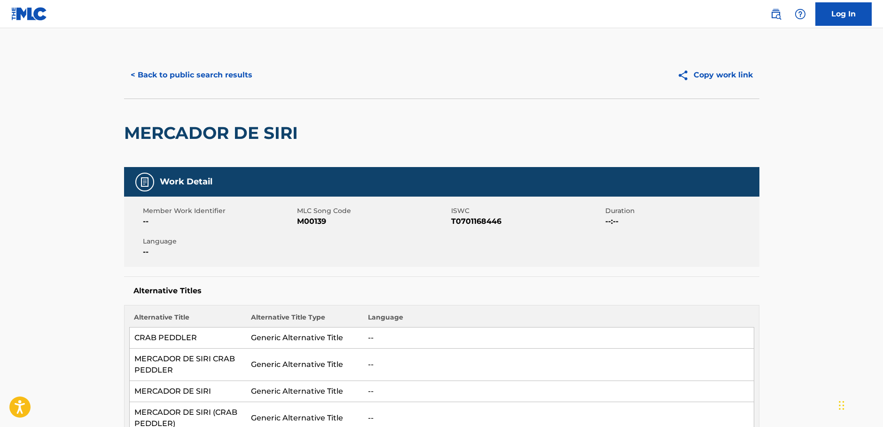
click at [156, 76] on button "< Back to public search results" at bounding box center [191, 74] width 135 height 23
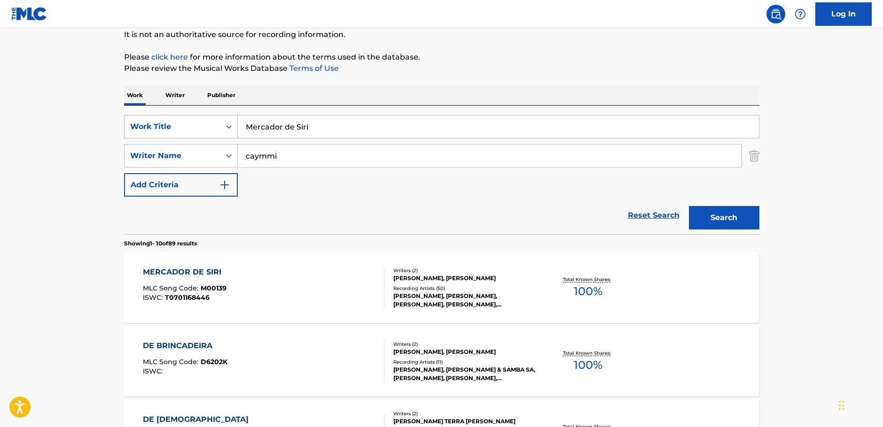
drag, startPoint x: 275, startPoint y: 123, endPoint x: 160, endPoint y: 128, distance: 115.2
click at [160, 128] on div "SearchWithCriteriac9e0f6a0-3823-444f-8b80-918d1507c33b Work Title Mercador de S…" at bounding box center [441, 126] width 635 height 23
paste input "Velho Pescador"
type input "Velho Pescador"
click at [725, 217] on button "Search" at bounding box center [724, 217] width 70 height 23
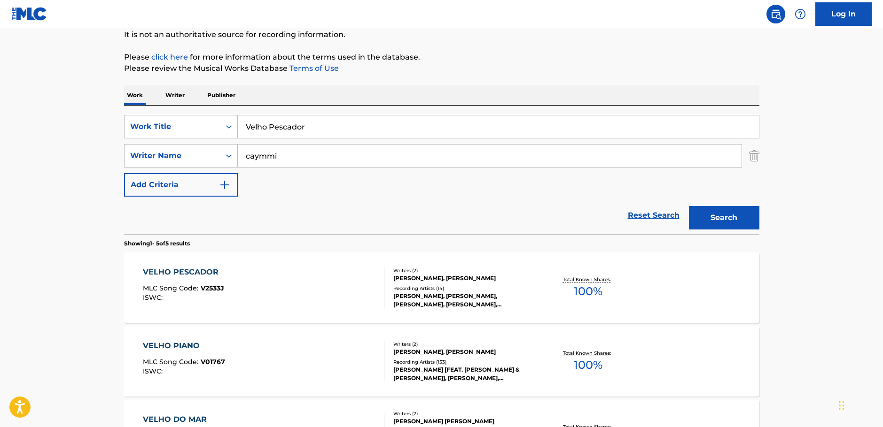
click at [317, 294] on div "VELHO PESCADOR MLC Song Code : V2533J ISWC :" at bounding box center [263, 288] width 241 height 42
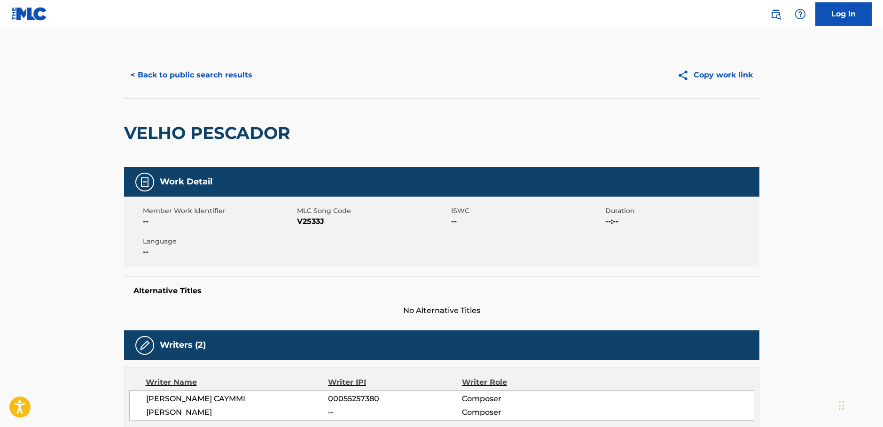
click at [309, 222] on span "V2533J" at bounding box center [373, 221] width 152 height 11
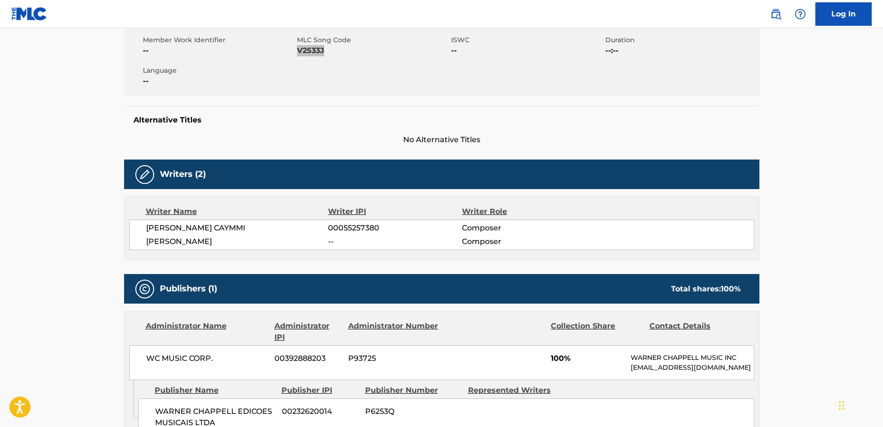
scroll to position [188, 0]
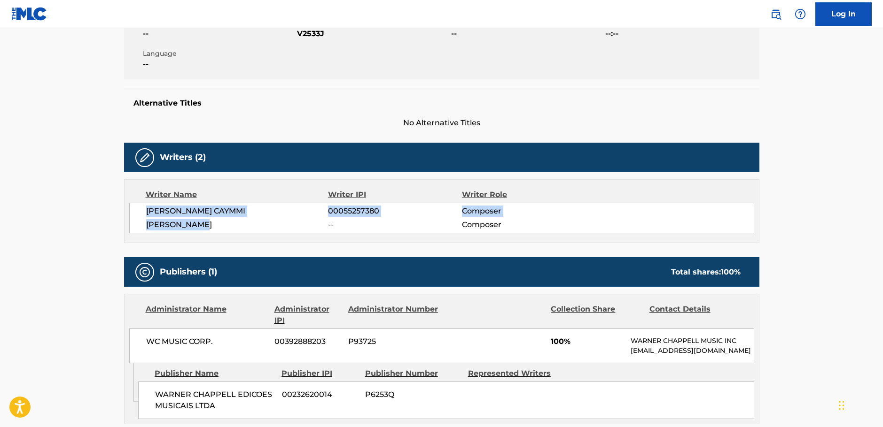
drag, startPoint x: 204, startPoint y: 226, endPoint x: 132, endPoint y: 214, distance: 73.9
click at [132, 214] on div "[PERSON_NAME] CAYMMI 00055257380 Composer [PERSON_NAME] -- Composer" at bounding box center [441, 218] width 625 height 31
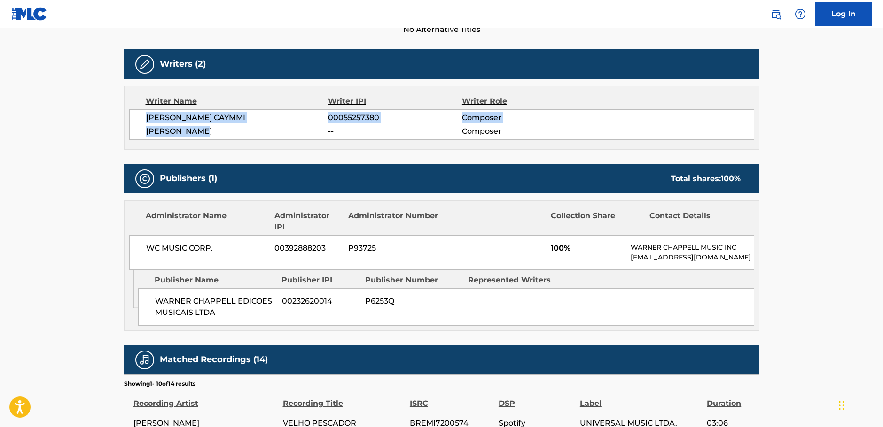
scroll to position [282, 0]
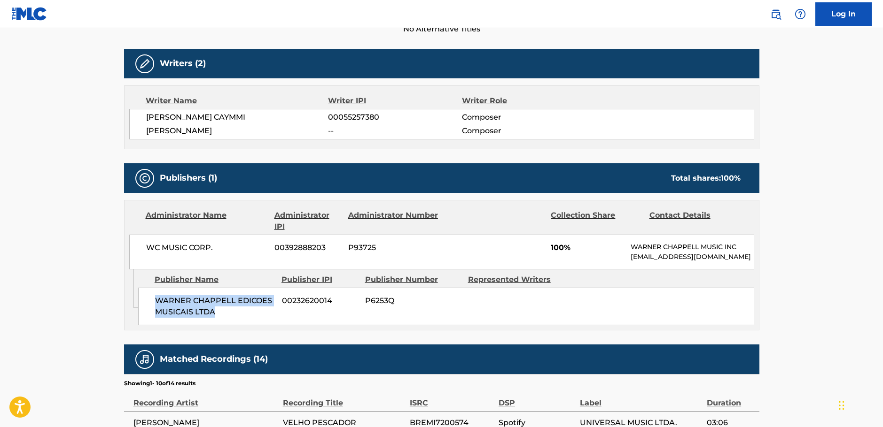
drag, startPoint x: 187, startPoint y: 323, endPoint x: 153, endPoint y: 315, distance: 35.3
click at [153, 315] on div "[PERSON_NAME] EDICOES MUSICAIS LTDA 00232620014 P6253Q" at bounding box center [446, 307] width 616 height 38
drag, startPoint x: 217, startPoint y: 248, endPoint x: 1, endPoint y: 259, distance: 215.4
click at [133, 252] on div "WC MUSIC CORP. 00392888203 P93725 100% [PERSON_NAME] MUSIC INC [EMAIL_ADDRESS][…" at bounding box center [441, 252] width 625 height 35
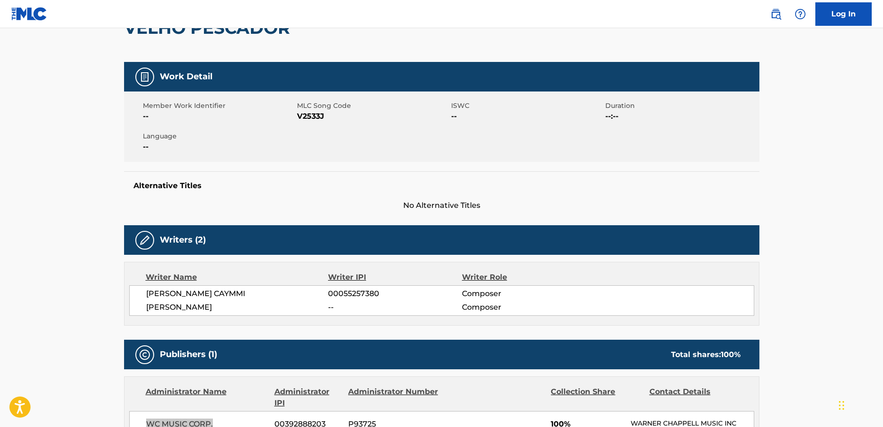
scroll to position [0, 0]
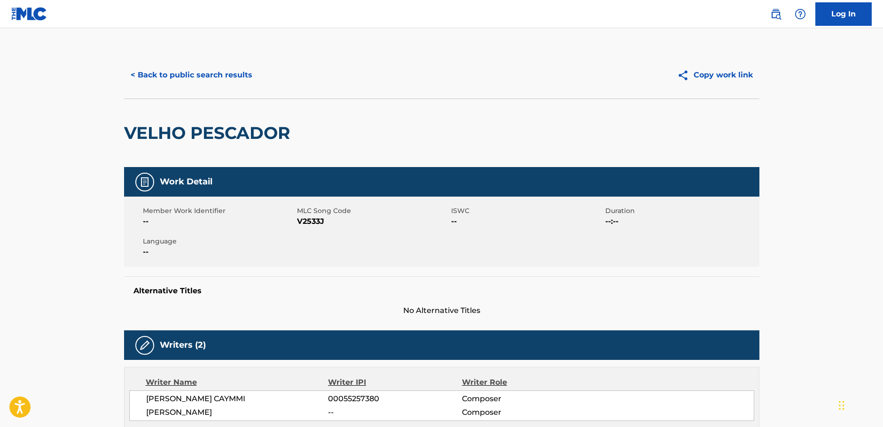
click at [181, 68] on button "< Back to public search results" at bounding box center [191, 74] width 135 height 23
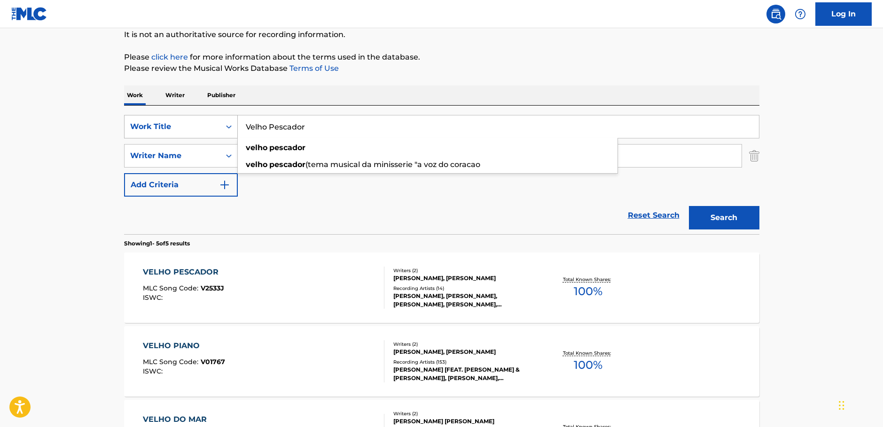
drag, startPoint x: 209, startPoint y: 130, endPoint x: 161, endPoint y: 138, distance: 48.6
click at [150, 138] on div "SearchWithCriteriac9e0f6a0-3823-444f-8b80-918d1507c33b Work Title Velho Pescado…" at bounding box center [441, 126] width 635 height 23
paste input "Saveiros"
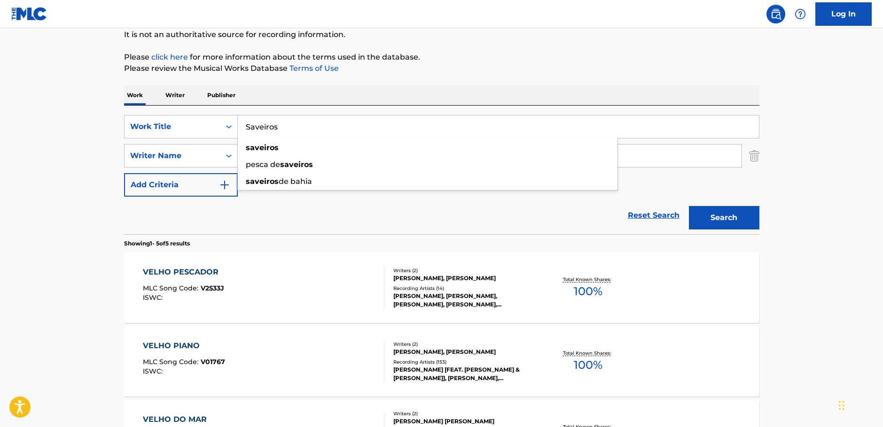
type input "Saveiros"
click at [713, 217] on button "Search" at bounding box center [724, 217] width 70 height 23
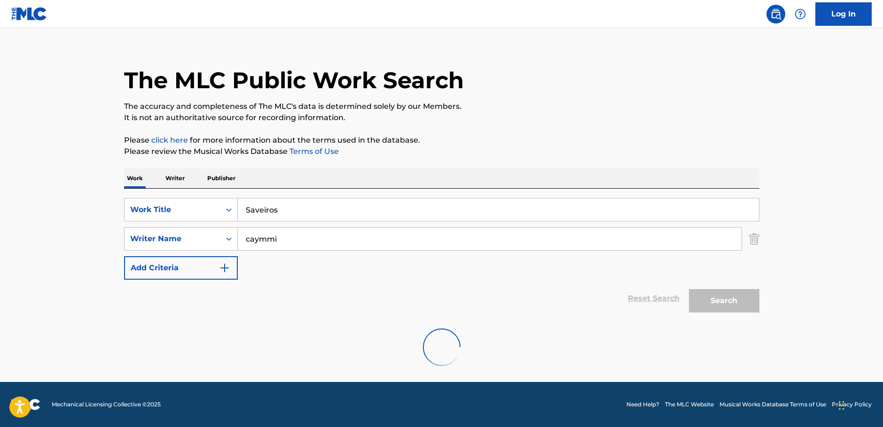
scroll to position [84, 0]
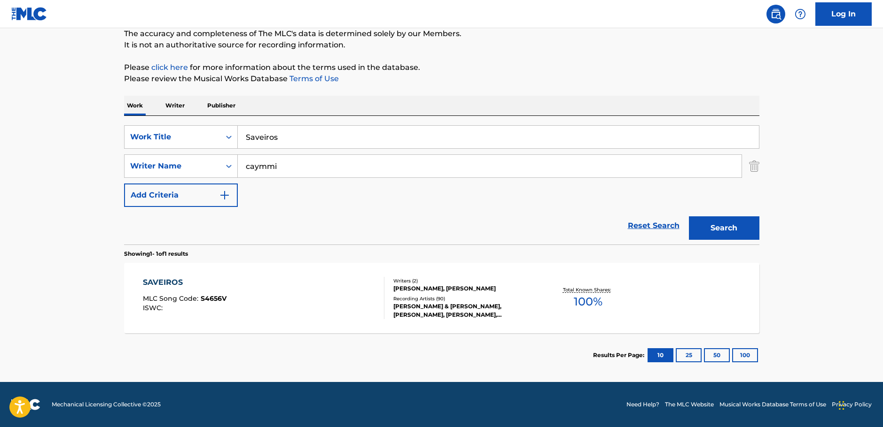
click at [258, 297] on div "SAVEIROS MLC Song Code : S4656V ISWC :" at bounding box center [263, 298] width 241 height 42
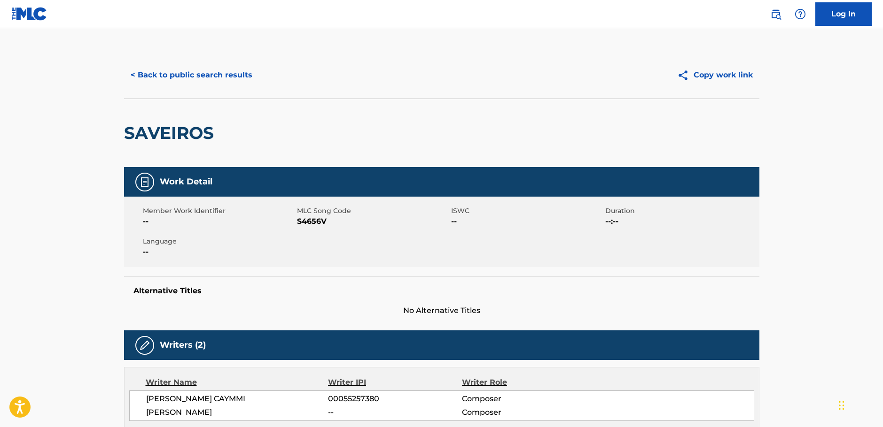
click at [324, 225] on span "S4656V" at bounding box center [373, 221] width 152 height 11
click at [318, 224] on span "S4656V" at bounding box center [373, 221] width 152 height 11
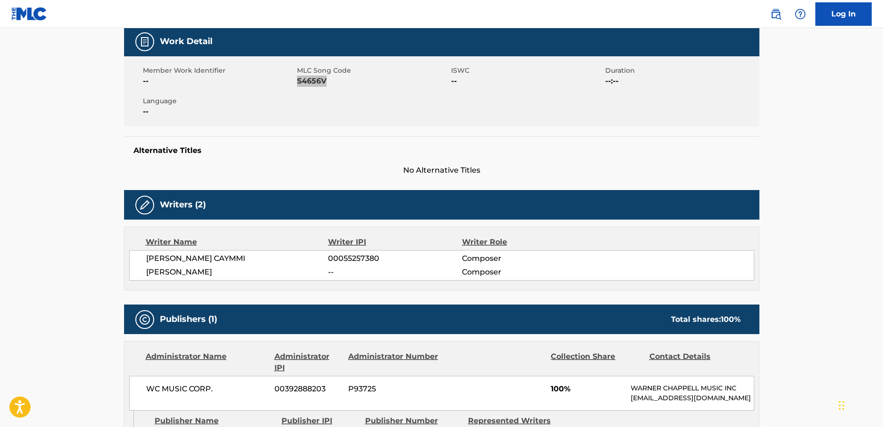
scroll to position [141, 0]
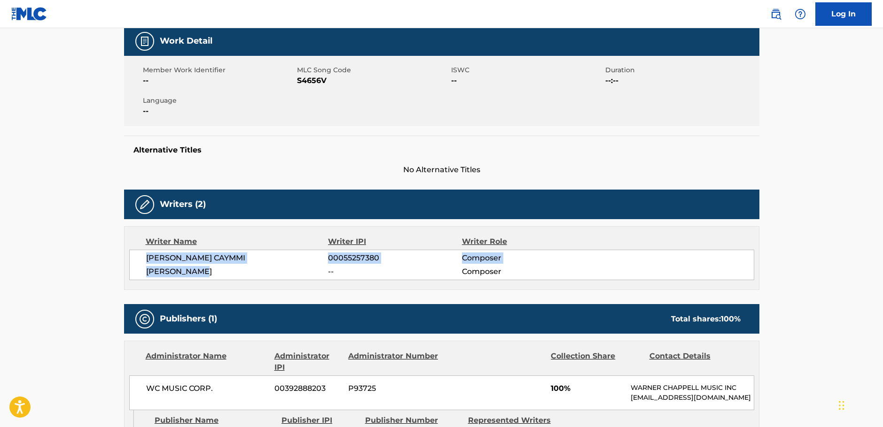
drag, startPoint x: 211, startPoint y: 272, endPoint x: 145, endPoint y: 256, distance: 68.4
click at [145, 256] on div "[PERSON_NAME] CAYMMI 00055257380 Composer [PERSON_NAME] -- Composer" at bounding box center [441, 265] width 625 height 31
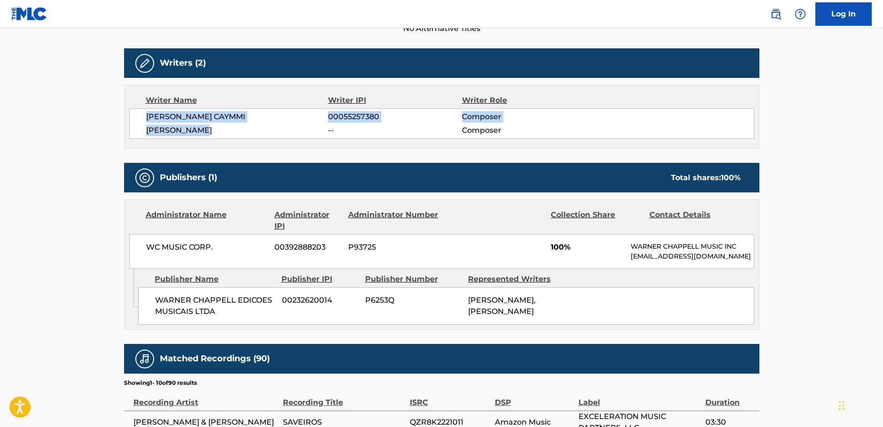
scroll to position [376, 0]
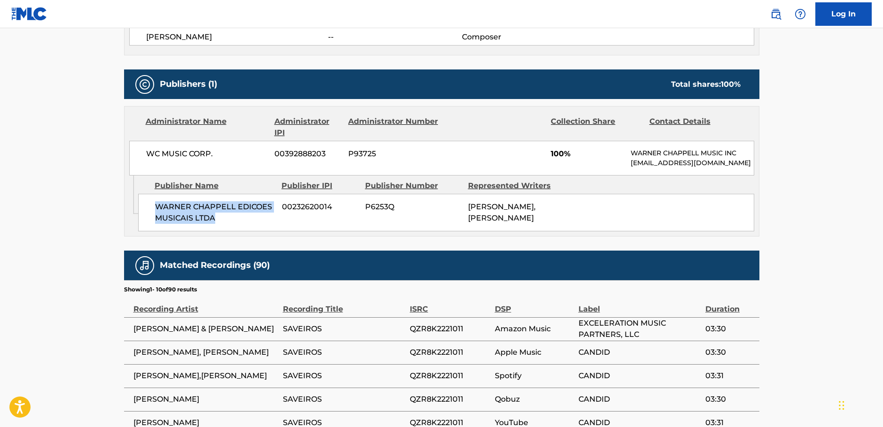
drag, startPoint x: 217, startPoint y: 230, endPoint x: 151, endPoint y: 210, distance: 69.0
click at [151, 210] on div "[PERSON_NAME] EDICOES MUSICAIS LTDA 00232620014 P6253Q [PERSON_NAME], [PERSON_N…" at bounding box center [446, 213] width 616 height 38
drag, startPoint x: 210, startPoint y: 155, endPoint x: 122, endPoint y: 161, distance: 88.5
click at [122, 161] on div "< Back to public search results Copy work link SAVEIROS Work Detail Member Work…" at bounding box center [442, 131] width 658 height 910
drag, startPoint x: 254, startPoint y: 398, endPoint x: 190, endPoint y: 393, distance: 63.6
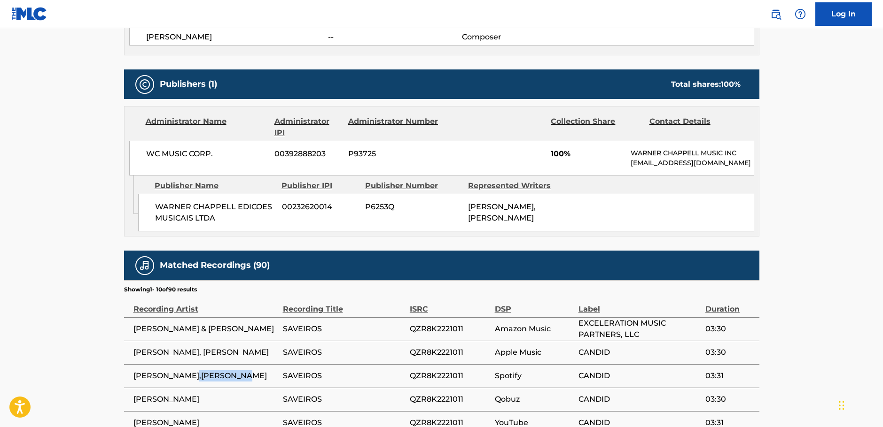
click at [190, 382] on span "[PERSON_NAME],[PERSON_NAME]" at bounding box center [205, 376] width 145 height 11
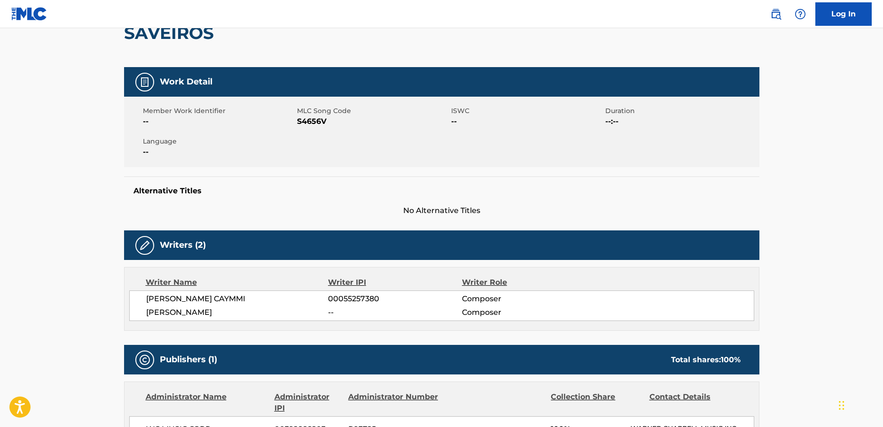
scroll to position [0, 0]
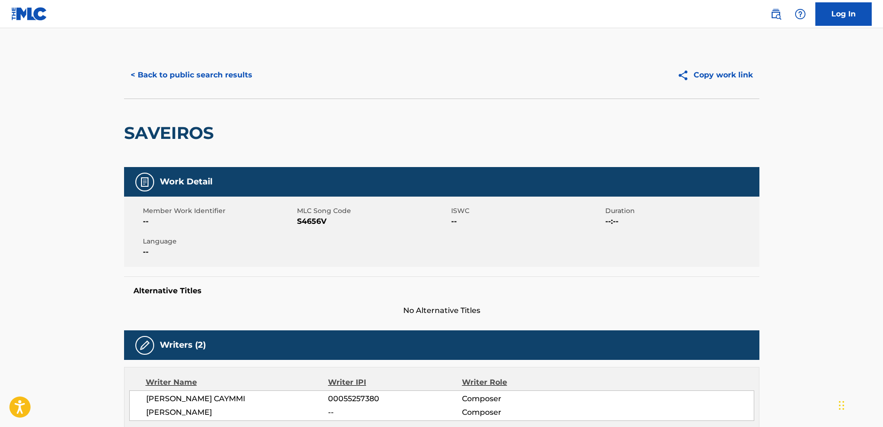
click at [179, 72] on button "< Back to public search results" at bounding box center [191, 74] width 135 height 23
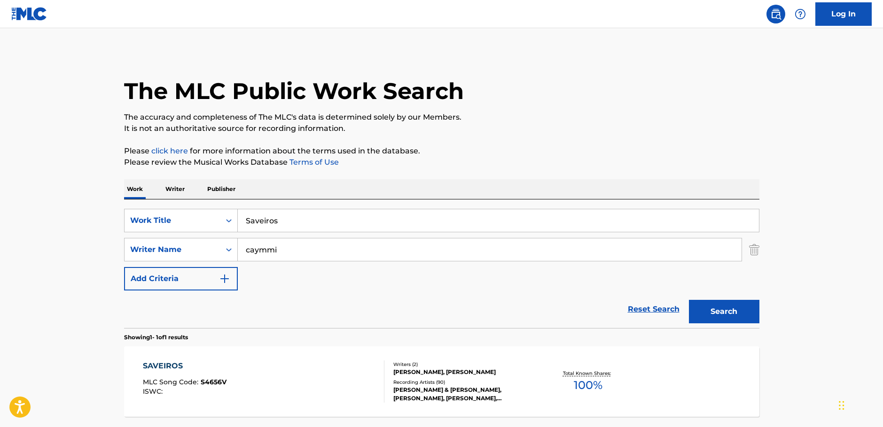
scroll to position [30, 0]
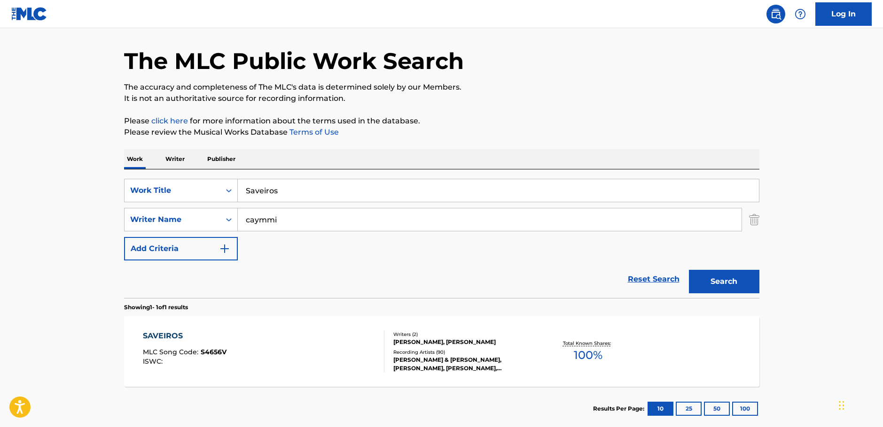
drag, startPoint x: 317, startPoint y: 197, endPoint x: 106, endPoint y: 194, distance: 211.4
click at [106, 194] on main "The MLC Public Work Search The accuracy and completeness of The MLC's data is d…" at bounding box center [441, 217] width 883 height 438
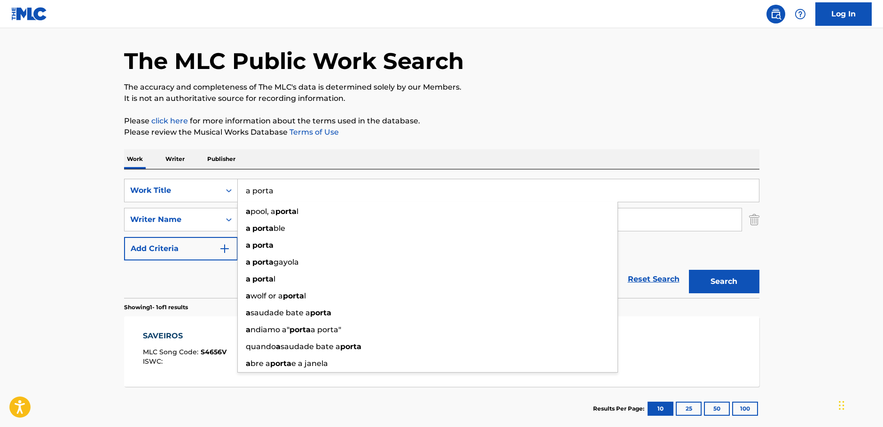
type input "a porta"
click at [96, 191] on main "The MLC Public Work Search The accuracy and completeness of The MLC's data is d…" at bounding box center [441, 217] width 883 height 438
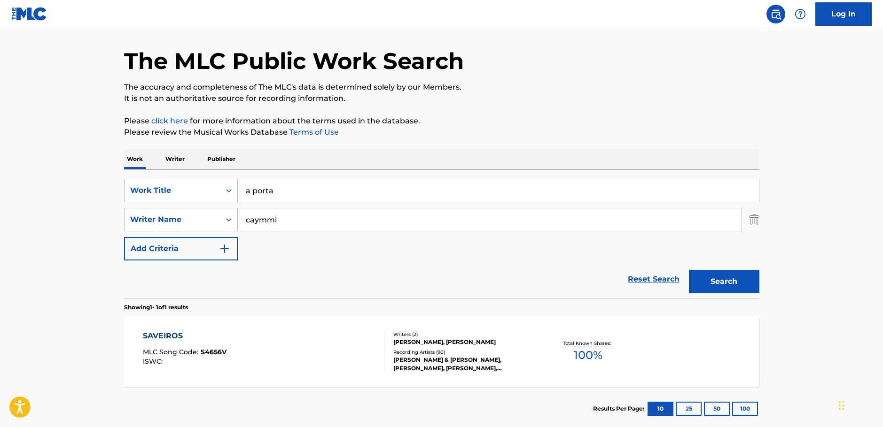
click at [731, 282] on button "Search" at bounding box center [724, 281] width 70 height 23
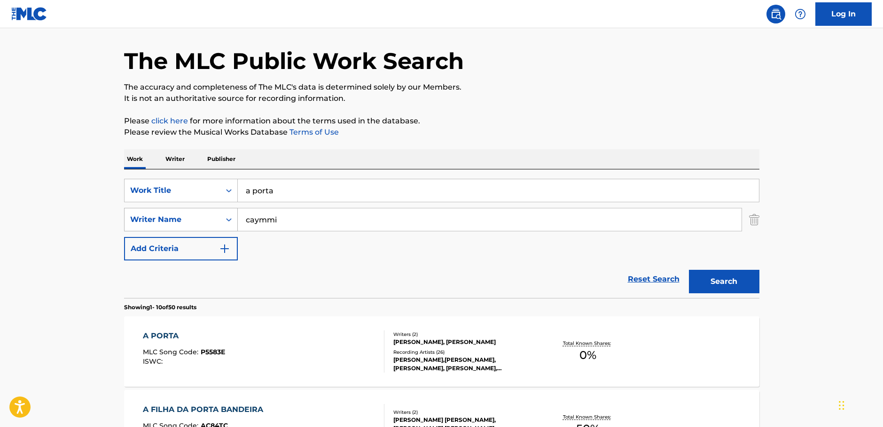
drag, startPoint x: 282, startPoint y: 216, endPoint x: 203, endPoint y: 216, distance: 78.9
click at [177, 227] on div "SearchWithCriteria1ac0a4b6-25a9-4dc5-be5d-22976d2b46be Writer Name caymmi" at bounding box center [441, 219] width 635 height 23
paste input "[PERSON_NAME]"
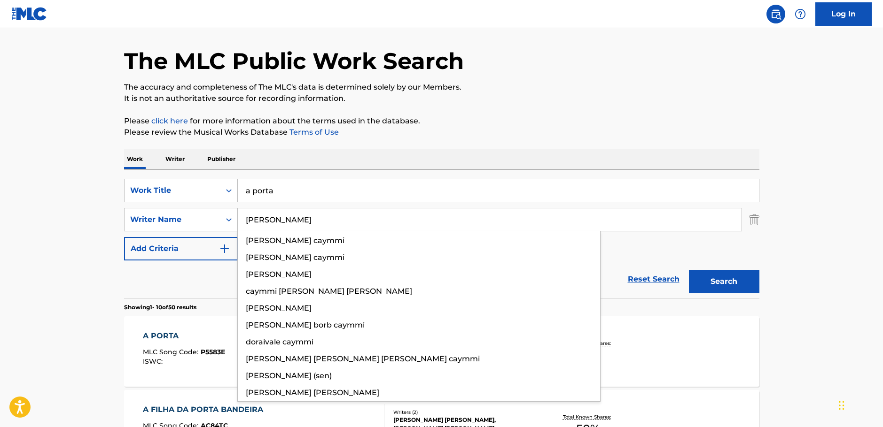
type input "[PERSON_NAME]"
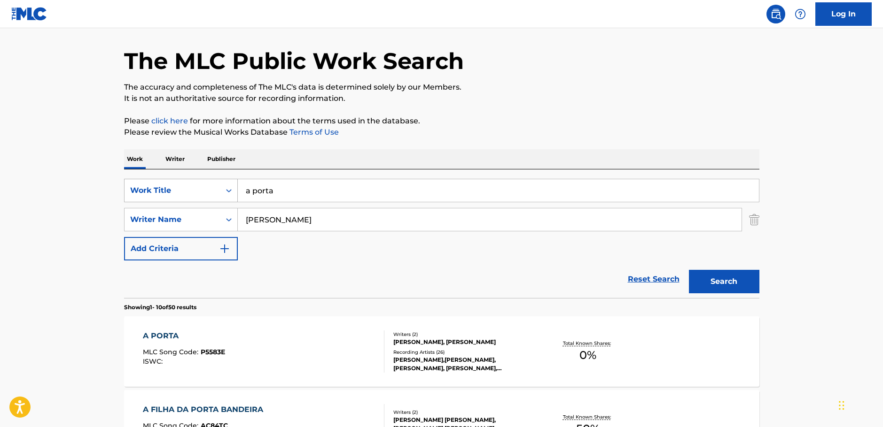
paste input "[PERSON_NAME]"
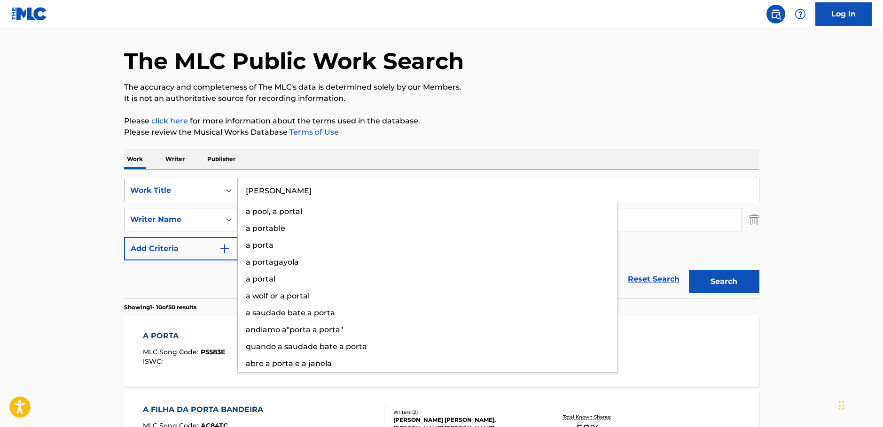
drag, startPoint x: 213, startPoint y: 185, endPoint x: 186, endPoint y: 188, distance: 28.0
click at [186, 188] on div "SearchWithCriteriac9e0f6a0-3823-444f-8b80-918d1507c33b Work Title [PERSON_NAME]…" at bounding box center [441, 190] width 635 height 23
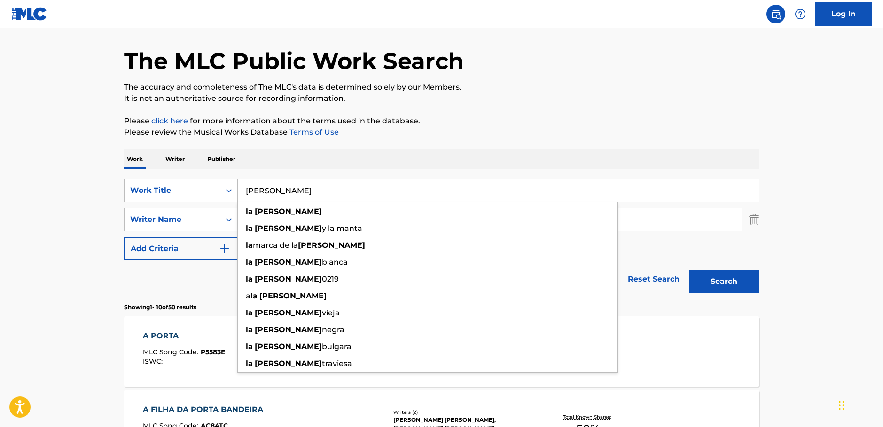
type input "[PERSON_NAME]"
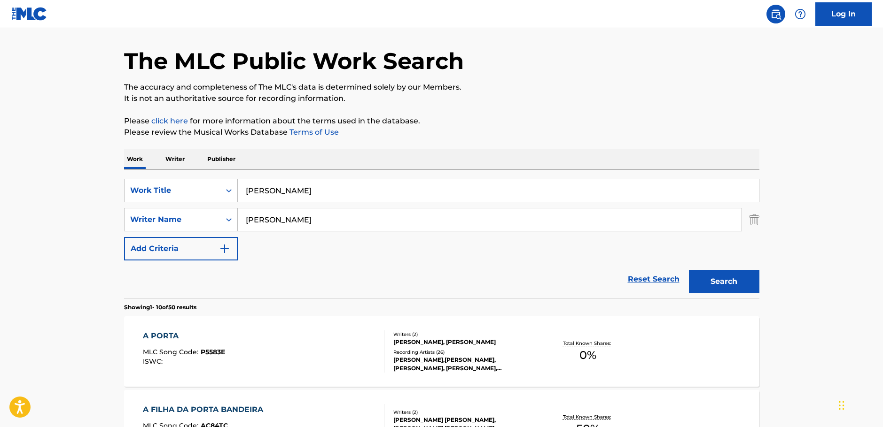
click at [731, 279] on button "Search" at bounding box center [724, 281] width 70 height 23
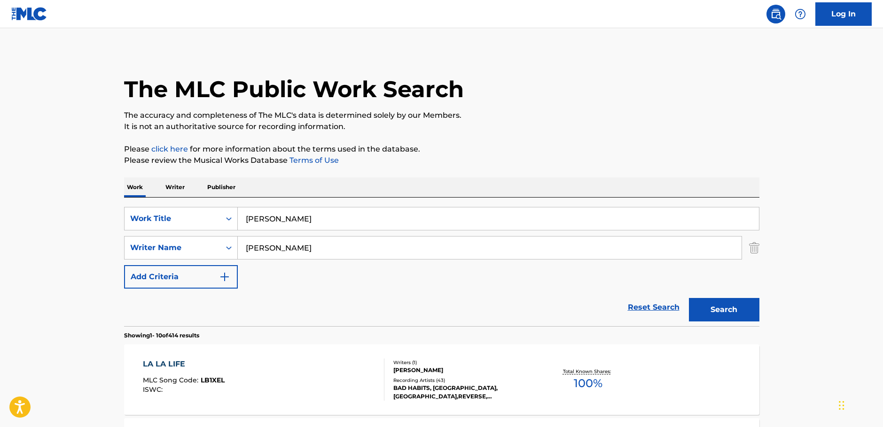
scroll to position [0, 0]
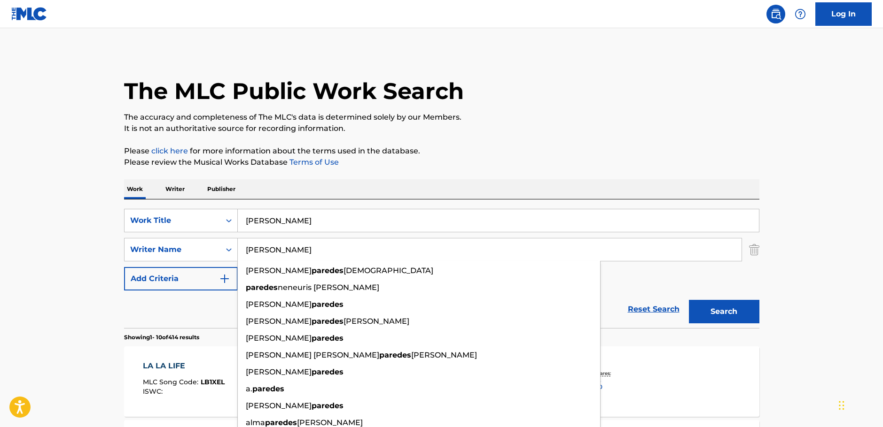
drag, startPoint x: 295, startPoint y: 253, endPoint x: 244, endPoint y: 241, distance: 52.6
click at [206, 252] on div "SearchWithCriteria1ac0a4b6-25a9-4dc5-be5d-22976d2b46be Writer Name [PERSON_NAME…" at bounding box center [441, 249] width 635 height 23
paste input "[PERSON_NAME]"
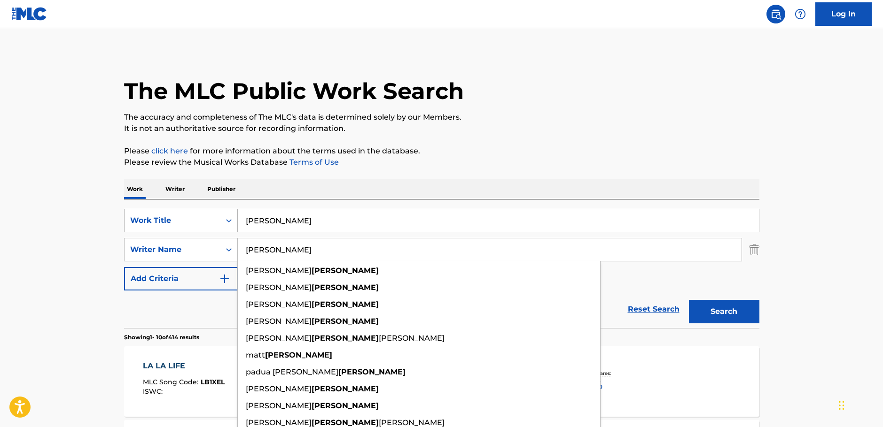
type input "[PERSON_NAME]"
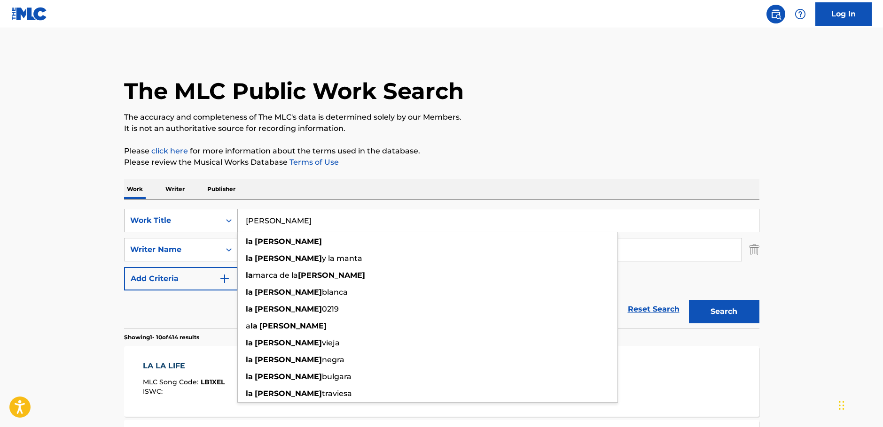
click at [164, 224] on div "SearchWithCriteriac9e0f6a0-3823-444f-8b80-918d1507c33b Work Title [PERSON_NAME]…" at bounding box center [441, 220] width 635 height 23
paste input "[PERSON_NAME]"
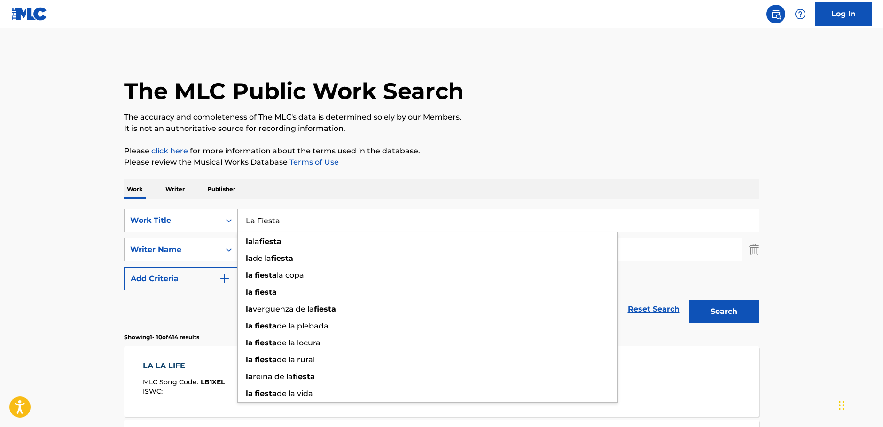
type input "La Fiesta"
click at [750, 316] on button "Search" at bounding box center [724, 311] width 70 height 23
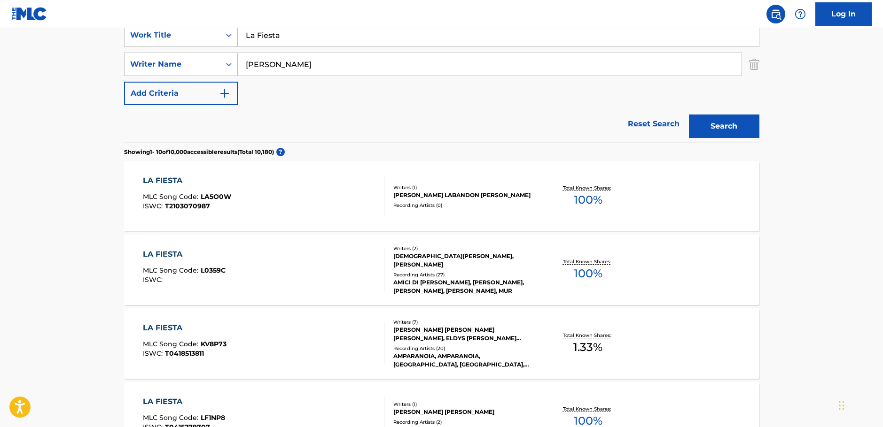
scroll to position [188, 0]
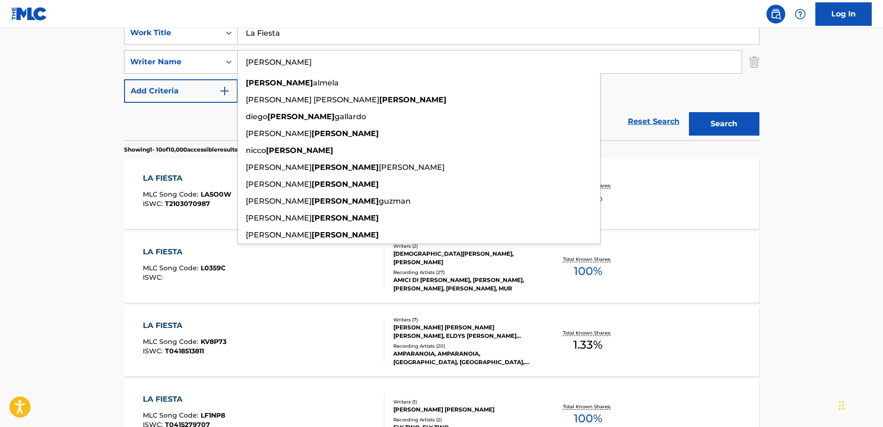
drag, startPoint x: 221, startPoint y: 67, endPoint x: 216, endPoint y: 67, distance: 5.2
click at [216, 67] on div "SearchWithCriteria1ac0a4b6-25a9-4dc5-be5d-22976d2b46be Writer Name [PERSON_NAME…" at bounding box center [441, 61] width 635 height 23
paste input "[PERSON_NAME]"
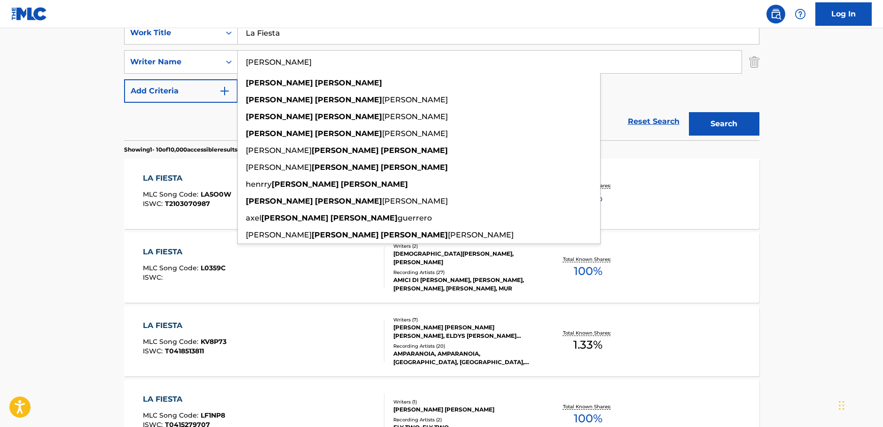
type input "[PERSON_NAME]"
click at [740, 126] on button "Search" at bounding box center [724, 123] width 70 height 23
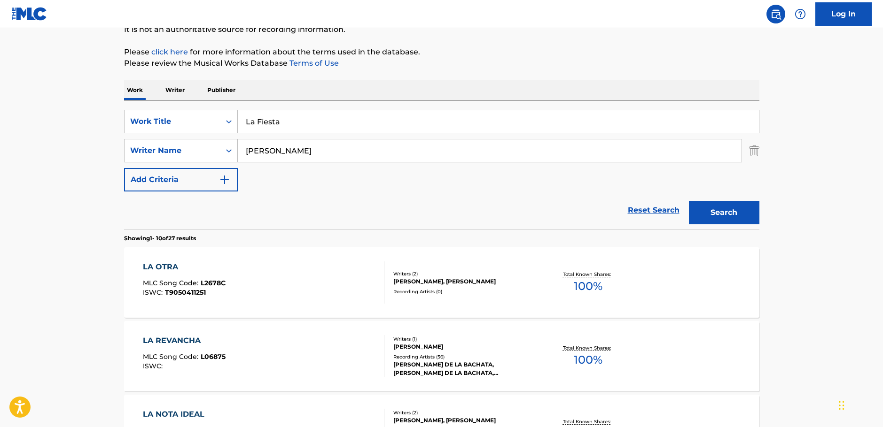
scroll to position [0, 0]
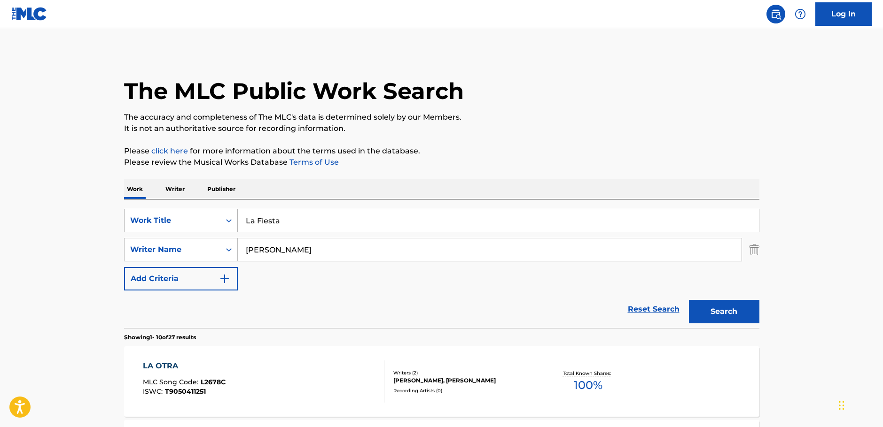
drag, startPoint x: 251, startPoint y: 222, endPoint x: 177, endPoint y: 216, distance: 74.9
click at [179, 218] on div "SearchWithCriteriac9e0f6a0-3823-444f-8b80-918d1507c33b Work Title La Fiesta" at bounding box center [441, 220] width 635 height 23
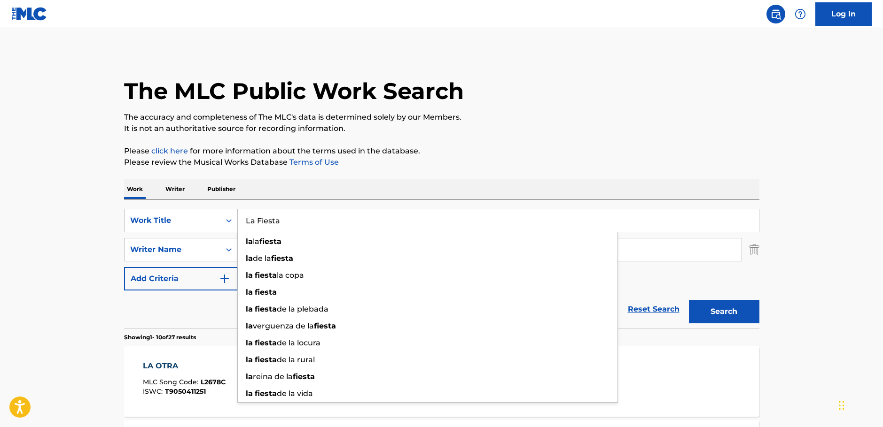
paste input "Me Haces Falta Los Hermanos Veg"
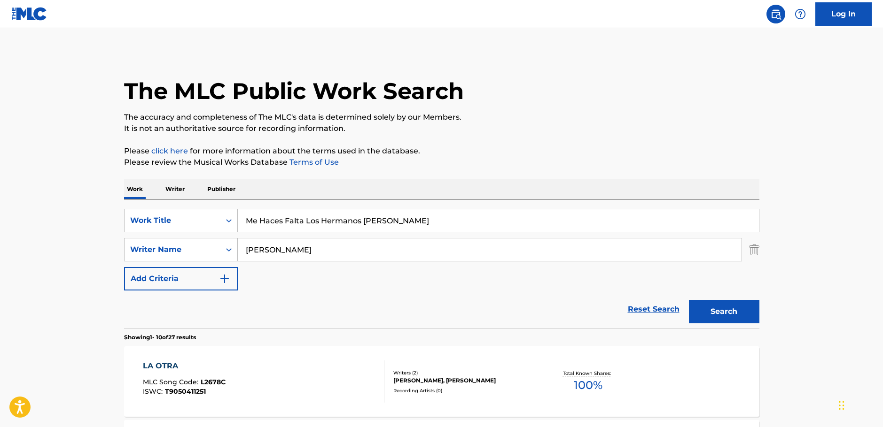
drag, startPoint x: 302, startPoint y: 219, endPoint x: 510, endPoint y: 226, distance: 207.3
click at [502, 225] on input "Me Haces Falta Los Hermanos [PERSON_NAME]" at bounding box center [498, 220] width 521 height 23
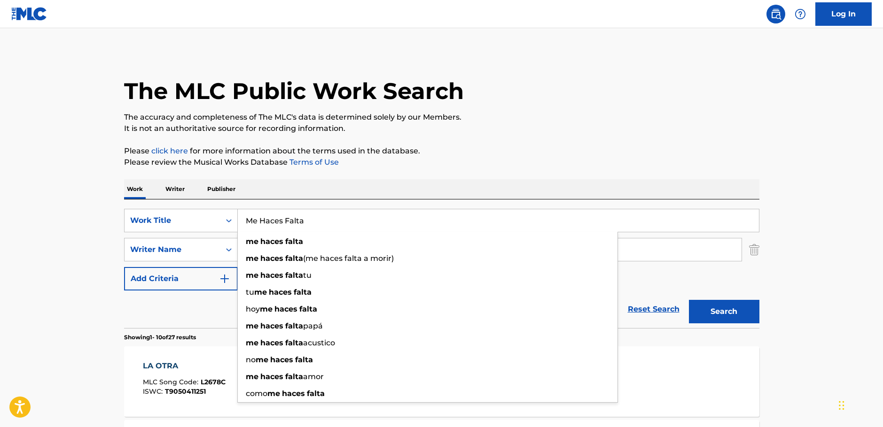
type input "Me Haces Falta"
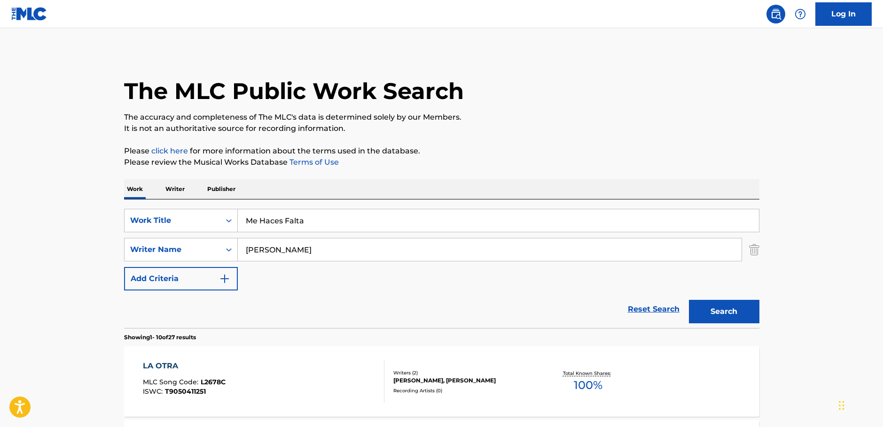
drag, startPoint x: 116, startPoint y: 249, endPoint x: 100, endPoint y: 248, distance: 15.5
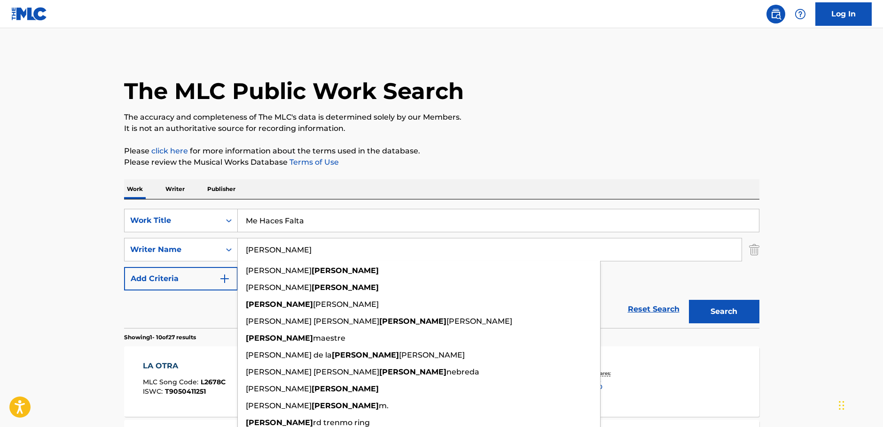
type input "[PERSON_NAME]"
click at [724, 308] on button "Search" at bounding box center [724, 311] width 70 height 23
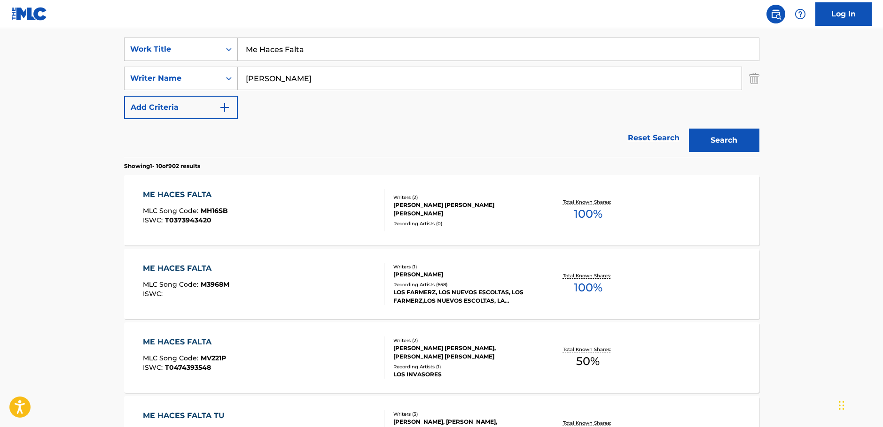
scroll to position [188, 0]
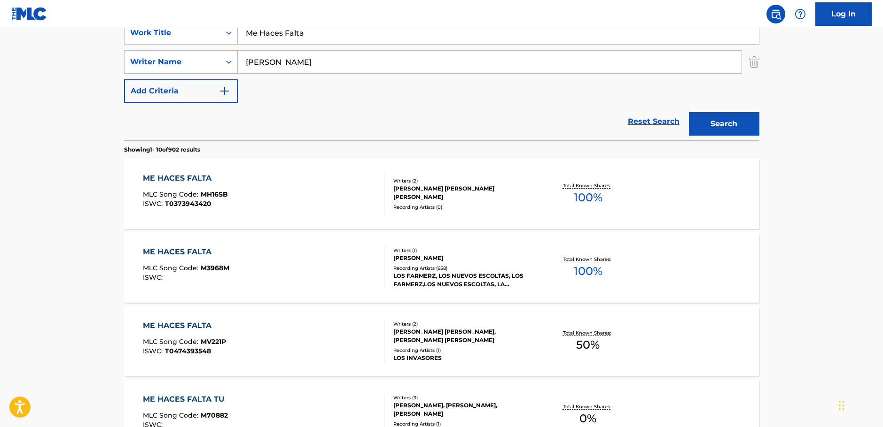
click at [372, 272] on div "ME HACES FALTA MLC Song Code : M3968M ISWC :" at bounding box center [263, 268] width 241 height 42
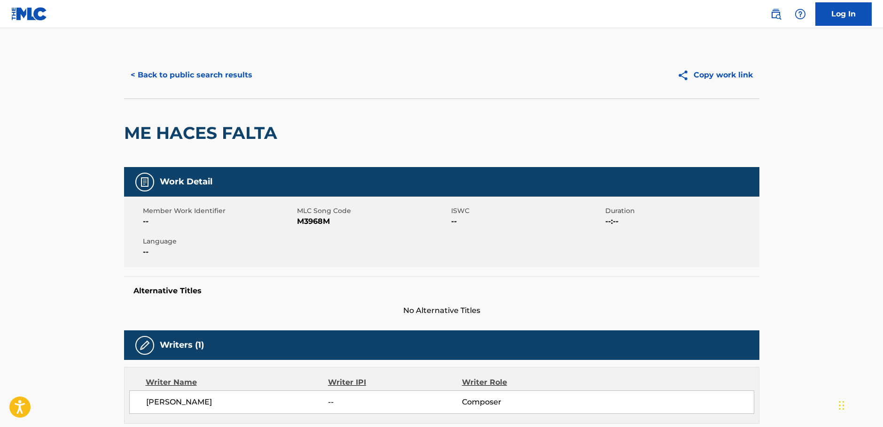
click at [209, 78] on button "< Back to public search results" at bounding box center [191, 74] width 135 height 23
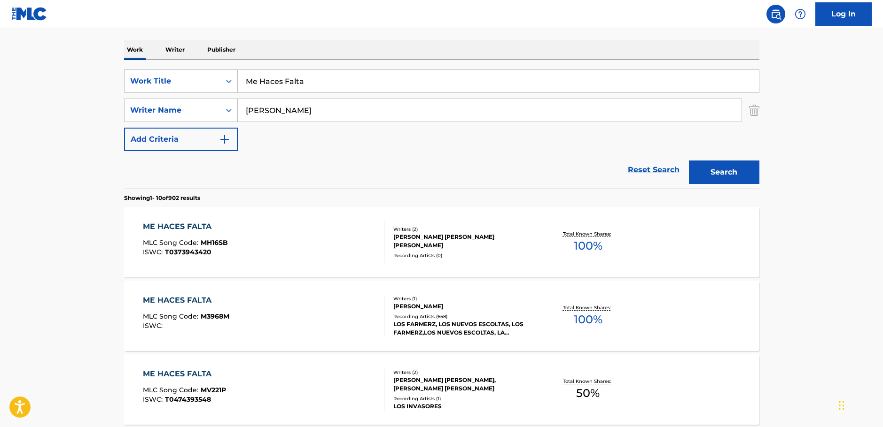
scroll to position [94, 0]
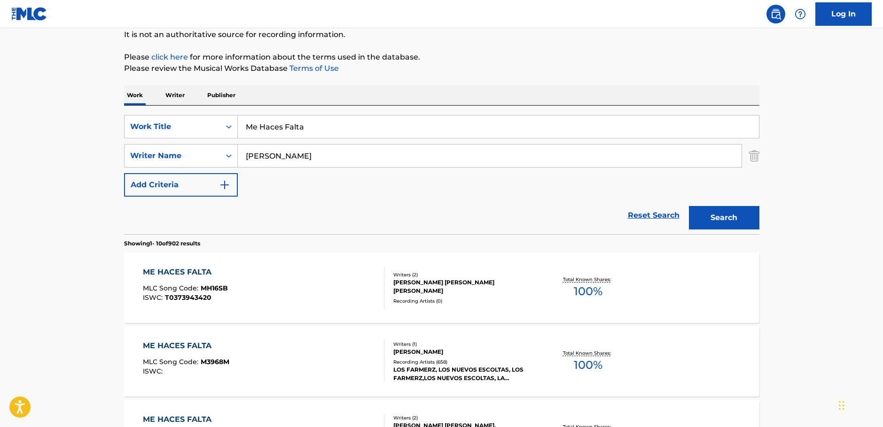
drag, startPoint x: 221, startPoint y: 155, endPoint x: 291, endPoint y: 136, distance: 72.6
click at [217, 156] on div "SearchWithCriteria1ac0a4b6-25a9-4dc5-be5d-22976d2b46be Writer Name [PERSON_NAME]" at bounding box center [441, 155] width 635 height 23
paste input "Estrad"
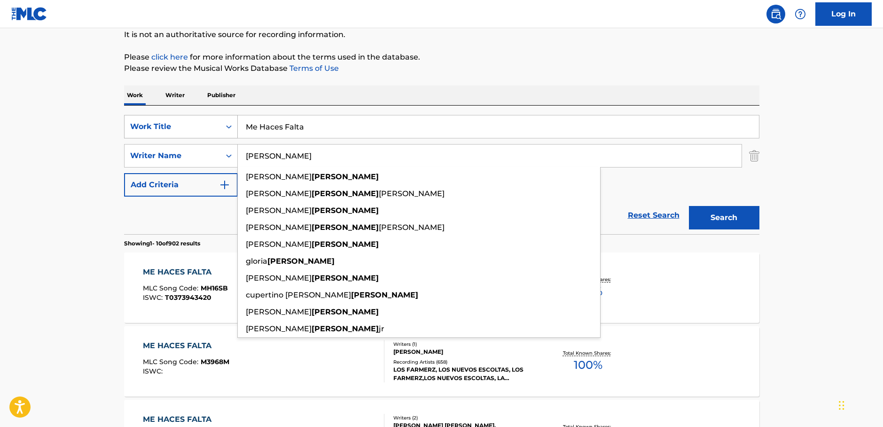
type input "[PERSON_NAME]"
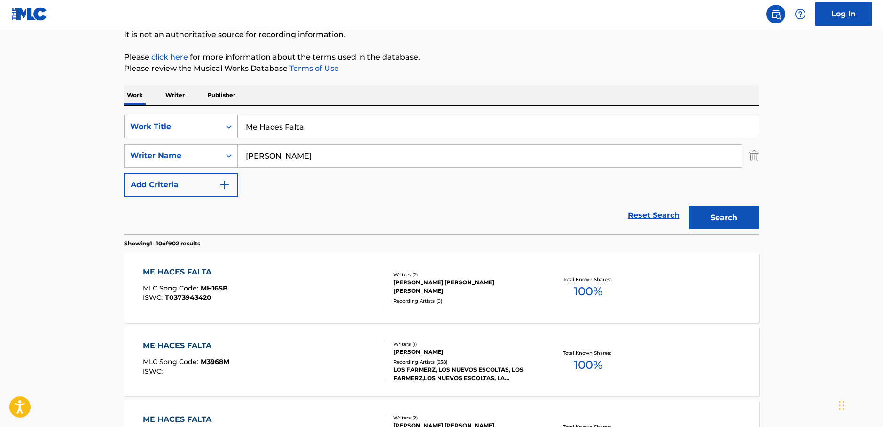
drag, startPoint x: 181, startPoint y: 135, endPoint x: 149, endPoint y: 133, distance: 32.4
click at [155, 137] on div "SearchWithCriteriac9e0f6a0-3823-444f-8b80-918d1507c33b Work Title Me Haces Falta" at bounding box center [441, 126] width 635 height 23
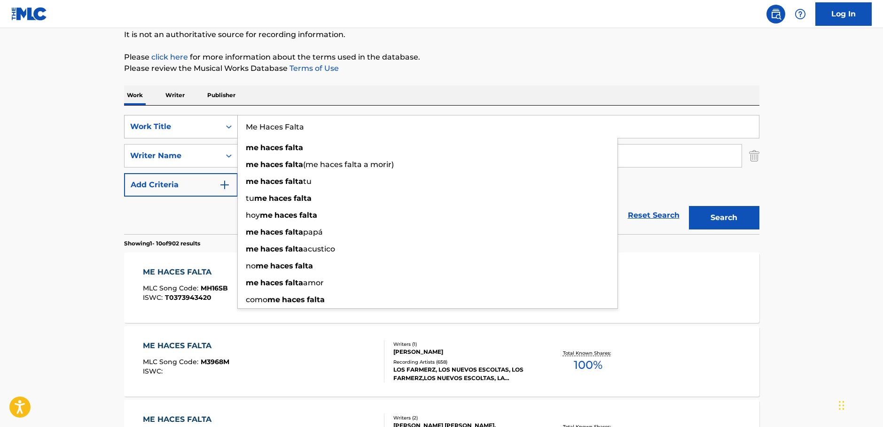
paste input "El Violín Borracho"
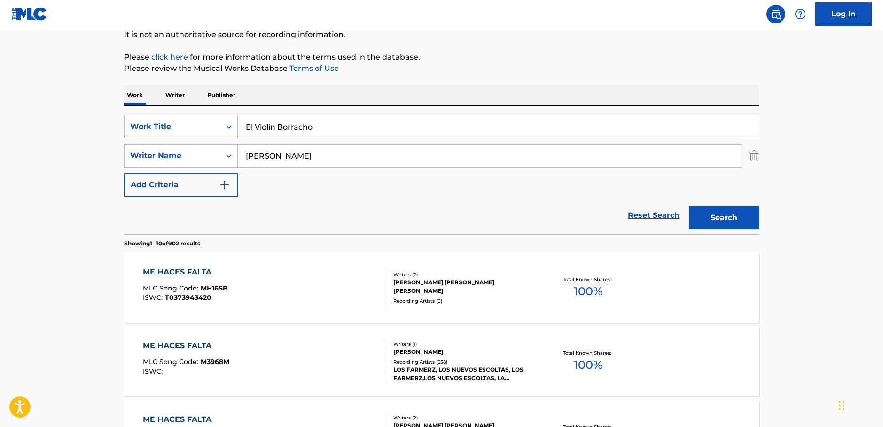
type input "El Violín Borracho"
click at [743, 225] on button "Search" at bounding box center [724, 217] width 70 height 23
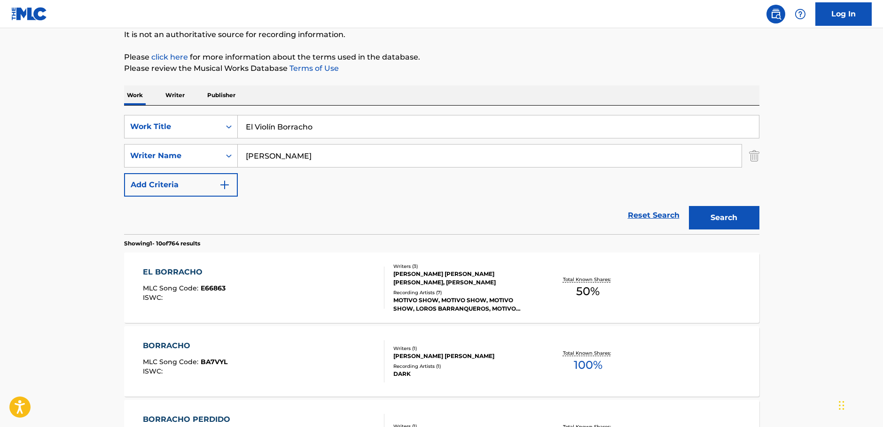
click at [318, 292] on div "EL BORRACHO MLC Song Code : E66863 ISWC :" at bounding box center [263, 288] width 241 height 42
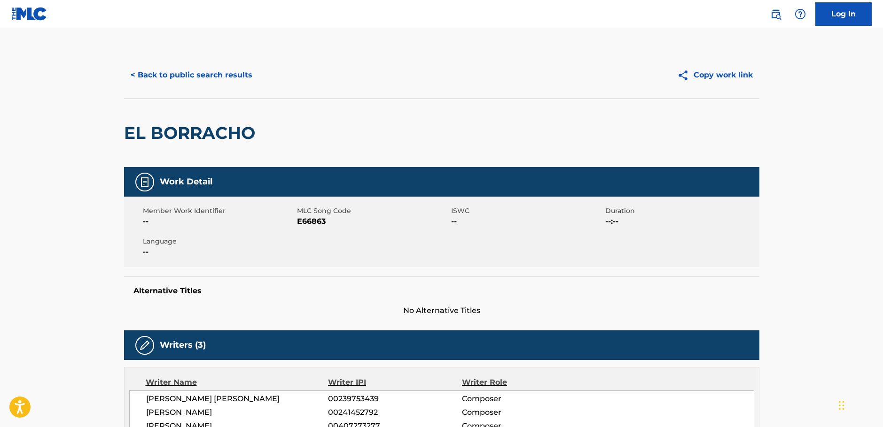
click at [183, 76] on button "< Back to public search results" at bounding box center [191, 74] width 135 height 23
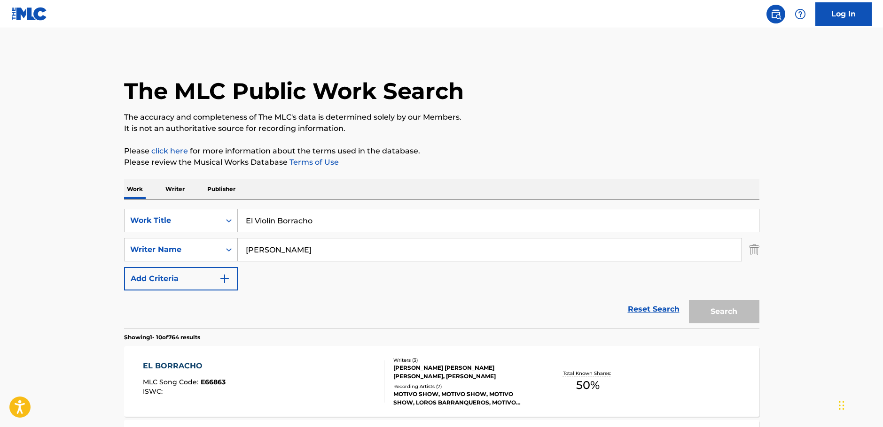
scroll to position [94, 0]
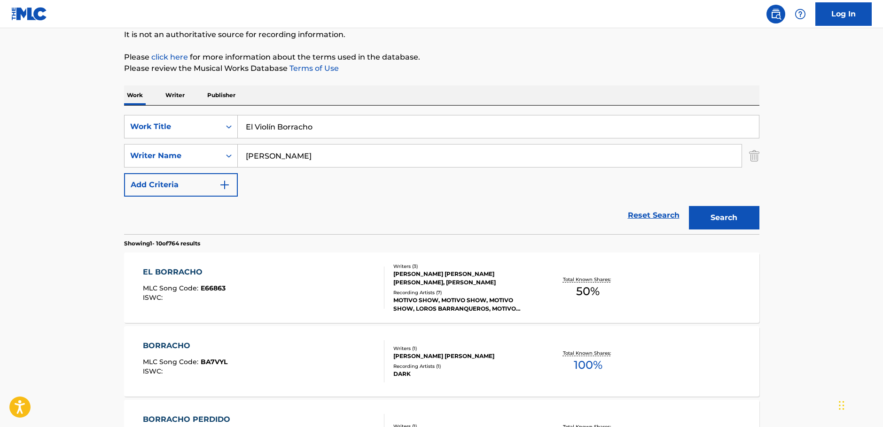
click at [272, 124] on input "El Violín Borracho" at bounding box center [498, 127] width 521 height 23
click at [715, 212] on button "Search" at bounding box center [724, 217] width 70 height 23
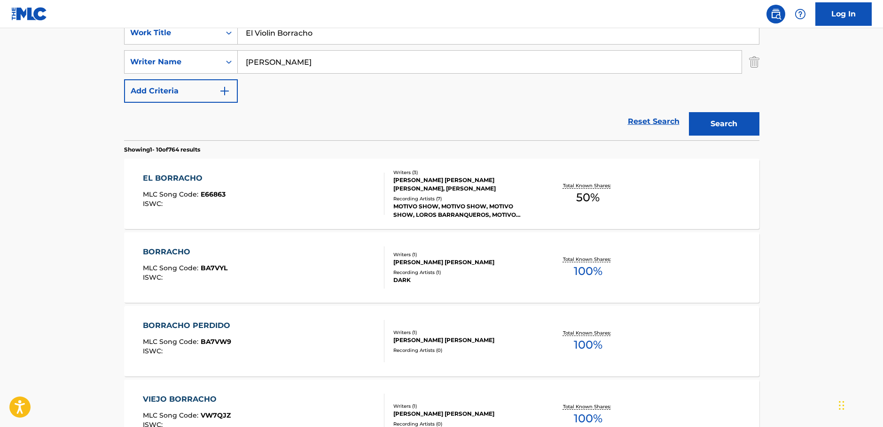
scroll to position [0, 0]
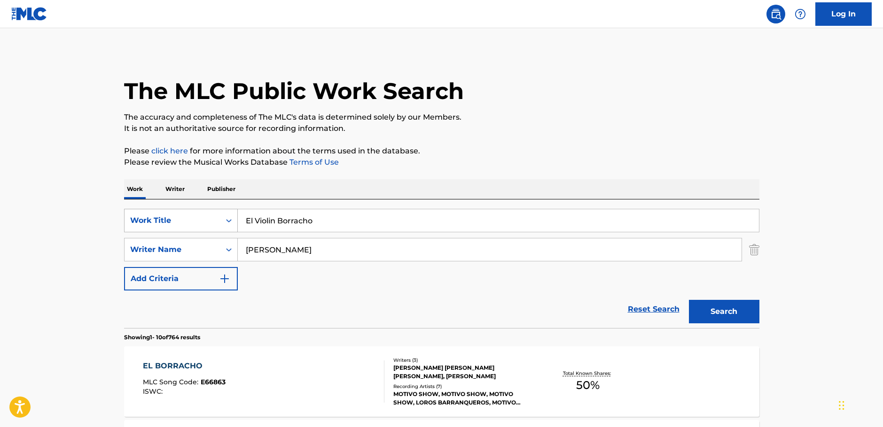
drag, startPoint x: 279, startPoint y: 221, endPoint x: 196, endPoint y: 229, distance: 83.9
click at [196, 228] on div "SearchWithCriteriac9e0f6a0-3823-444f-8b80-918d1507c33b Work Title El Violin Bor…" at bounding box center [441, 220] width 635 height 23
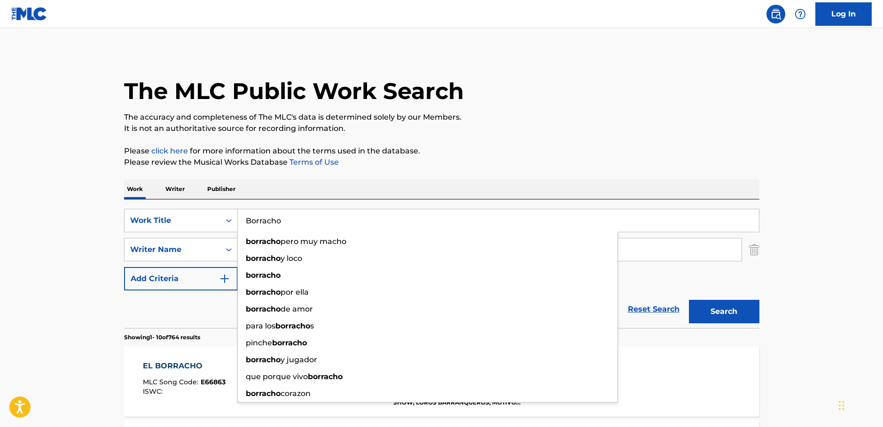
click at [280, 222] on input "Borracho" at bounding box center [498, 220] width 521 height 23
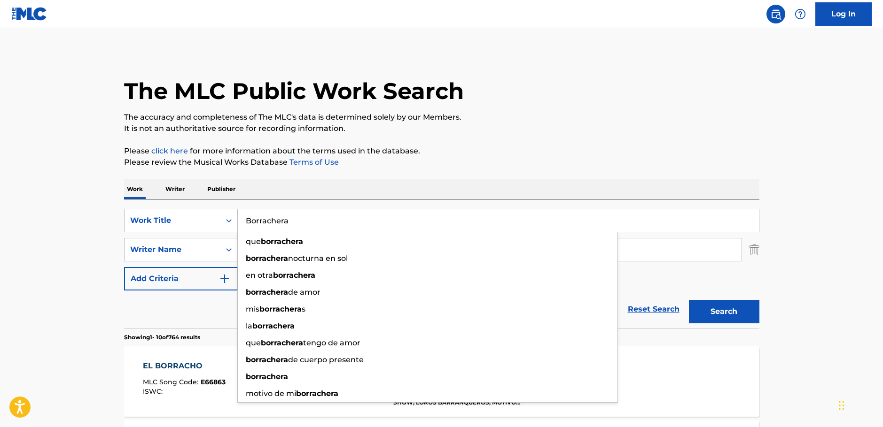
type input "Borrachera"
click at [737, 317] on button "Search" at bounding box center [724, 311] width 70 height 23
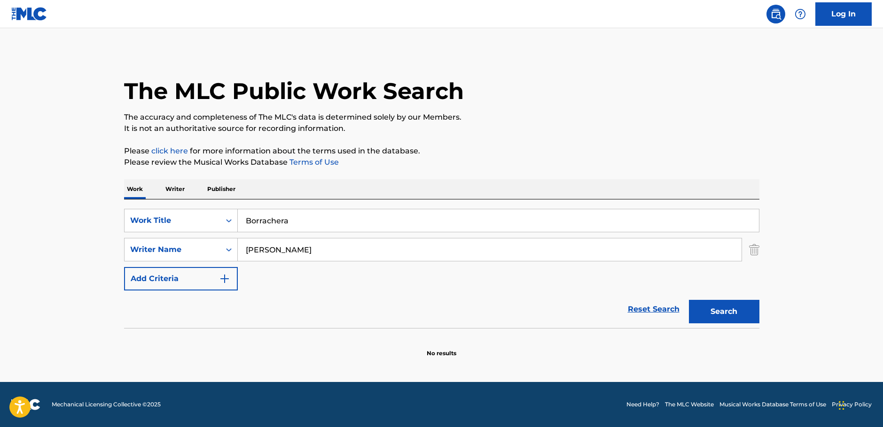
drag, startPoint x: 204, startPoint y: 253, endPoint x: 259, endPoint y: 239, distance: 56.2
click at [202, 252] on div "SearchWithCriteria1ac0a4b6-25a9-4dc5-be5d-22976d2b46be Writer Name [PERSON_NAME]" at bounding box center [441, 249] width 635 height 23
paste input "Miran"
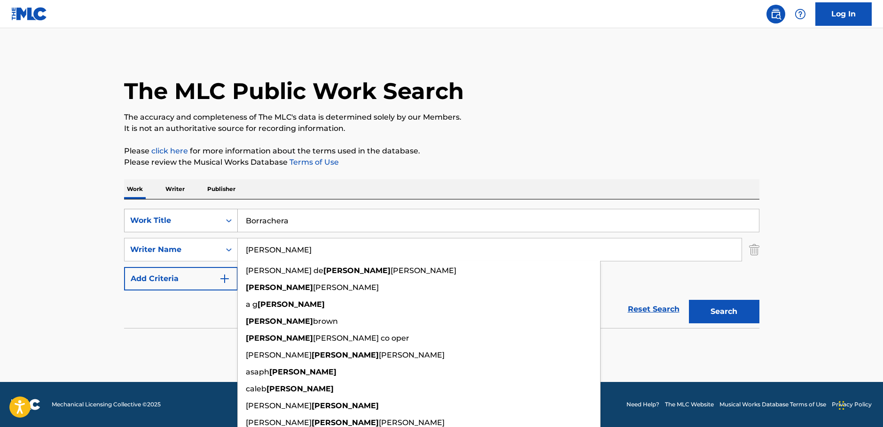
type input "[PERSON_NAME]"
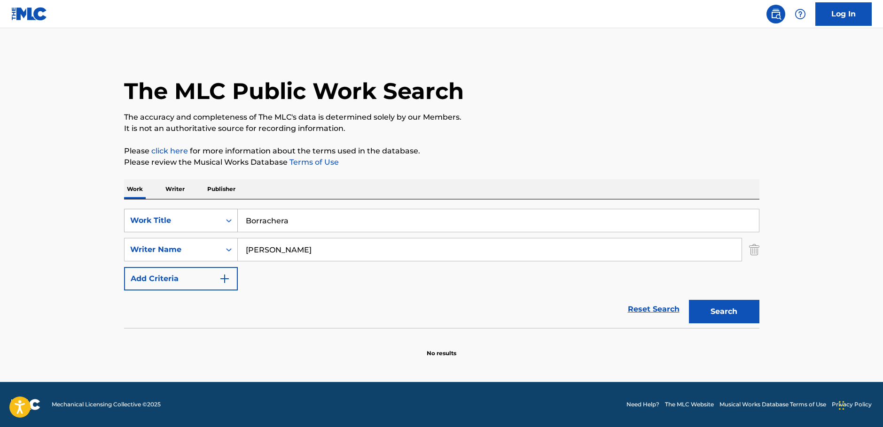
drag, startPoint x: 141, startPoint y: 225, endPoint x: 136, endPoint y: 215, distance: 11.8
click at [129, 228] on div "SearchWithCriteriac9e0f6a0-3823-444f-8b80-918d1507c33b Work Title Borrachera" at bounding box center [441, 220] width 635 height 23
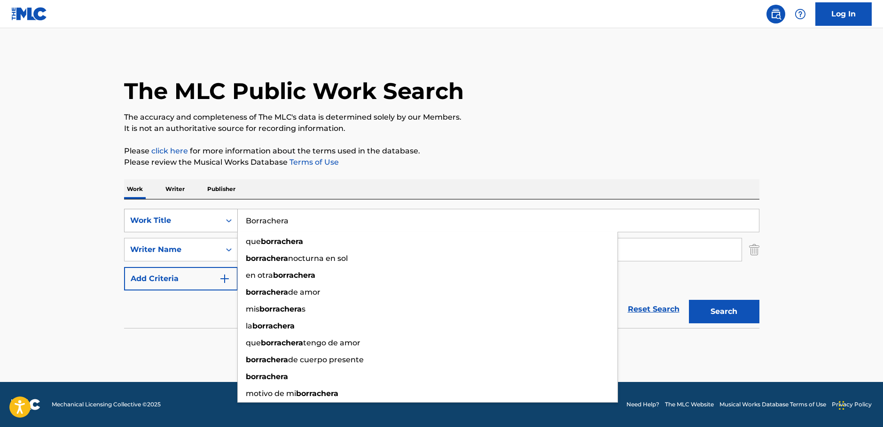
paste input "Sentimiento de Dolor"
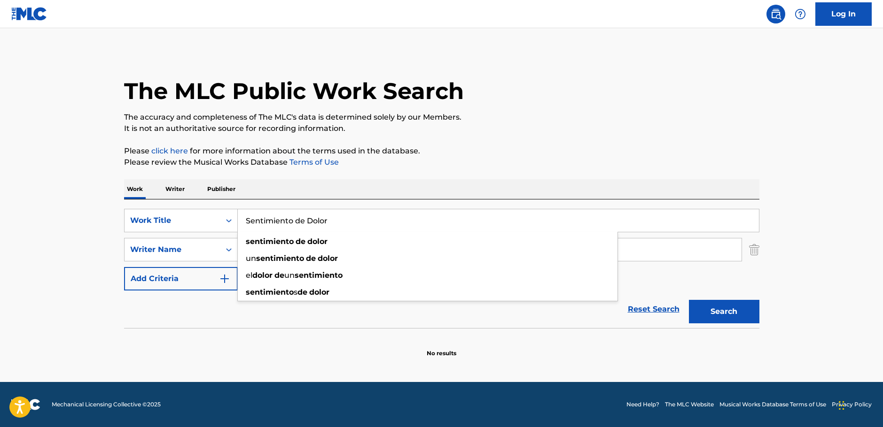
type input "Sentimiento de Dolor"
click at [741, 316] on button "Search" at bounding box center [724, 311] width 70 height 23
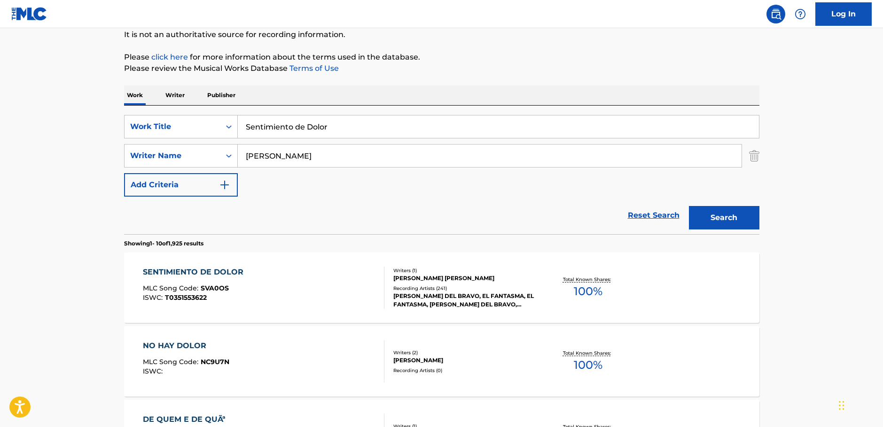
scroll to position [141, 0]
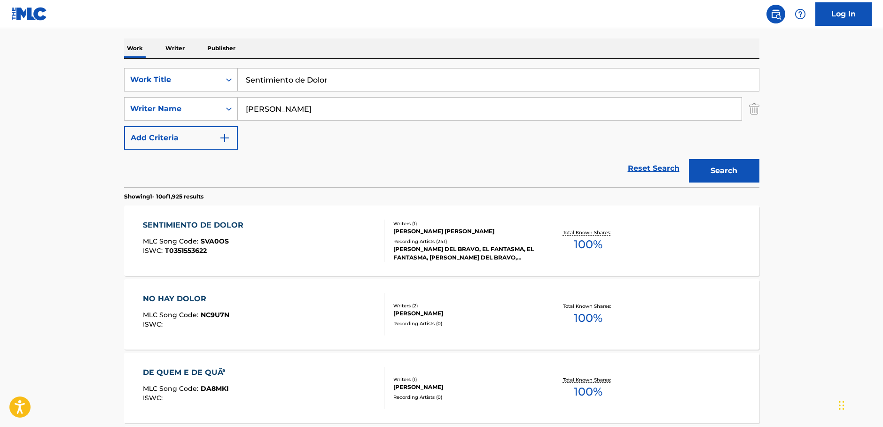
click at [279, 237] on div "SENTIMIENTO DE DOLOR MLC Song Code : SVA0OS ISWC : T0351553622" at bounding box center [263, 241] width 241 height 42
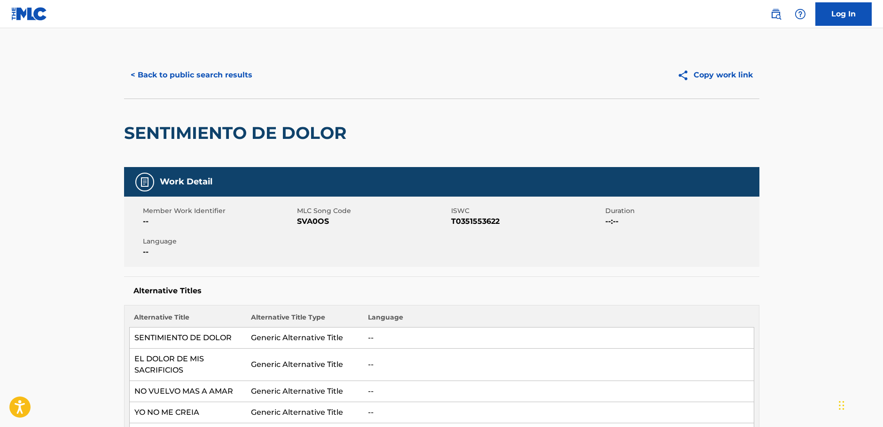
click at [312, 222] on span "SVA0OS" at bounding box center [373, 221] width 152 height 11
click at [468, 223] on span "T0351553622" at bounding box center [527, 221] width 152 height 11
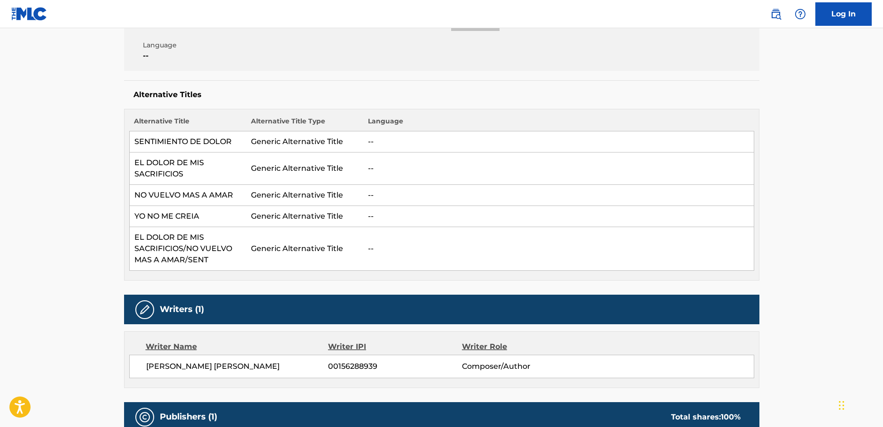
scroll to position [235, 0]
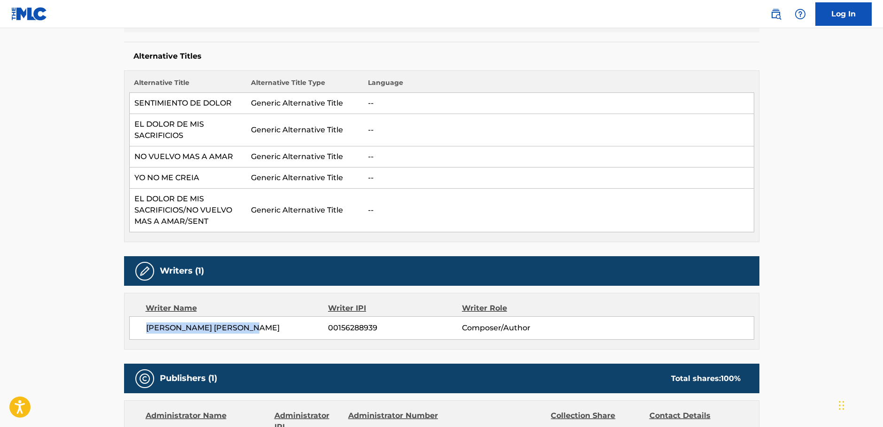
drag, startPoint x: 184, startPoint y: 331, endPoint x: 161, endPoint y: 324, distance: 24.5
click at [152, 328] on span "[PERSON_NAME] [PERSON_NAME]" at bounding box center [237, 328] width 182 height 11
click at [219, 328] on span "[PERSON_NAME] [PERSON_NAME]" at bounding box center [237, 328] width 182 height 11
drag, startPoint x: 181, startPoint y: 328, endPoint x: 182, endPoint y: 316, distance: 12.3
click at [146, 330] on span "[PERSON_NAME] [PERSON_NAME]" at bounding box center [237, 328] width 182 height 11
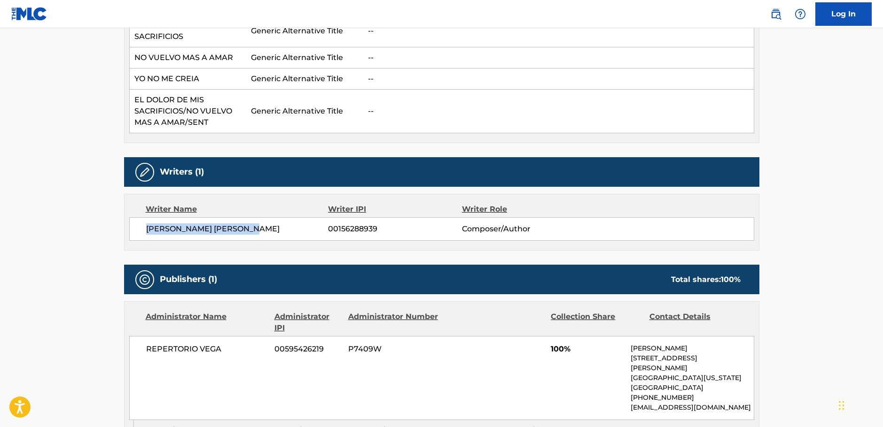
scroll to position [470, 0]
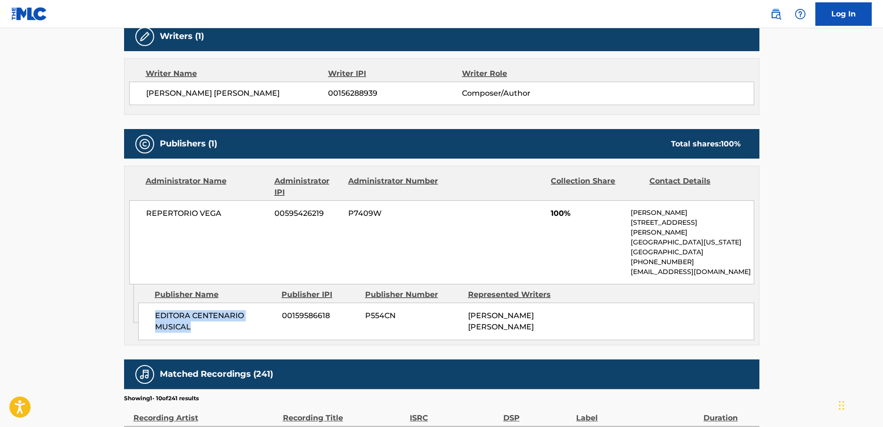
drag, startPoint x: 209, startPoint y: 325, endPoint x: 149, endPoint y: 321, distance: 59.8
click at [149, 321] on div "EDITORA CENTENARIO MUSICAL 00159586618 P554CN [PERSON_NAME] [PERSON_NAME]" at bounding box center [446, 322] width 616 height 38
drag, startPoint x: 241, startPoint y: 213, endPoint x: 123, endPoint y: 217, distance: 117.9
click at [114, 219] on div "< Back to public search results Copy work link SENTIMIENTO DE DOLOR Work Detail…" at bounding box center [442, 144] width 658 height 1124
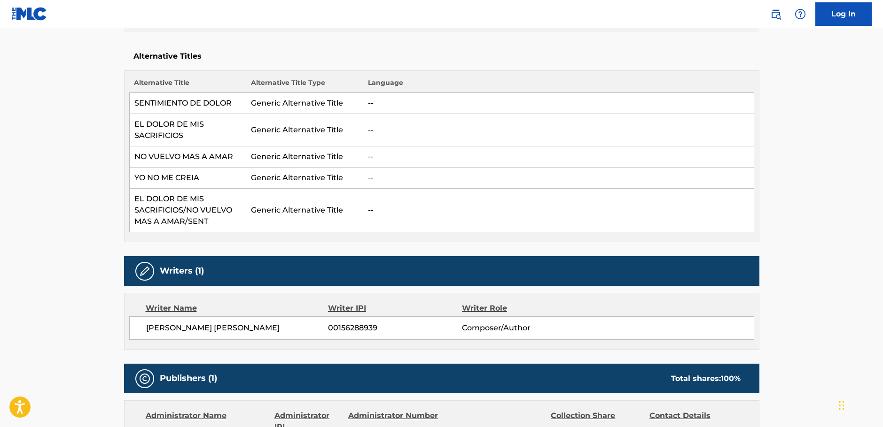
scroll to position [0, 0]
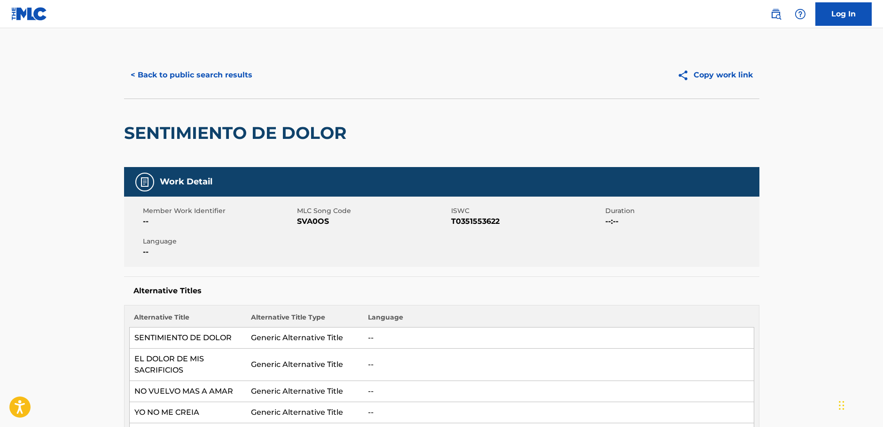
click at [198, 77] on button "< Back to public search results" at bounding box center [191, 74] width 135 height 23
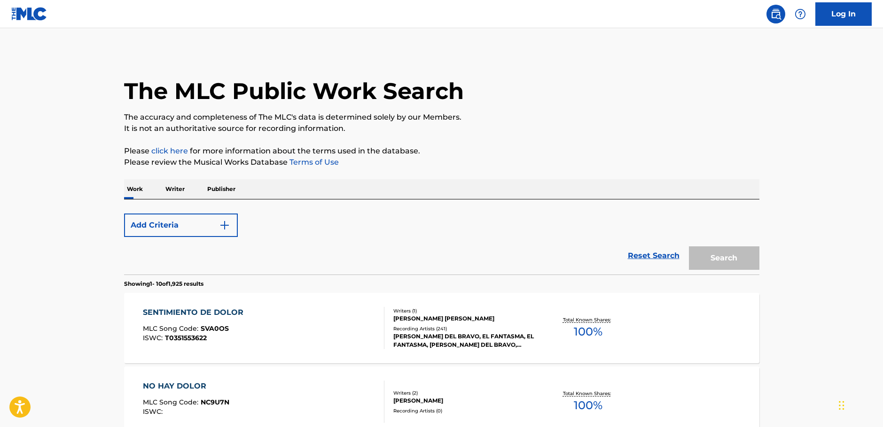
scroll to position [141, 0]
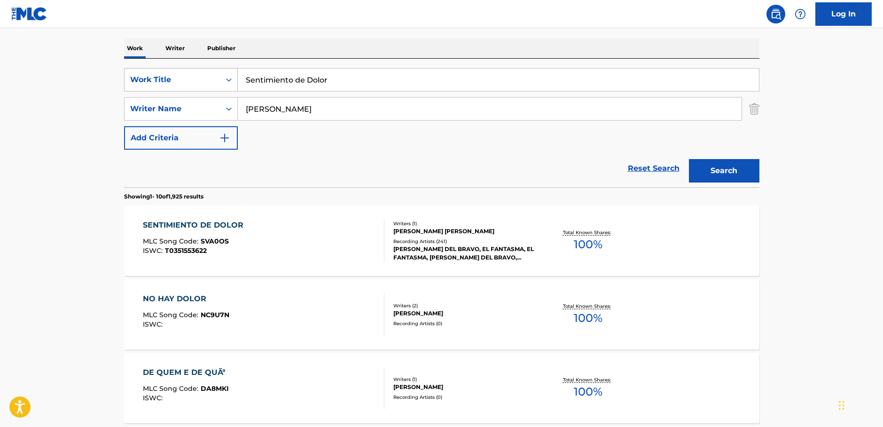
drag, startPoint x: 188, startPoint y: 76, endPoint x: 142, endPoint y: 82, distance: 46.4
click at [145, 81] on div "SearchWithCriteriac9e0f6a0-3823-444f-8b80-918d1507c33b Work Title Sentimiento d…" at bounding box center [441, 79] width 635 height 23
paste input "La Maroma"
type input "La Maroma"
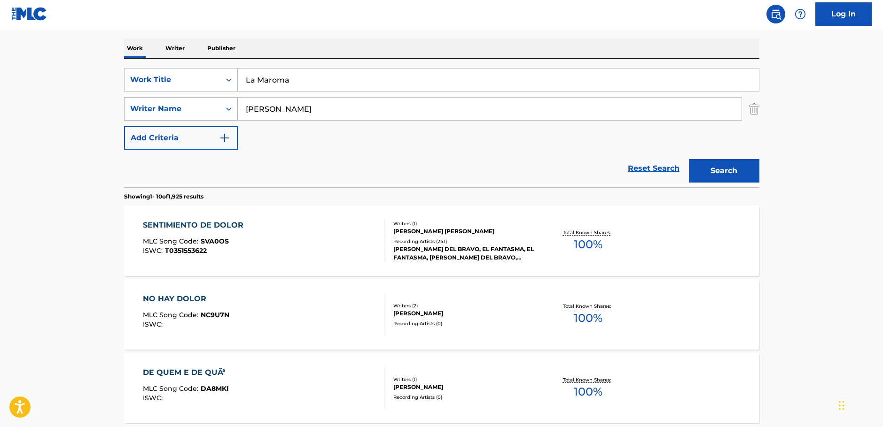
drag, startPoint x: 300, startPoint y: 112, endPoint x: 189, endPoint y: 118, distance: 111.5
click at [195, 117] on div "SearchWithCriteria1ac0a4b6-25a9-4dc5-be5d-22976d2b46be Writer Name [PERSON_NAME]" at bounding box center [441, 108] width 635 height 23
click at [740, 166] on button "Search" at bounding box center [724, 170] width 70 height 23
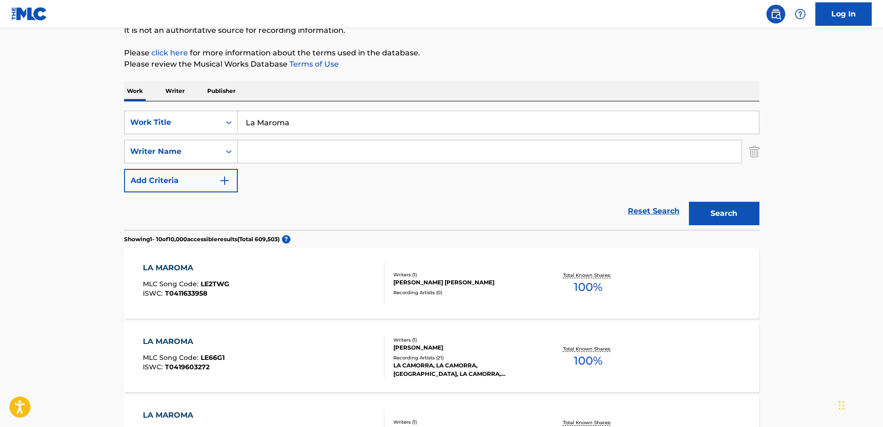
scroll to position [94, 0]
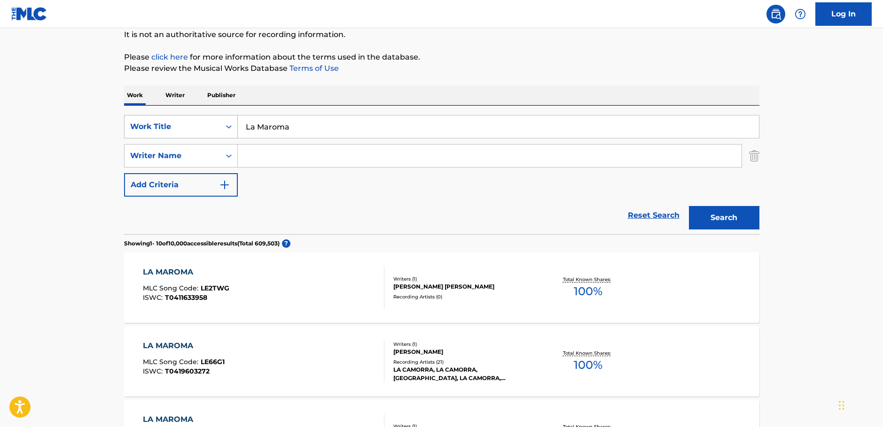
drag, startPoint x: 308, startPoint y: 125, endPoint x: 237, endPoint y: 134, distance: 71.9
click at [186, 127] on div "SearchWithCriteriac9e0f6a0-3823-444f-8b80-918d1507c33b Work Title La Maroma" at bounding box center [441, 126] width 635 height 23
paste input "Hai Ky Niem Mot Chuyen Di"
type input "Hai Ky Niem Mot Chuyen Di"
click at [726, 210] on button "Search" at bounding box center [724, 217] width 70 height 23
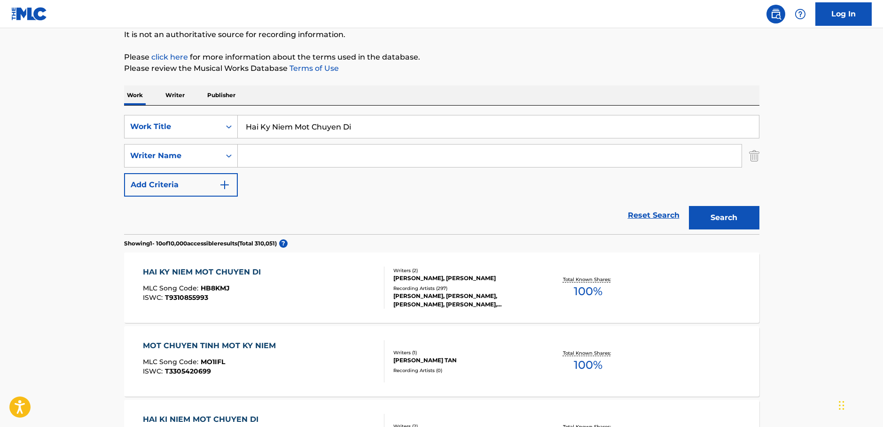
click at [349, 291] on div "HAI KY NIEM MOT CHUYEN DI MLC Song Code : HB8KMJ ISWC : T9310855993" at bounding box center [263, 288] width 241 height 42
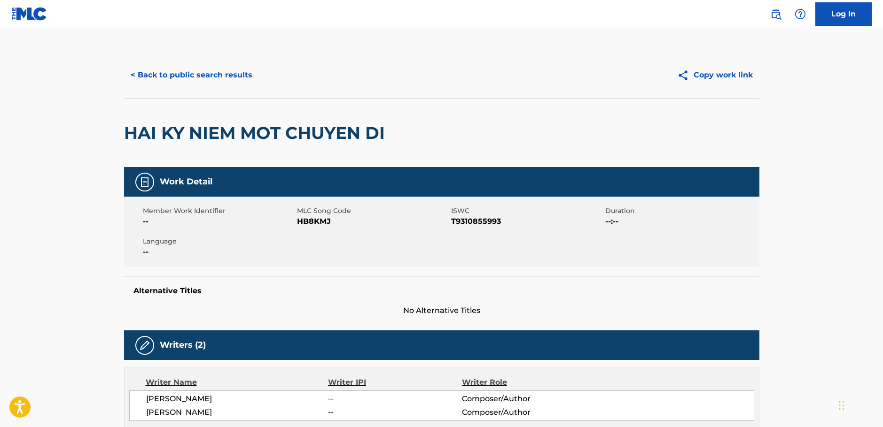
click at [319, 219] on span "HB8KMJ" at bounding box center [373, 221] width 152 height 11
click at [477, 222] on span "T9310855993" at bounding box center [527, 221] width 152 height 11
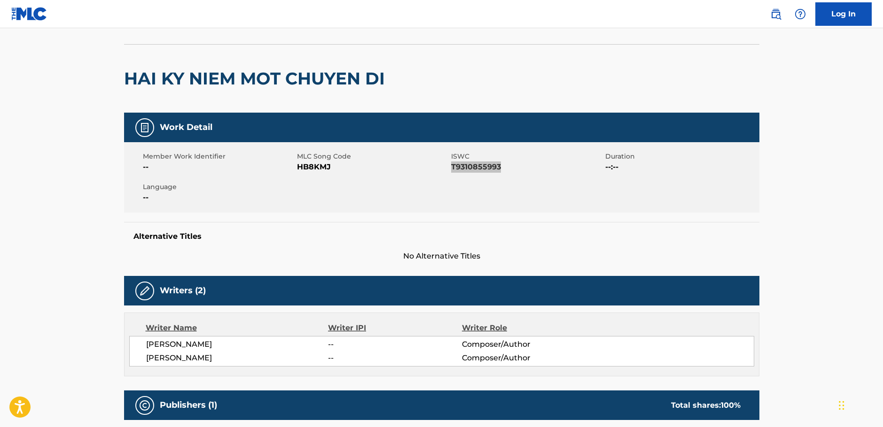
scroll to position [141, 0]
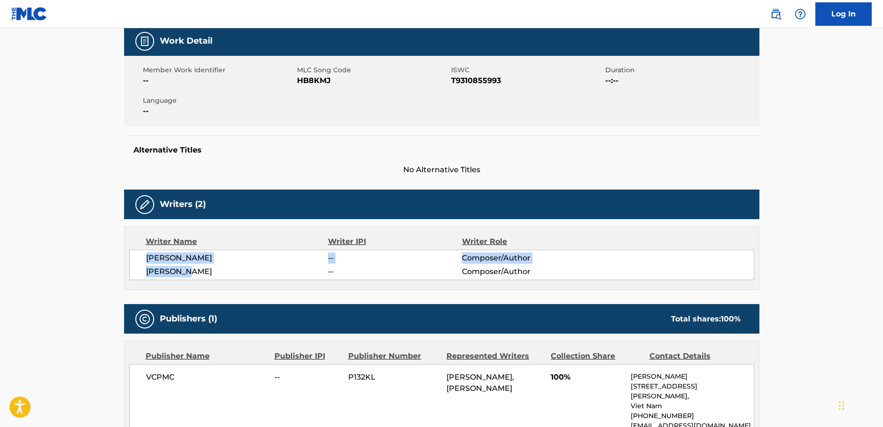
drag, startPoint x: 215, startPoint y: 275, endPoint x: 150, endPoint y: 252, distance: 69.2
click at [141, 253] on div "[PERSON_NAME] -- Composer/Author [PERSON_NAME] -- Composer/Author" at bounding box center [441, 265] width 625 height 31
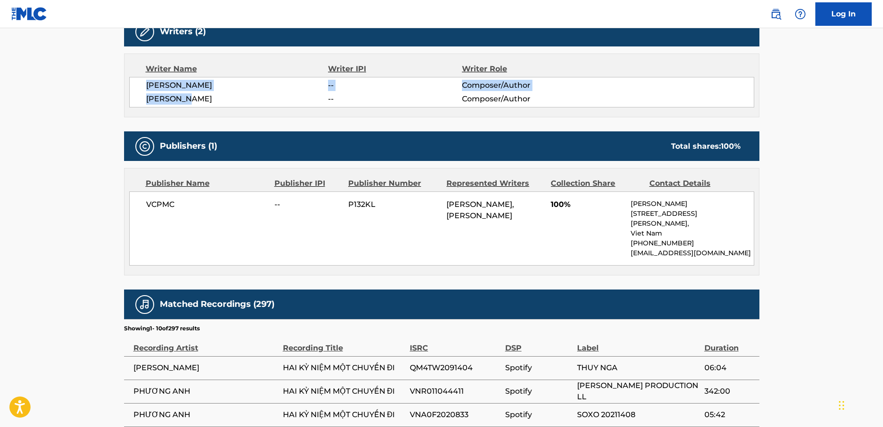
scroll to position [329, 0]
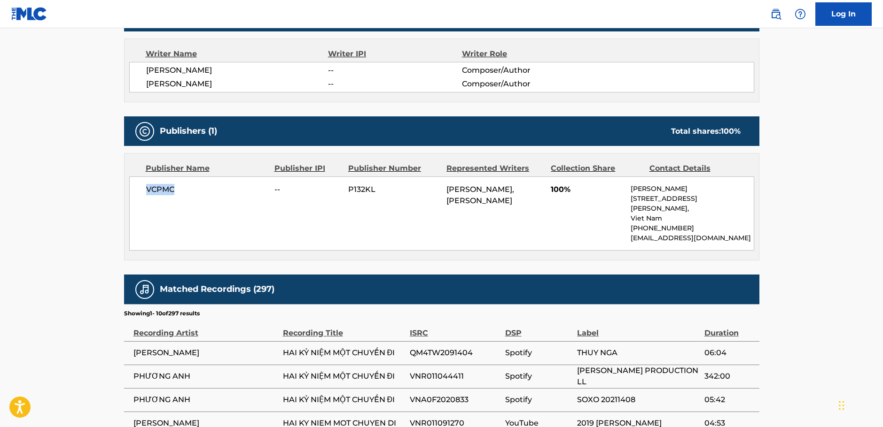
drag, startPoint x: 188, startPoint y: 194, endPoint x: 113, endPoint y: 201, distance: 75.5
click at [146, 193] on span "VCPMC" at bounding box center [207, 189] width 122 height 11
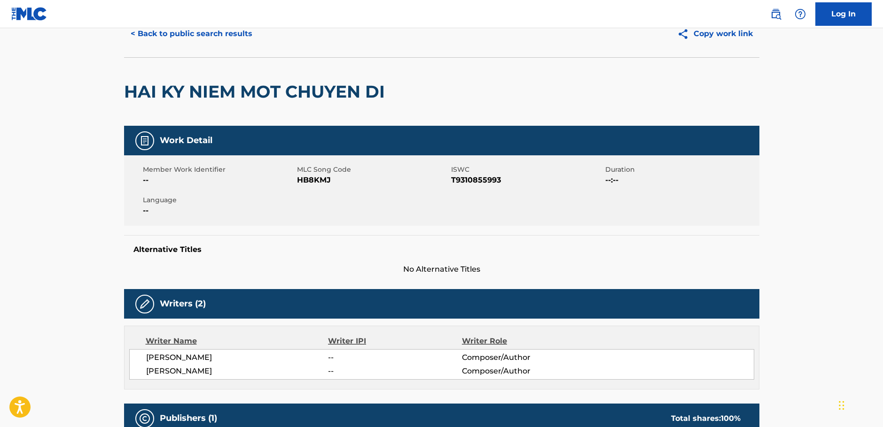
scroll to position [0, 0]
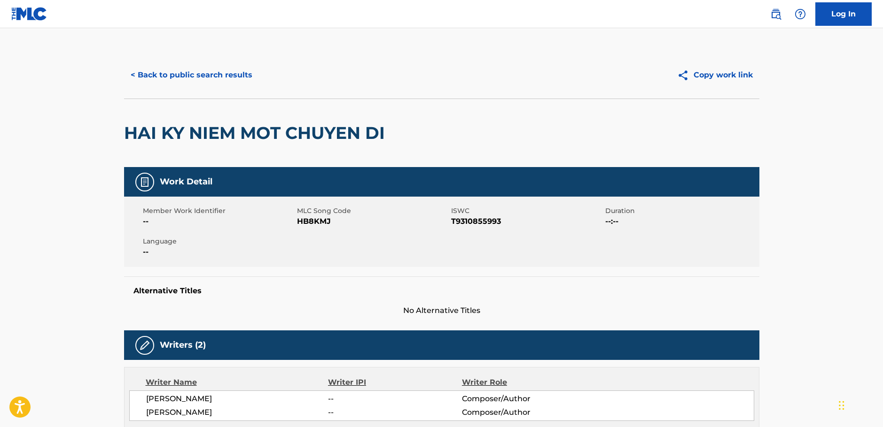
click at [205, 77] on button "< Back to public search results" at bounding box center [191, 74] width 135 height 23
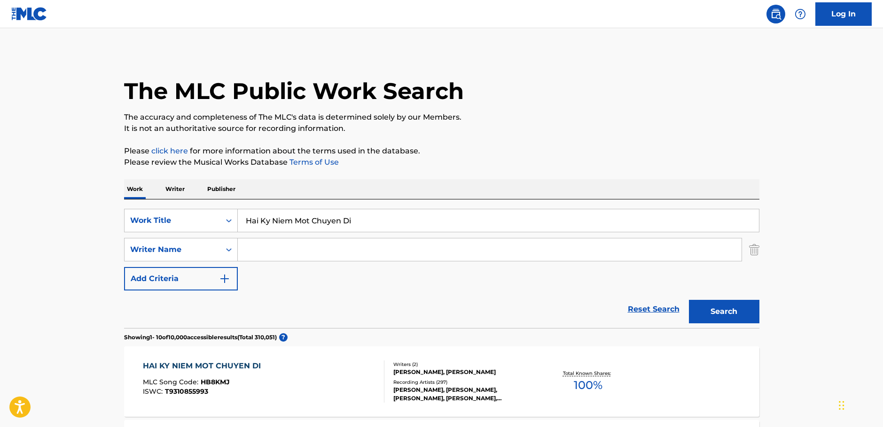
scroll to position [94, 0]
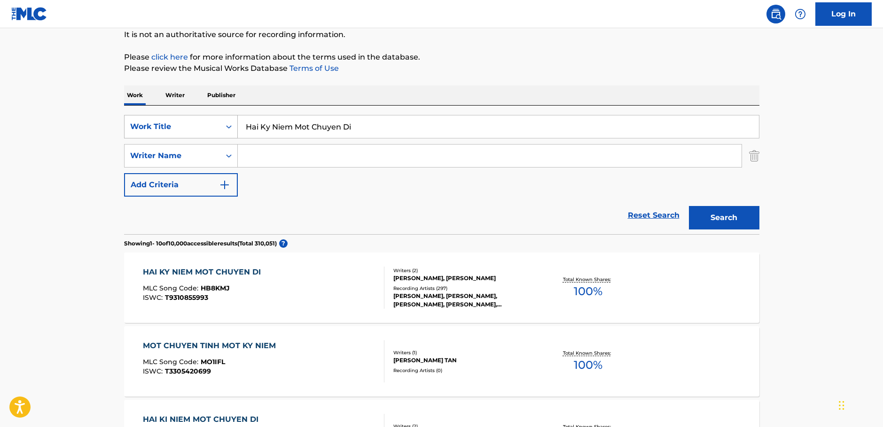
drag, startPoint x: 141, startPoint y: 136, endPoint x: 134, endPoint y: 136, distance: 6.6
click at [138, 136] on div "SearchWithCriteriac9e0f6a0-3823-444f-8b80-918d1507c33b Work Title Hai Ky Niem M…" at bounding box center [441, 126] width 635 height 23
paste input "Send in the Clowns"
type input "Send in the Clowns"
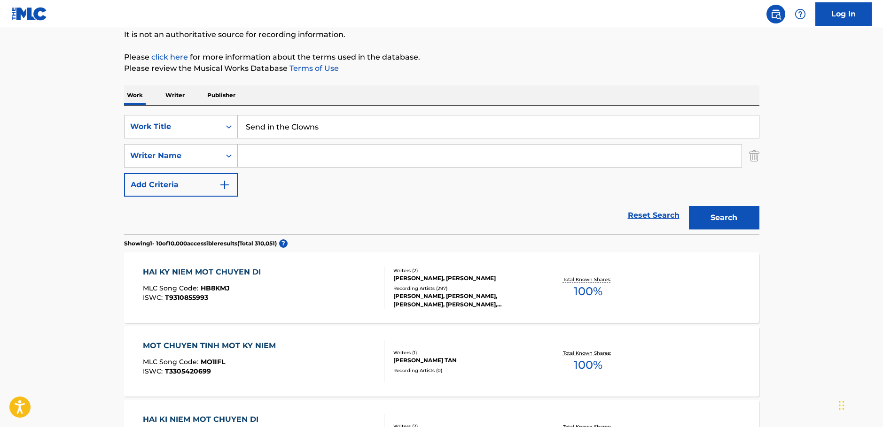
click at [287, 163] on input "Search Form" at bounding box center [490, 156] width 504 height 23
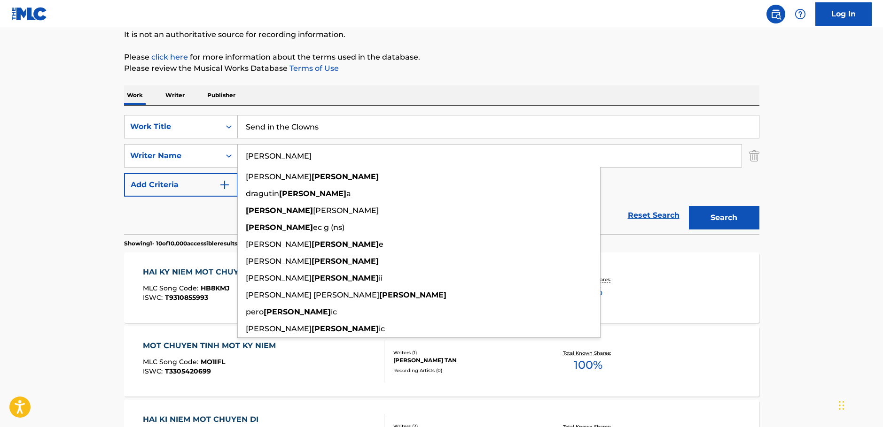
type input "[PERSON_NAME]"
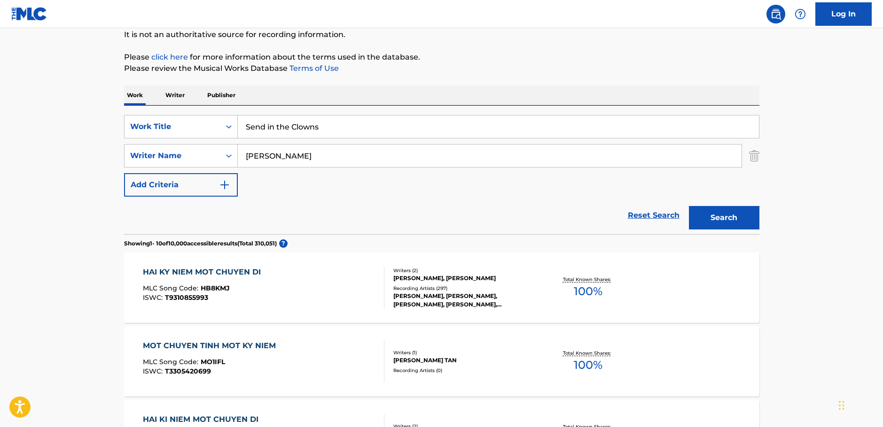
click at [724, 214] on button "Search" at bounding box center [724, 217] width 70 height 23
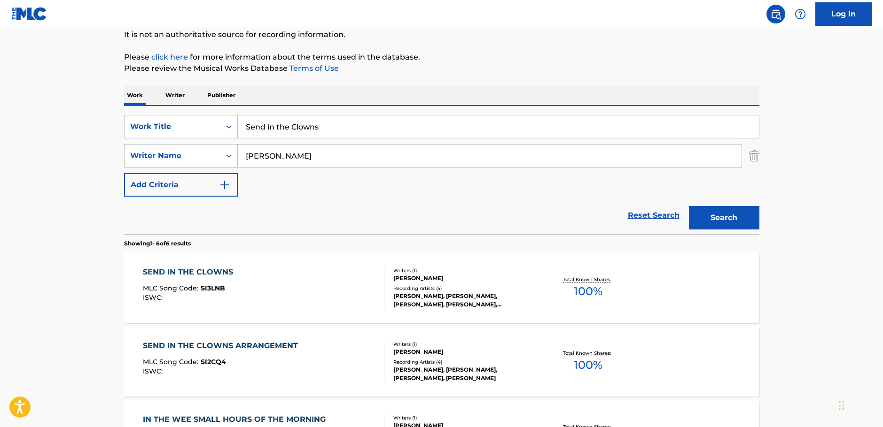
click at [267, 280] on div "SEND IN THE CLOWNS MLC Song Code : SI3LNB ISWC :" at bounding box center [263, 288] width 241 height 42
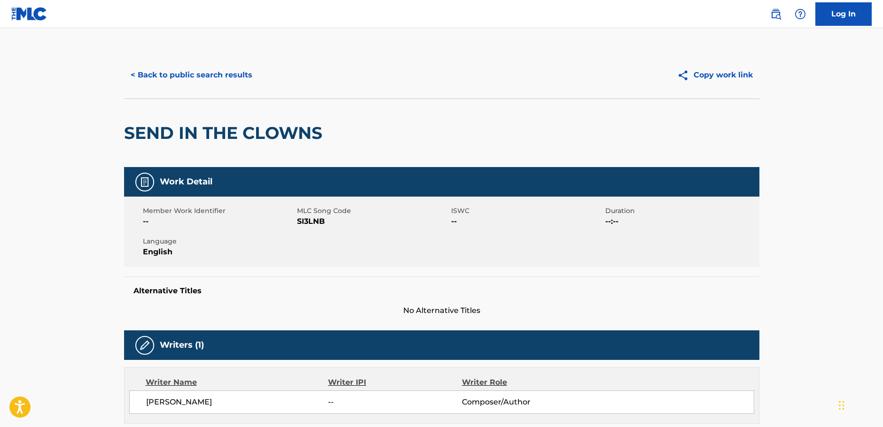
click at [312, 221] on span "SI3LNB" at bounding box center [373, 221] width 152 height 11
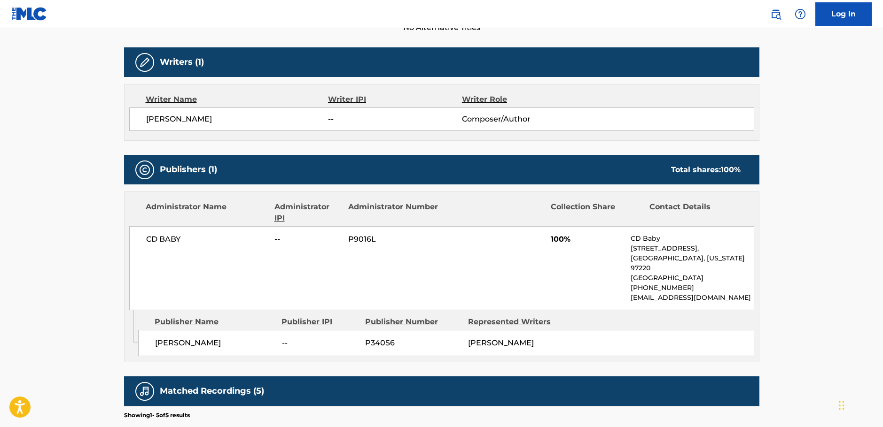
scroll to position [329, 0]
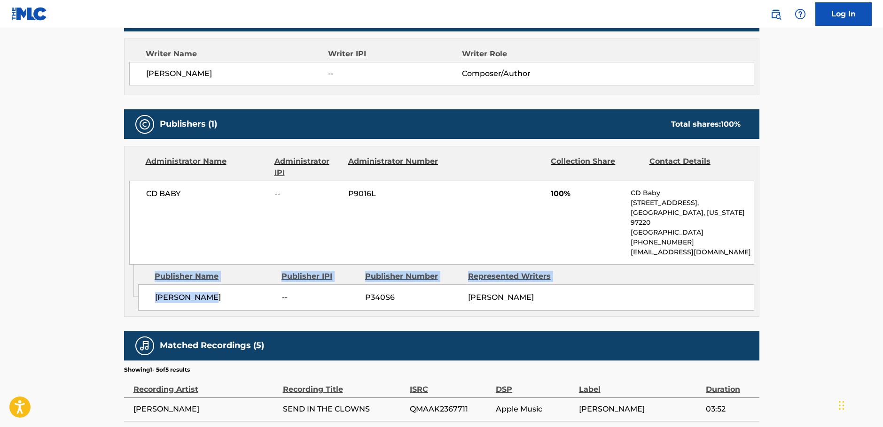
drag, startPoint x: 151, startPoint y: 304, endPoint x: 135, endPoint y: 302, distance: 16.6
click at [135, 302] on div "Admin Original Publisher Connecting Line Publisher Name Publisher IPI Publisher…" at bounding box center [441, 291] width 634 height 52
click at [204, 301] on span "[PERSON_NAME]" at bounding box center [215, 297] width 120 height 11
drag, startPoint x: 223, startPoint y: 300, endPoint x: 153, endPoint y: 301, distance: 70.0
click at [153, 301] on div "[PERSON_NAME] -- P340S6 [PERSON_NAME]" at bounding box center [446, 298] width 616 height 26
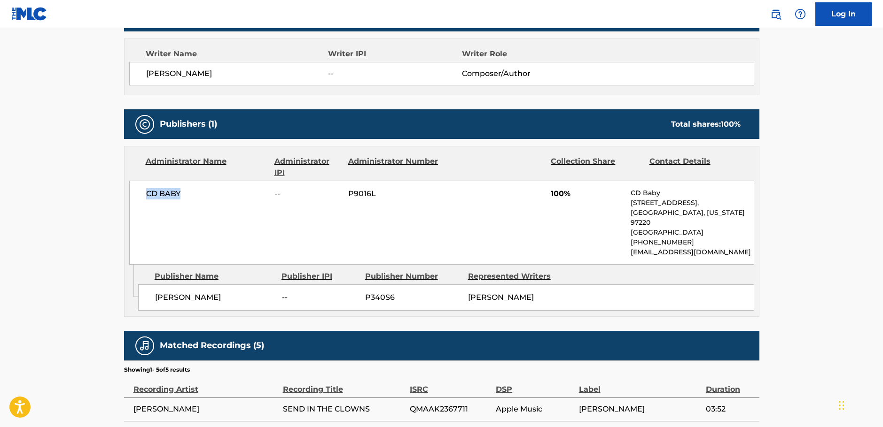
drag, startPoint x: 199, startPoint y: 199, endPoint x: 131, endPoint y: 200, distance: 68.1
click at [131, 200] on div "CD BABY -- P9016L 100% CD Baby [STREET_ADDRESS][US_STATE] [PHONE_NUMBER] [EMAIL…" at bounding box center [441, 223] width 625 height 84
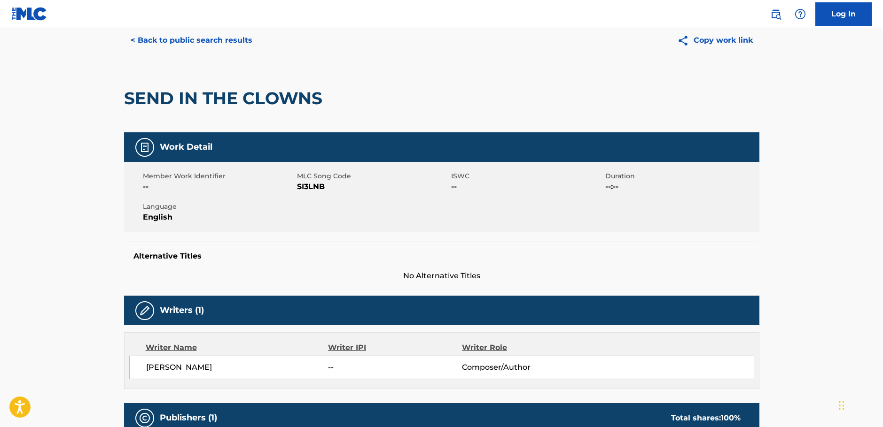
scroll to position [0, 0]
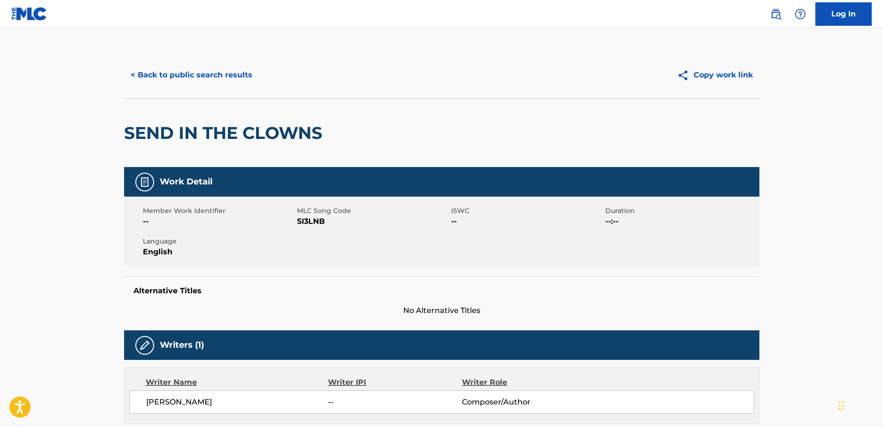
click at [179, 75] on button "< Back to public search results" at bounding box center [191, 74] width 135 height 23
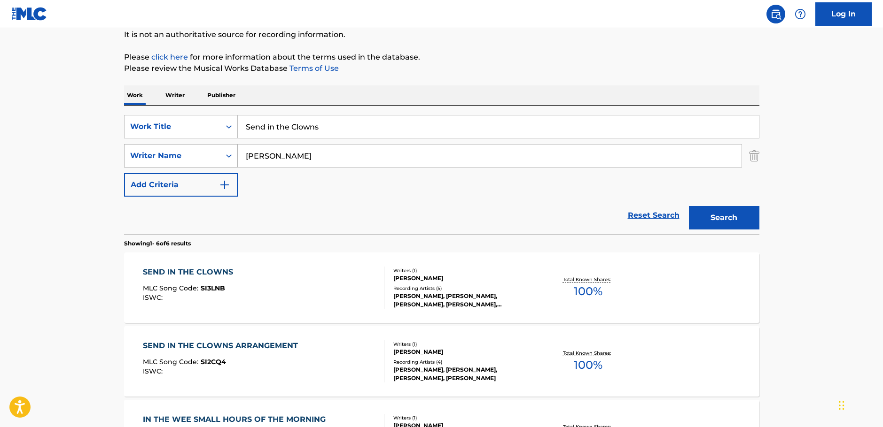
click at [200, 163] on div "SearchWithCriteria1ac0a4b6-25a9-4dc5-be5d-22976d2b46be Writer Name [PERSON_NAME]" at bounding box center [441, 155] width 635 height 23
paste input "Escutel"
type input "Escutel"
drag, startPoint x: 271, startPoint y: 132, endPoint x: 195, endPoint y: 139, distance: 76.0
click at [196, 139] on div "SearchWithCriteriac9e0f6a0-3823-444f-8b80-918d1507c33b Work Title Send in the C…" at bounding box center [441, 156] width 635 height 82
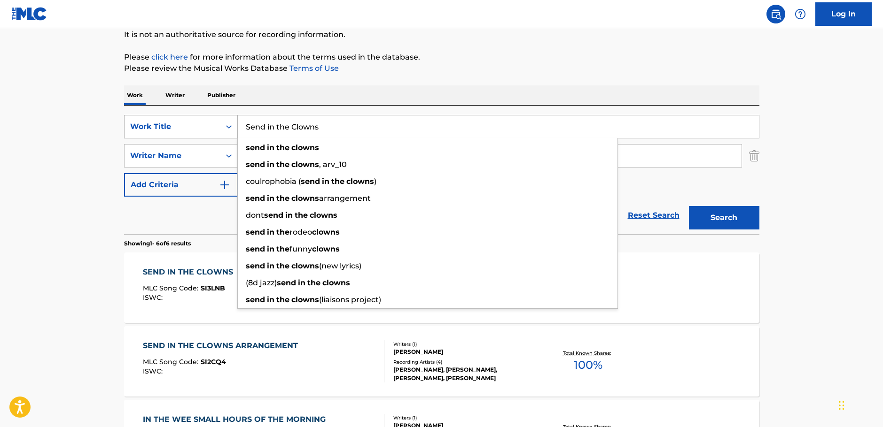
paste input "Perfume [PERSON_NAME]"
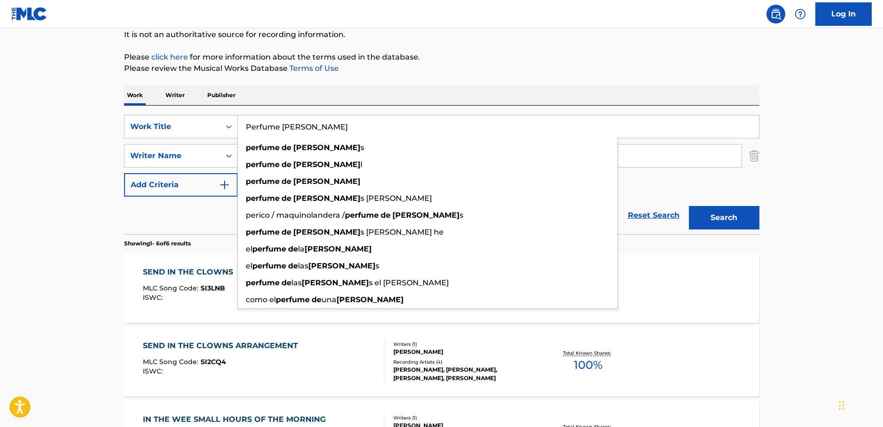
type input "Perfume [PERSON_NAME]"
click at [731, 212] on button "Search" at bounding box center [724, 217] width 70 height 23
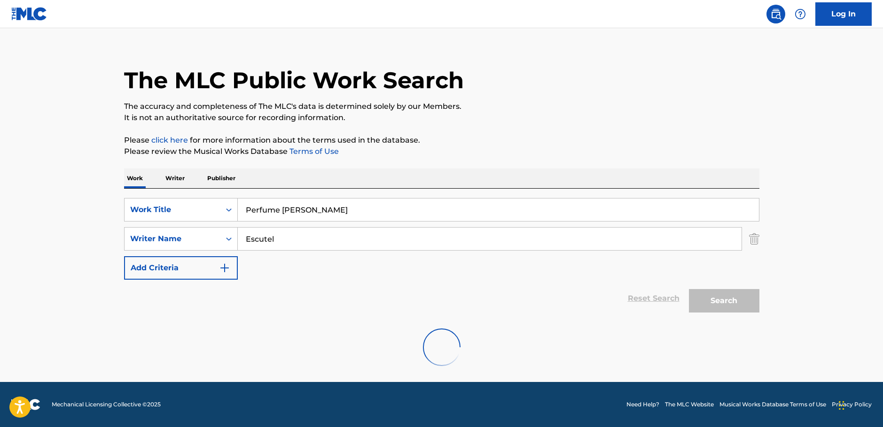
scroll to position [0, 0]
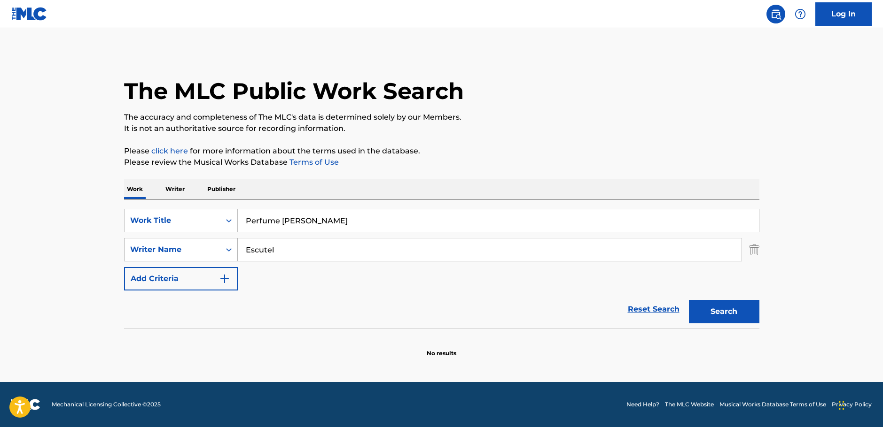
drag, startPoint x: 318, startPoint y: 248, endPoint x: 189, endPoint y: 253, distance: 129.7
click at [189, 253] on div "SearchWithCriteria1ac0a4b6-25a9-4dc5-be5d-22976d2b46be Writer Name Escutel" at bounding box center [441, 249] width 635 height 23
click at [725, 312] on button "Search" at bounding box center [724, 311] width 70 height 23
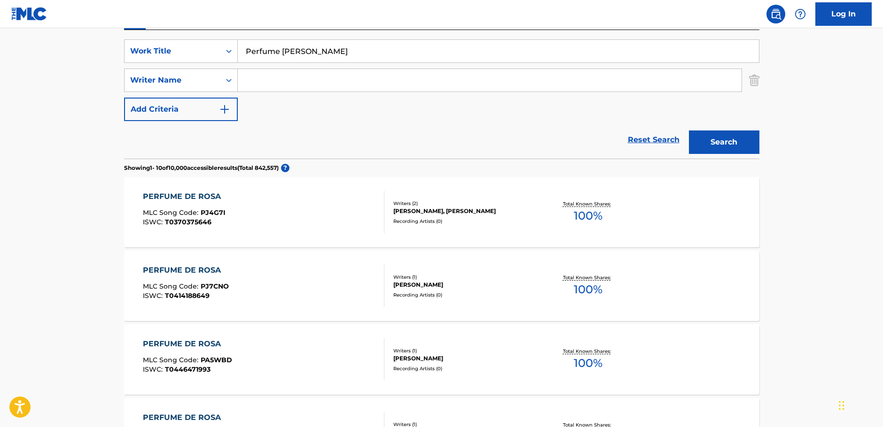
scroll to position [47, 0]
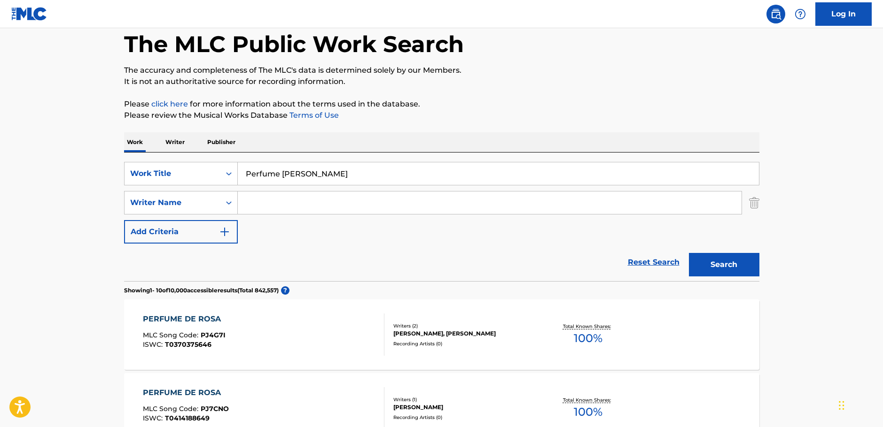
drag, startPoint x: 161, startPoint y: 187, endPoint x: 3, endPoint y: 198, distance: 158.2
paste input "Que Muchacho"
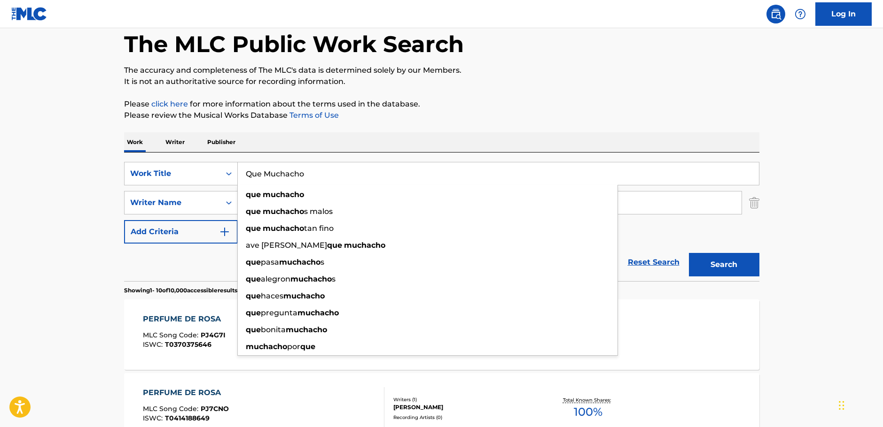
type input "Que Muchacho"
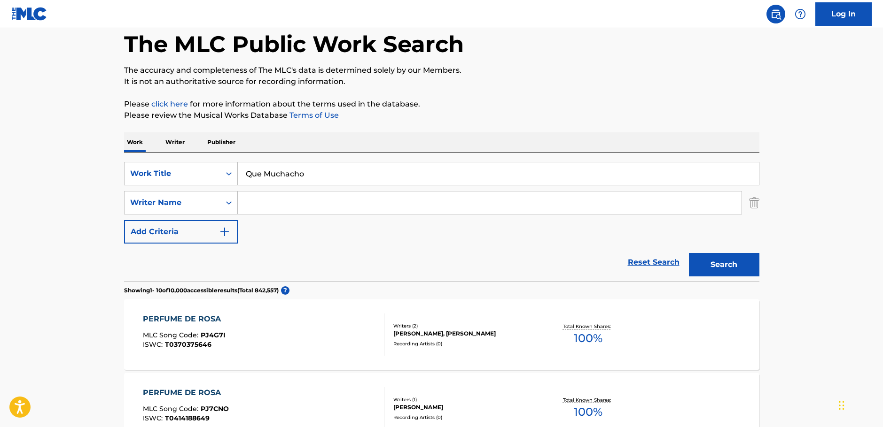
click at [264, 202] on input "Search Form" at bounding box center [490, 203] width 504 height 23
paste input "[PERSON_NAME]"
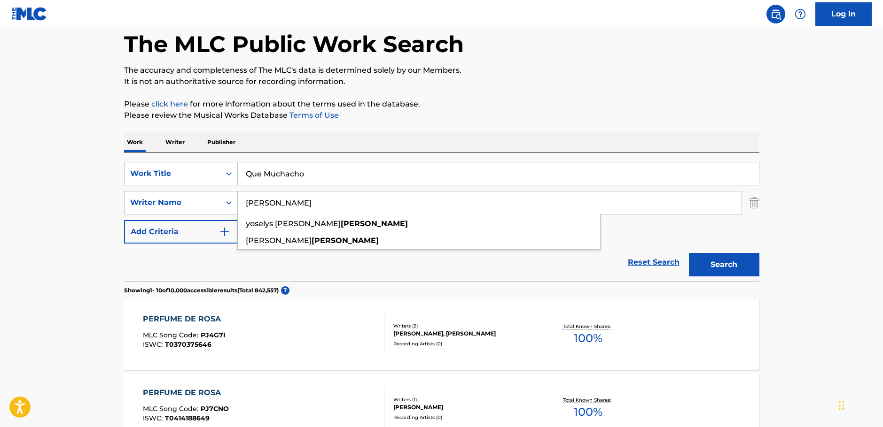
type input "[PERSON_NAME]"
click at [755, 271] on button "Search" at bounding box center [724, 264] width 70 height 23
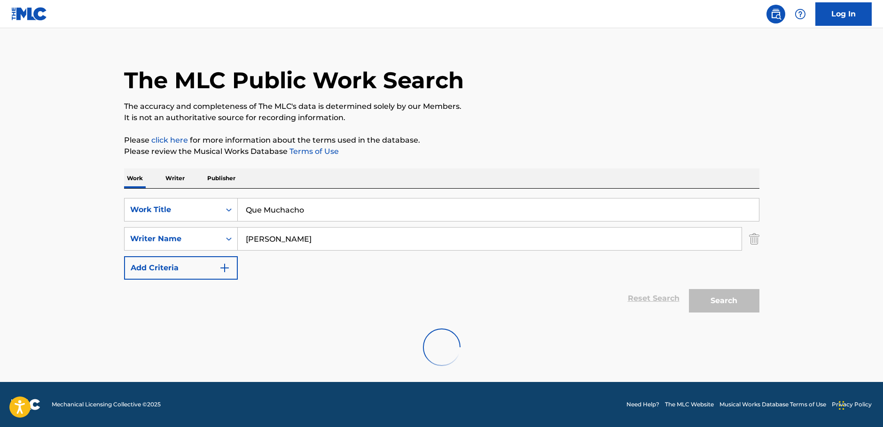
scroll to position [0, 0]
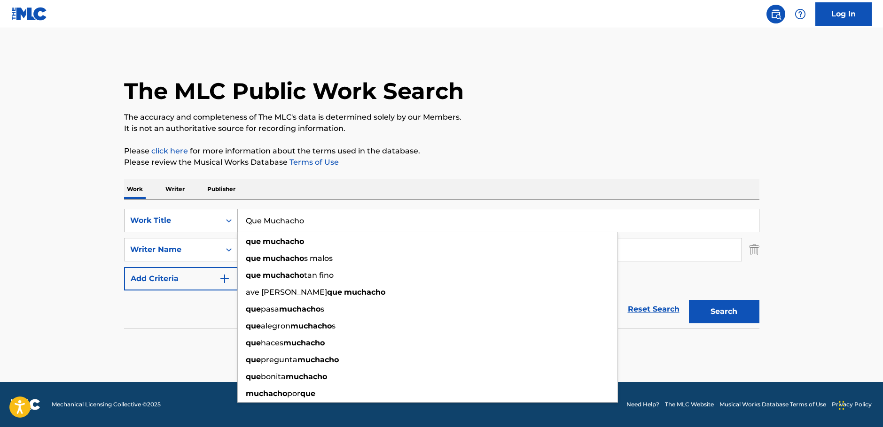
drag, startPoint x: 316, startPoint y: 225, endPoint x: 179, endPoint y: 215, distance: 137.5
click at [172, 222] on div "SearchWithCriteriac9e0f6a0-3823-444f-8b80-918d1507c33b Work Title Que Muchacho …" at bounding box center [441, 220] width 635 height 23
type input "pretty girl"
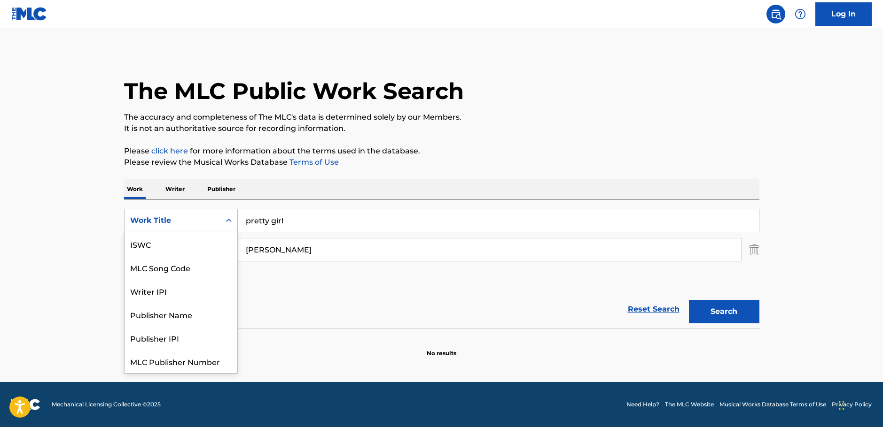
click at [129, 229] on div "Work Title" at bounding box center [172, 221] width 96 height 18
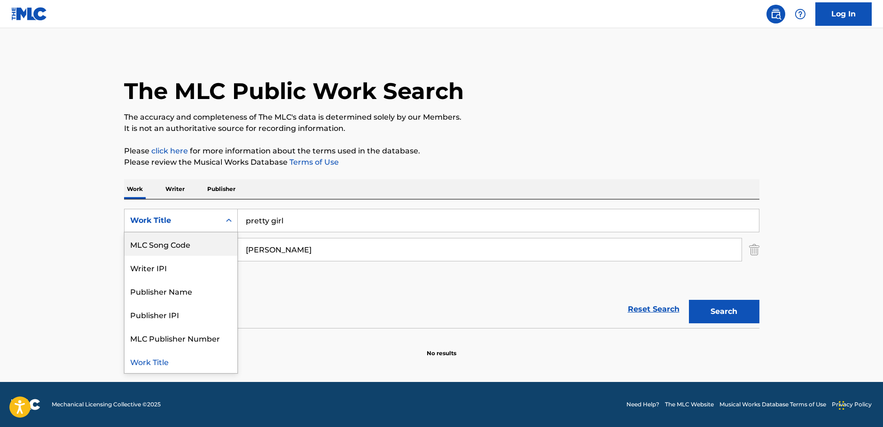
click at [317, 249] on input "[PERSON_NAME]" at bounding box center [490, 250] width 504 height 23
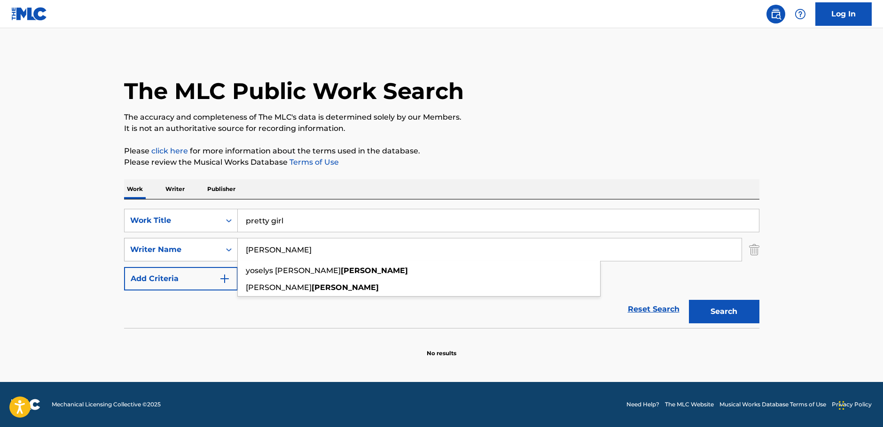
drag, startPoint x: 187, startPoint y: 251, endPoint x: 161, endPoint y: 251, distance: 26.3
click at [161, 251] on div "SearchWithCriteria1ac0a4b6-25a9-4dc5-be5d-22976d2b46be Writer Name [PERSON_NAME…" at bounding box center [441, 249] width 635 height 23
click at [733, 308] on button "Search" at bounding box center [724, 311] width 70 height 23
click at [278, 251] on input "[PERSON_NAME]" at bounding box center [490, 250] width 504 height 23
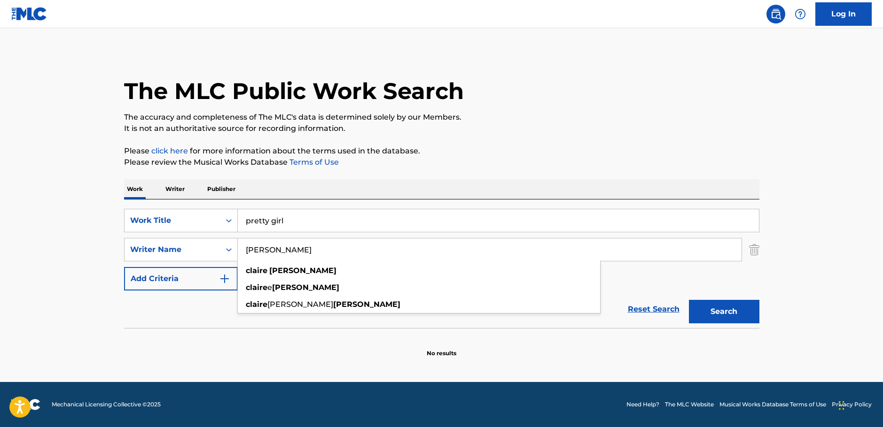
type input "[PERSON_NAME]"
click at [732, 317] on button "Search" at bounding box center [724, 311] width 70 height 23
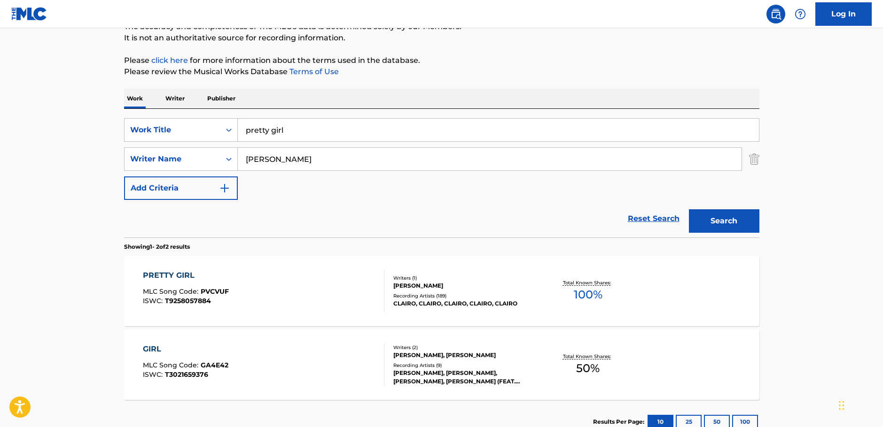
scroll to position [94, 0]
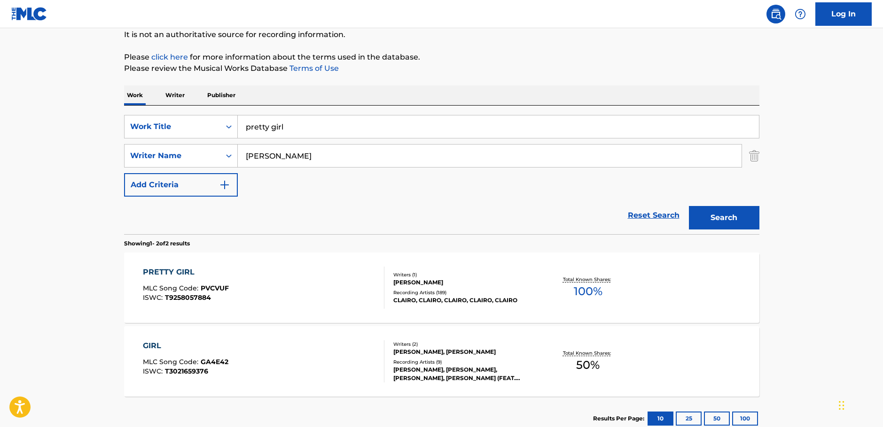
click at [354, 294] on div "PRETTY GIRL MLC Song Code : PVCVUF ISWC : T9258057884" at bounding box center [263, 288] width 241 height 42
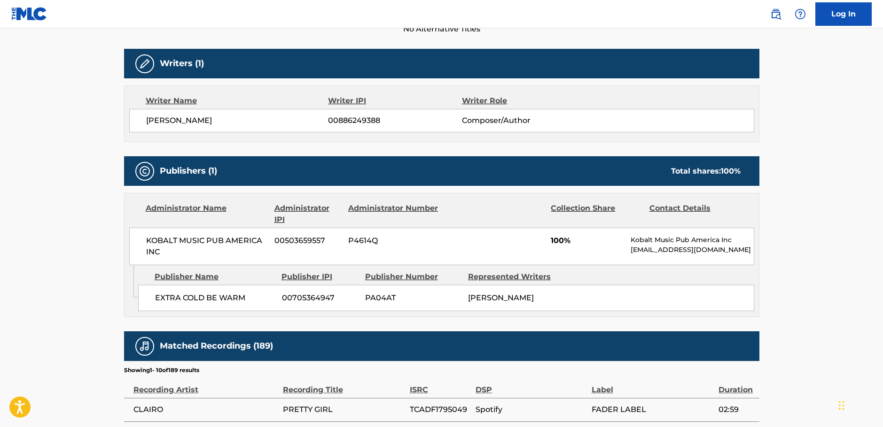
scroll to position [423, 0]
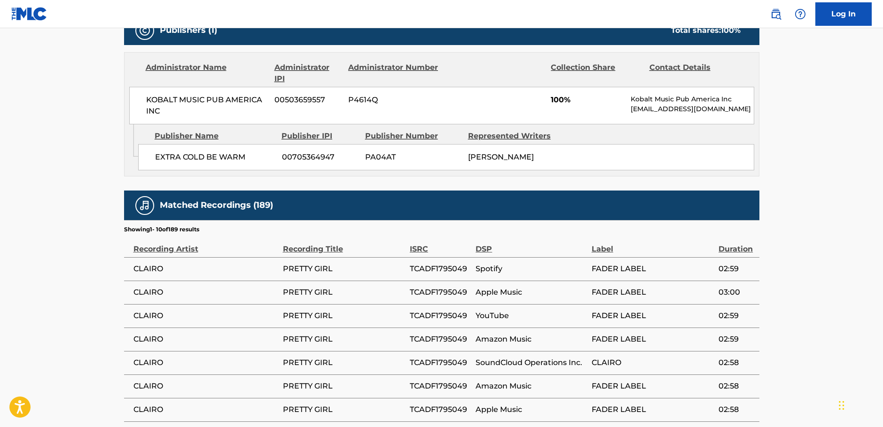
click at [70, 298] on main "< Back to public search results Copy work link PRETTY GIRL Work Detail Member W…" at bounding box center [441, 73] width 883 height 936
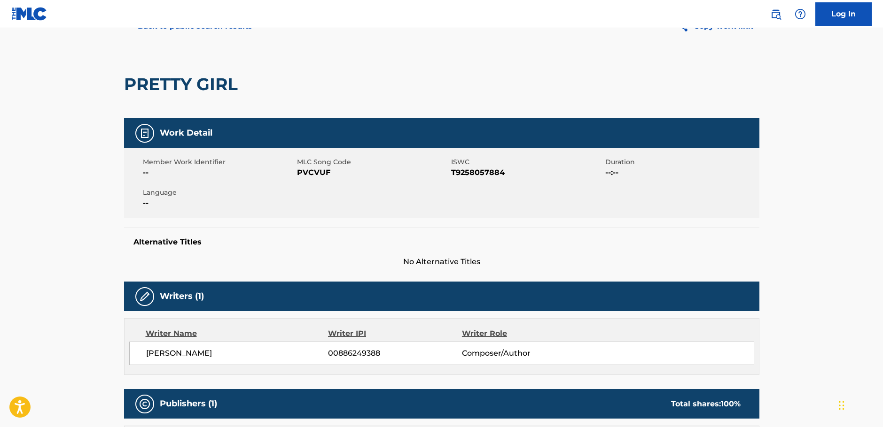
scroll to position [0, 0]
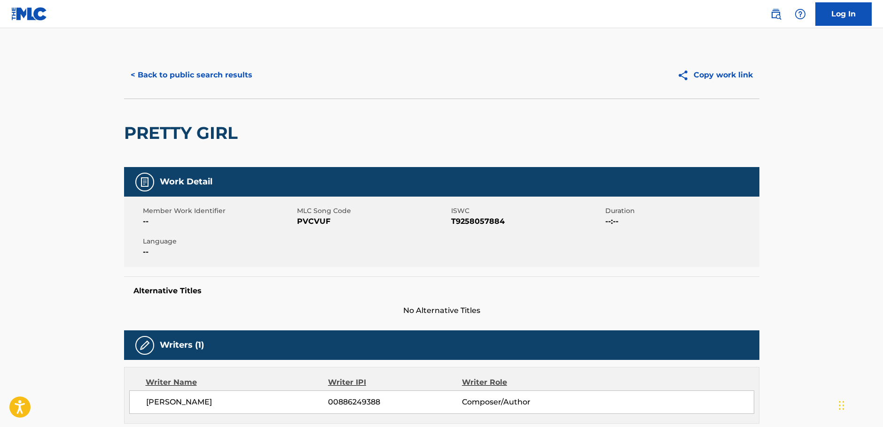
click at [216, 79] on button "< Back to public search results" at bounding box center [191, 74] width 135 height 23
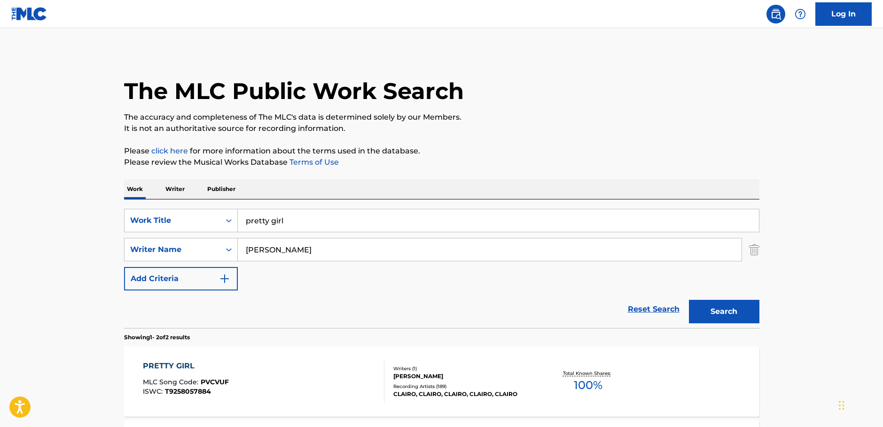
scroll to position [94, 0]
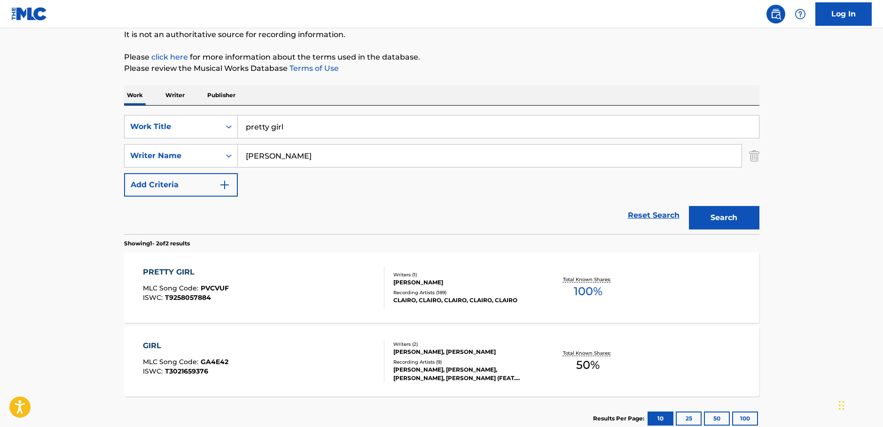
drag, startPoint x: 285, startPoint y: 125, endPoint x: 122, endPoint y: 126, distance: 163.5
click at [127, 126] on div "SearchWithCriteriac9e0f6a0-3823-444f-8b80-918d1507c33b Work Title pretty girl" at bounding box center [441, 126] width 635 height 23
paste input "Sacamos el colchon afuera"
type input "Sacamos el colchon afuera"
click at [49, 124] on main "The MLC Public Work Search The accuracy and completeness of The MLC's data is d…" at bounding box center [441, 189] width 883 height 511
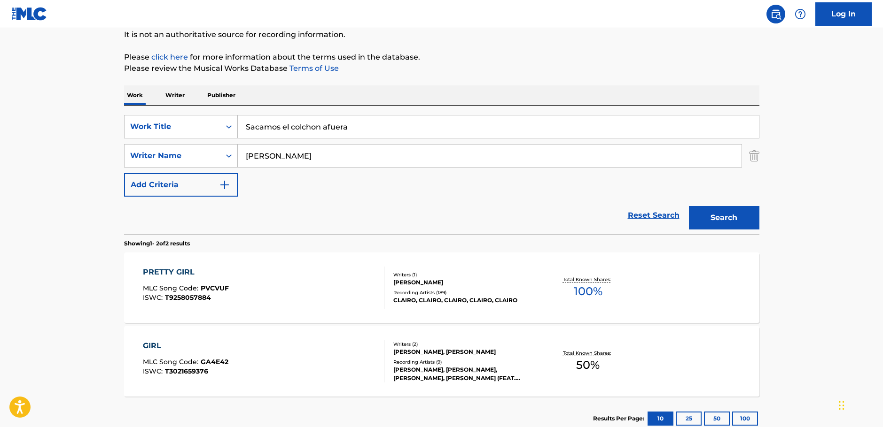
drag, startPoint x: 173, startPoint y: 156, endPoint x: 96, endPoint y: 157, distance: 76.6
click at [97, 157] on main "The MLC Public Work Search The accuracy and completeness of The MLC's data is d…" at bounding box center [441, 189] width 883 height 511
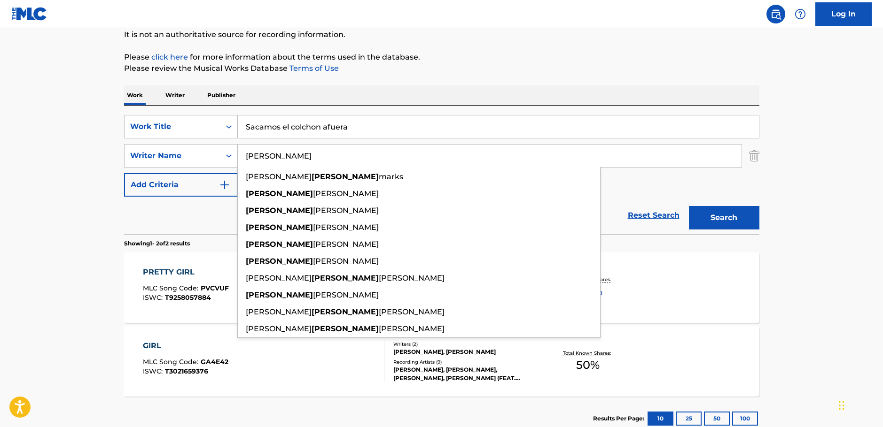
type input "[PERSON_NAME]"
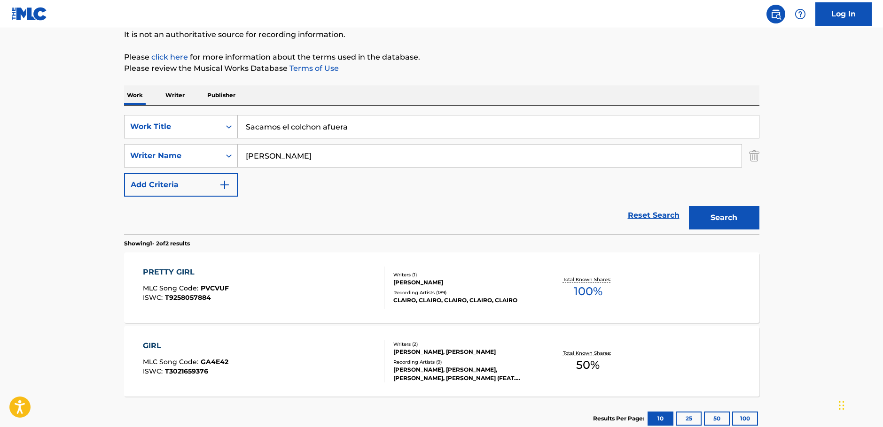
click at [754, 220] on button "Search" at bounding box center [724, 217] width 70 height 23
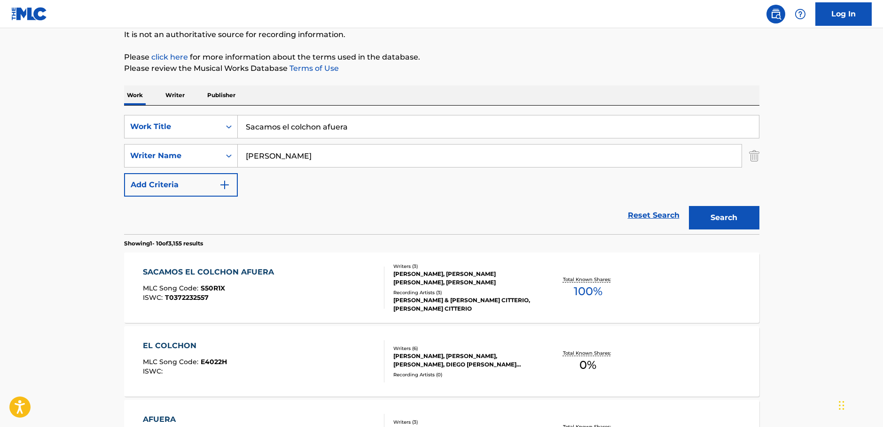
click at [287, 289] on div "SACAMOS EL COLCHON AFUERA MLC Song Code : S50R1X ISWC : T0372232557" at bounding box center [263, 288] width 241 height 42
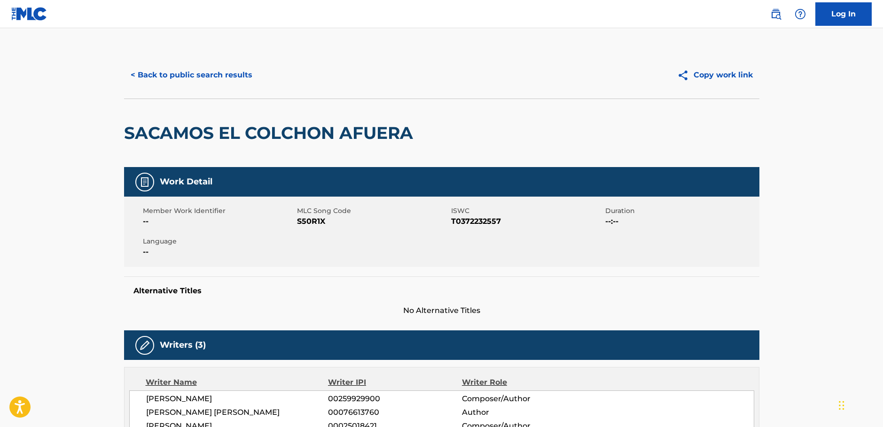
click at [307, 226] on span "S50R1X" at bounding box center [373, 221] width 152 height 11
click at [465, 220] on span "T0372232557" at bounding box center [527, 221] width 152 height 11
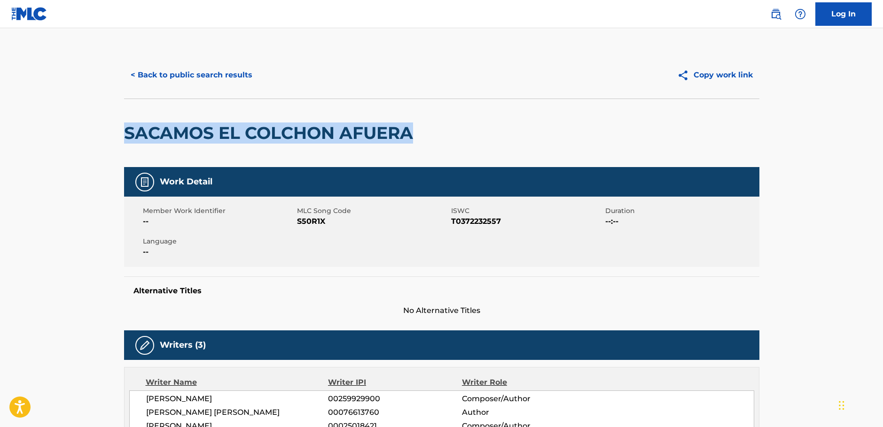
drag, startPoint x: 246, startPoint y: 134, endPoint x: 109, endPoint y: 129, distance: 137.2
click at [109, 129] on main "< Back to public search results Copy work link SACAMOS EL COLCHON AFUERA Work D…" at bounding box center [441, 380] width 883 height 704
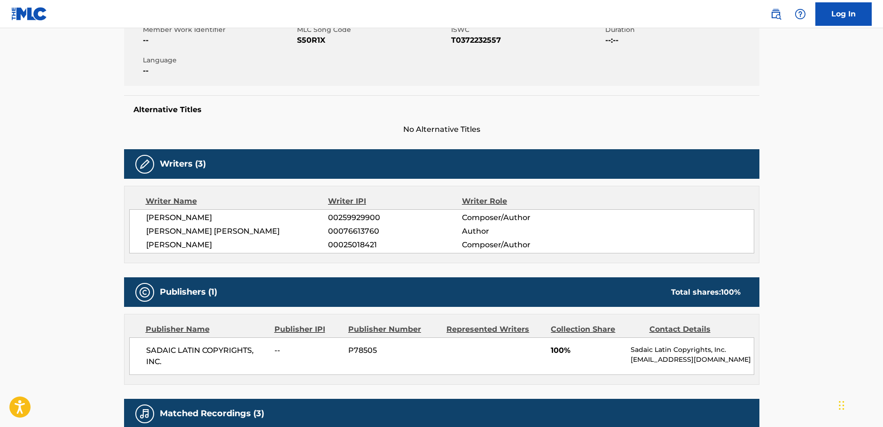
scroll to position [188, 0]
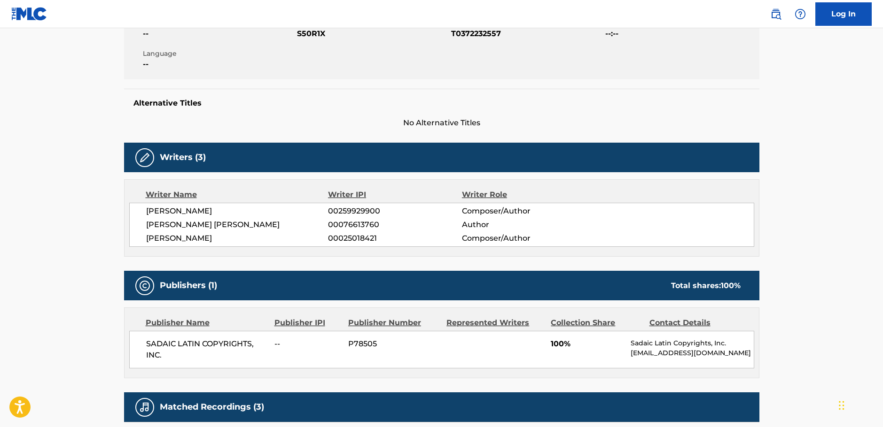
drag, startPoint x: 239, startPoint y: 238, endPoint x: 135, endPoint y: 212, distance: 107.0
click at [135, 212] on div "[PERSON_NAME] 00259929900 Composer/Author [PERSON_NAME] [PERSON_NAME] 000766137…" at bounding box center [441, 225] width 625 height 44
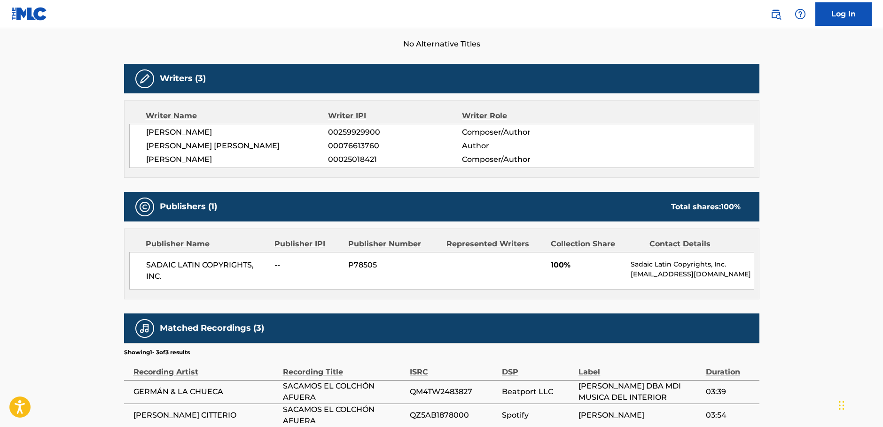
scroll to position [329, 0]
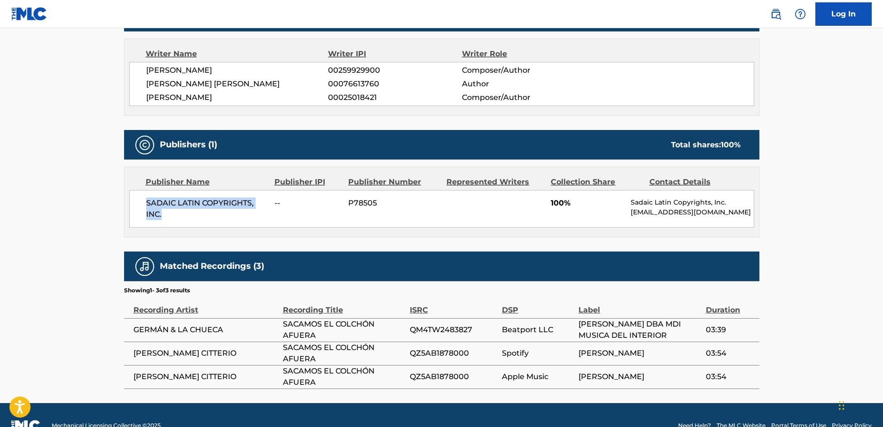
drag, startPoint x: 150, startPoint y: 209, endPoint x: 132, endPoint y: 202, distance: 19.6
click at [132, 202] on div "SADAIC LATIN COPYRIGHTS, INC. -- P78505 100% Sadaic Latin Copyrights, Inc. [EMA…" at bounding box center [441, 209] width 625 height 38
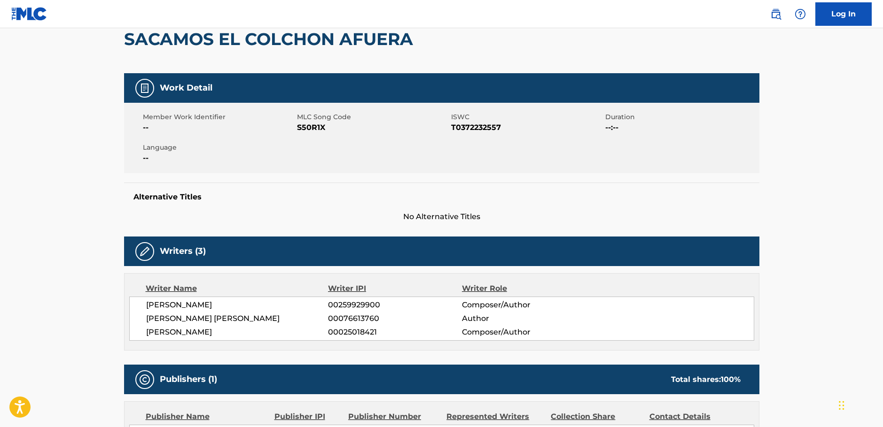
scroll to position [0, 0]
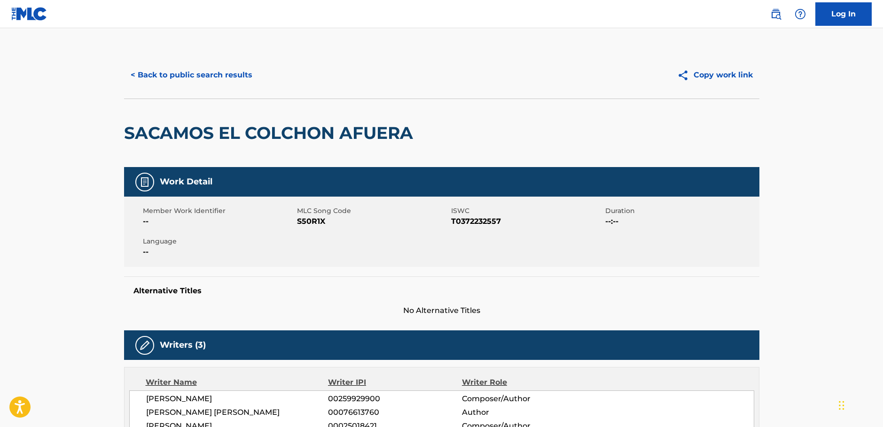
click at [184, 78] on button "< Back to public search results" at bounding box center [191, 74] width 135 height 23
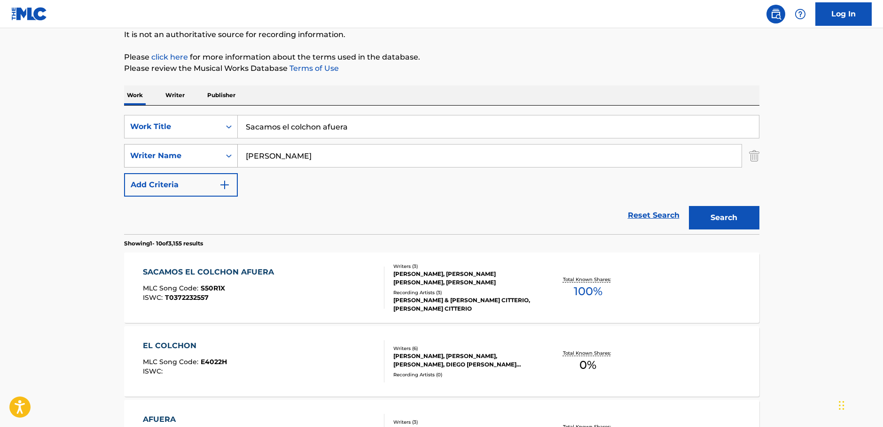
drag, startPoint x: 282, startPoint y: 151, endPoint x: 198, endPoint y: 161, distance: 84.6
click at [198, 161] on div "SearchWithCriteria1ac0a4b6-25a9-4dc5-be5d-22976d2b46be Writer Name [PERSON_NAME]" at bounding box center [441, 155] width 635 height 23
paste input "[GEOGRAPHIC_DATA]"
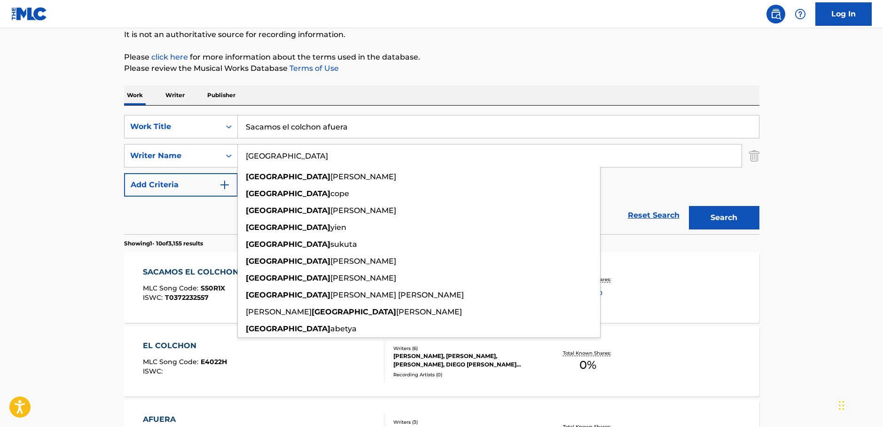
type input "[GEOGRAPHIC_DATA]"
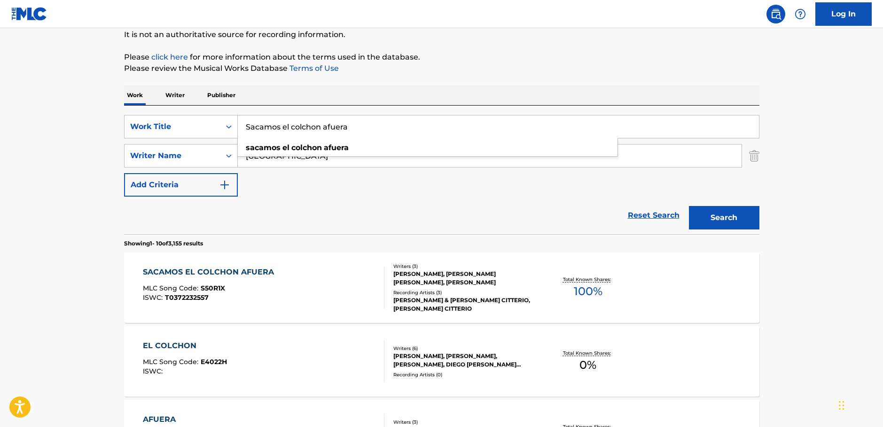
drag, startPoint x: 237, startPoint y: 136, endPoint x: 157, endPoint y: 139, distance: 79.4
click at [158, 139] on div "SearchWithCriteriac9e0f6a0-3823-444f-8b80-918d1507c33b Work Title Sacamos el co…" at bounding box center [441, 156] width 635 height 82
paste input "Dwell"
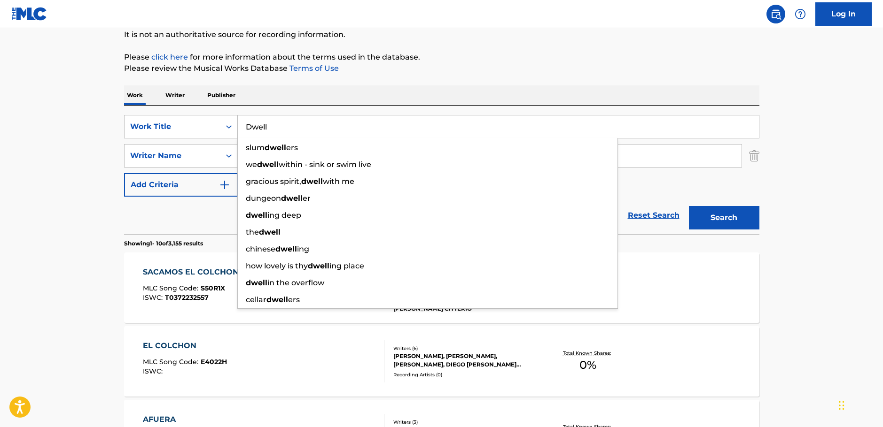
type input "Dwell"
click at [742, 219] on button "Search" at bounding box center [724, 217] width 70 height 23
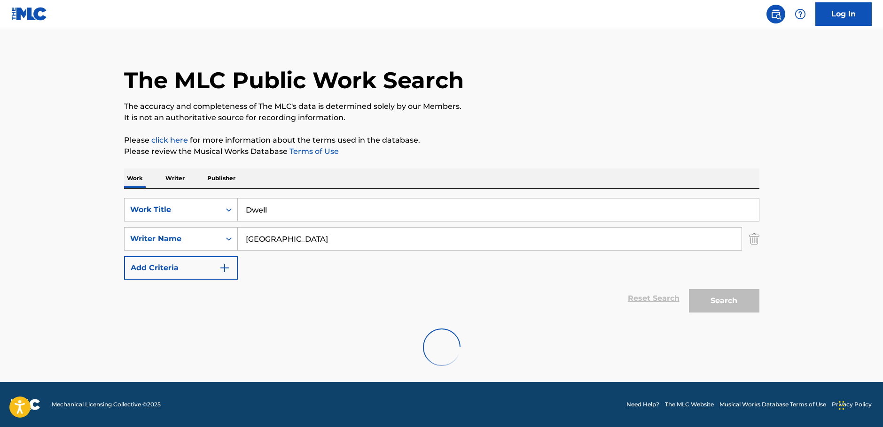
scroll to position [84, 0]
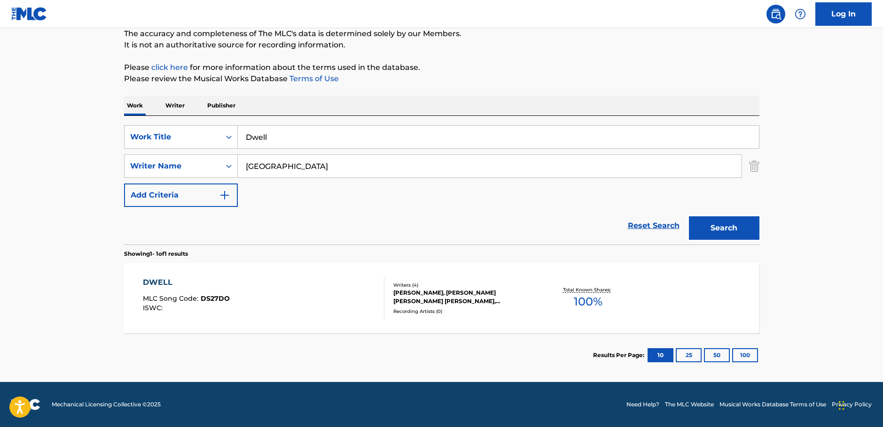
click at [262, 294] on div "DWELL MLC Song Code : DS27DO ISWC :" at bounding box center [263, 298] width 241 height 42
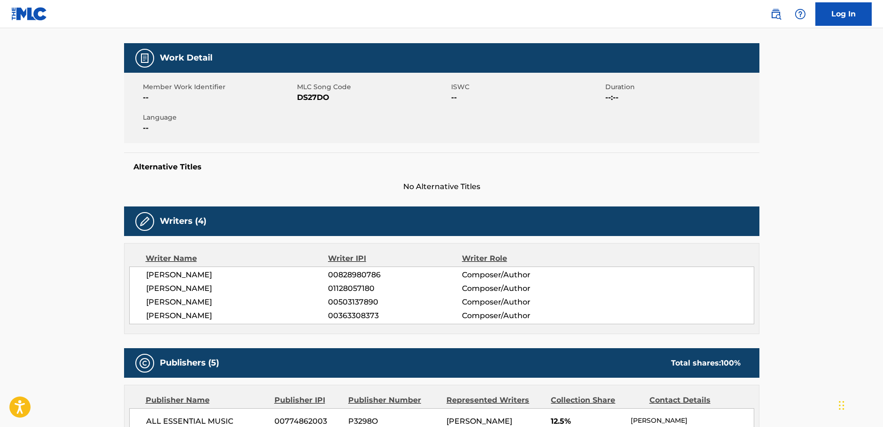
scroll to position [47, 0]
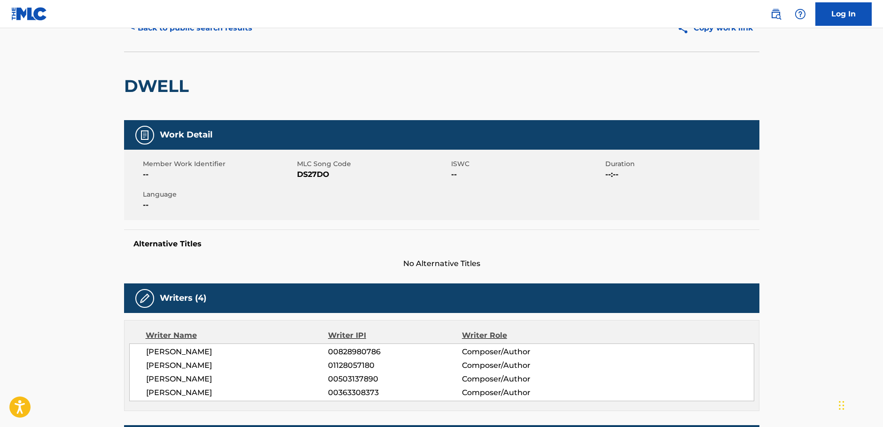
click at [312, 174] on span "DS27DO" at bounding box center [373, 174] width 152 height 11
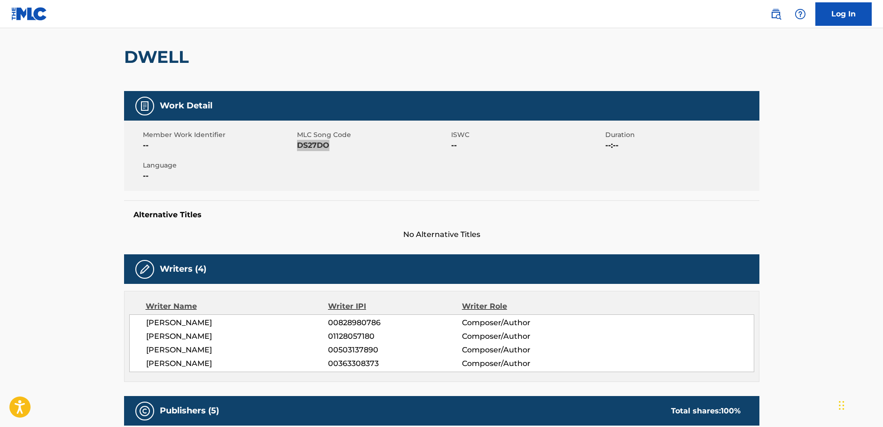
scroll to position [188, 0]
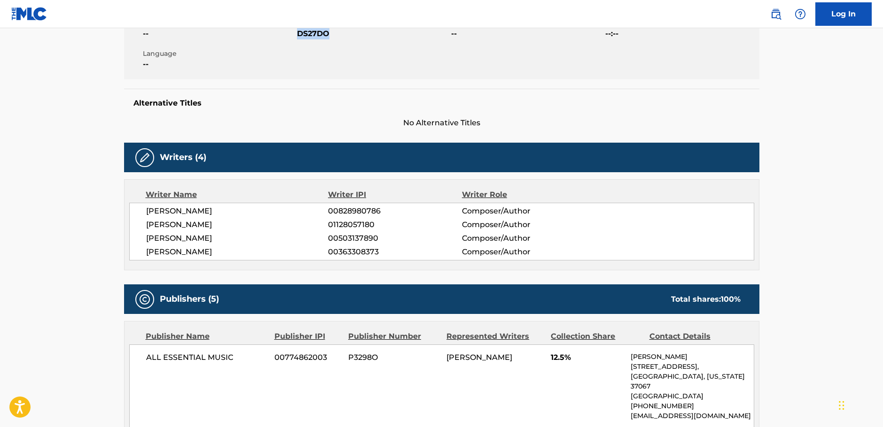
drag, startPoint x: 220, startPoint y: 251, endPoint x: 532, endPoint y: 61, distance: 365.1
click at [143, 212] on div "[PERSON_NAME] 00828980786 Composer/Author [PERSON_NAME] 01128057180 Composer/Au…" at bounding box center [441, 232] width 625 height 58
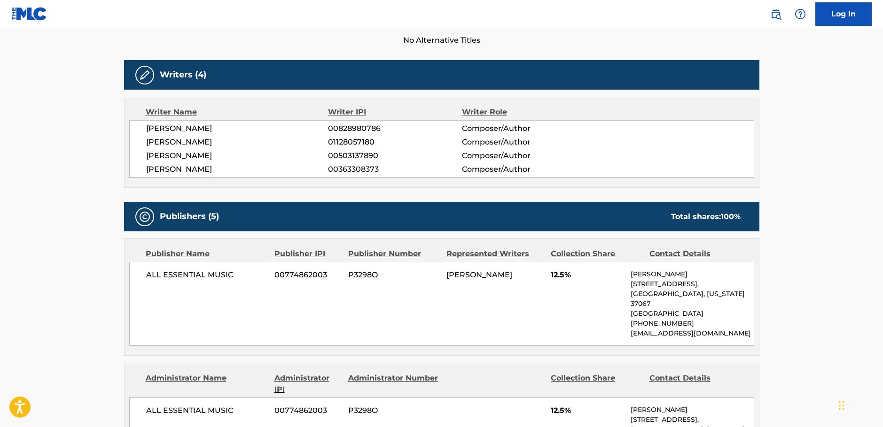
scroll to position [423, 0]
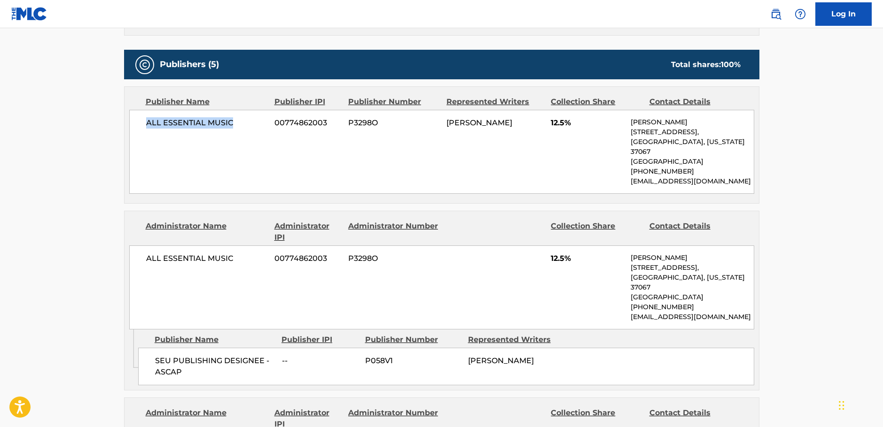
drag, startPoint x: 248, startPoint y: 124, endPoint x: 138, endPoint y: 132, distance: 110.2
click at [138, 132] on div "ALL ESSENTIAL MUSIC 00774862003 P3298O [PERSON_NAME] 12.5% [PERSON_NAME] [STREE…" at bounding box center [441, 152] width 625 height 84
drag, startPoint x: 188, startPoint y: 370, endPoint x: 147, endPoint y: 361, distance: 42.4
click at [144, 361] on div "SEU PUBLISHING DESIGNEE - ASCAP -- P058V1 [PERSON_NAME]" at bounding box center [446, 367] width 616 height 38
drag, startPoint x: 216, startPoint y: 256, endPoint x: 0, endPoint y: 287, distance: 217.8
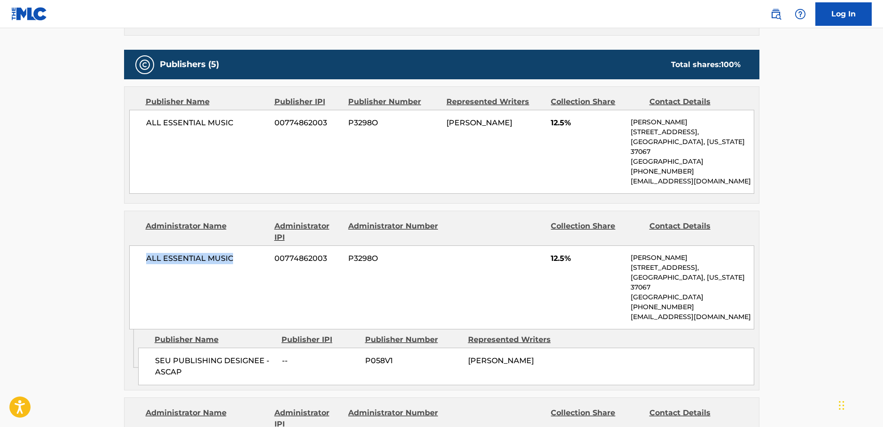
click at [136, 260] on div "ALL ESSENTIAL MUSIC 00774862003 P3298O 12.5% [PERSON_NAME] [STREET_ADDRESS][US_…" at bounding box center [441, 288] width 625 height 84
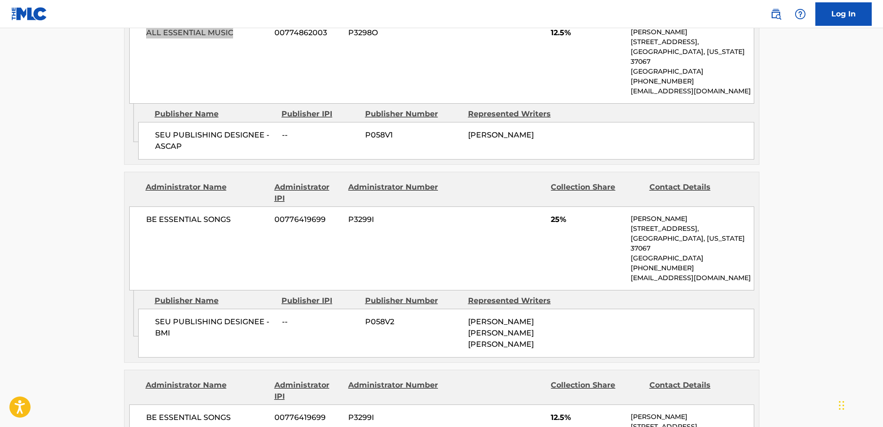
scroll to position [658, 0]
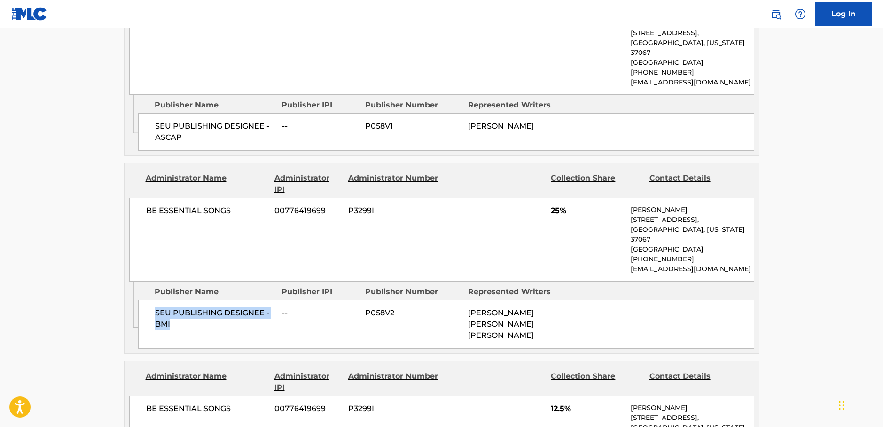
drag, startPoint x: 182, startPoint y: 330, endPoint x: 150, endPoint y: 315, distance: 35.1
click at [150, 315] on div "SEU PUBLISHING DESIGNEE - BMI -- P058V2 [PERSON_NAME] [PERSON_NAME] [PERSON_NAM…" at bounding box center [446, 324] width 616 height 49
drag, startPoint x: 237, startPoint y: 214, endPoint x: 137, endPoint y: 216, distance: 100.1
click at [137, 216] on div "BE ESSENTIAL SONGS 00776419699 P3299I 25% [PERSON_NAME] [STREET_ADDRESS][US_STA…" at bounding box center [441, 240] width 625 height 84
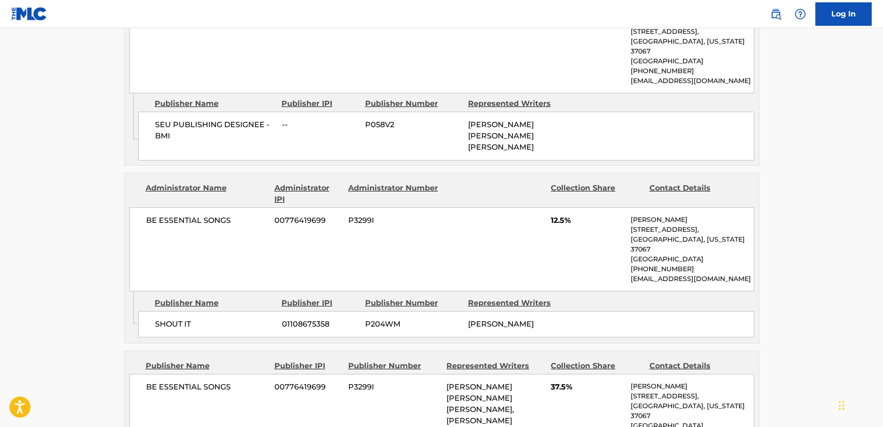
scroll to position [892, 0]
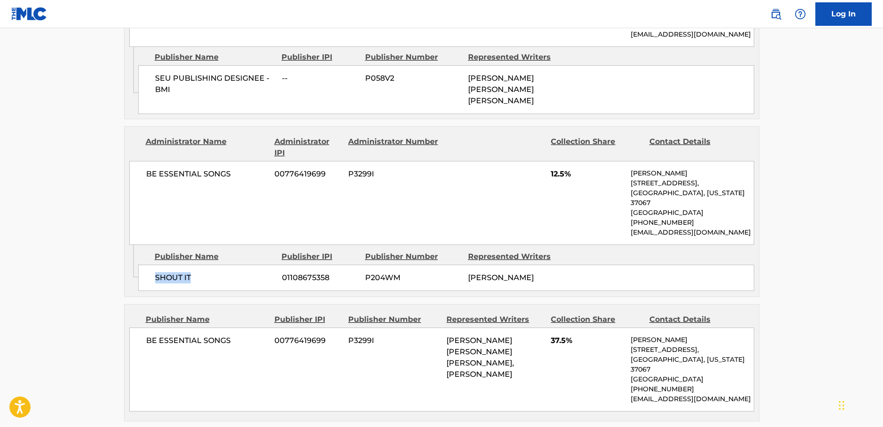
drag, startPoint x: 194, startPoint y: 266, endPoint x: 156, endPoint y: 271, distance: 38.0
click at [155, 272] on span "SHOUT IT" at bounding box center [215, 277] width 120 height 11
drag, startPoint x: 221, startPoint y: 165, endPoint x: 138, endPoint y: 167, distance: 82.7
click at [138, 167] on div "BE ESSENTIAL SONGS 00776419699 P3299I 12.5% [PERSON_NAME] [STREET_ADDRESS][US_S…" at bounding box center [441, 203] width 625 height 84
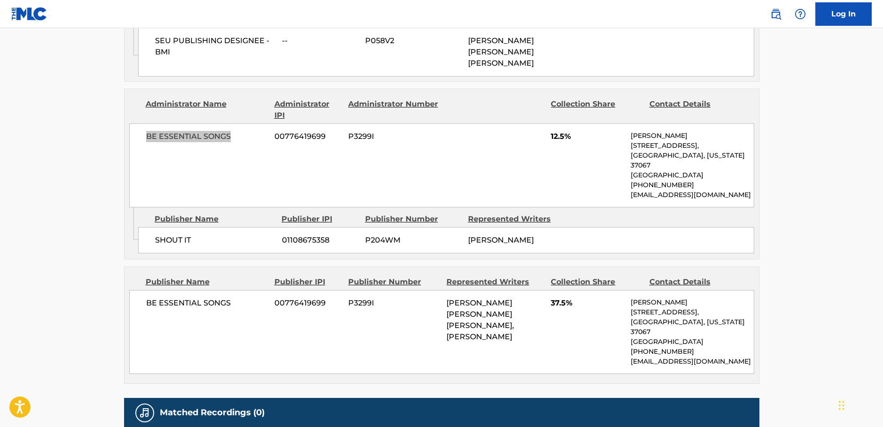
scroll to position [986, 0]
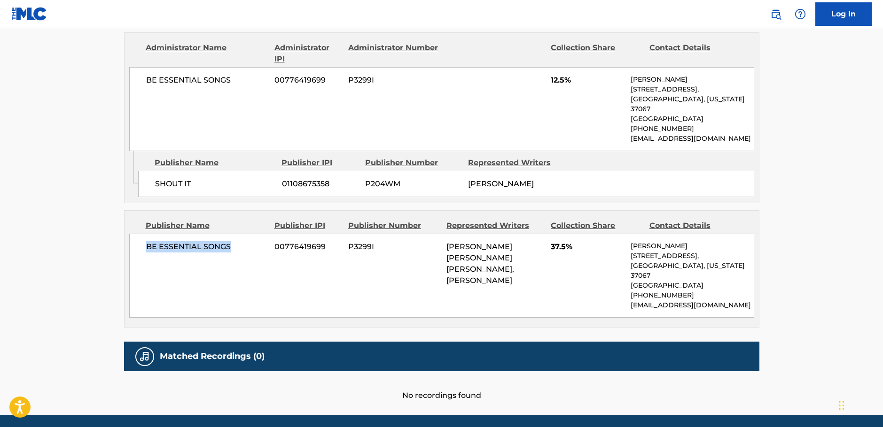
drag, startPoint x: 236, startPoint y: 238, endPoint x: 138, endPoint y: 244, distance: 97.9
click at [138, 244] on div "BE ESSENTIAL SONGS 00776419699 P3299I [PERSON_NAME] [PERSON_NAME] [PERSON_NAME]…" at bounding box center [441, 276] width 625 height 84
drag, startPoint x: 72, startPoint y: 232, endPoint x: 78, endPoint y: 237, distance: 8.0
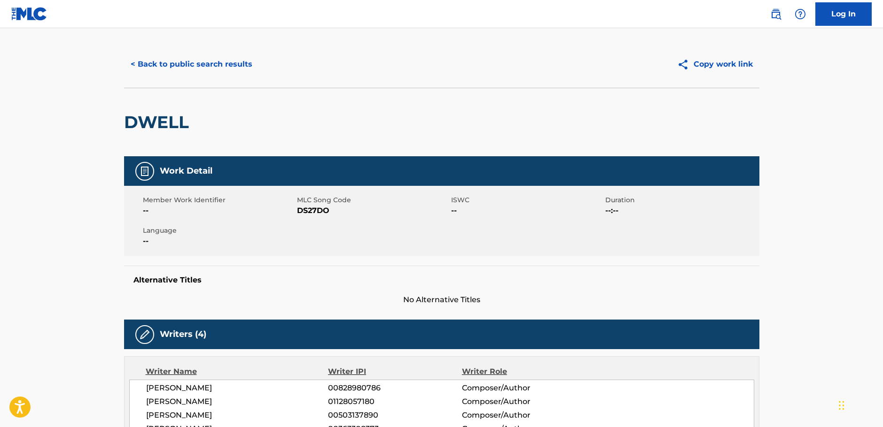
scroll to position [0, 0]
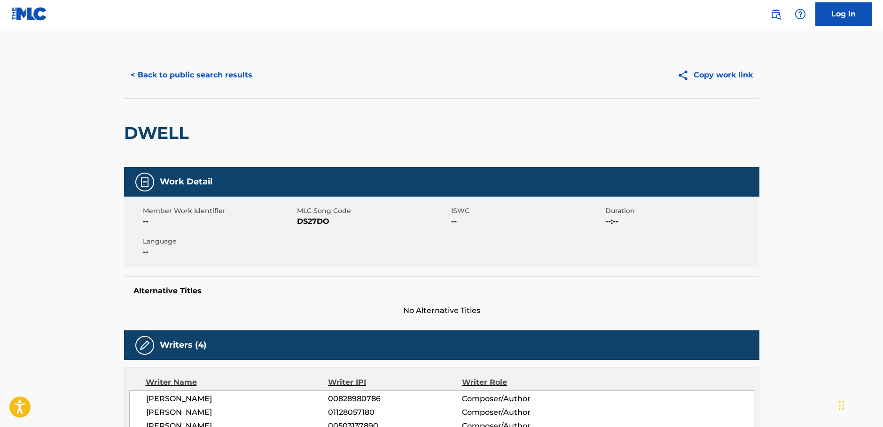
click at [219, 77] on button "< Back to public search results" at bounding box center [191, 74] width 135 height 23
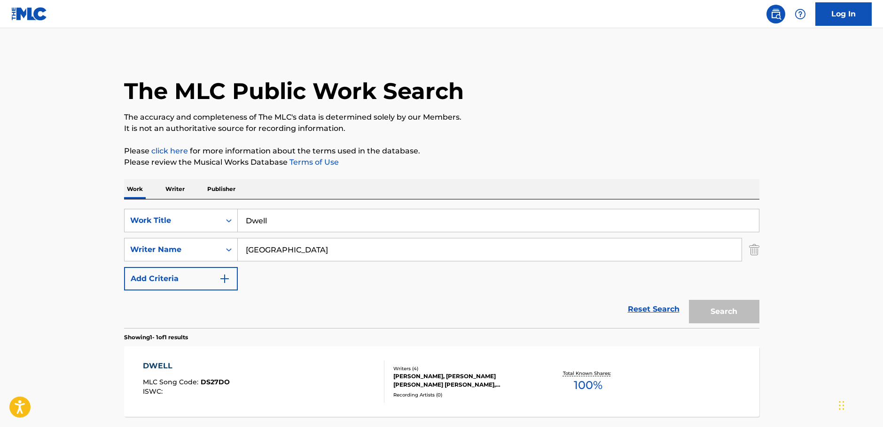
scroll to position [30, 0]
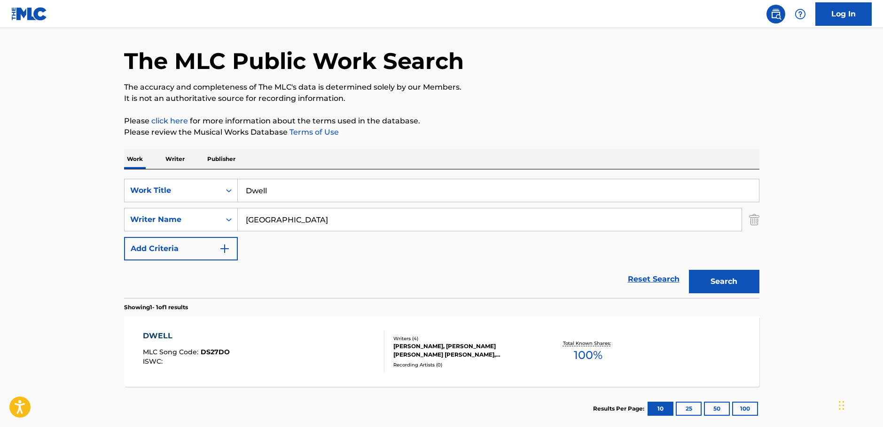
drag, startPoint x: 286, startPoint y: 217, endPoint x: 160, endPoint y: 233, distance: 127.4
click at [160, 231] on div "SearchWithCriteria1ac0a4b6-25a9-4dc5-be5d-22976d2b46be Writer Name [GEOGRAPHIC_…" at bounding box center [441, 219] width 635 height 23
paste input "Holiday"
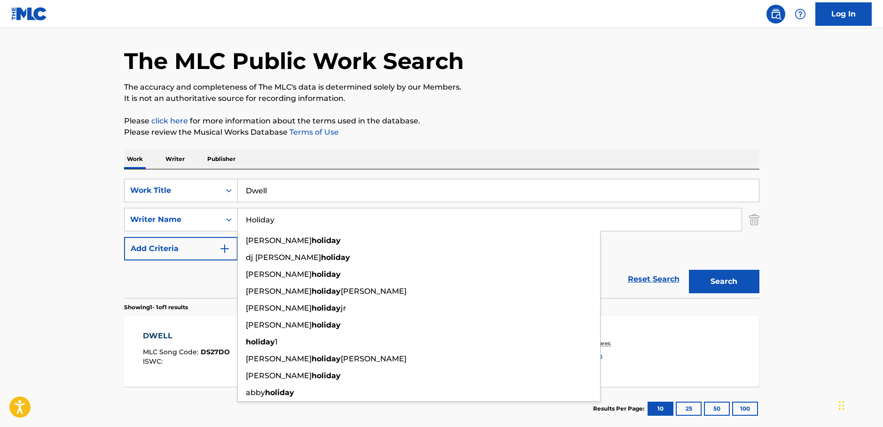
type input "Holiday"
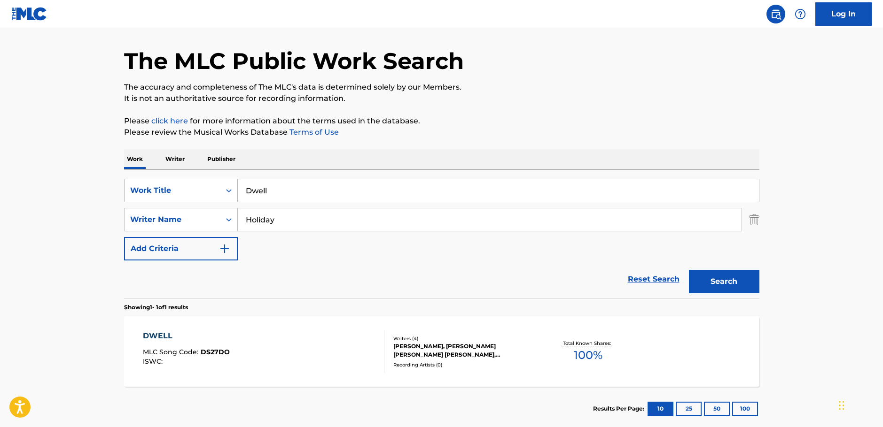
drag, startPoint x: 276, startPoint y: 189, endPoint x: 129, endPoint y: 199, distance: 146.8
click at [129, 199] on div "SearchWithCriteriac9e0f6a0-3823-444f-8b80-918d1507c33b Work Title Dwell" at bounding box center [441, 190] width 635 height 23
paste input "Abba I Know"
type input "Abba I Know"
click at [724, 283] on button "Search" at bounding box center [724, 281] width 70 height 23
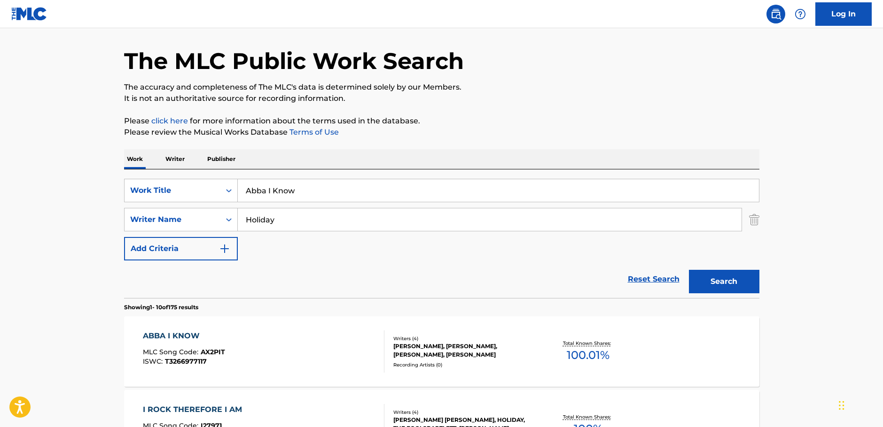
scroll to position [124, 0]
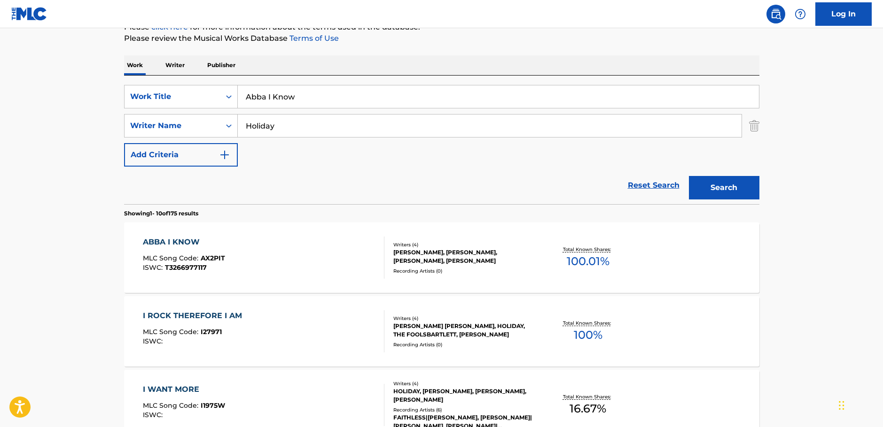
click at [270, 261] on div "ABBA I KNOW MLC Song Code : AX2PIT ISWC : T3266977117" at bounding box center [263, 258] width 241 height 42
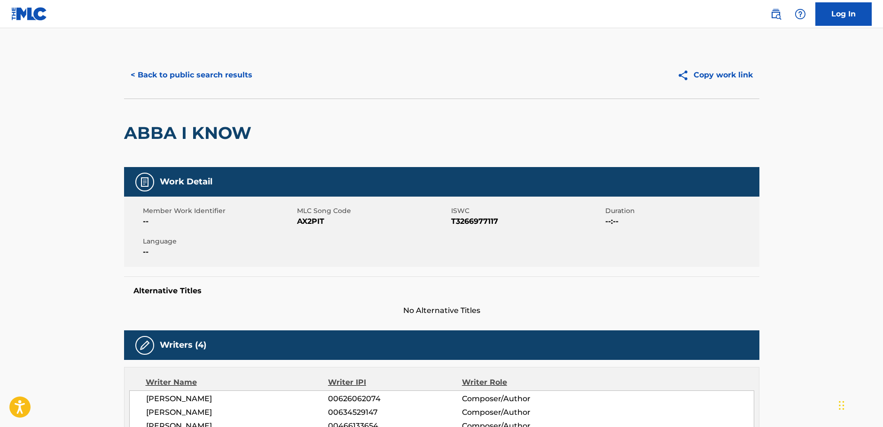
click at [311, 222] on span "AX2PIT" at bounding box center [373, 221] width 152 height 11
click at [483, 222] on span "T3266977117" at bounding box center [527, 221] width 152 height 11
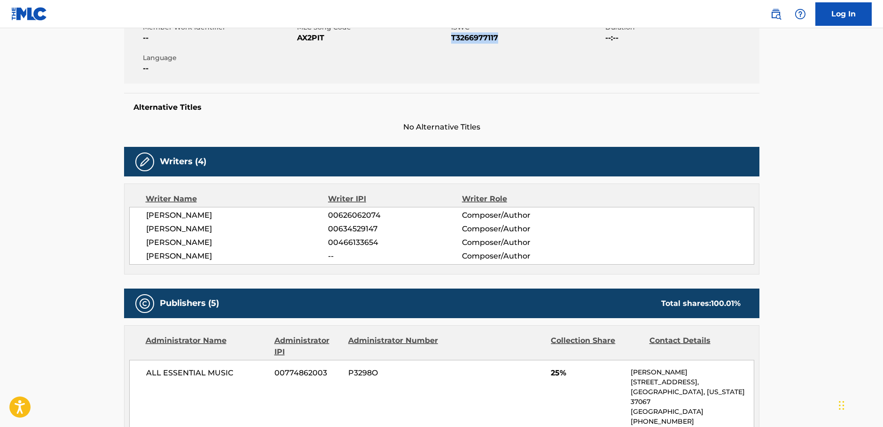
scroll to position [188, 0]
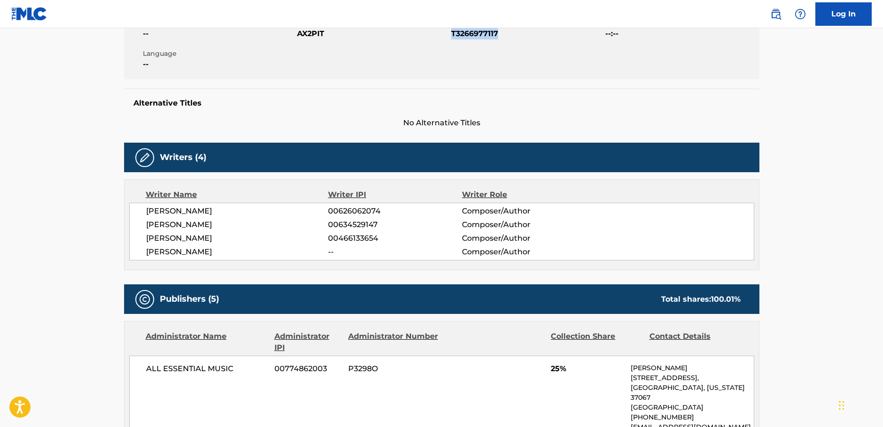
drag, startPoint x: 222, startPoint y: 255, endPoint x: 128, endPoint y: 214, distance: 102.9
click at [128, 214] on div "Writer Name Writer IPI Writer Role [PERSON_NAME] 00626062074 Composer/Author [P…" at bounding box center [441, 224] width 635 height 91
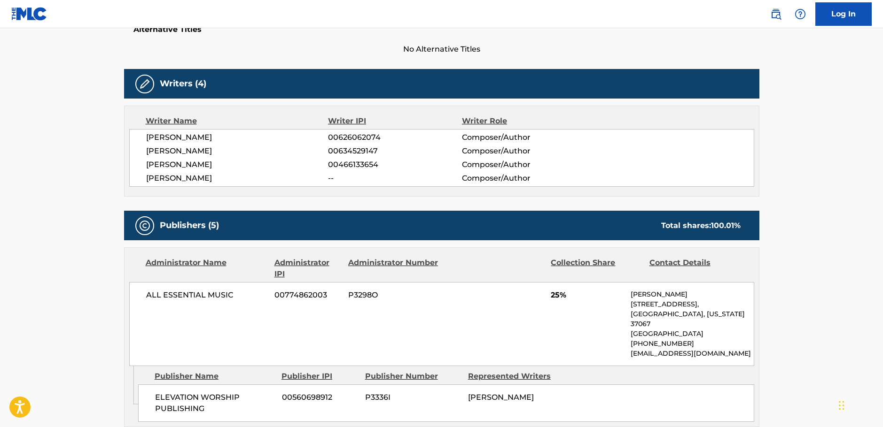
scroll to position [376, 0]
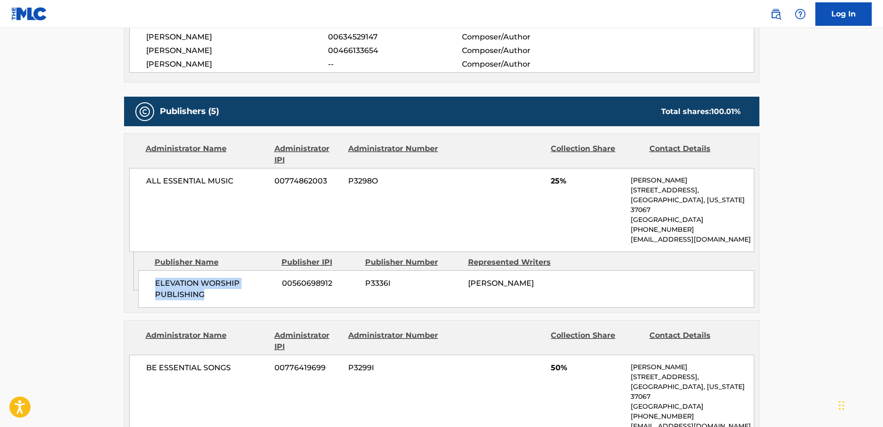
drag, startPoint x: 223, startPoint y: 294, endPoint x: 144, endPoint y: 281, distance: 80.0
click at [144, 281] on div "ELEVATION WORSHIP PUBLISHING 00560698912 P3336I [PERSON_NAME]" at bounding box center [446, 290] width 616 height 38
drag, startPoint x: 239, startPoint y: 182, endPoint x: 51, endPoint y: 205, distance: 188.8
click at [140, 183] on div "ALL ESSENTIAL MUSIC 00774862003 P3298O 25% [PERSON_NAME] [STREET_ADDRESS][US_ST…" at bounding box center [441, 210] width 625 height 84
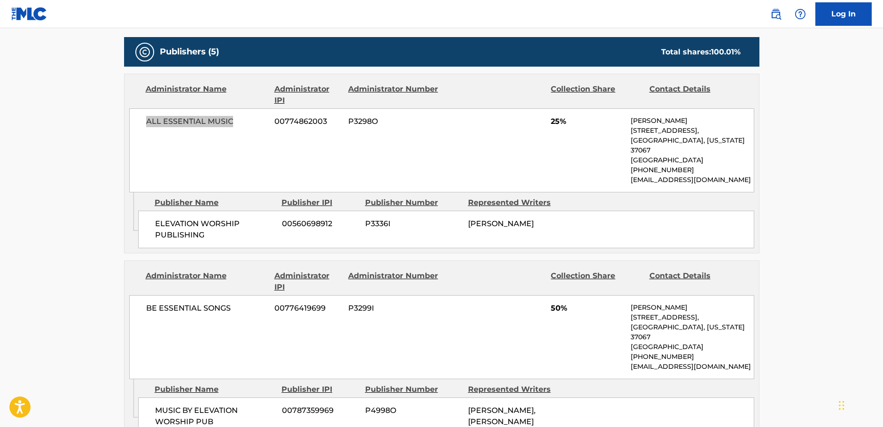
scroll to position [564, 0]
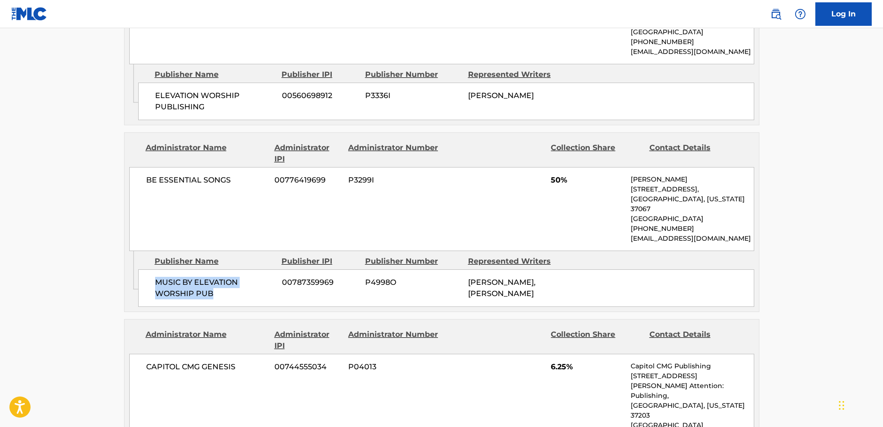
drag, startPoint x: 226, startPoint y: 294, endPoint x: 151, endPoint y: 285, distance: 75.8
click at [151, 285] on div "MUSIC BY ELEVATION WORSHIP PUB 00787359969 P4998O [PERSON_NAME], [PERSON_NAME]" at bounding box center [446, 289] width 616 height 38
drag, startPoint x: 178, startPoint y: 184, endPoint x: 136, endPoint y: 185, distance: 41.8
click at [139, 184] on div "BE ESSENTIAL SONGS 00776419699 P3299I 50% [PERSON_NAME] [STREET_ADDRESS][US_STA…" at bounding box center [441, 209] width 625 height 84
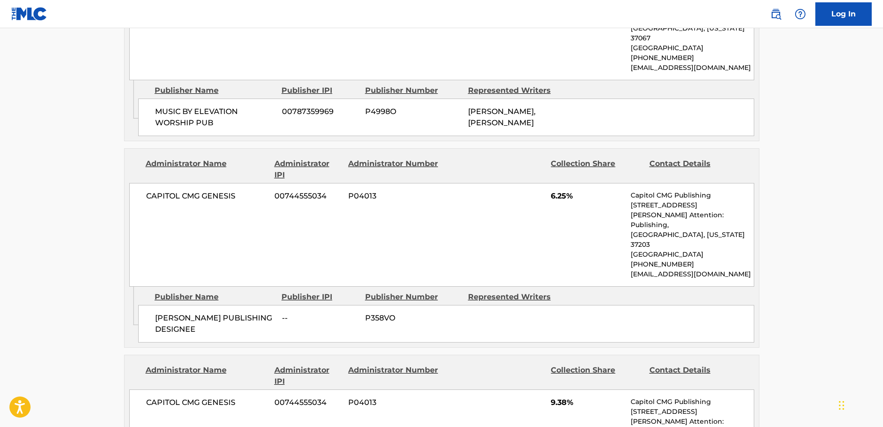
scroll to position [752, 0]
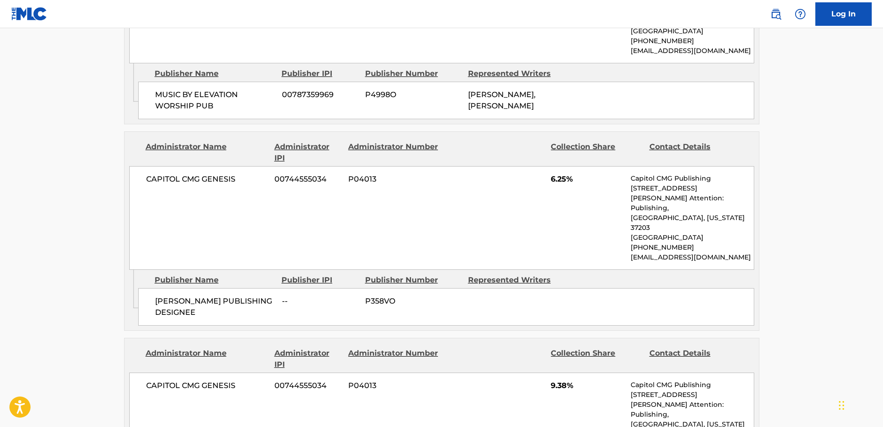
drag, startPoint x: 204, startPoint y: 302, endPoint x: 155, endPoint y: 293, distance: 50.1
click at [155, 296] on span "[PERSON_NAME] PUBLISHING DESIGNEE" at bounding box center [215, 307] width 120 height 23
drag, startPoint x: 243, startPoint y: 184, endPoint x: 140, endPoint y: 180, distance: 102.9
click at [141, 180] on div "CAPITOL CMG GENESIS 00744555034 P04013 6.25% Capitol CMG Publishing [STREET_ADD…" at bounding box center [441, 218] width 625 height 104
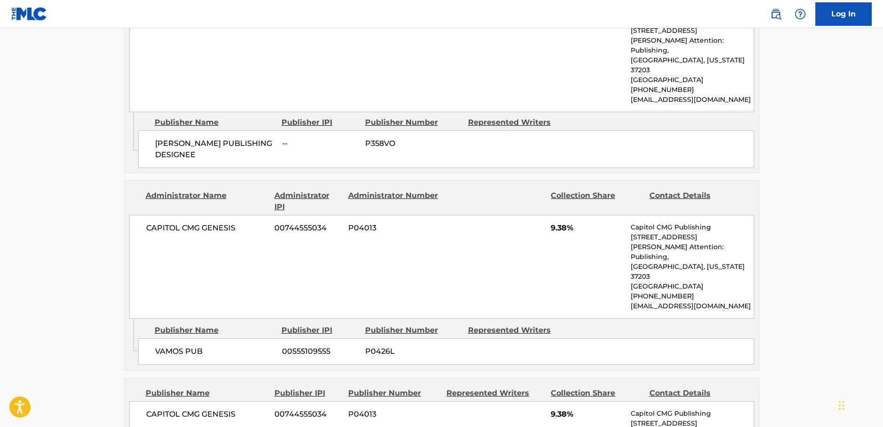
scroll to position [939, 0]
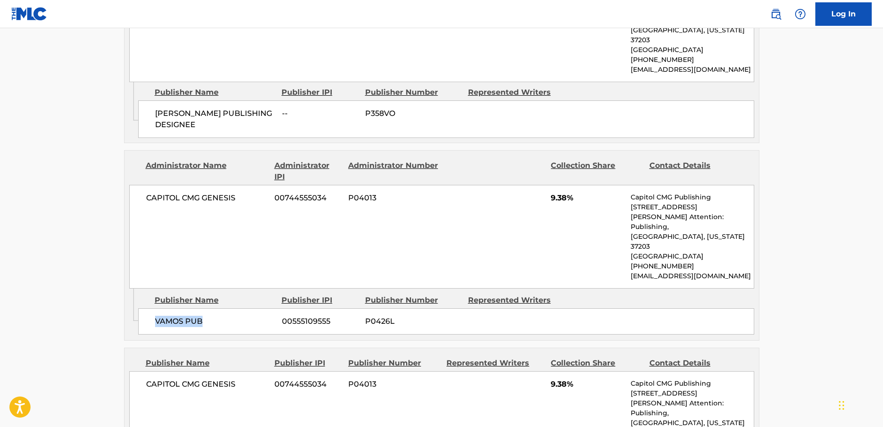
drag, startPoint x: 211, startPoint y: 306, endPoint x: 154, endPoint y: 307, distance: 57.8
click at [154, 309] on div "VAMOS PUB 00555109555 P0426L" at bounding box center [446, 322] width 616 height 26
drag, startPoint x: 244, startPoint y: 186, endPoint x: 1, endPoint y: 202, distance: 243.4
click at [145, 194] on div "CAPITOL CMG GENESIS 00744555034 P04013 9.38% Capitol CMG Publishing [STREET_ADD…" at bounding box center [441, 237] width 625 height 104
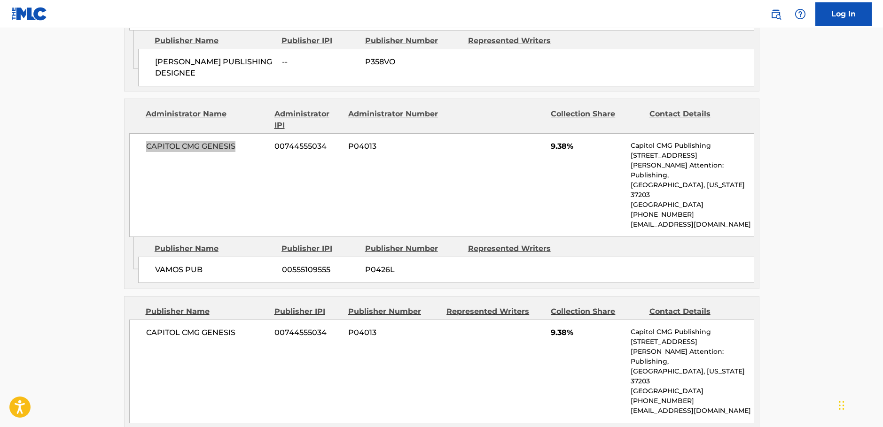
scroll to position [1080, 0]
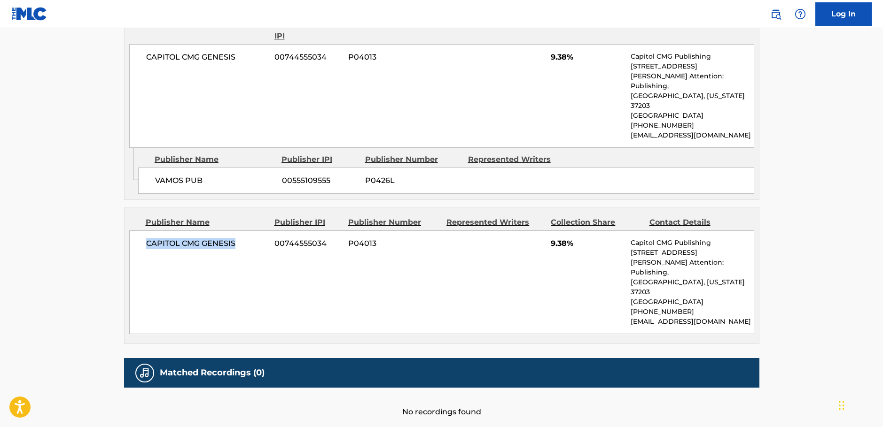
drag, startPoint x: 176, startPoint y: 231, endPoint x: 139, endPoint y: 232, distance: 36.2
click at [139, 232] on div "CAPITOL CMG GENESIS 00744555034 P04013 9.38% Capitol CMG Publishing [STREET_ADD…" at bounding box center [441, 283] width 625 height 104
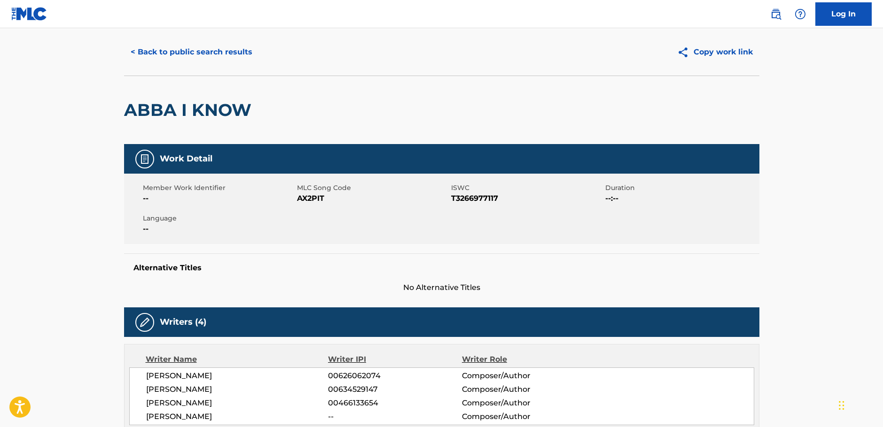
scroll to position [0, 0]
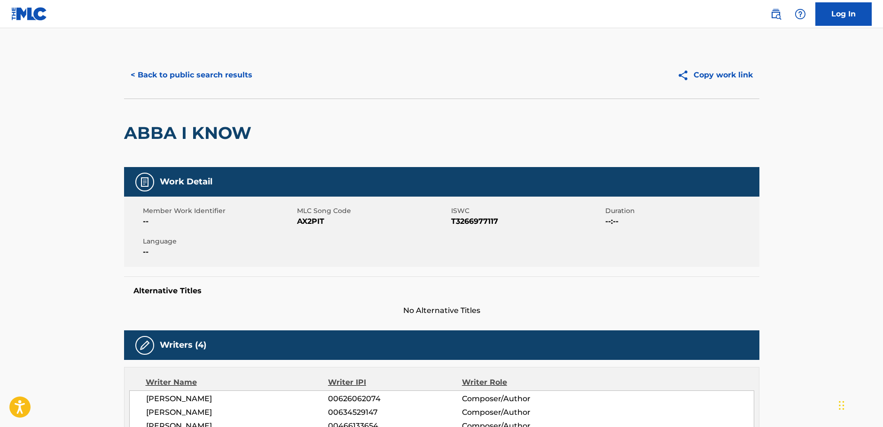
click at [166, 75] on button "< Back to public search results" at bounding box center [191, 74] width 135 height 23
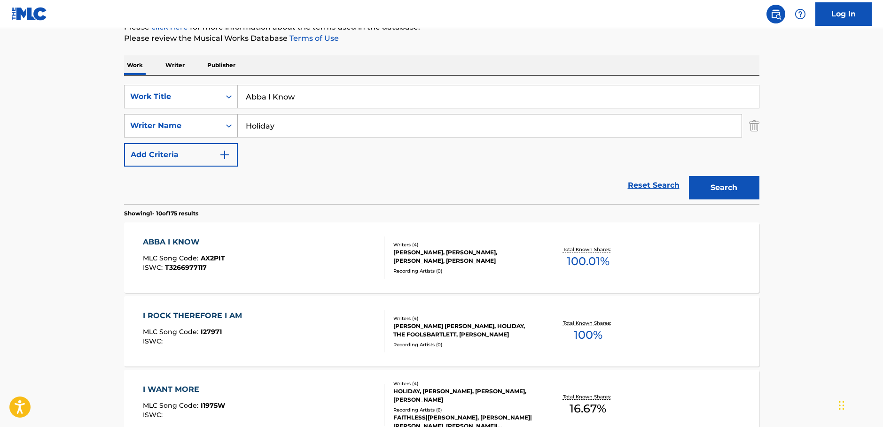
drag, startPoint x: 302, startPoint y: 126, endPoint x: 148, endPoint y: 134, distance: 153.3
click at [149, 133] on div "SearchWithCriteria1ac0a4b6-25a9-4dc5-be5d-22976d2b46be Writer Name Holiday" at bounding box center [441, 125] width 635 height 23
paste input "Seele"
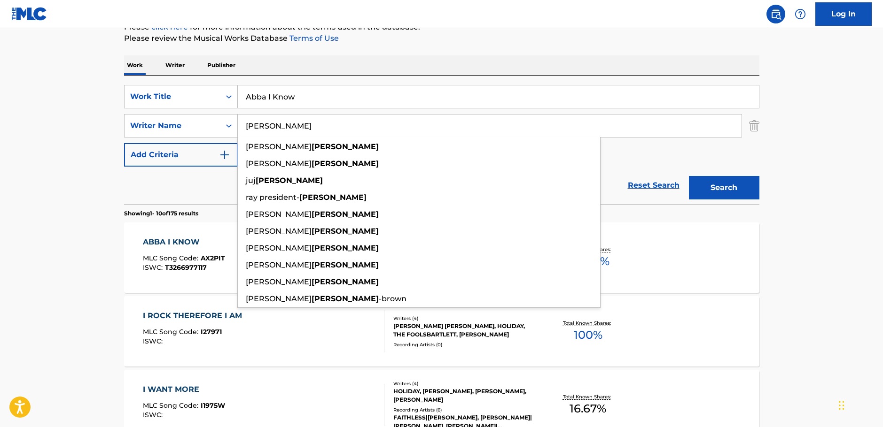
type input "[PERSON_NAME]"
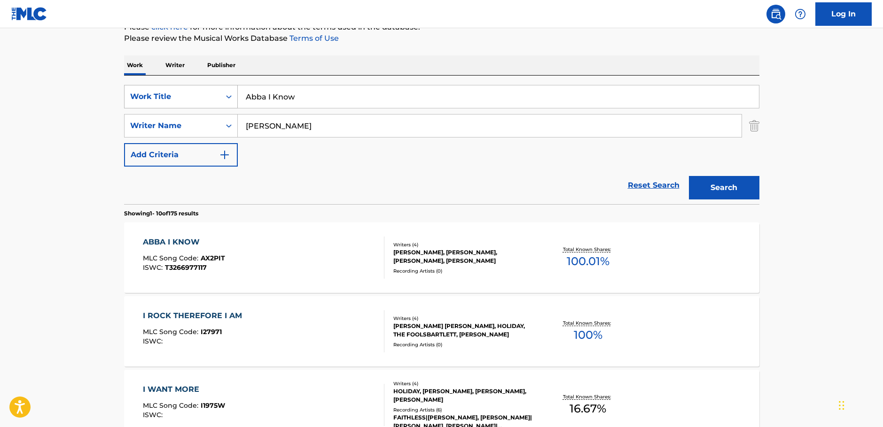
drag, startPoint x: 328, startPoint y: 98, endPoint x: 175, endPoint y: 108, distance: 153.4
click at [172, 107] on div "SearchWithCriteriac9e0f6a0-3823-444f-8b80-918d1507c33b Work Title Abba I Know" at bounding box center [441, 96] width 635 height 23
paste input "ltar Call"
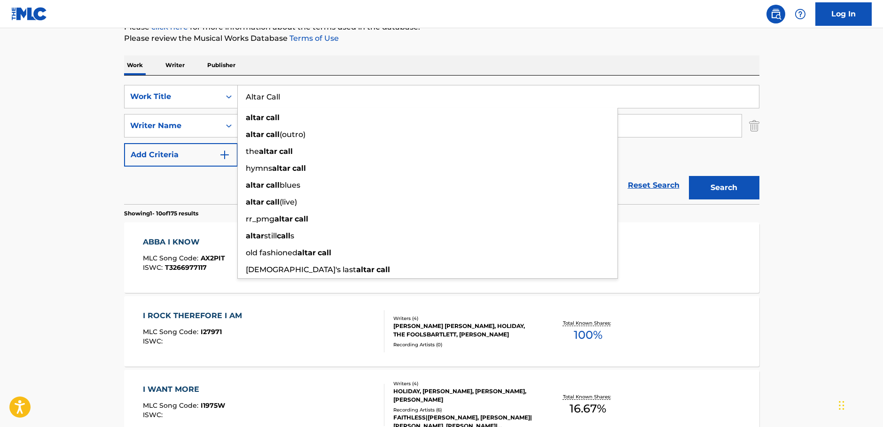
type input "Altar Call"
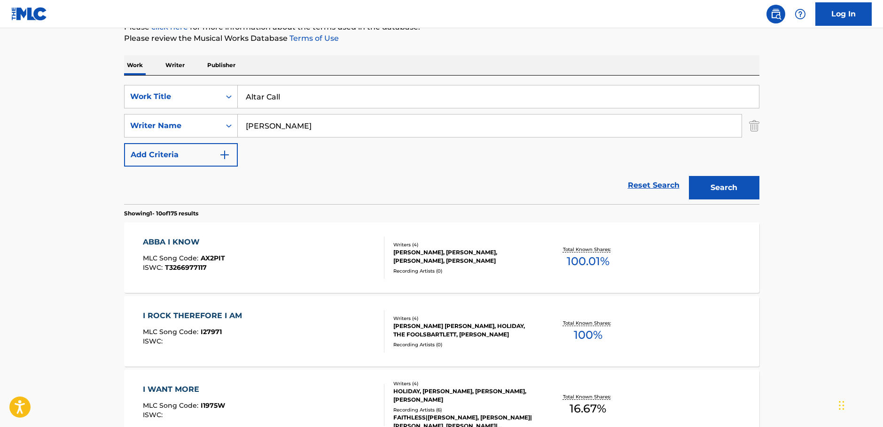
click at [728, 187] on button "Search" at bounding box center [724, 187] width 70 height 23
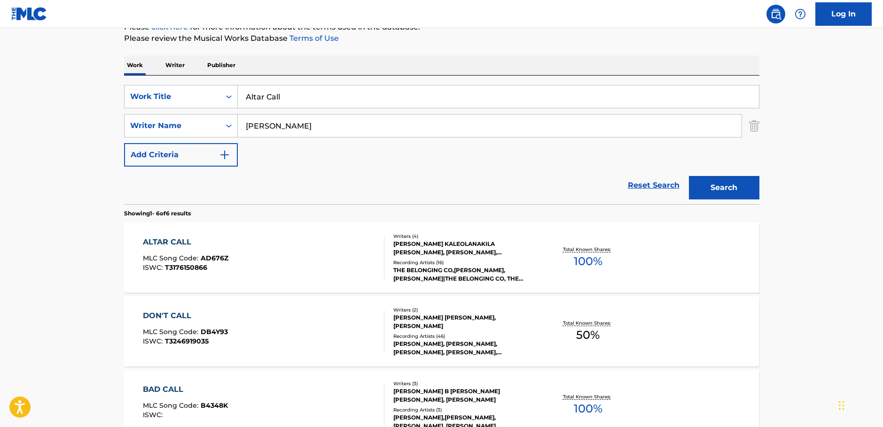
click at [299, 250] on div "ALTAR CALL MLC Song Code : AD676Z ISWC : T3176150866" at bounding box center [263, 258] width 241 height 42
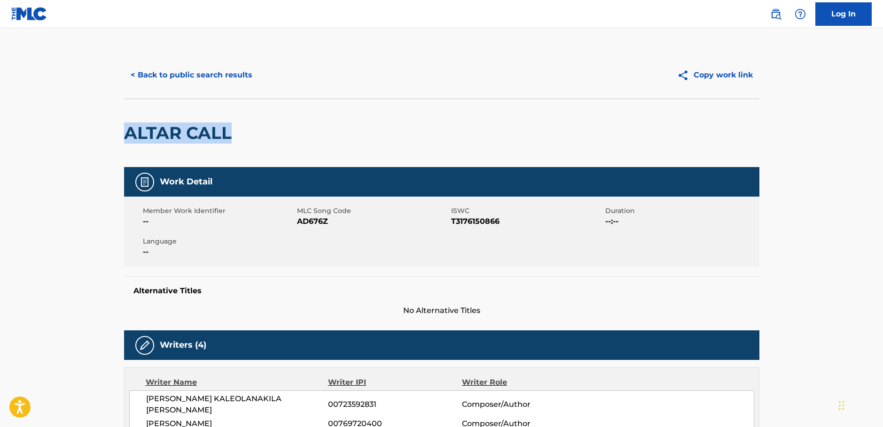
drag, startPoint x: 310, startPoint y: 132, endPoint x: 122, endPoint y: 142, distance: 189.1
click at [313, 219] on span "AD676Z" at bounding box center [373, 221] width 152 height 11
click at [468, 221] on span "T3176150866" at bounding box center [527, 221] width 152 height 11
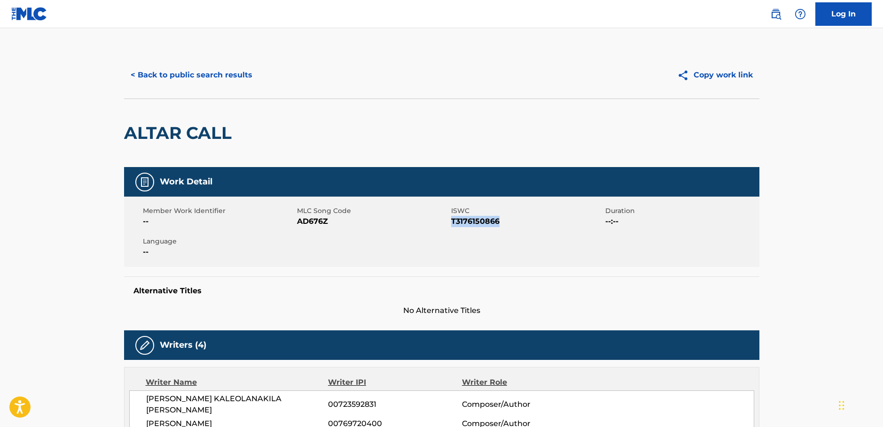
click at [468, 221] on span "T3176150866" at bounding box center [527, 221] width 152 height 11
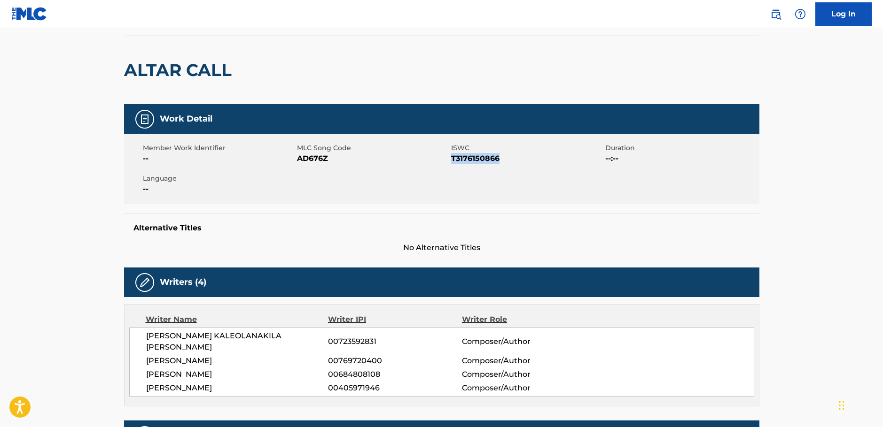
scroll to position [141, 0]
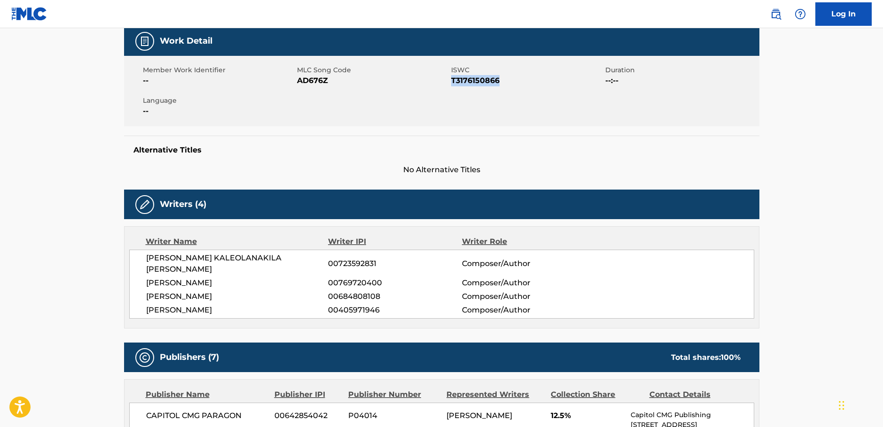
drag, startPoint x: 253, startPoint y: 302, endPoint x: 129, endPoint y: 262, distance: 130.6
click at [129, 262] on div "[PERSON_NAME] KALEOLANAKILA [PERSON_NAME] 00723592831 Composer/Author [PERSON_N…" at bounding box center [441, 284] width 625 height 69
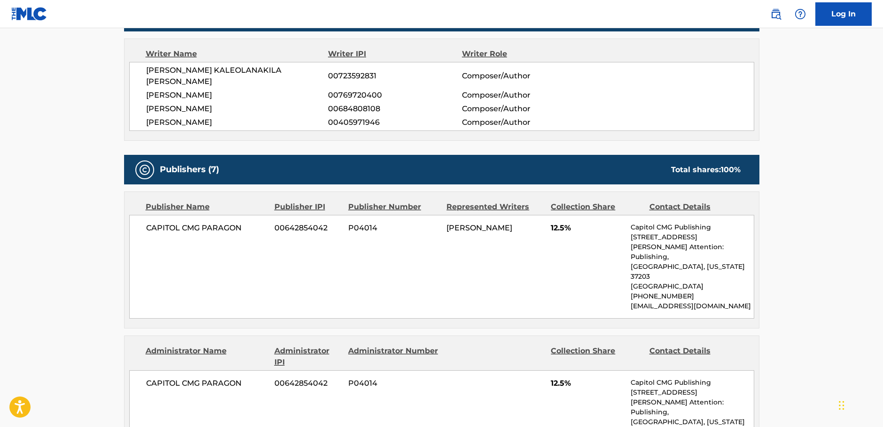
scroll to position [423, 0]
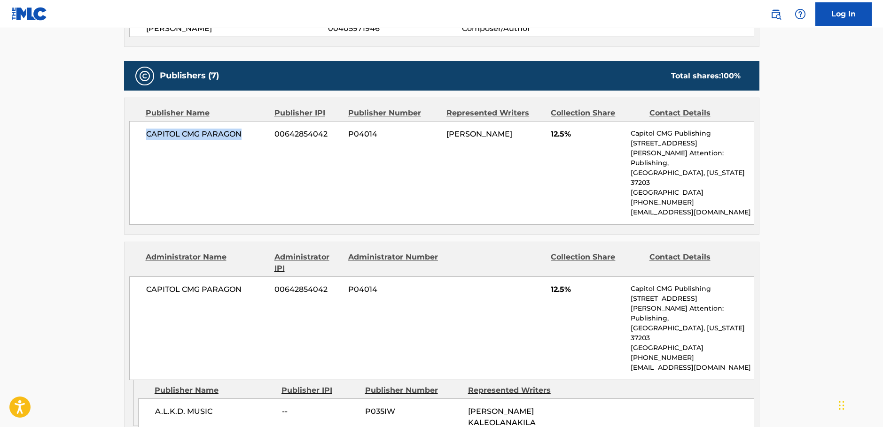
drag, startPoint x: 241, startPoint y: 130, endPoint x: 140, endPoint y: 135, distance: 100.7
click at [140, 135] on div "CAPITOL CMG PARAGON 00642854042 P04014 [PERSON_NAME] EARLY 12.5% Capitol CMG Pu…" at bounding box center [441, 173] width 625 height 104
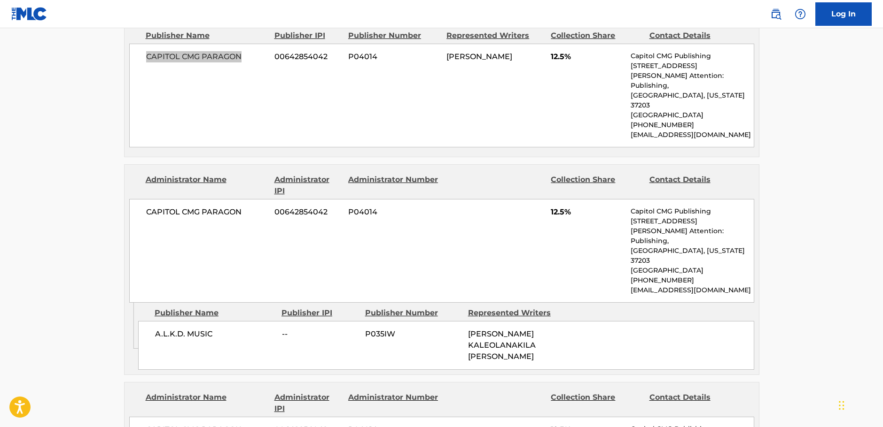
scroll to position [517, 0]
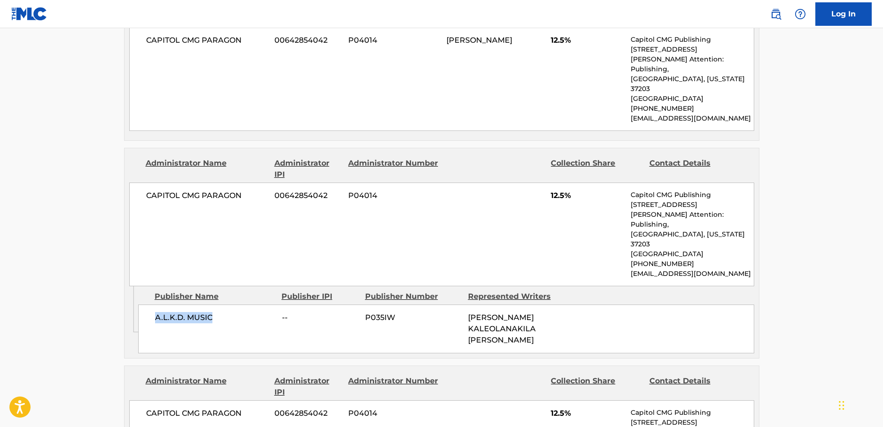
drag, startPoint x: 180, startPoint y: 294, endPoint x: 153, endPoint y: 294, distance: 27.3
click at [153, 305] on div "A.L.K.D. MUSIC -- P035IW [PERSON_NAME] KALEOLANAKILA [PERSON_NAME]" at bounding box center [446, 329] width 616 height 49
drag, startPoint x: 235, startPoint y: 173, endPoint x: 143, endPoint y: 180, distance: 92.8
click at [143, 183] on div "CAPITOL CMG PARAGON 00642854042 P04014 12.5% Capitol CMG Publishing [STREET_ADD…" at bounding box center [441, 235] width 625 height 104
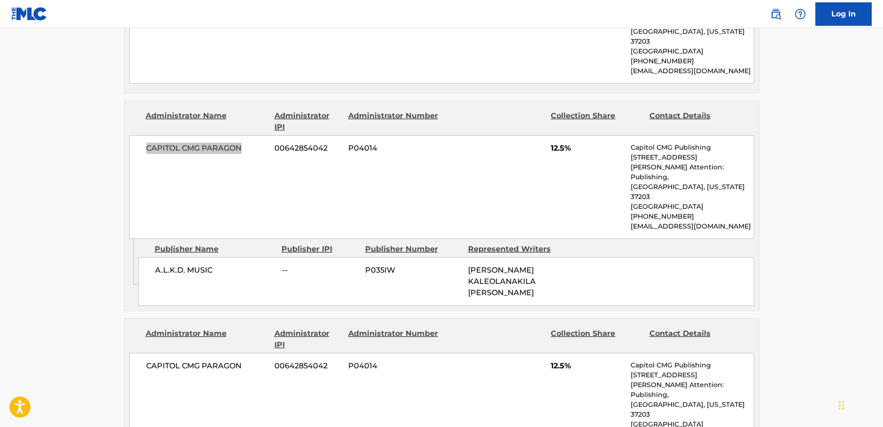
scroll to position [658, 0]
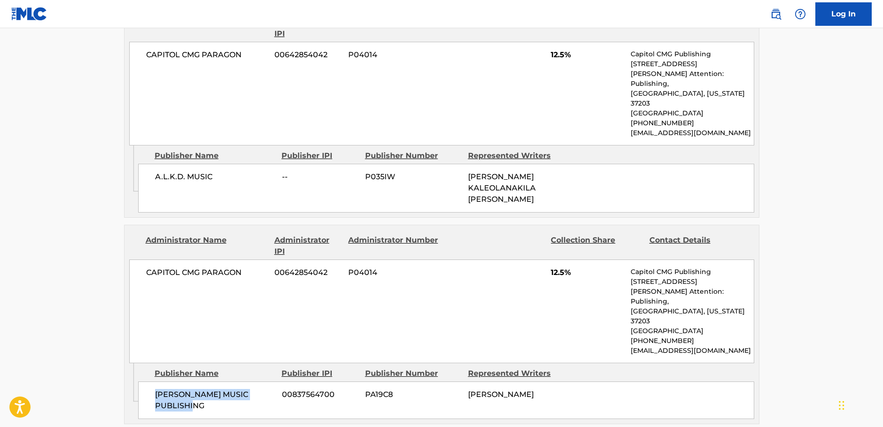
drag, startPoint x: 161, startPoint y: 351, endPoint x: 180, endPoint y: 327, distance: 30.7
click at [144, 382] on div "[PERSON_NAME] MUSIC PUBLISHING 00837564700 PA19C8 [PERSON_NAME]" at bounding box center [446, 401] width 616 height 38
drag, startPoint x: 245, startPoint y: 233, endPoint x: 128, endPoint y: 240, distance: 116.7
click at [128, 240] on div "Administrator Name Administrator IPI Administrator Number Collection Share Cont…" at bounding box center [441, 294] width 634 height 138
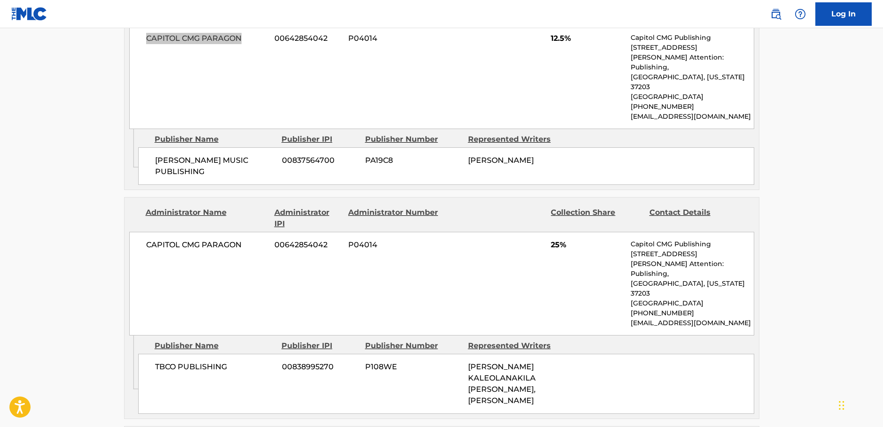
scroll to position [892, 0]
drag, startPoint x: 180, startPoint y: 311, endPoint x: 151, endPoint y: 311, distance: 29.1
click at [151, 354] on div "TBCO PUBLISHING 00838995270 P108WE [PERSON_NAME] KALEOLANAKILA [PERSON_NAME], […" at bounding box center [446, 384] width 616 height 60
drag, startPoint x: 249, startPoint y: 193, endPoint x: 84, endPoint y: 209, distance: 166.7
click at [141, 232] on div "CAPITOL CMG PARAGON 00642854042 P04014 25% Capitol CMG Publishing [STREET_ADDRE…" at bounding box center [441, 284] width 625 height 104
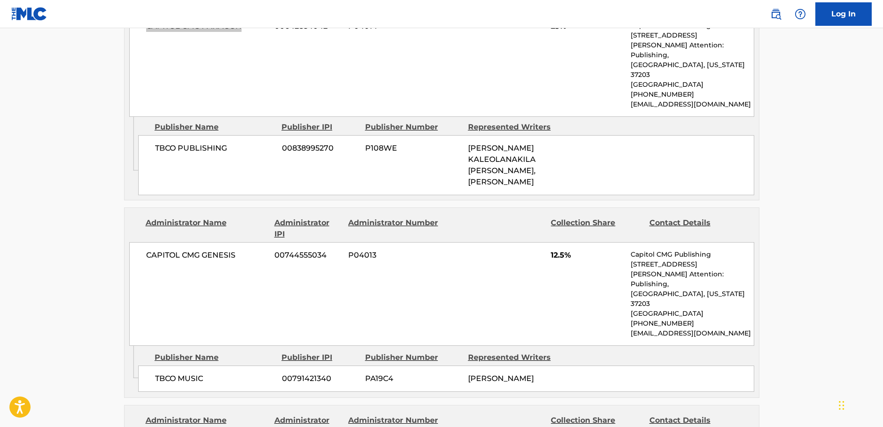
scroll to position [1127, 0]
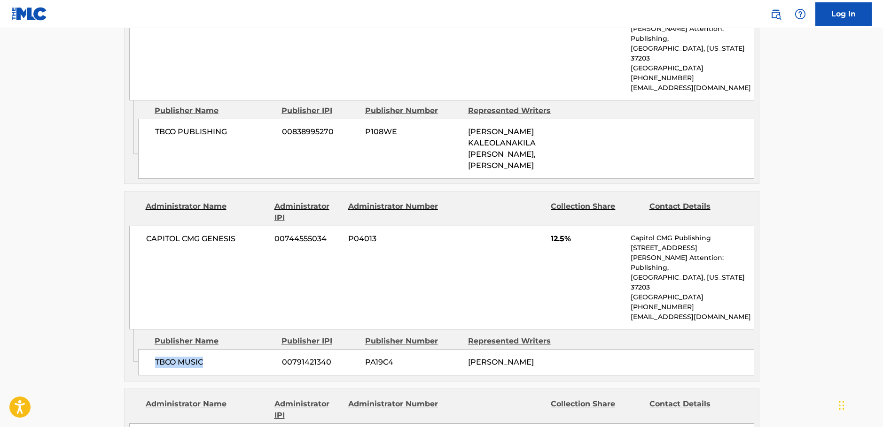
drag, startPoint x: 217, startPoint y: 281, endPoint x: 136, endPoint y: 284, distance: 81.3
click at [146, 349] on div "TBCO MUSIC 00791421340 PA19C4 [PERSON_NAME]" at bounding box center [446, 362] width 616 height 26
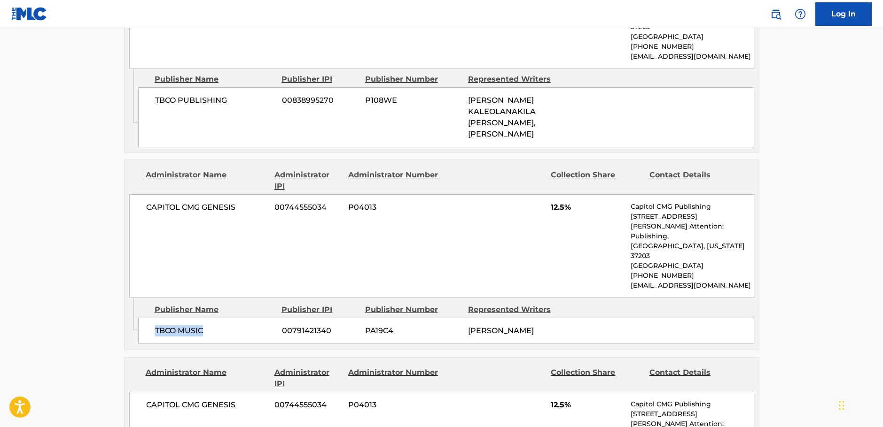
scroll to position [1174, 0]
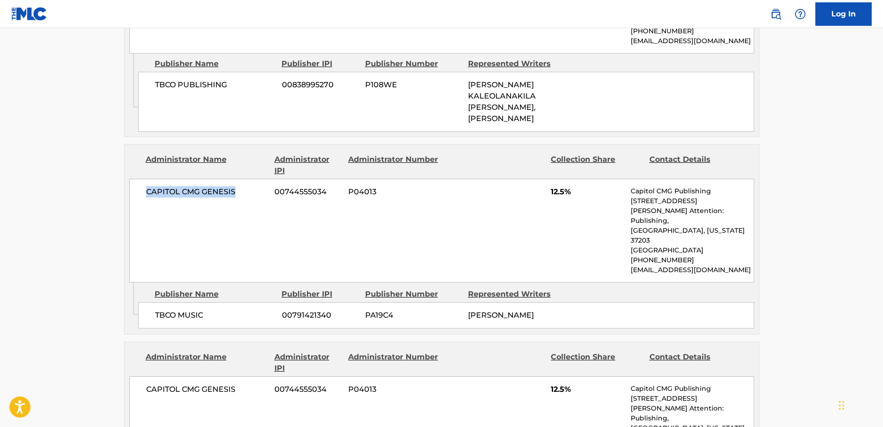
drag, startPoint x: 207, startPoint y: 121, endPoint x: 1, endPoint y: 164, distance: 210.1
click at [145, 179] on div "CAPITOL CMG GENESIS 00744555034 P04013 12.5% Capitol CMG Publishing [STREET_ADD…" at bounding box center [441, 231] width 625 height 104
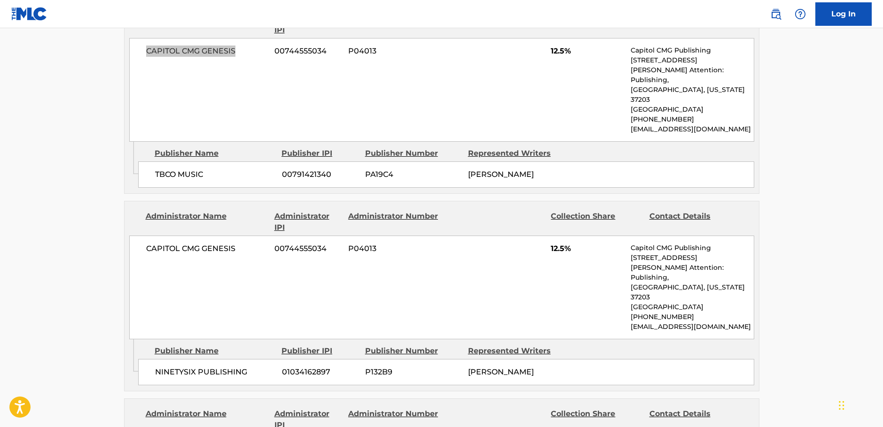
scroll to position [1362, 0]
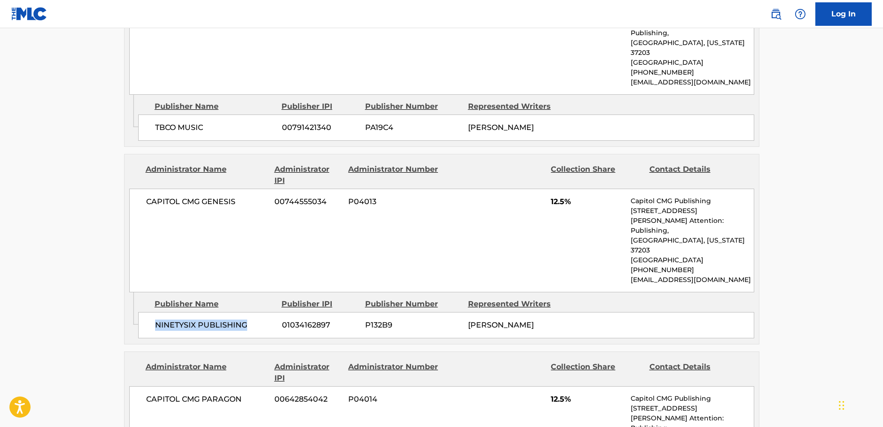
drag, startPoint x: 211, startPoint y: 240, endPoint x: 154, endPoint y: 243, distance: 57.4
click at [154, 312] on div "NINETYSIX PUBLISHING 01034162897 P132B9 [PERSON_NAME]" at bounding box center [446, 325] width 616 height 26
drag, startPoint x: 248, startPoint y: 140, endPoint x: 145, endPoint y: 141, distance: 103.8
click at [145, 189] on div "CAPITOL CMG GENESIS 00744555034 P04013 12.5% Capitol CMG Publishing [STREET_ADD…" at bounding box center [441, 241] width 625 height 104
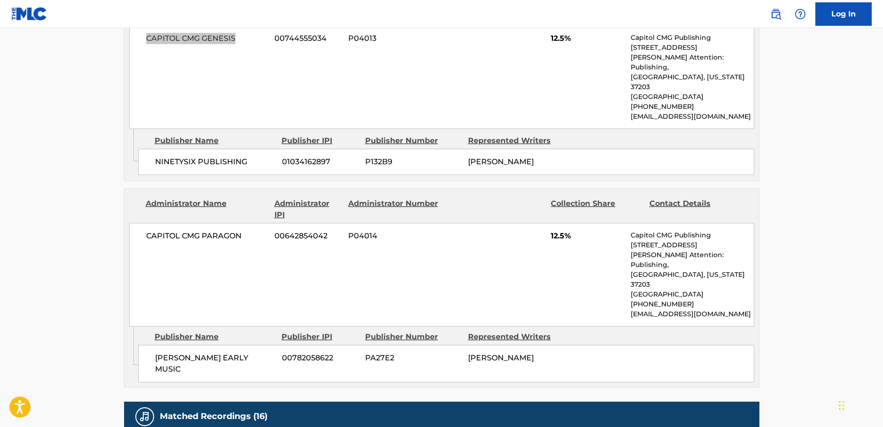
scroll to position [1550, 0]
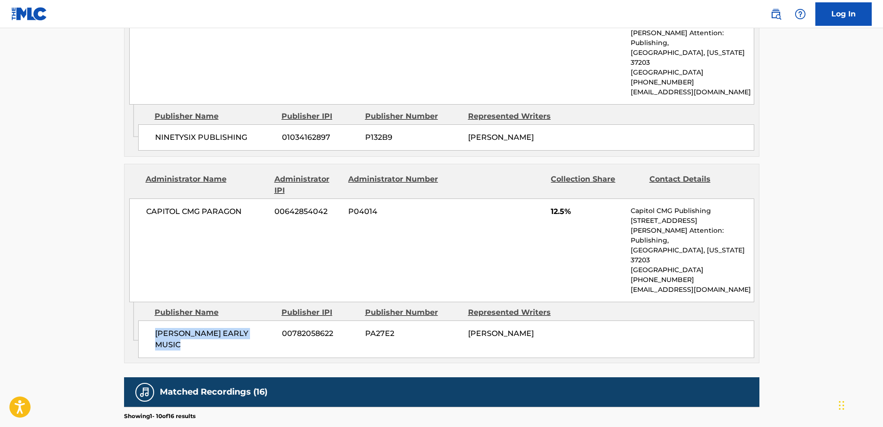
drag, startPoint x: 268, startPoint y: 250, endPoint x: 155, endPoint y: 255, distance: 113.8
click at [155, 328] on span "[PERSON_NAME] EARLY MUSIC" at bounding box center [215, 339] width 120 height 23
drag, startPoint x: 254, startPoint y: 133, endPoint x: 135, endPoint y: 142, distance: 118.7
click at [135, 199] on div "CAPITOL CMG PARAGON 00642854042 P04014 12.5% Capitol CMG Publishing [STREET_ADD…" at bounding box center [441, 251] width 625 height 104
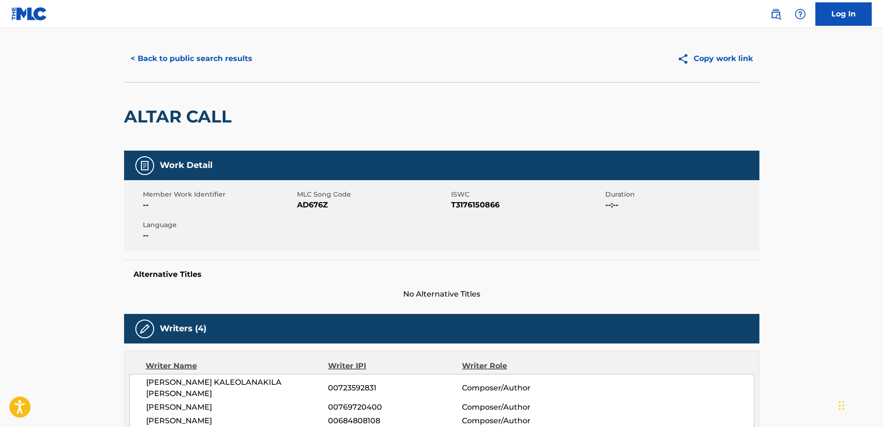
scroll to position [0, 0]
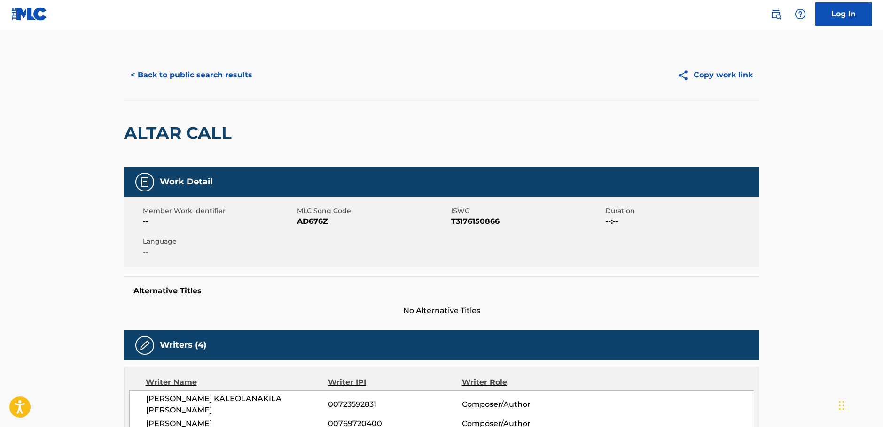
click at [179, 78] on button "< Back to public search results" at bounding box center [191, 74] width 135 height 23
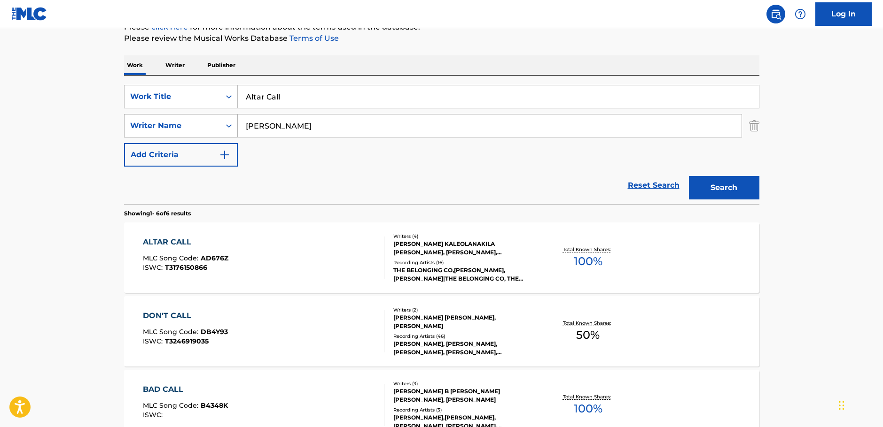
drag, startPoint x: 208, startPoint y: 126, endPoint x: 263, endPoint y: 113, distance: 56.5
click at [207, 126] on div "SearchWithCriteria1ac0a4b6-25a9-4dc5-be5d-22976d2b46be Writer Name [PERSON_NAME]" at bounding box center [441, 125] width 635 height 23
paste input "Ibukunoluwa"
type input "Ibukunoluwa"
drag, startPoint x: 236, startPoint y: 95, endPoint x: 204, endPoint y: 99, distance: 32.6
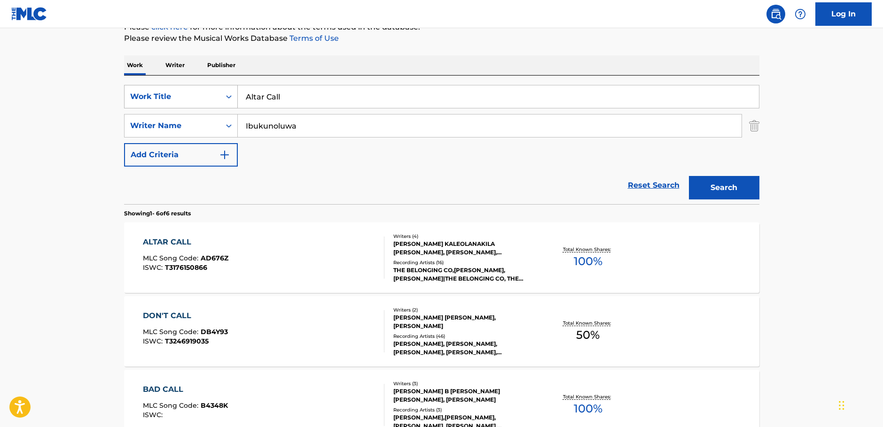
click at [204, 99] on div "SearchWithCriteriac9e0f6a0-3823-444f-8b80-918d1507c33b Work Title Altar Call" at bounding box center [441, 96] width 635 height 23
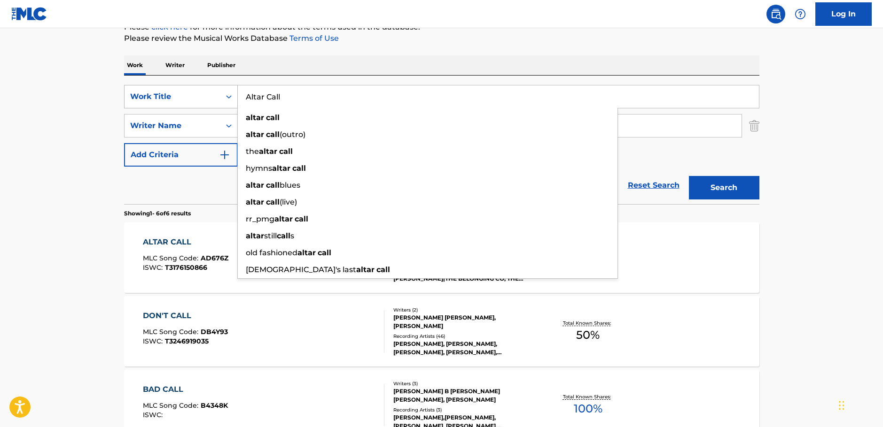
paste input "Dont Give up on Me (Rendition)"
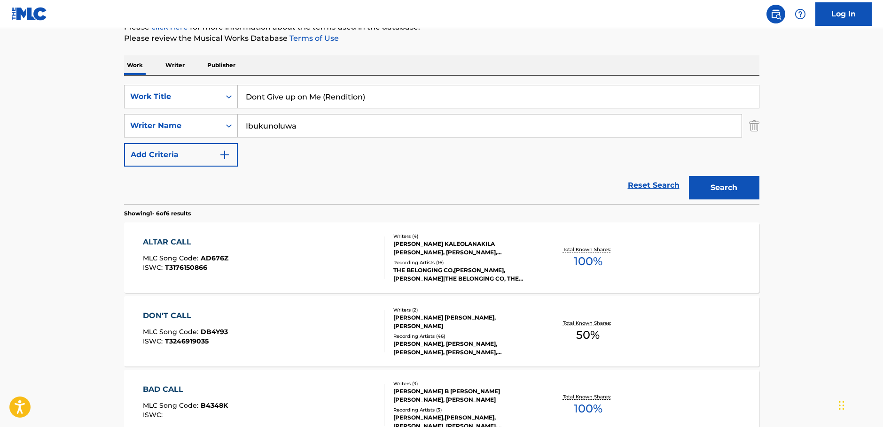
click at [715, 190] on button "Search" at bounding box center [724, 187] width 70 height 23
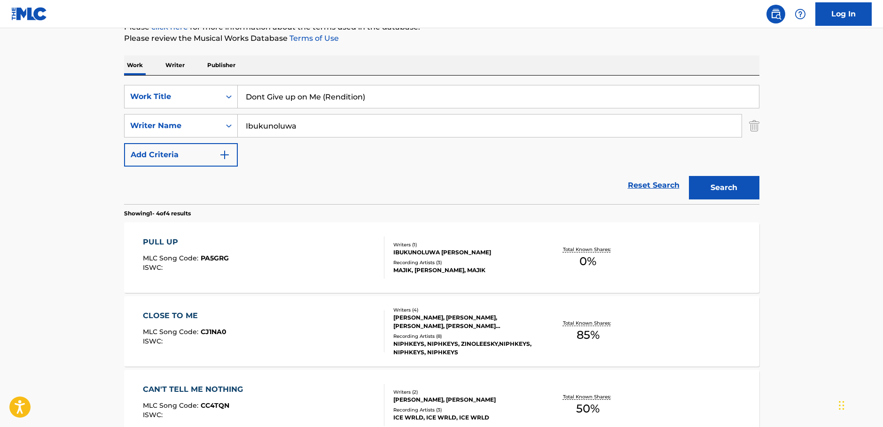
drag, startPoint x: 321, startPoint y: 96, endPoint x: 490, endPoint y: 99, distance: 169.1
click at [488, 99] on input "Dont Give up on Me (Rendition)" at bounding box center [498, 96] width 521 height 23
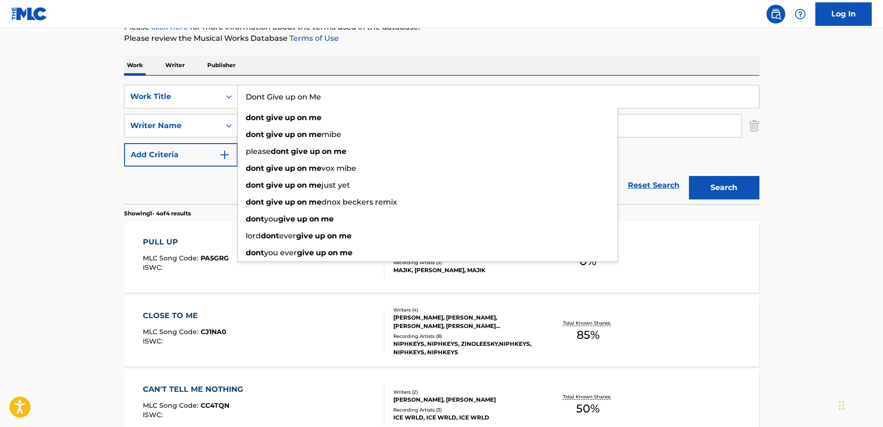
type input "Dont Give up on Me"
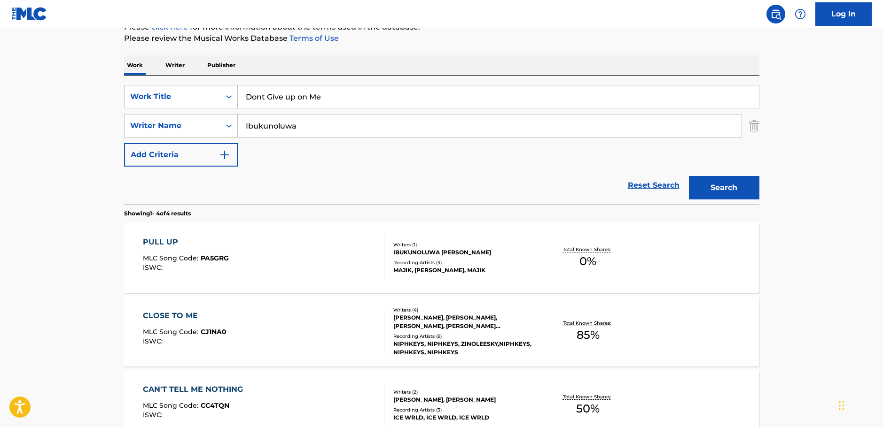
click at [738, 190] on button "Search" at bounding box center [724, 187] width 70 height 23
